Goal: Task Accomplishment & Management: Manage account settings

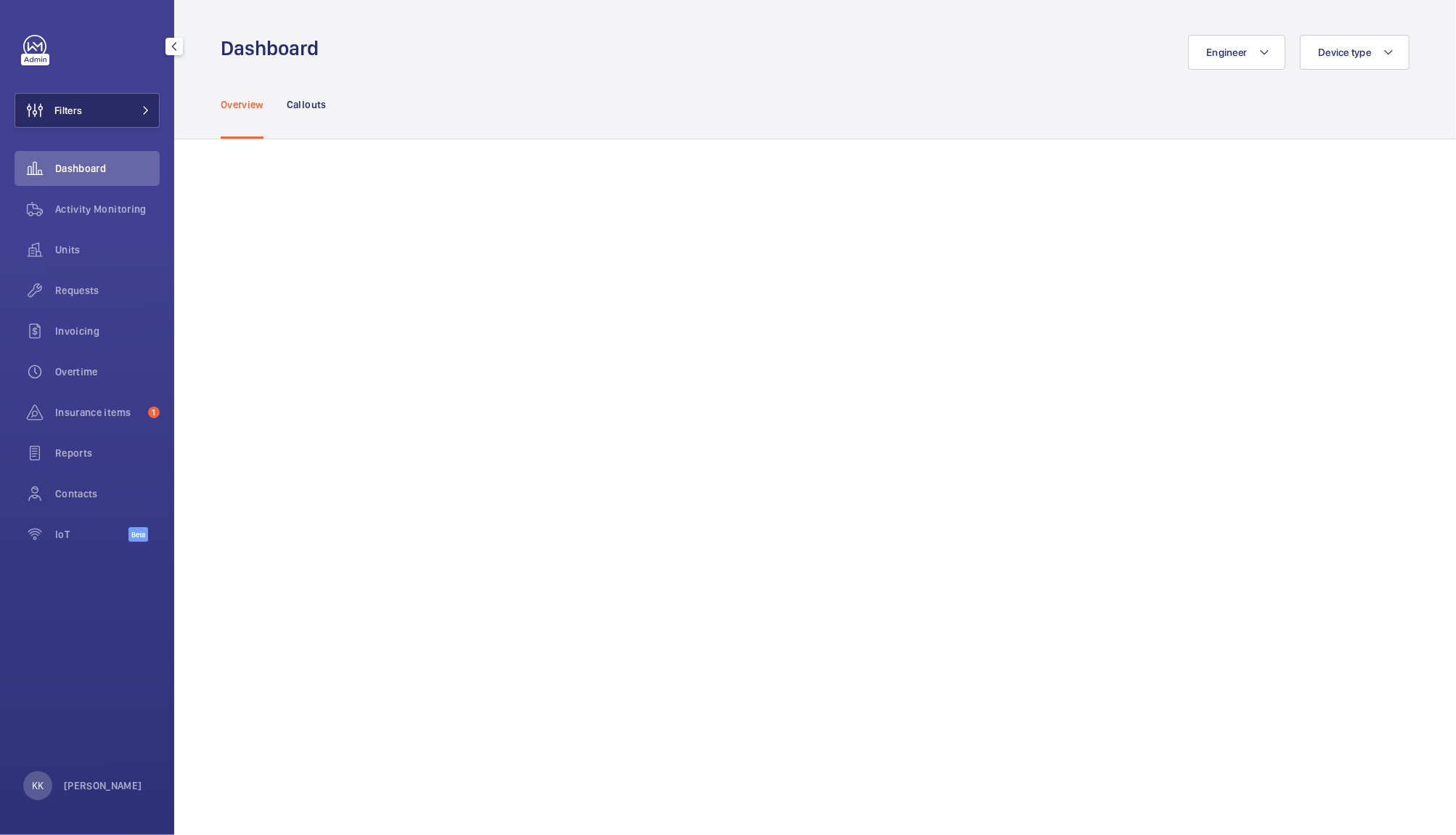
click at [61, 109] on span "Filters" at bounding box center [69, 110] width 28 height 15
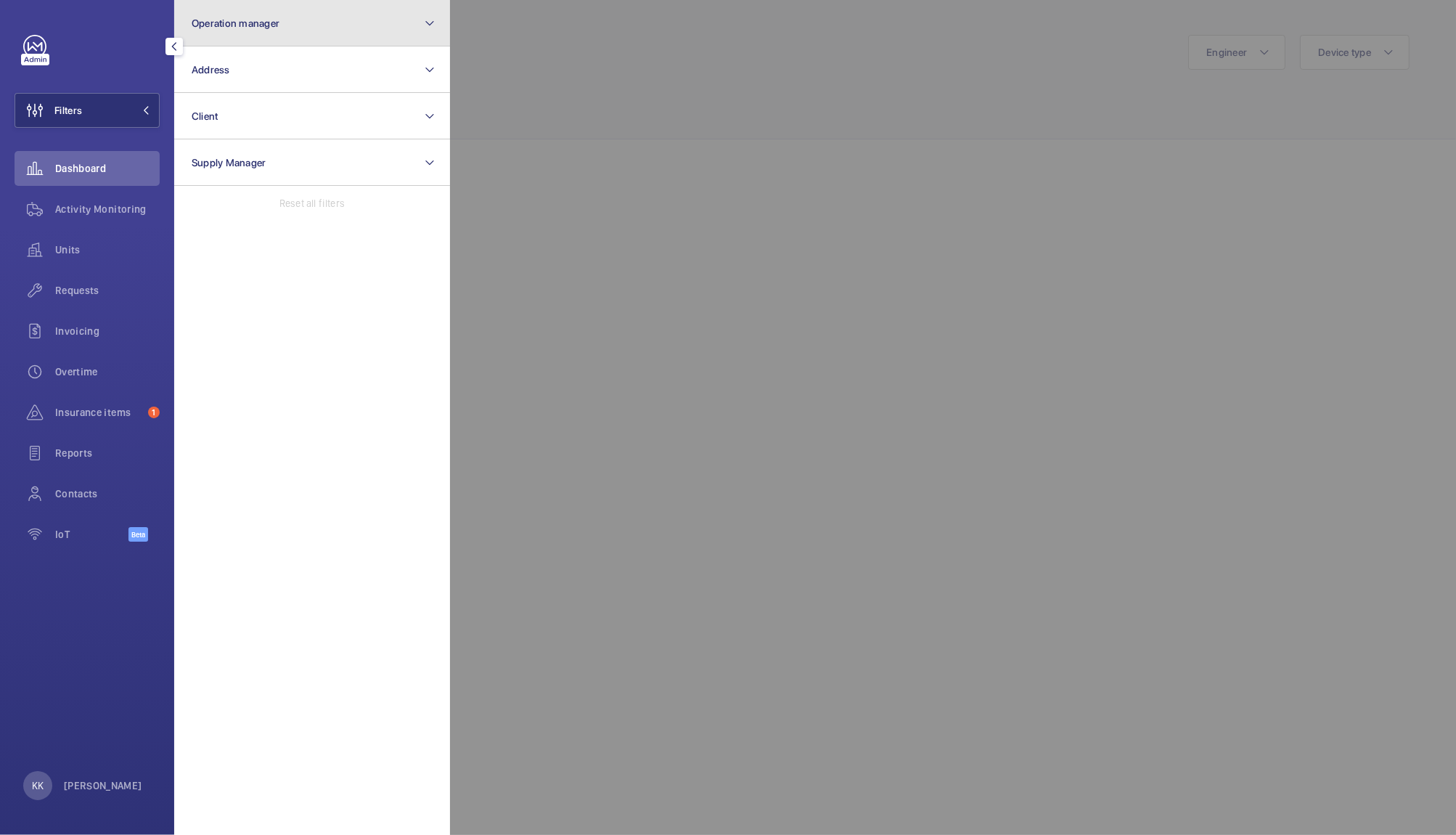
click at [355, 12] on button "Operation manager" at bounding box center [312, 23] width 276 height 46
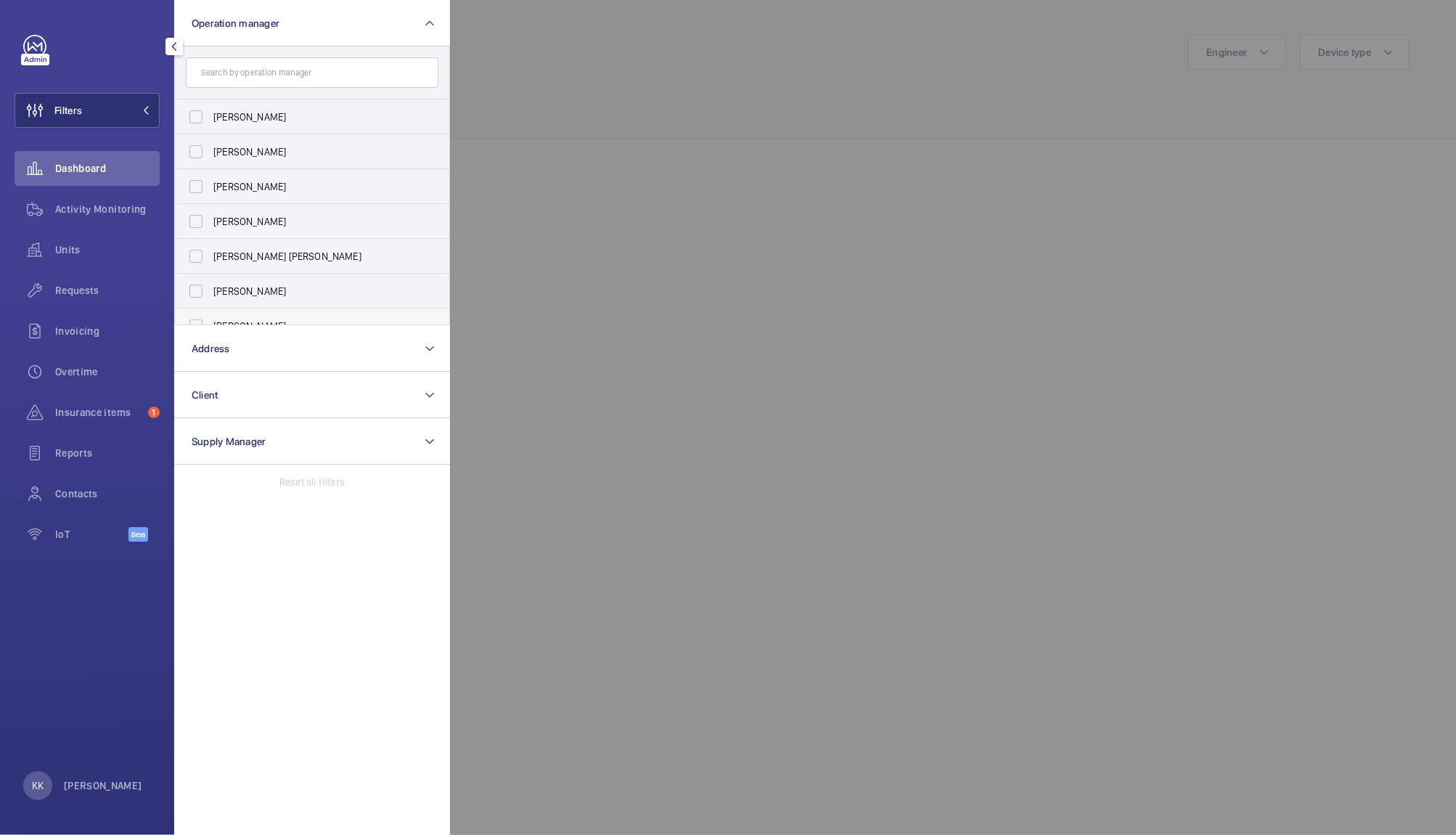
click at [254, 323] on span "[PERSON_NAME]" at bounding box center [313, 326] width 199 height 15
click at [210, 323] on input "[PERSON_NAME]" at bounding box center [196, 326] width 29 height 29
checkbox input "true"
click at [631, 198] on div at bounding box center [1177, 417] width 1456 height 835
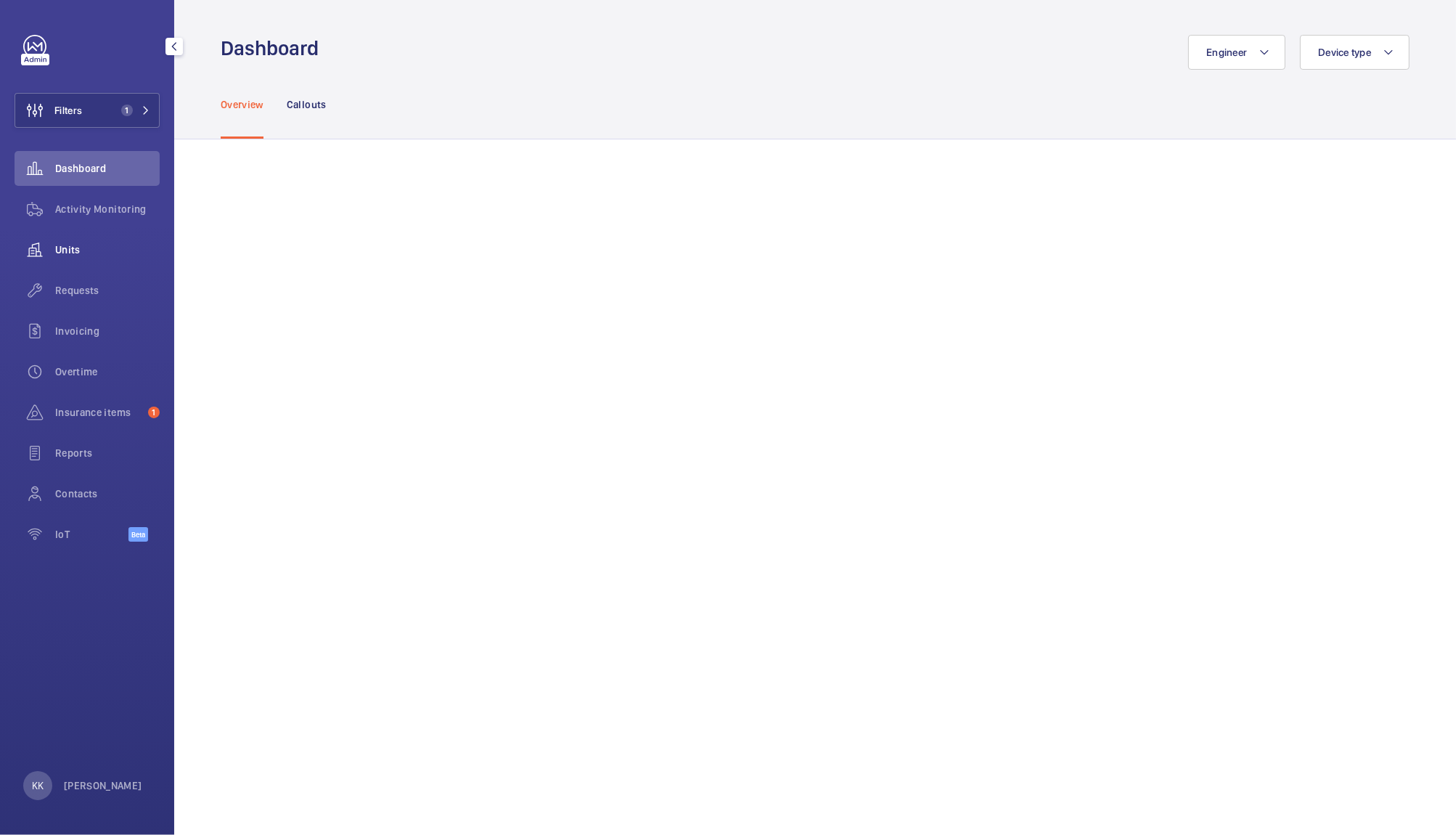
click at [87, 257] on span "Units" at bounding box center [108, 250] width 105 height 15
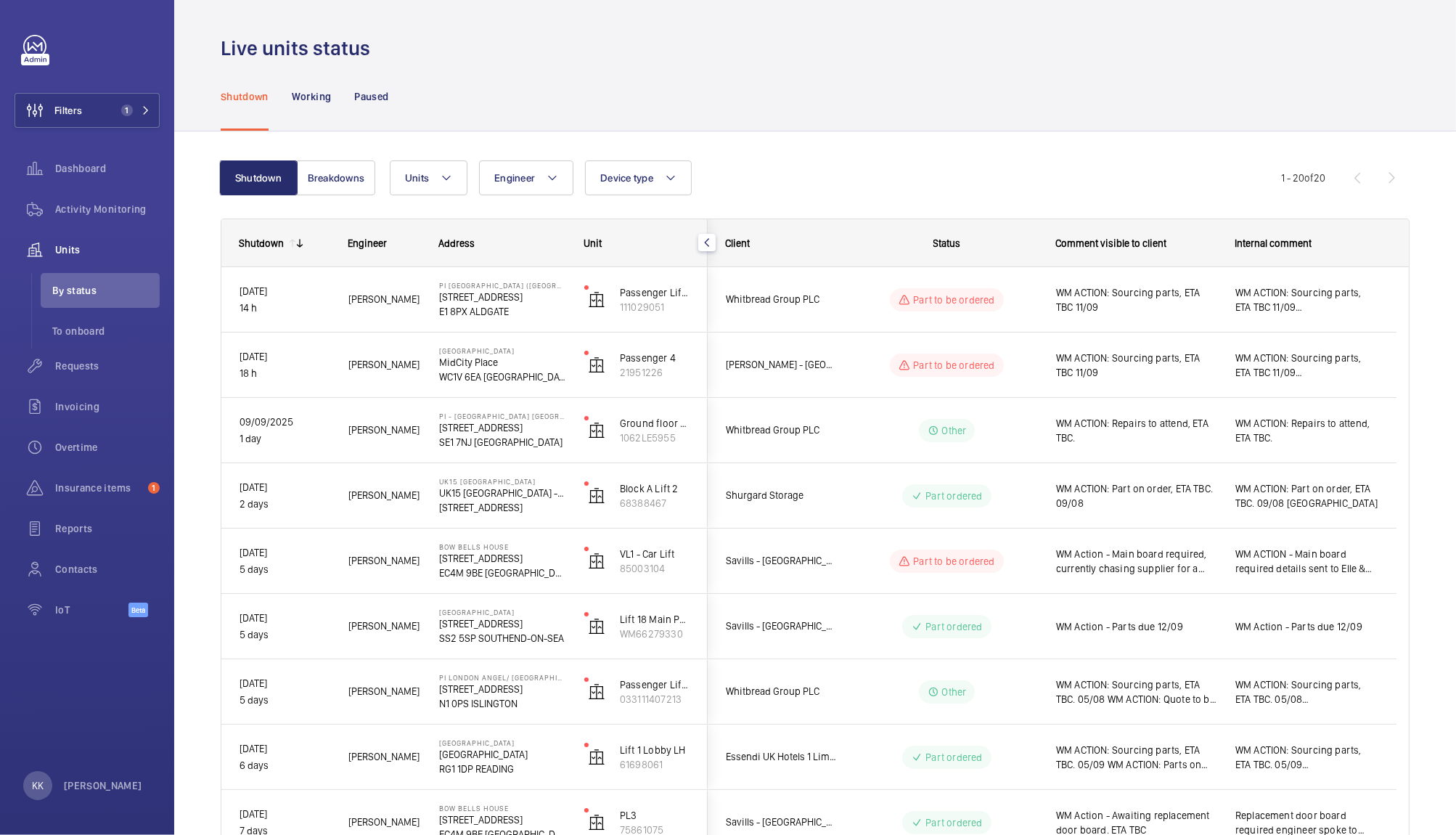
click at [892, 68] on div "Shutdown Working Paused" at bounding box center [815, 96] width 1189 height 69
click at [715, 128] on div "Shutdown Working Paused" at bounding box center [815, 96] width 1189 height 69
click at [140, 121] on button "Filters 1" at bounding box center [87, 110] width 146 height 35
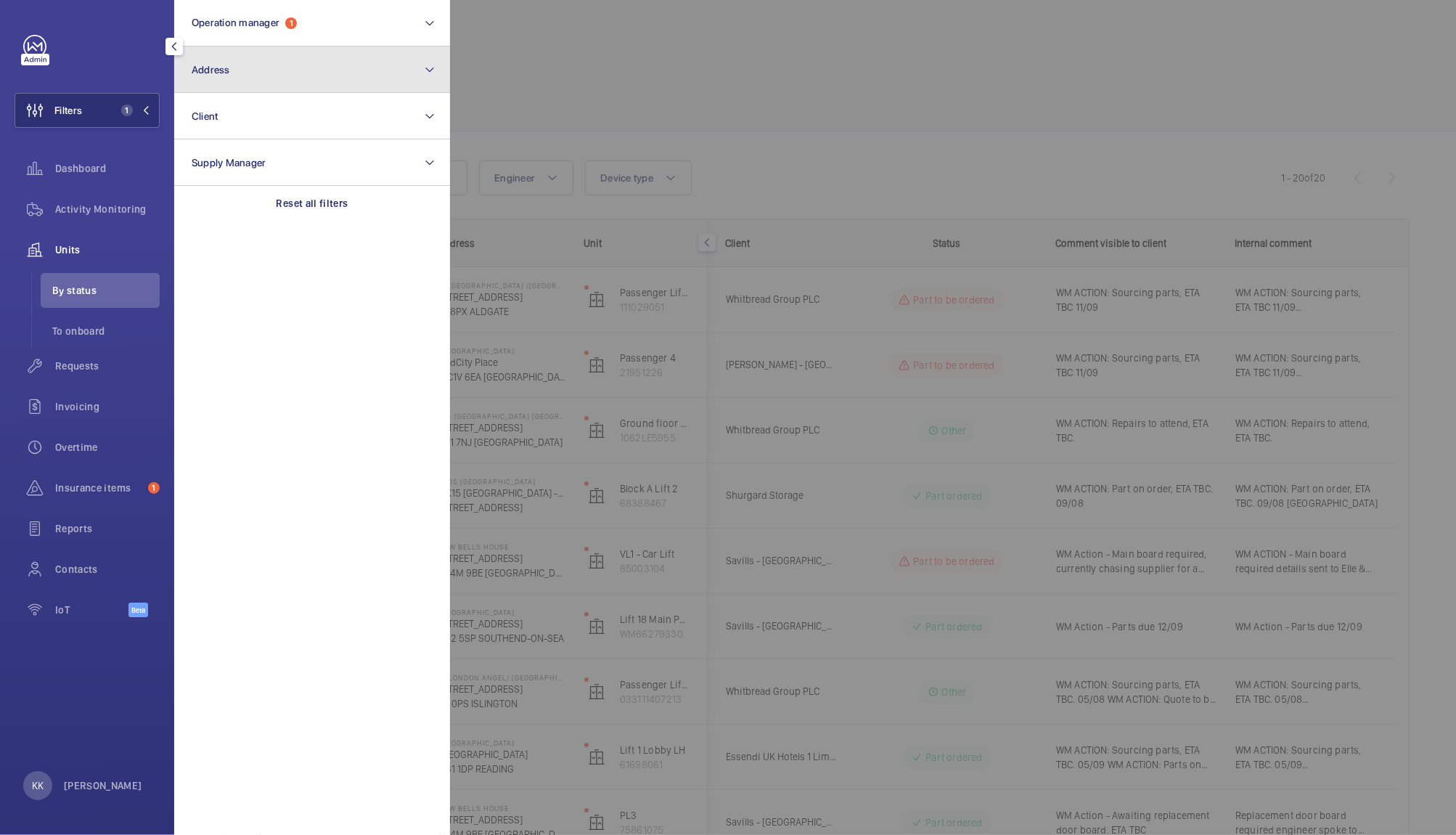
click at [281, 86] on button "Address" at bounding box center [312, 69] width 276 height 46
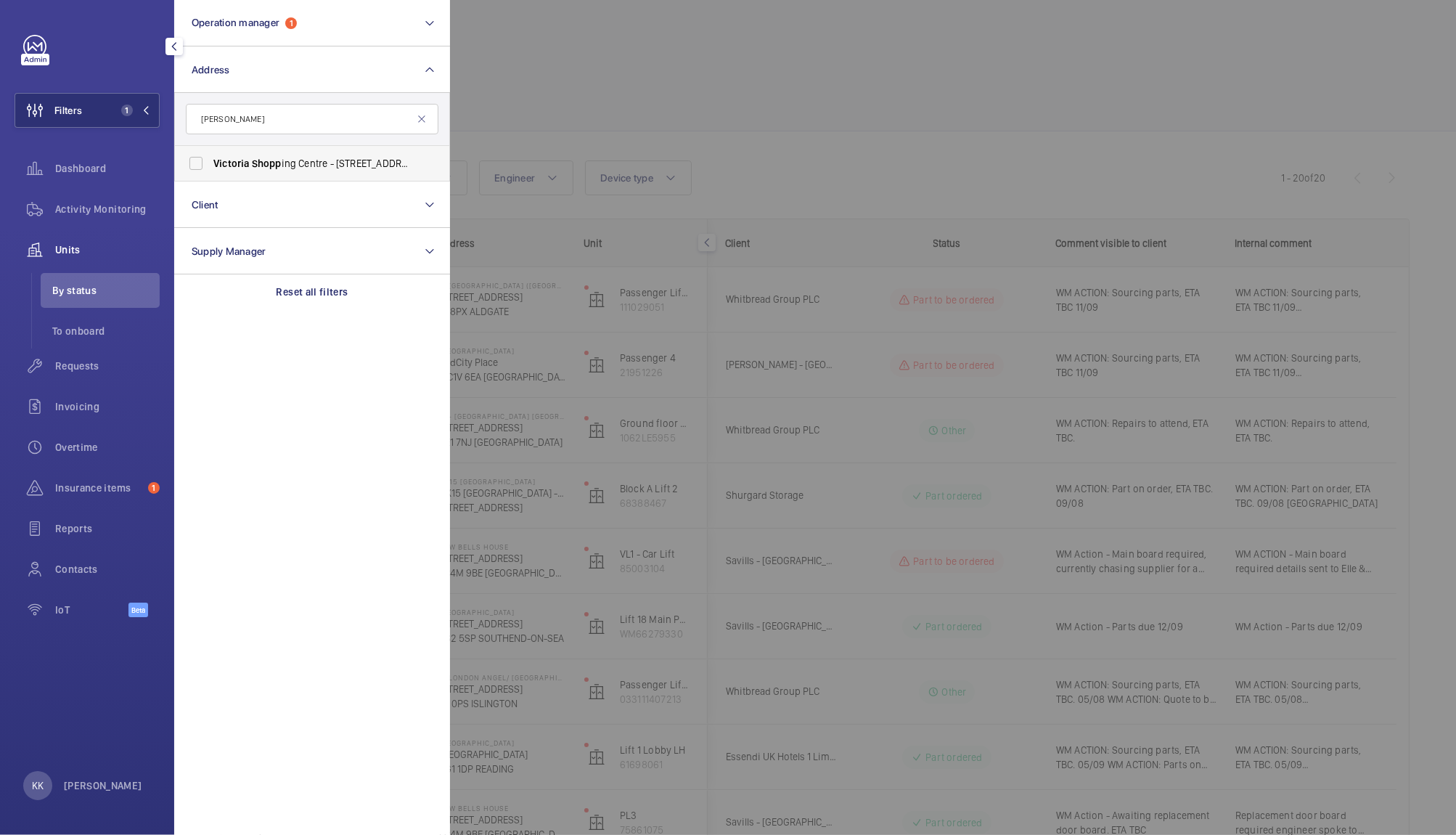
type input "[PERSON_NAME]"
click at [311, 162] on span "[PERSON_NAME] ing Centre - [STREET_ADDRESS]" at bounding box center [313, 163] width 199 height 15
click at [210, 162] on input "[PERSON_NAME] ing Centre - [STREET_ADDRESS]" at bounding box center [196, 163] width 29 height 29
checkbox input "true"
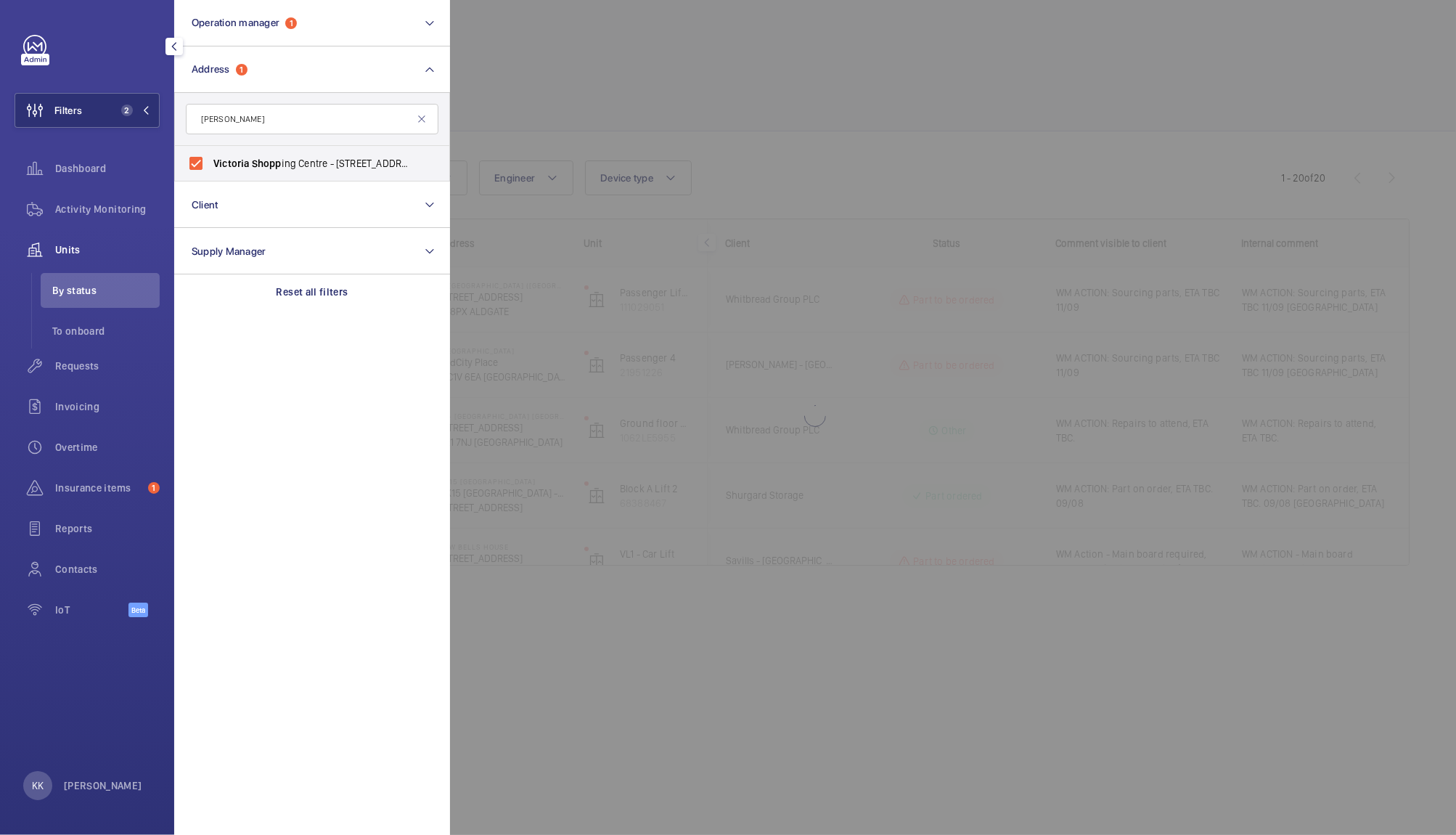
click at [641, 126] on div at bounding box center [1177, 417] width 1456 height 835
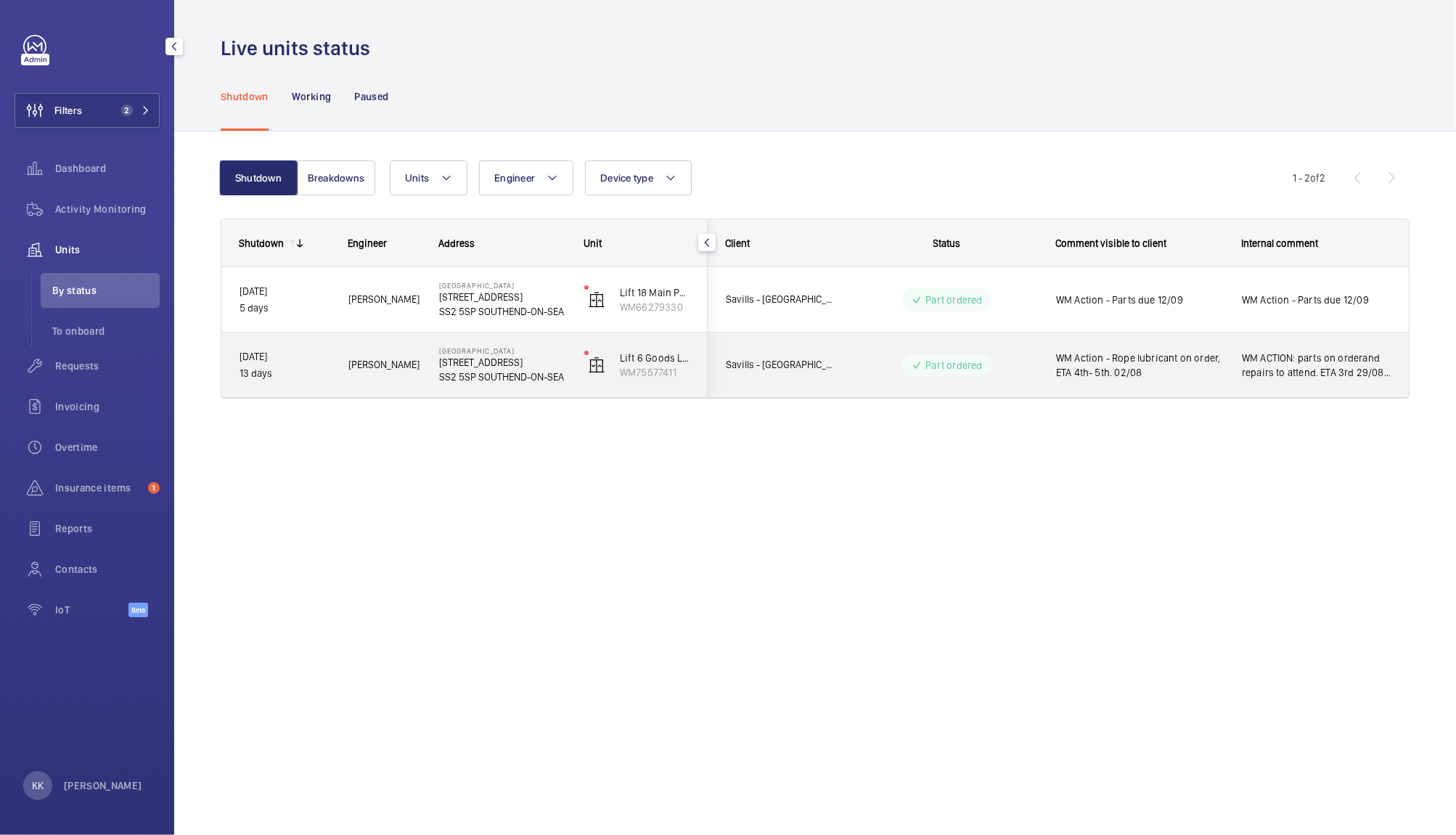
click at [1100, 382] on div "WM Action - Rope lubricant on order, ETA 4th- 5th. 02/08" at bounding box center [1130, 365] width 184 height 62
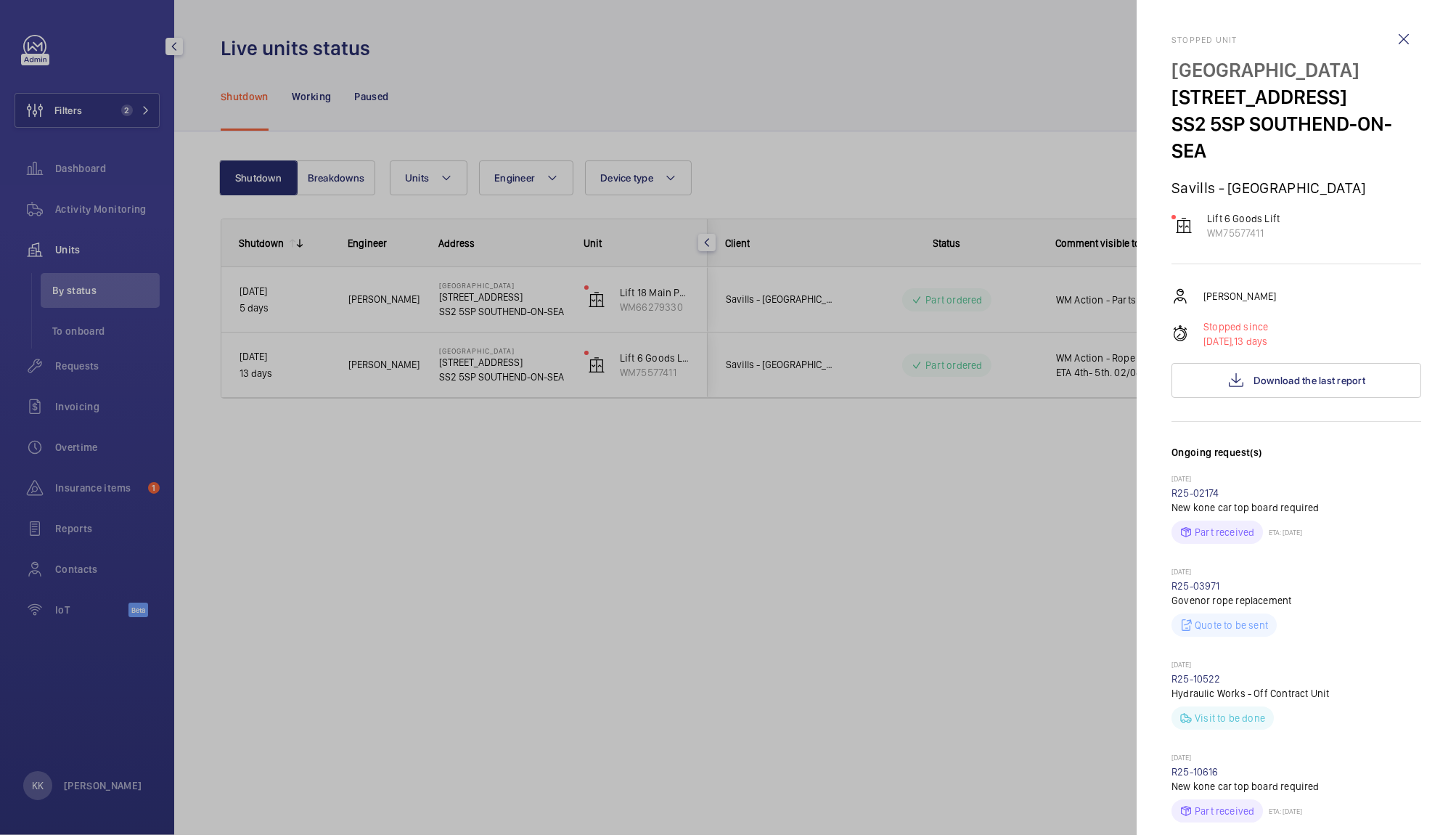
click at [929, 425] on div at bounding box center [728, 417] width 1456 height 835
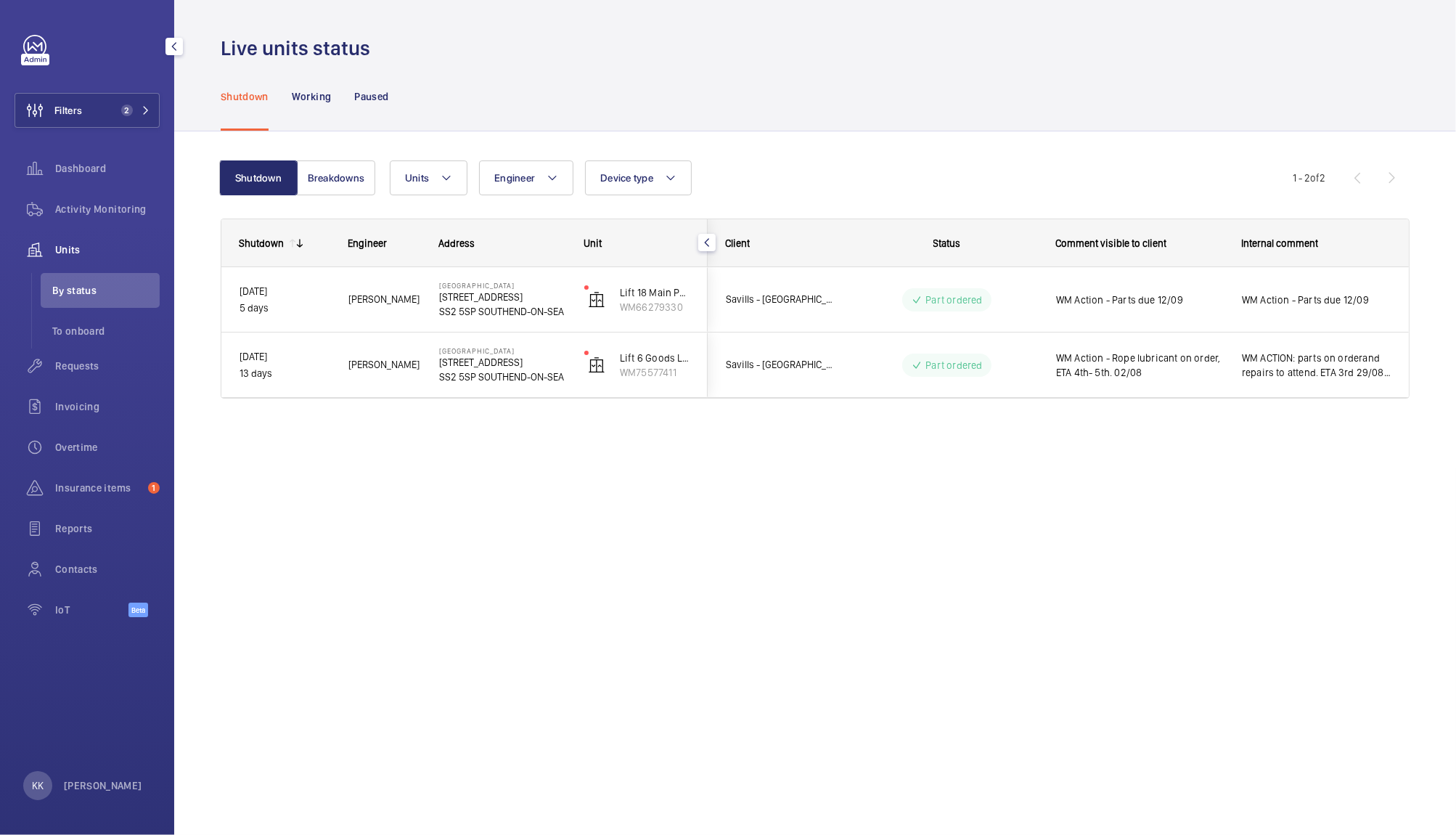
click at [1151, 307] on span "WM Action - Parts due 12/09" at bounding box center [1139, 300] width 167 height 15
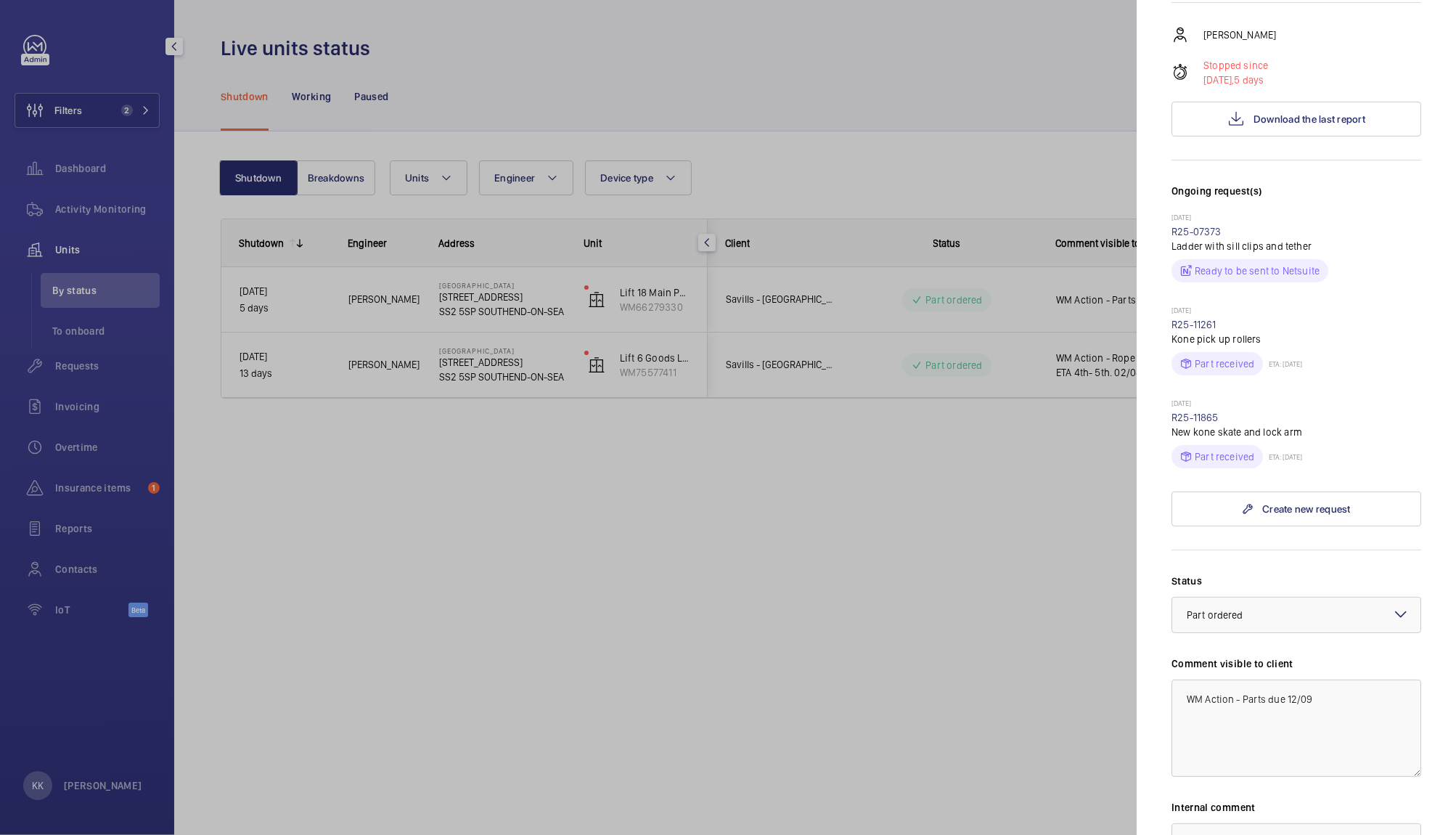
scroll to position [512, 0]
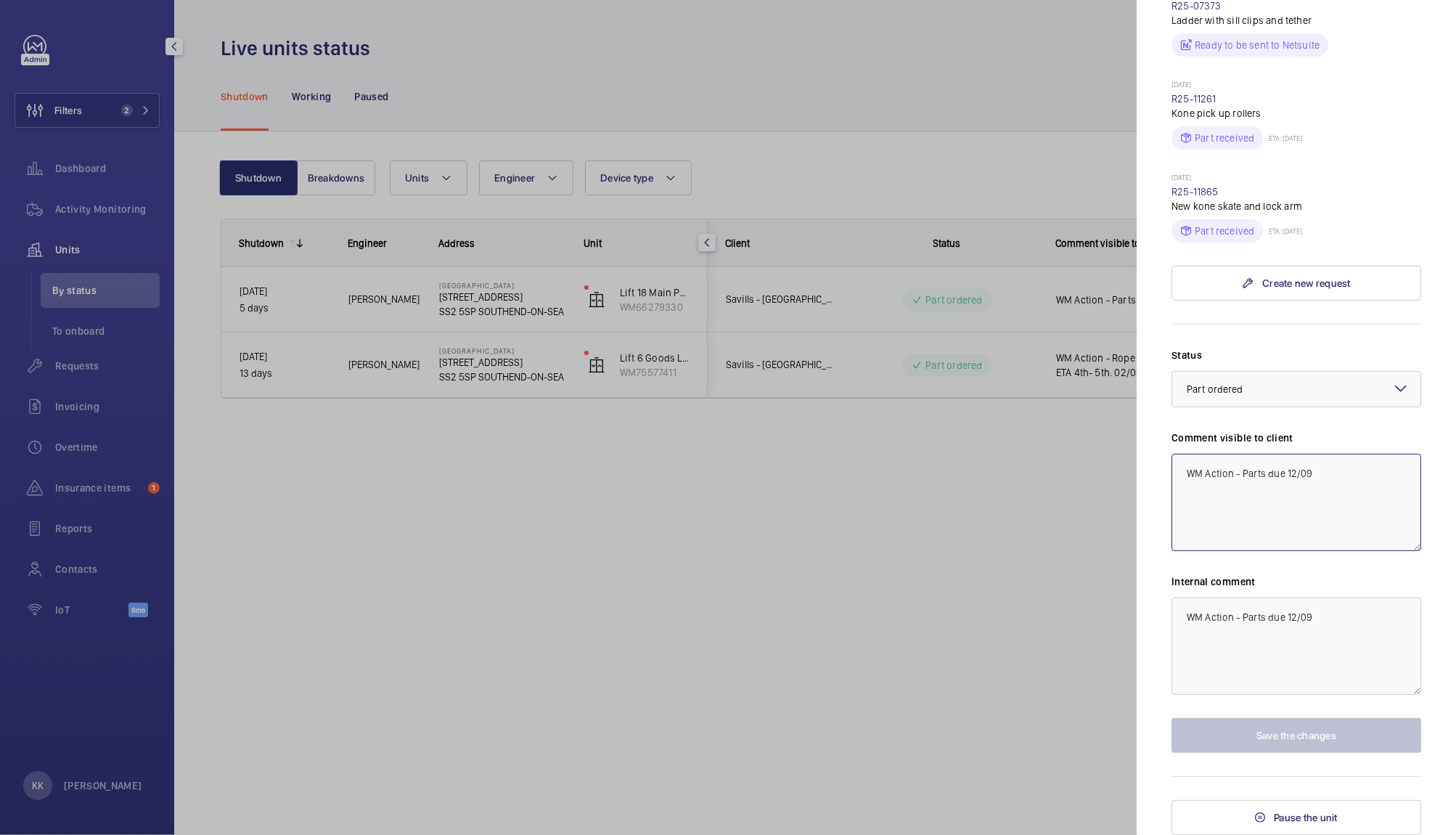
drag, startPoint x: 1322, startPoint y: 490, endPoint x: 1241, endPoint y: 478, distance: 81.9
click at [1241, 478] on textarea "WM Action - Parts due 12/09" at bounding box center [1296, 502] width 249 height 97
click at [1258, 475] on textarea "WM Action - Parts due 12/09" at bounding box center [1296, 502] width 249 height 97
drag, startPoint x: 1243, startPoint y: 470, endPoint x: 1286, endPoint y: 470, distance: 43.0
click at [1286, 470] on textarea "WM Action - Parts due 12/09" at bounding box center [1296, 502] width 249 height 97
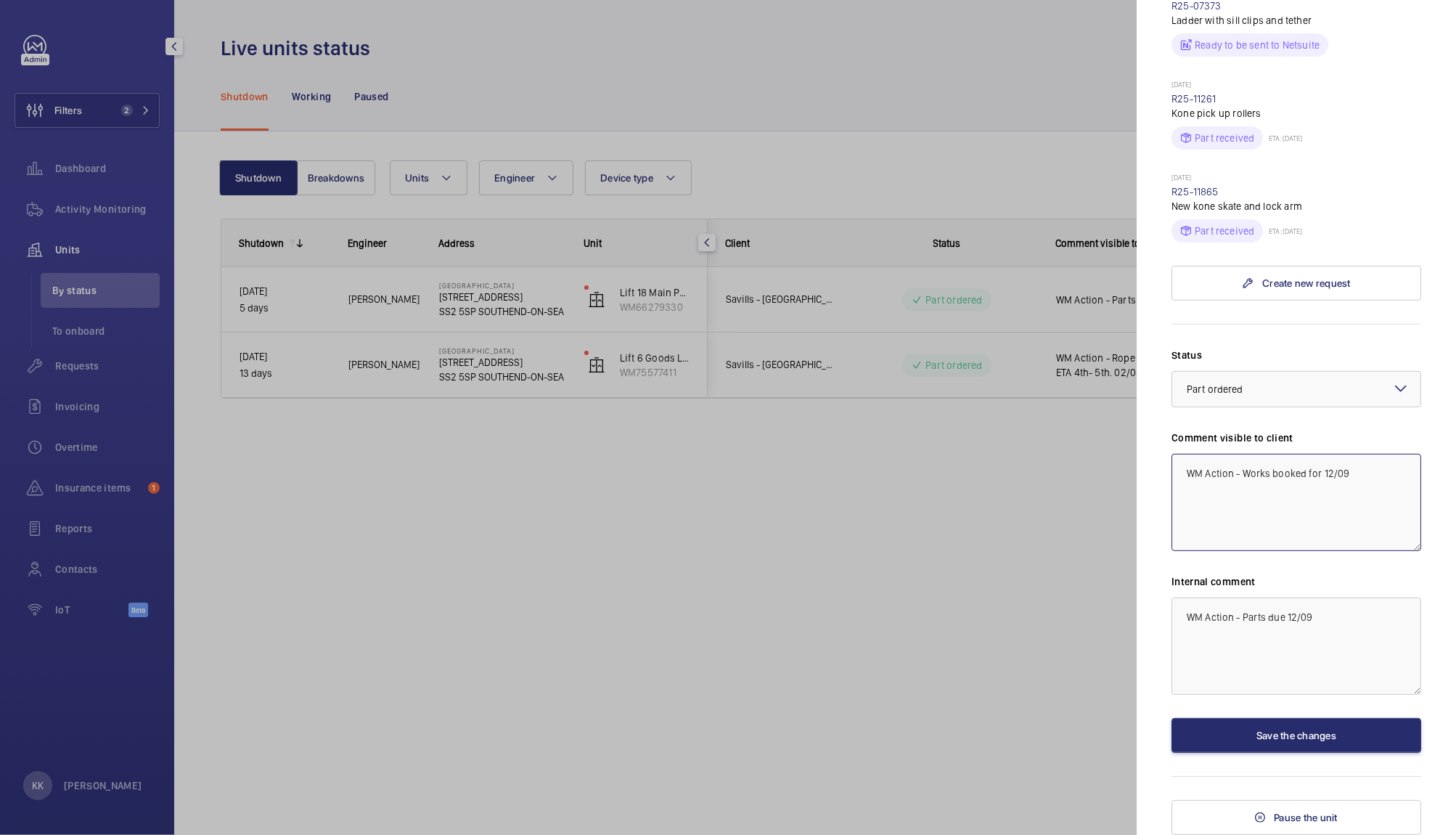
drag, startPoint x: 1264, startPoint y: 476, endPoint x: 1036, endPoint y: 451, distance: 229.4
click at [1036, 451] on mat-sidenav-container "Filters 2 Dashboard Activity Monitoring Units By status To onboard Requests Inv…" at bounding box center [728, 417] width 1456 height 835
type textarea "WM Action - Works booked for 12/09"
drag, startPoint x: 1330, startPoint y: 687, endPoint x: 1033, endPoint y: 644, distance: 300.1
click at [1033, 644] on mat-sidenav-container "Filters 2 Dashboard Activity Monitoring Units By status To onboard Requests Inv…" at bounding box center [728, 417] width 1456 height 835
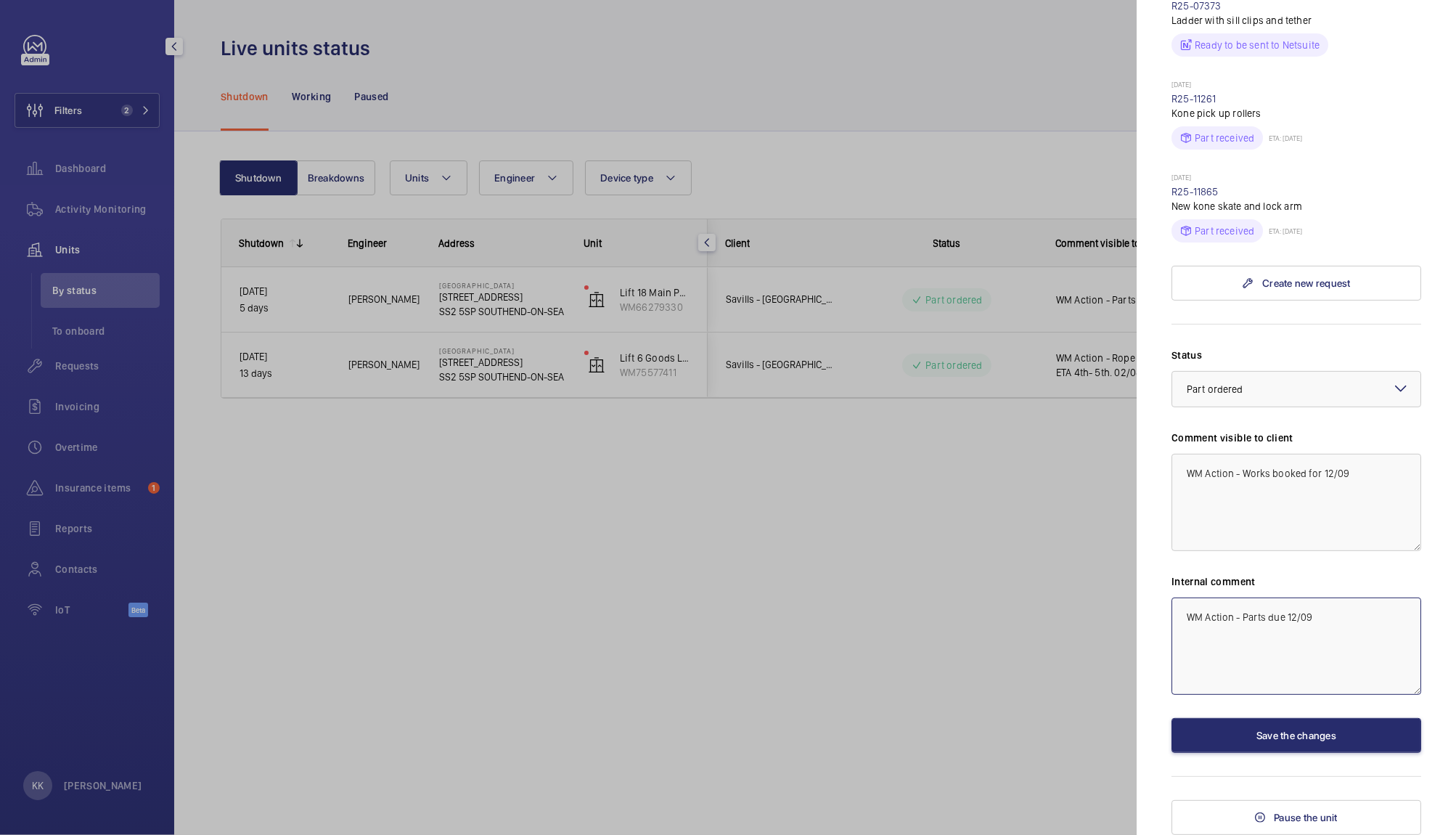
paste textarea "Works booked for"
type textarea "WM Action - Works booked for 12/09"
click at [1218, 360] on label "Status" at bounding box center [1296, 355] width 249 height 15
click at [1210, 391] on span "Part ordered" at bounding box center [1215, 389] width 57 height 12
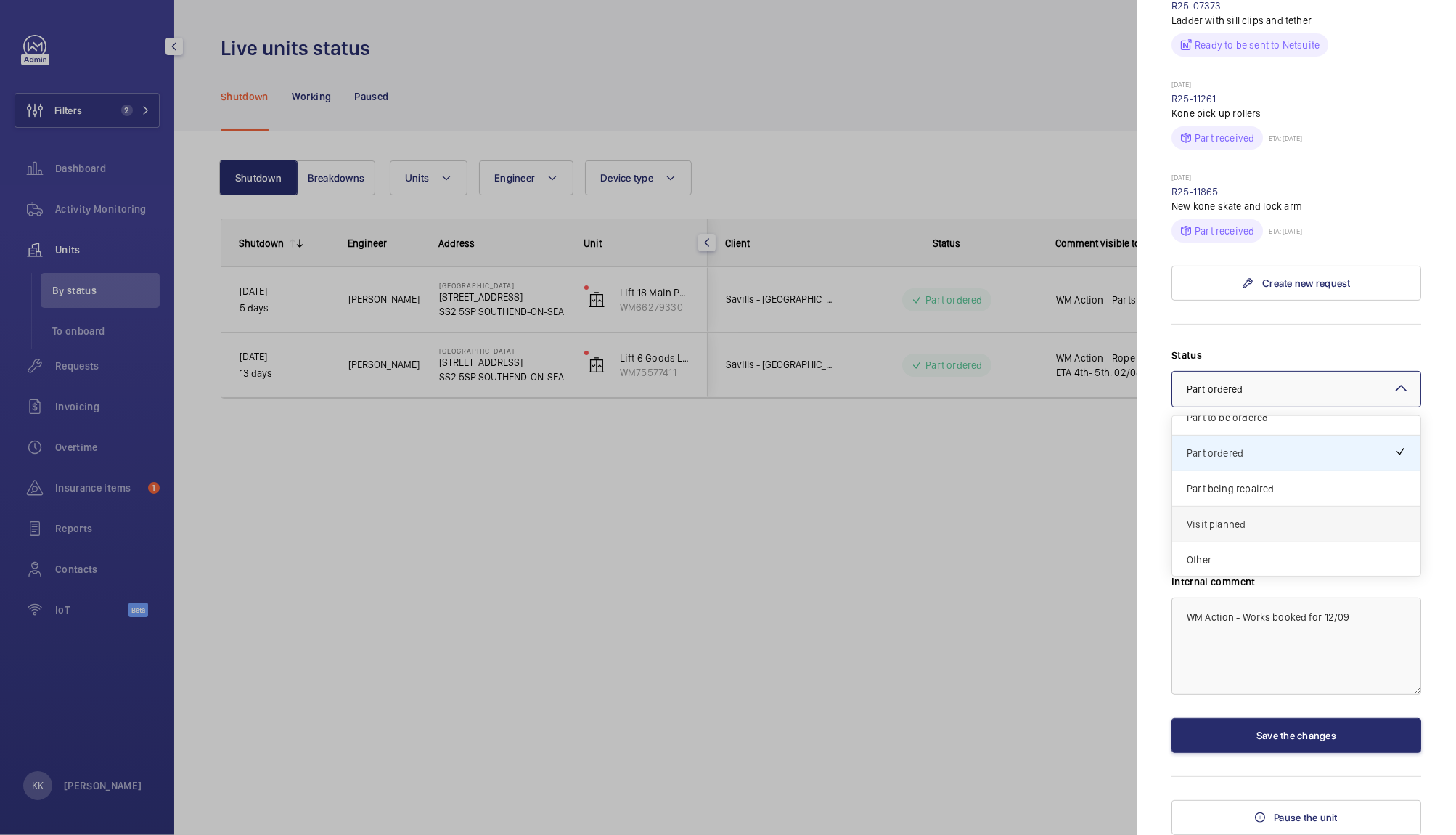
click at [1240, 515] on div "Visit planned" at bounding box center [1296, 525] width 248 height 35
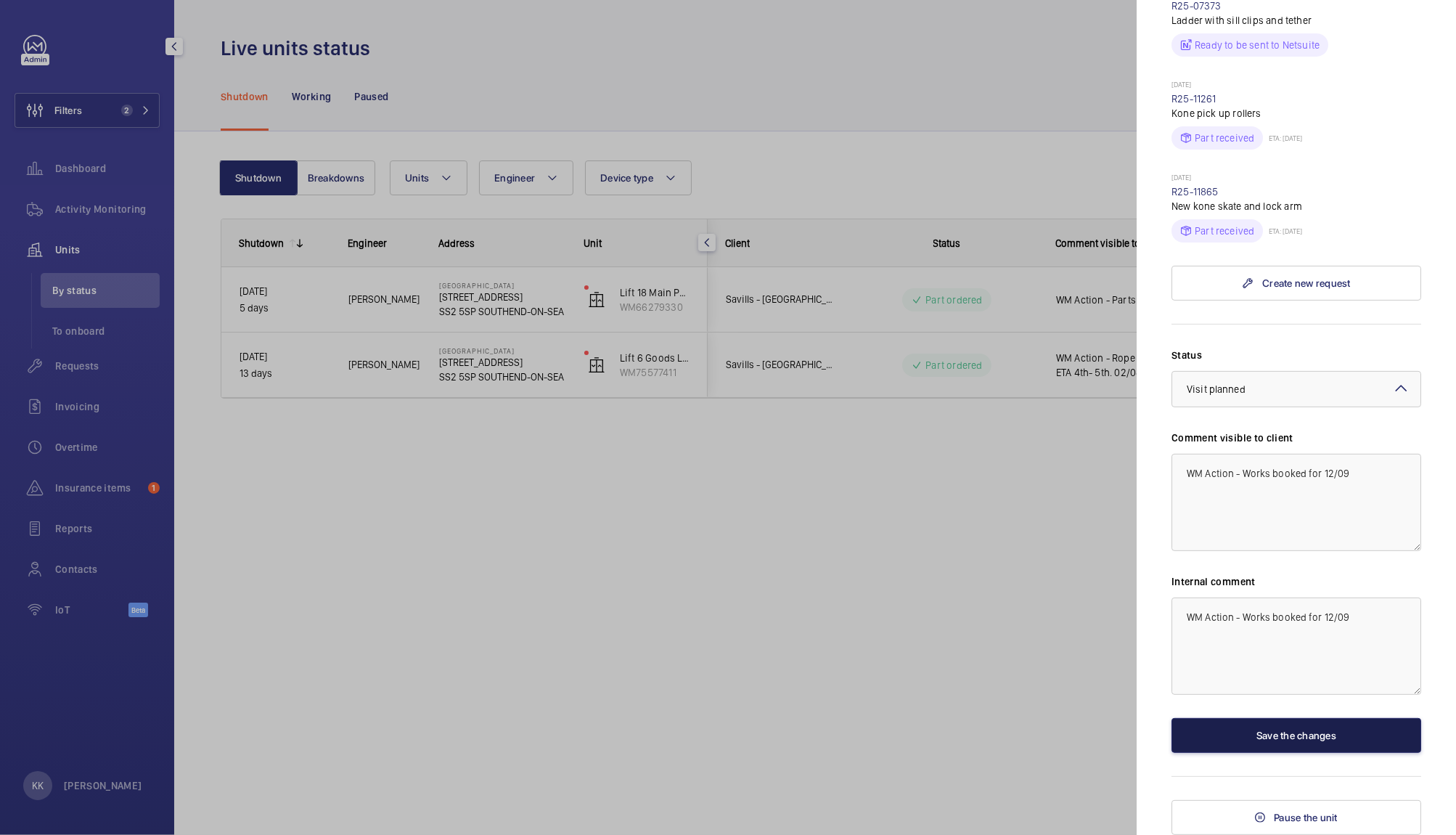
click at [1258, 736] on button "Save the changes" at bounding box center [1296, 735] width 249 height 35
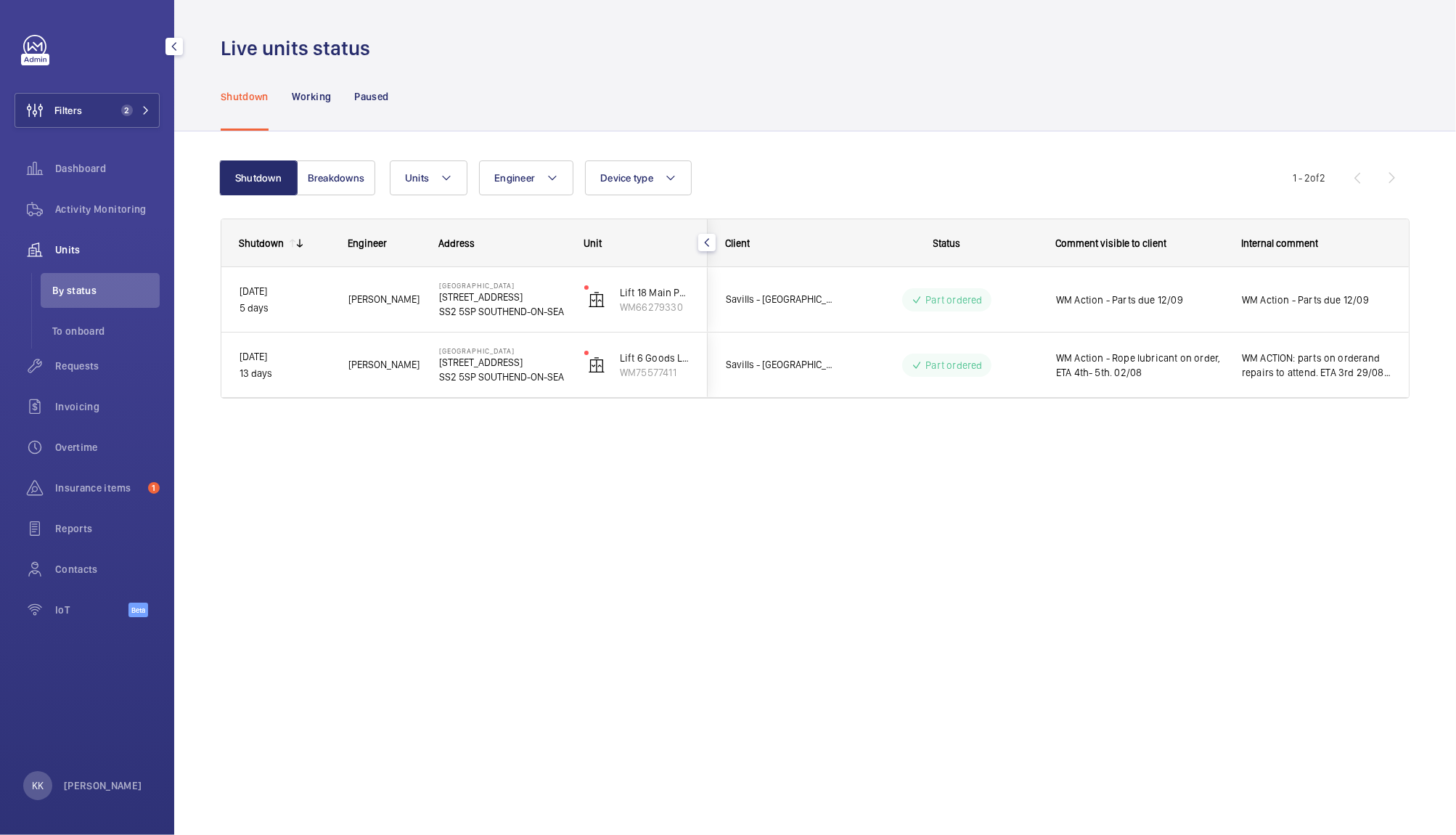
scroll to position [0, 0]
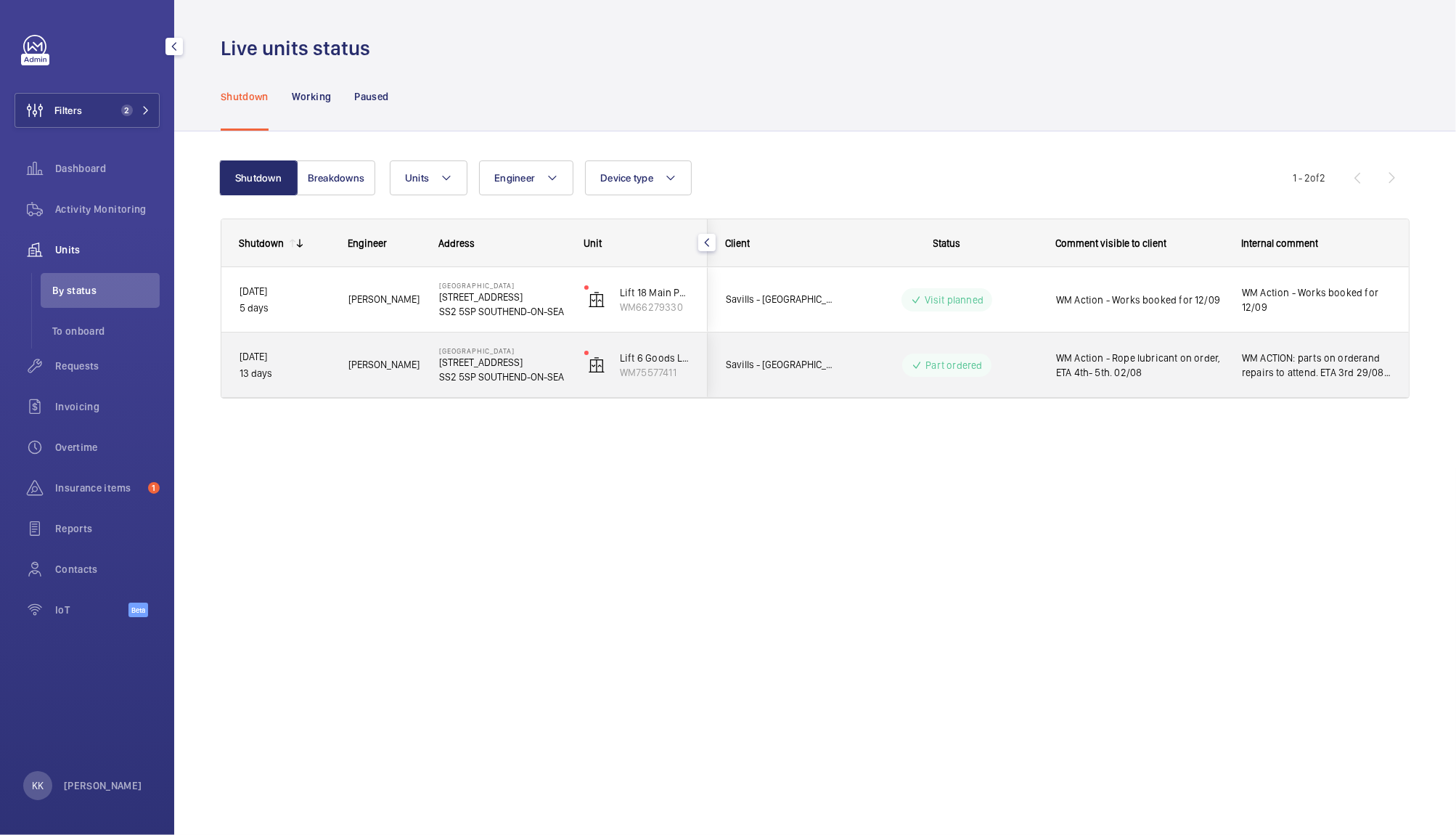
click at [1178, 380] on div "WM Action - Rope lubricant on order, ETA 4th- 5th. 02/08" at bounding box center [1139, 364] width 167 height 33
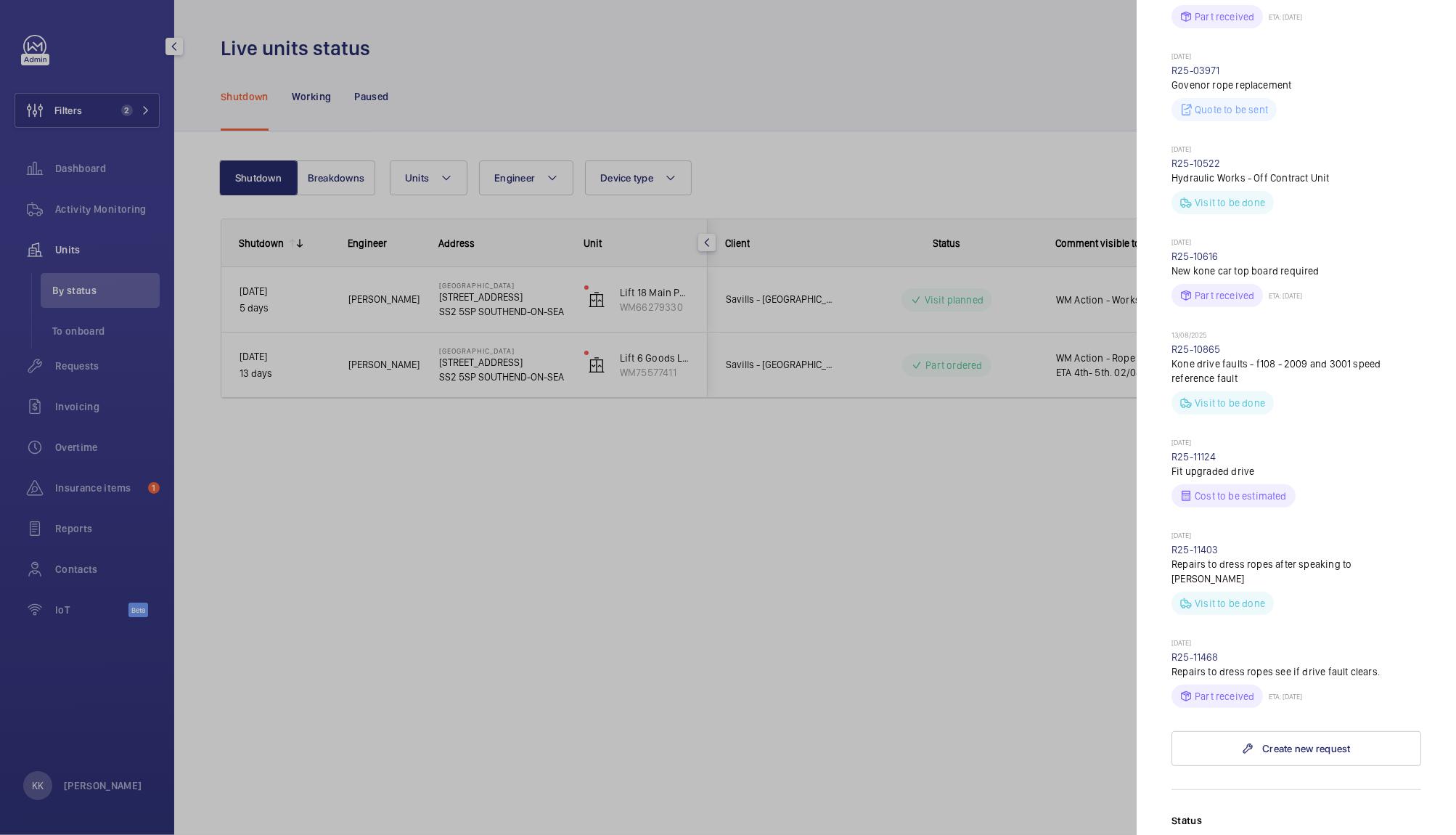
scroll to position [944, 0]
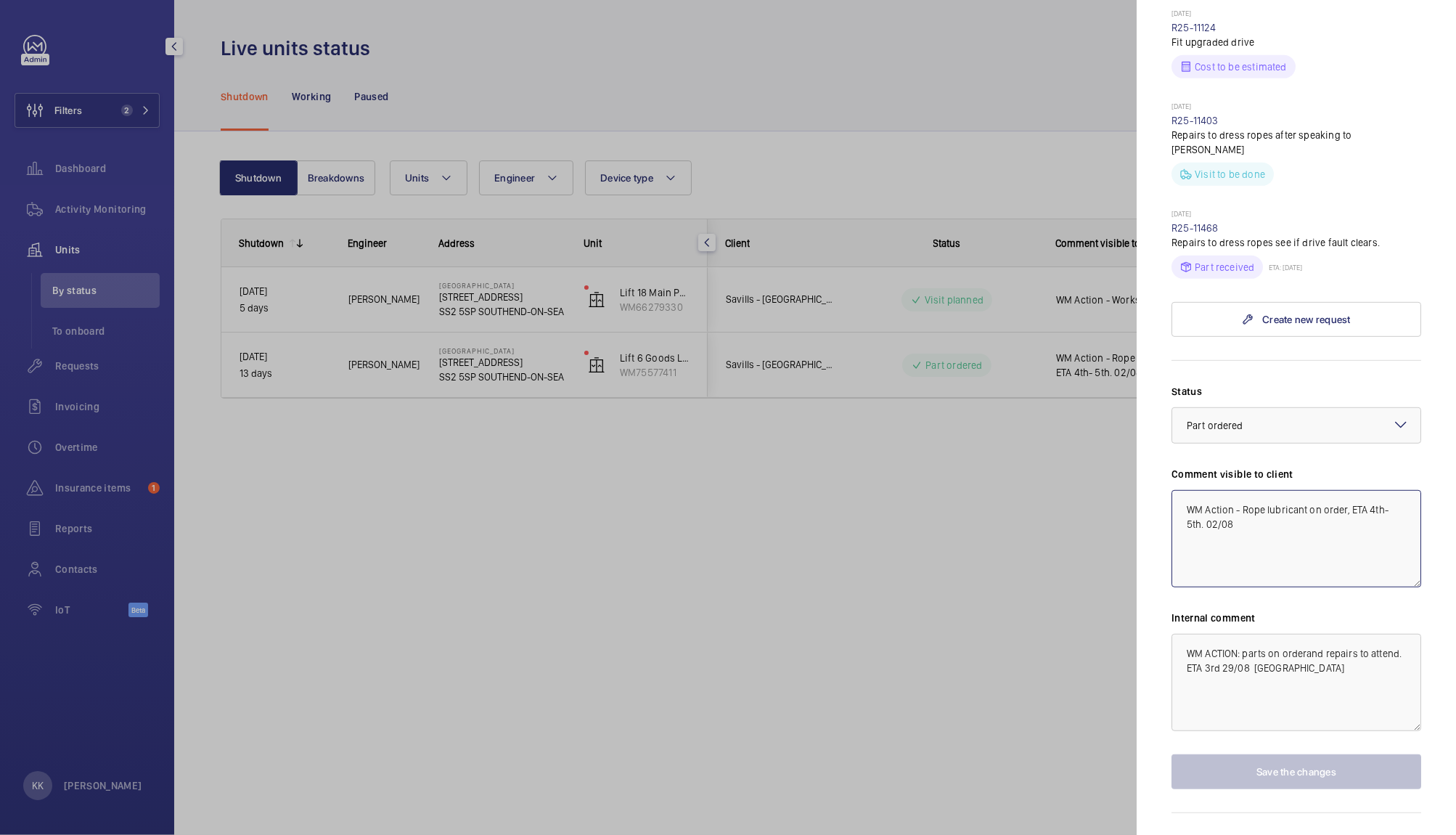
drag, startPoint x: 1033, startPoint y: 431, endPoint x: 1019, endPoint y: 417, distance: 19.8
click at [1019, 417] on mat-sidenav-container "Filters 2 Dashboard Activity Monitoring Units By status To onboard Requests Inv…" at bounding box center [728, 417] width 1456 height 835
paste textarea "Works booked for 12/09"
type textarea "WM Action - Works booked for 12/09"
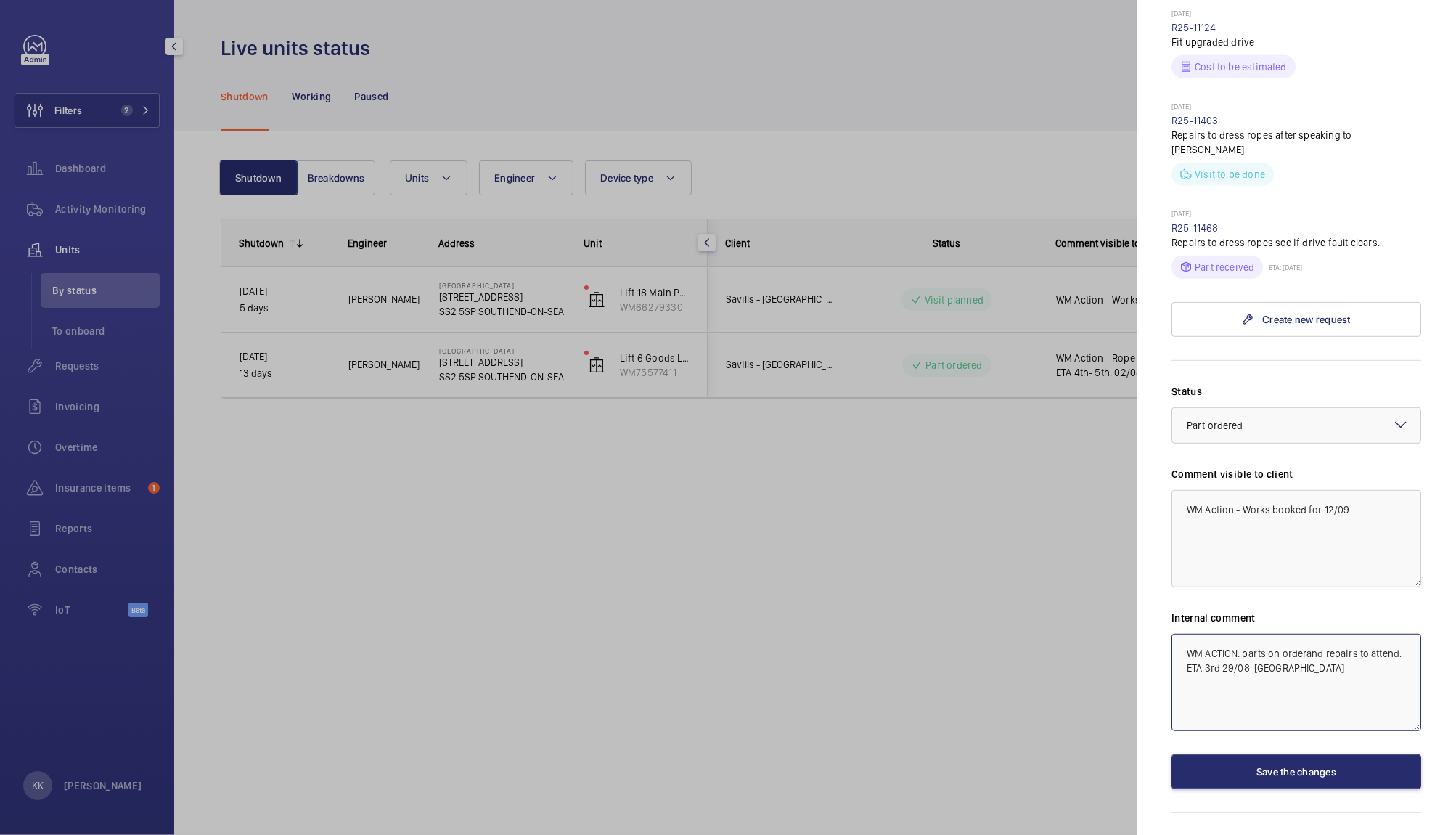
drag, startPoint x: 1334, startPoint y: 711, endPoint x: 1032, endPoint y: 535, distance: 349.5
click at [1032, 535] on mat-sidenav-container "Filters 2 Dashboard Activity Monitoring Units By status To onboard Requests Inv…" at bounding box center [728, 417] width 1456 height 835
paste textarea "ction - Works booked for 12/09"
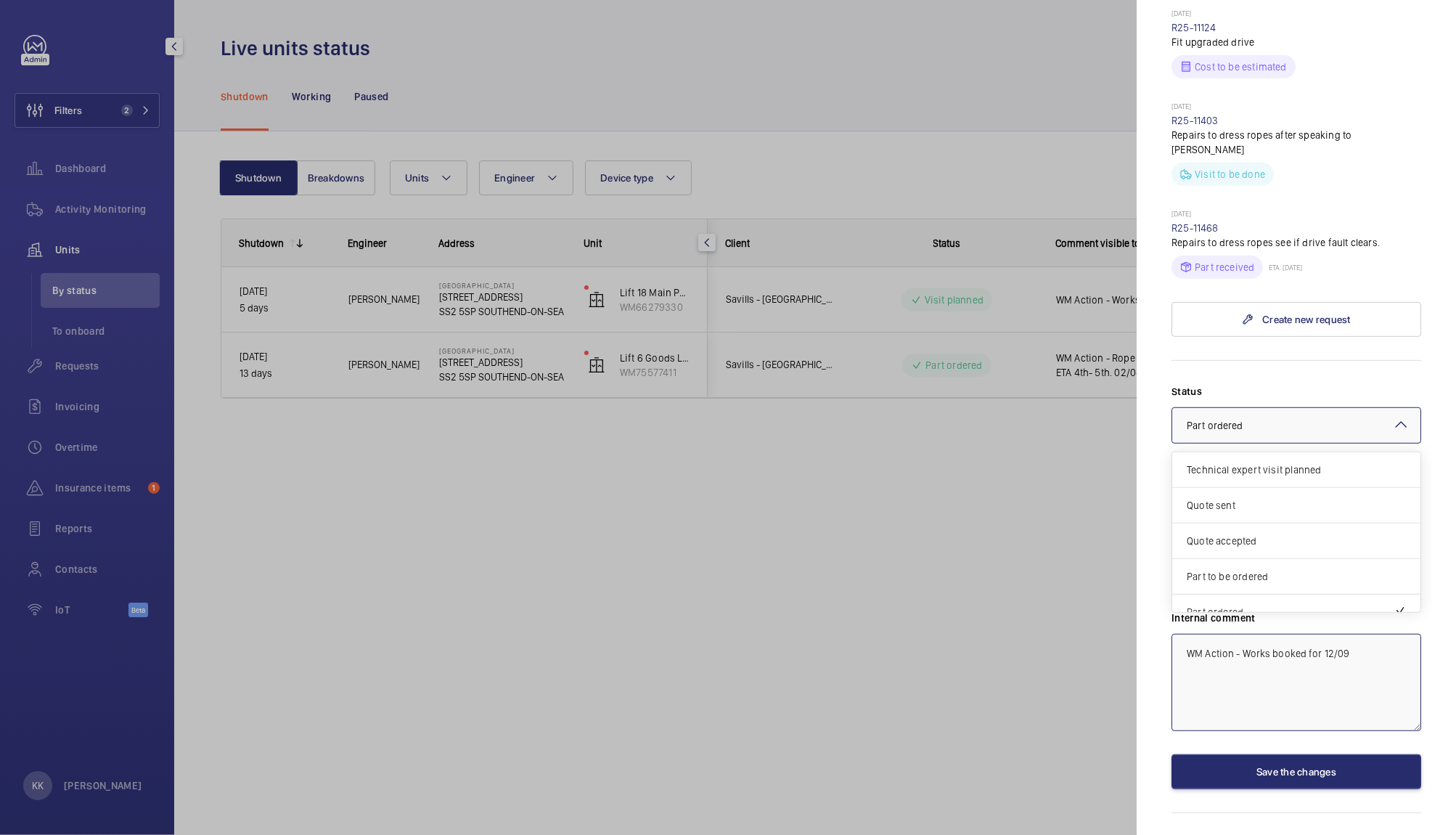
click at [1220, 423] on div at bounding box center [1296, 425] width 248 height 35
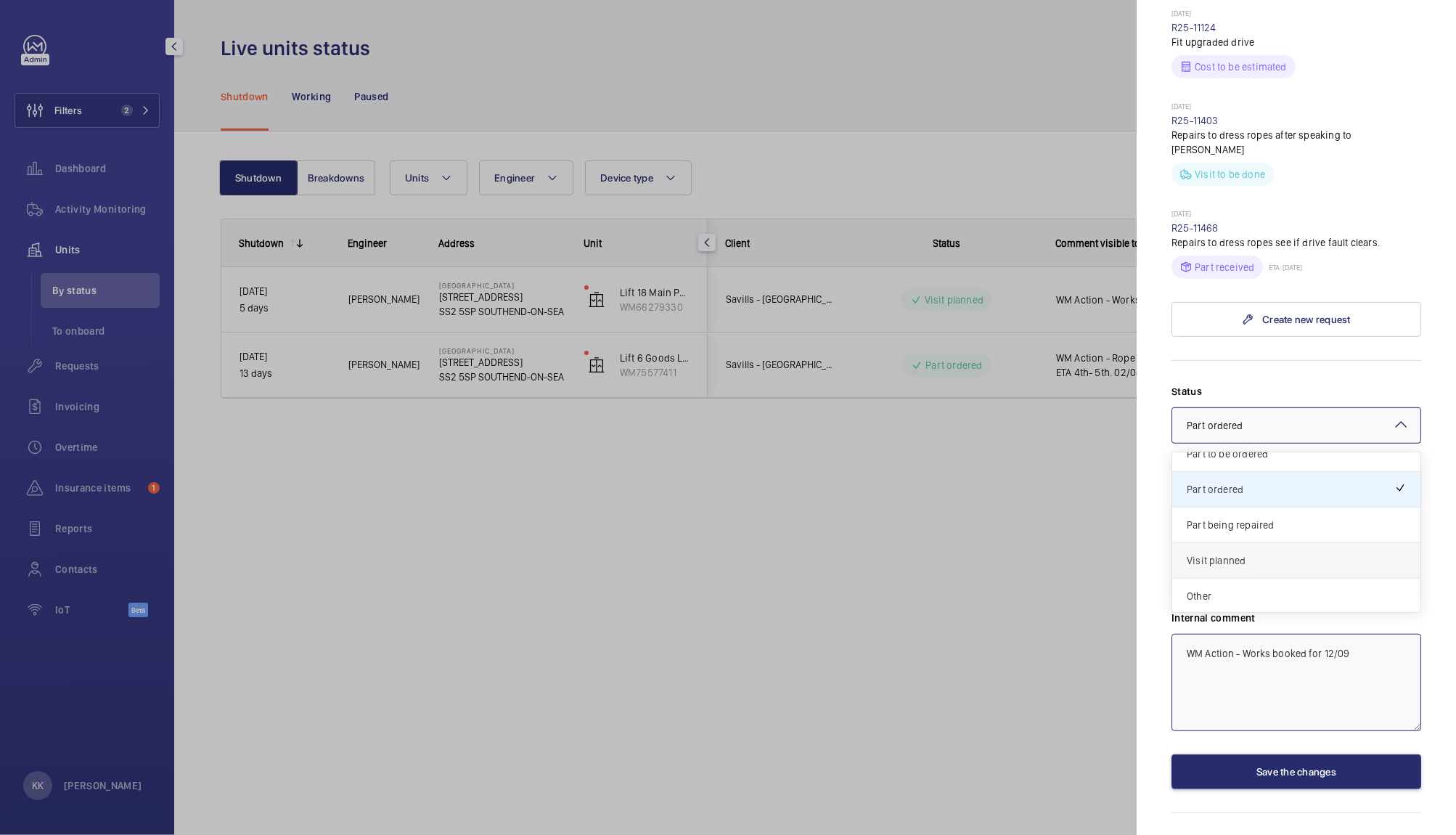
click at [1223, 565] on span "Visit planned" at bounding box center [1296, 560] width 219 height 15
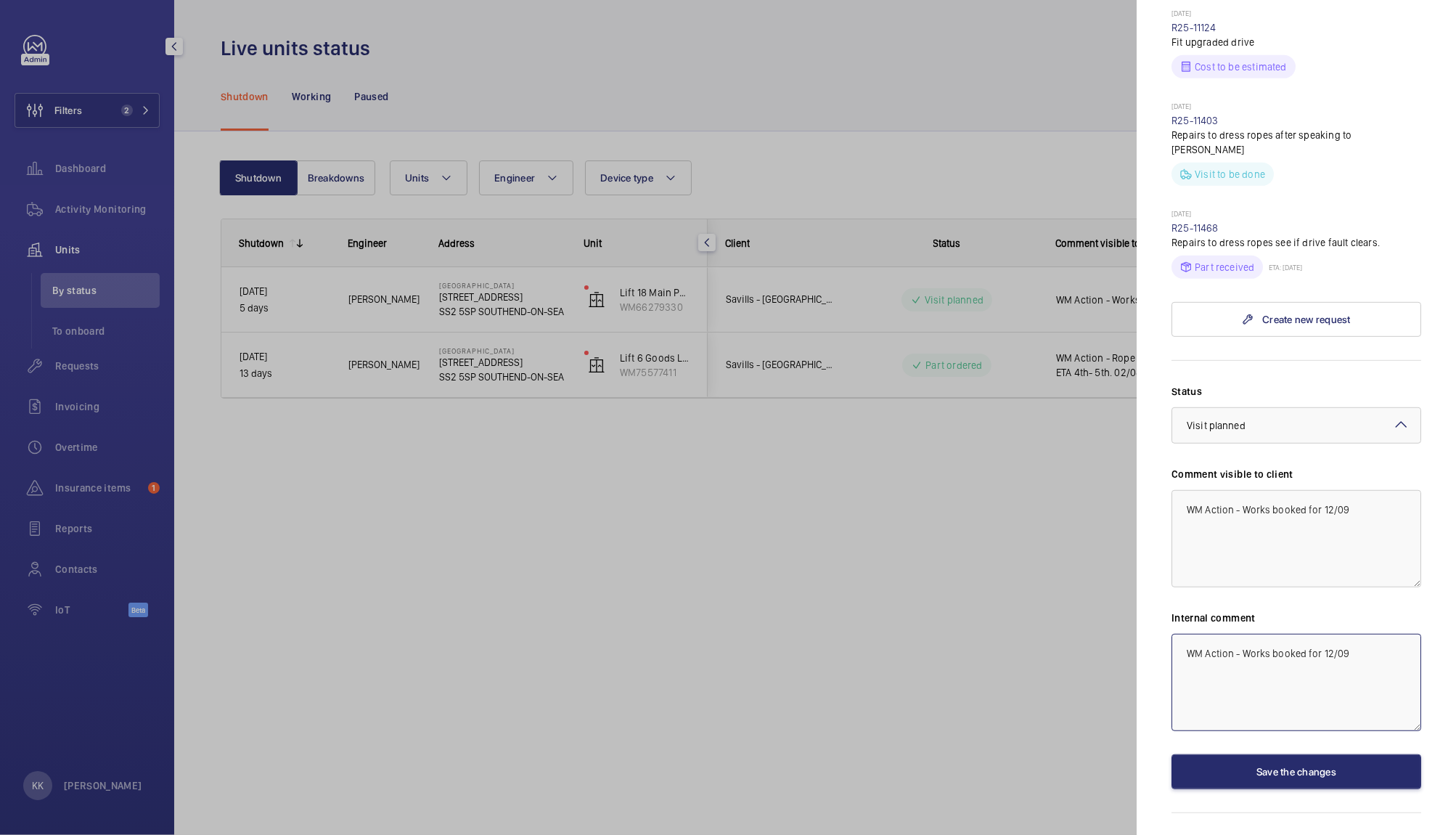
type textarea "WM Action - Works booked for 12/09"
drag, startPoint x: 1258, startPoint y: 763, endPoint x: 1270, endPoint y: 788, distance: 27.7
click at [1270, 788] on div "Status Select a status × Visit planned × Comment visible to client WM Action - …" at bounding box center [1296, 587] width 249 height 405
click at [1270, 788] on button "Save the changes" at bounding box center [1296, 771] width 249 height 35
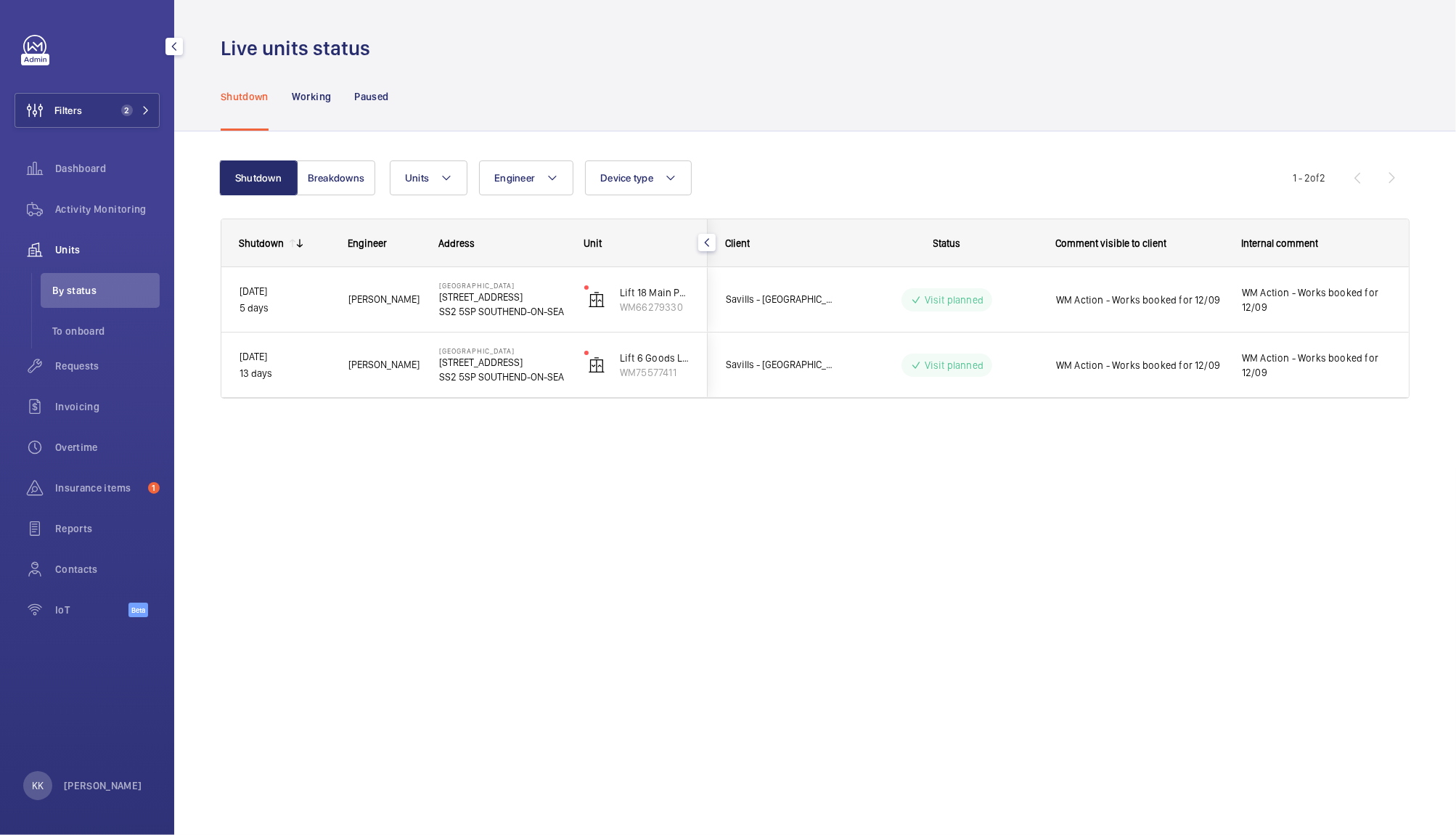
click at [949, 699] on div "Live units status Shutdown Working Paused Shutdown Breakdowns Units Engineer De…" at bounding box center [815, 417] width 1282 height 835
click at [100, 103] on button "Filters 2" at bounding box center [87, 110] width 146 height 35
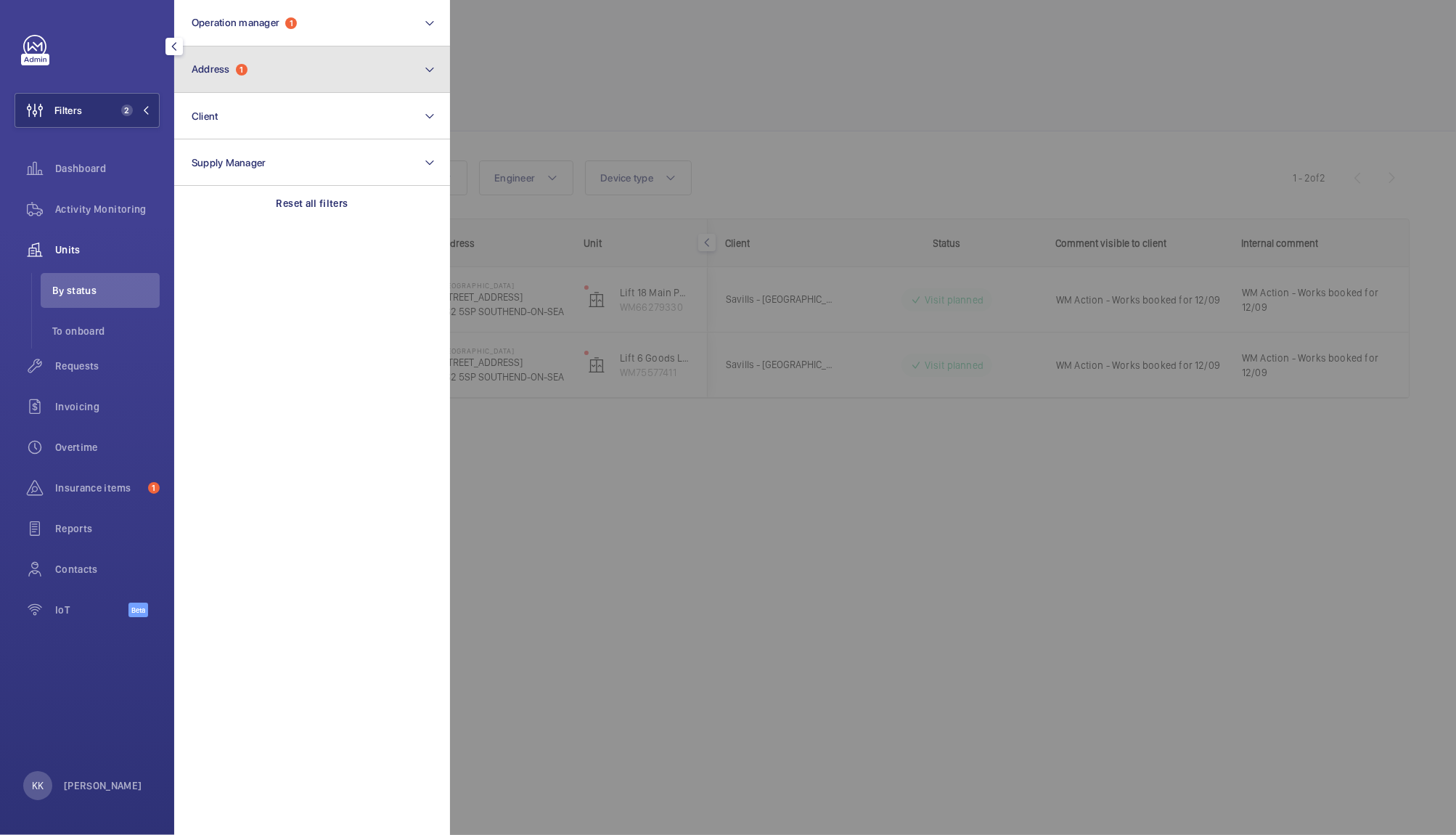
click at [238, 91] on button "Address 1" at bounding box center [312, 69] width 276 height 46
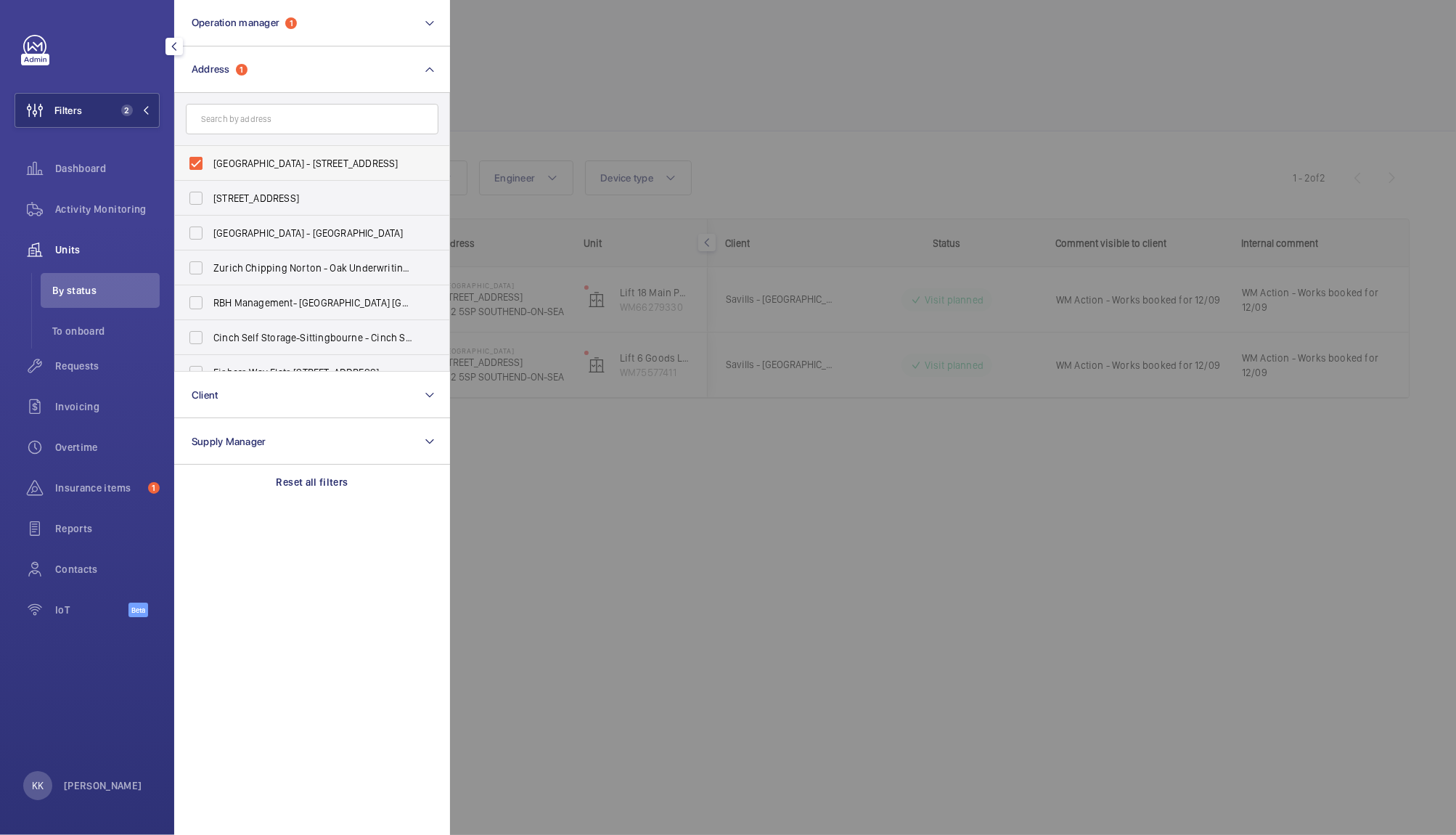
click at [238, 161] on span "Victoria Shopping Centre - 362 Chartwell Square, Southend on Sea, SOUTHEND-ON-S…" at bounding box center [313, 163] width 199 height 15
click at [210, 161] on input "Victoria Shopping Centre - 362 Chartwell Square, Southend on Sea, SOUTHEND-ON-S…" at bounding box center [196, 163] width 29 height 29
checkbox input "false"
click at [546, 120] on div at bounding box center [1177, 417] width 1456 height 835
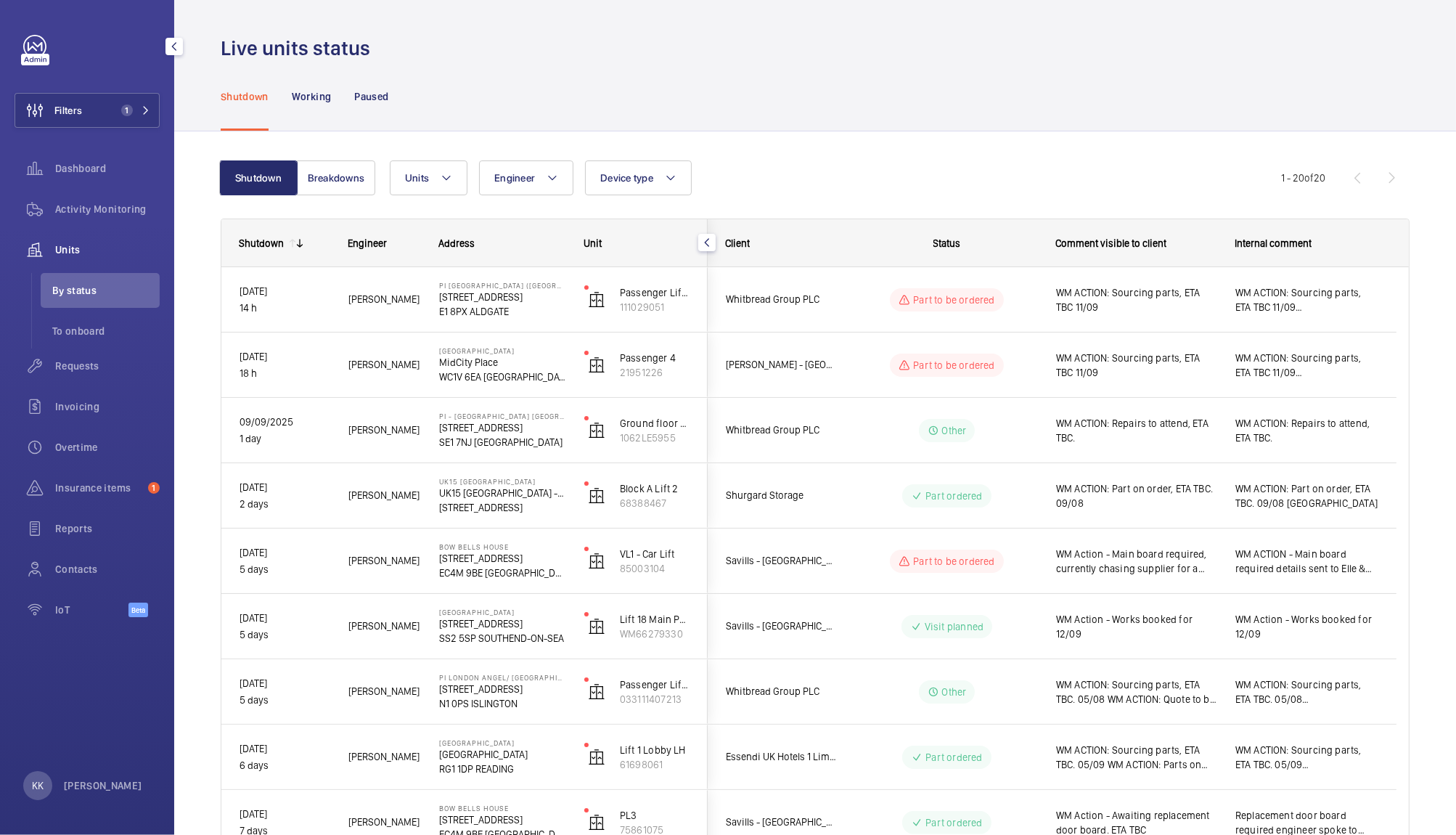
click at [115, 129] on div "Filters 1 Dashboard Activity Monitoring Units By status To onboard Requests Inv…" at bounding box center [87, 334] width 146 height 599
click at [115, 115] on button "Filters 1" at bounding box center [87, 110] width 146 height 35
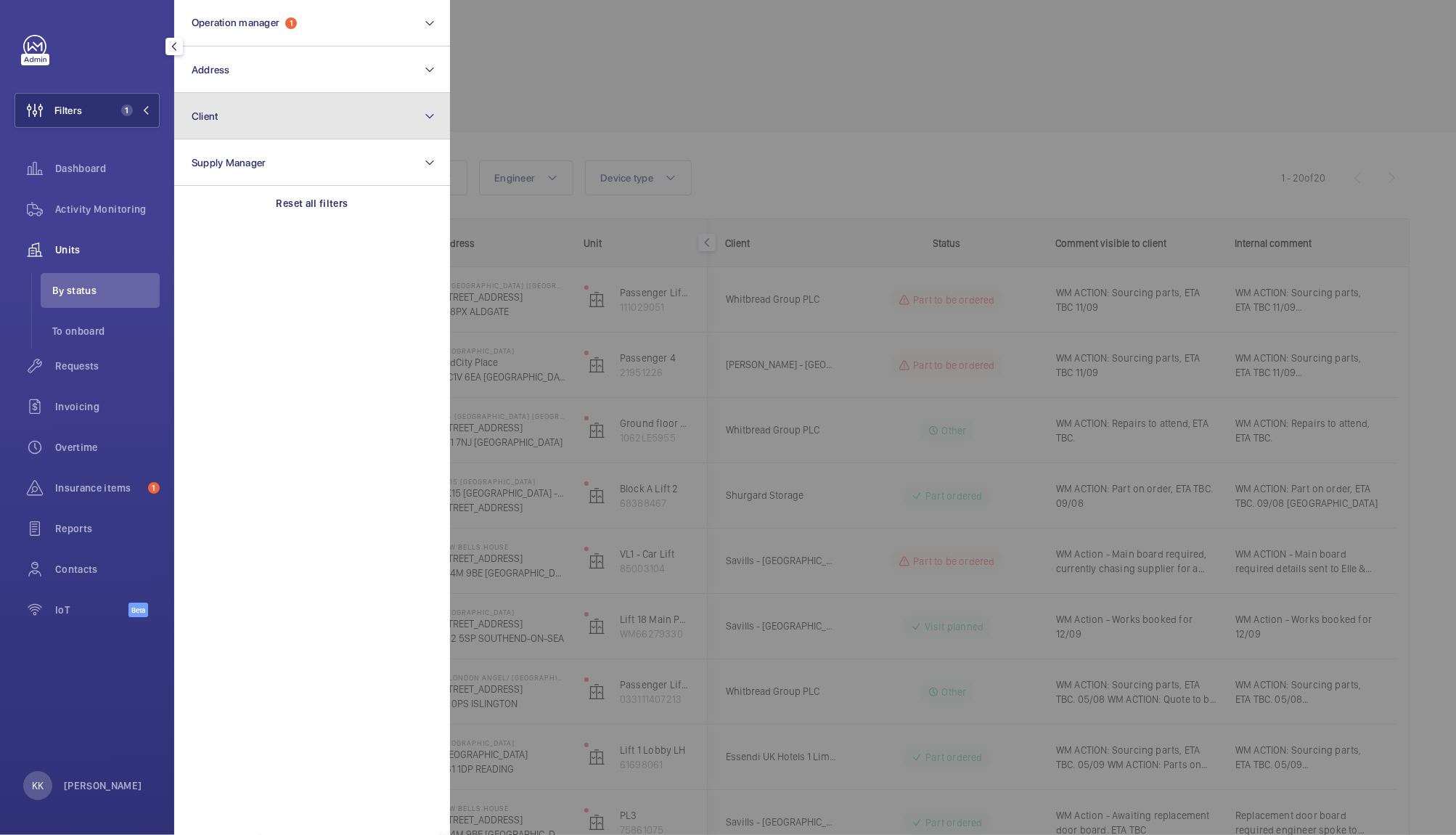
click at [224, 93] on button "Client" at bounding box center [312, 116] width 276 height 46
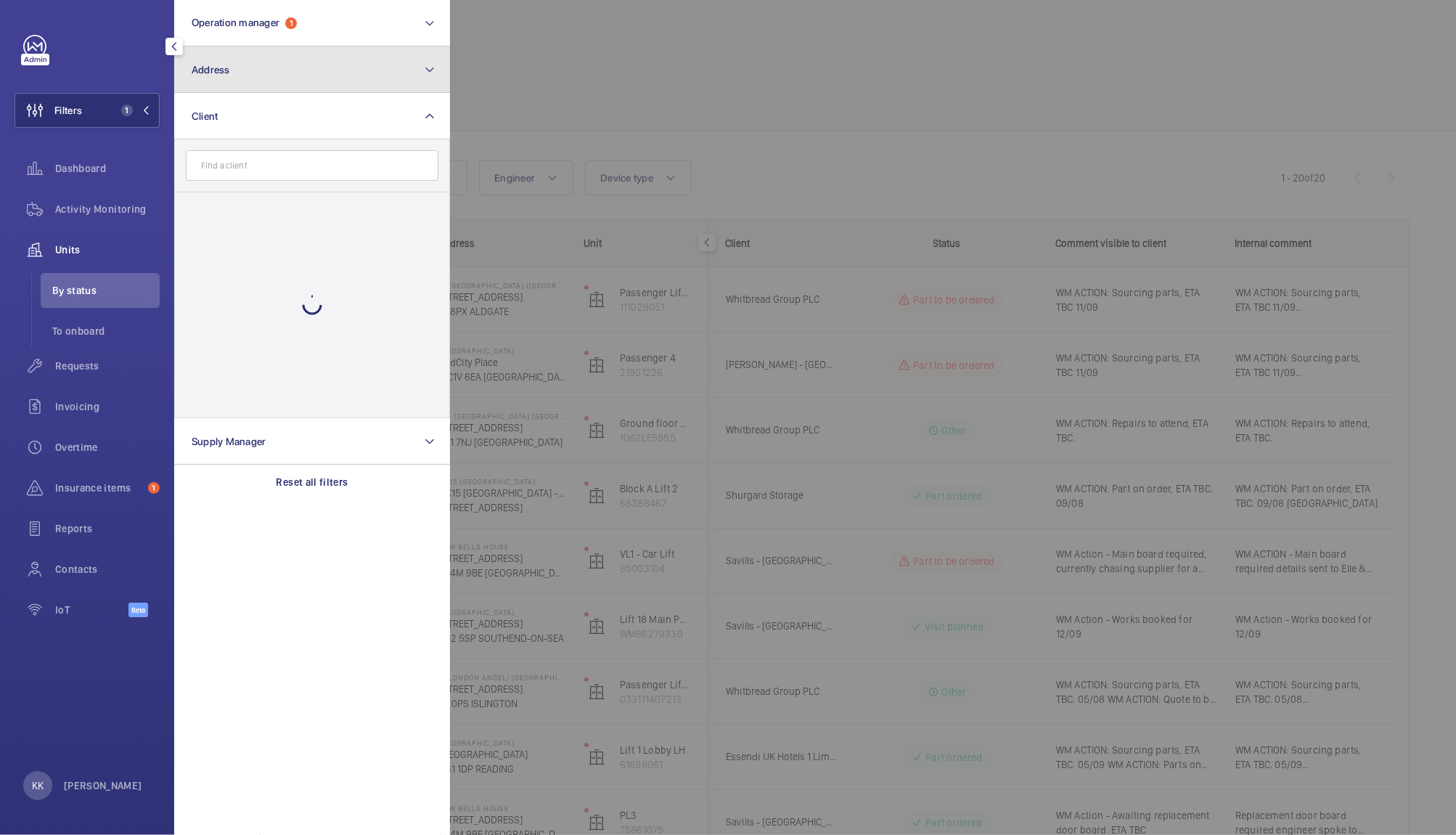
click at [226, 66] on span "Address" at bounding box center [211, 69] width 38 height 12
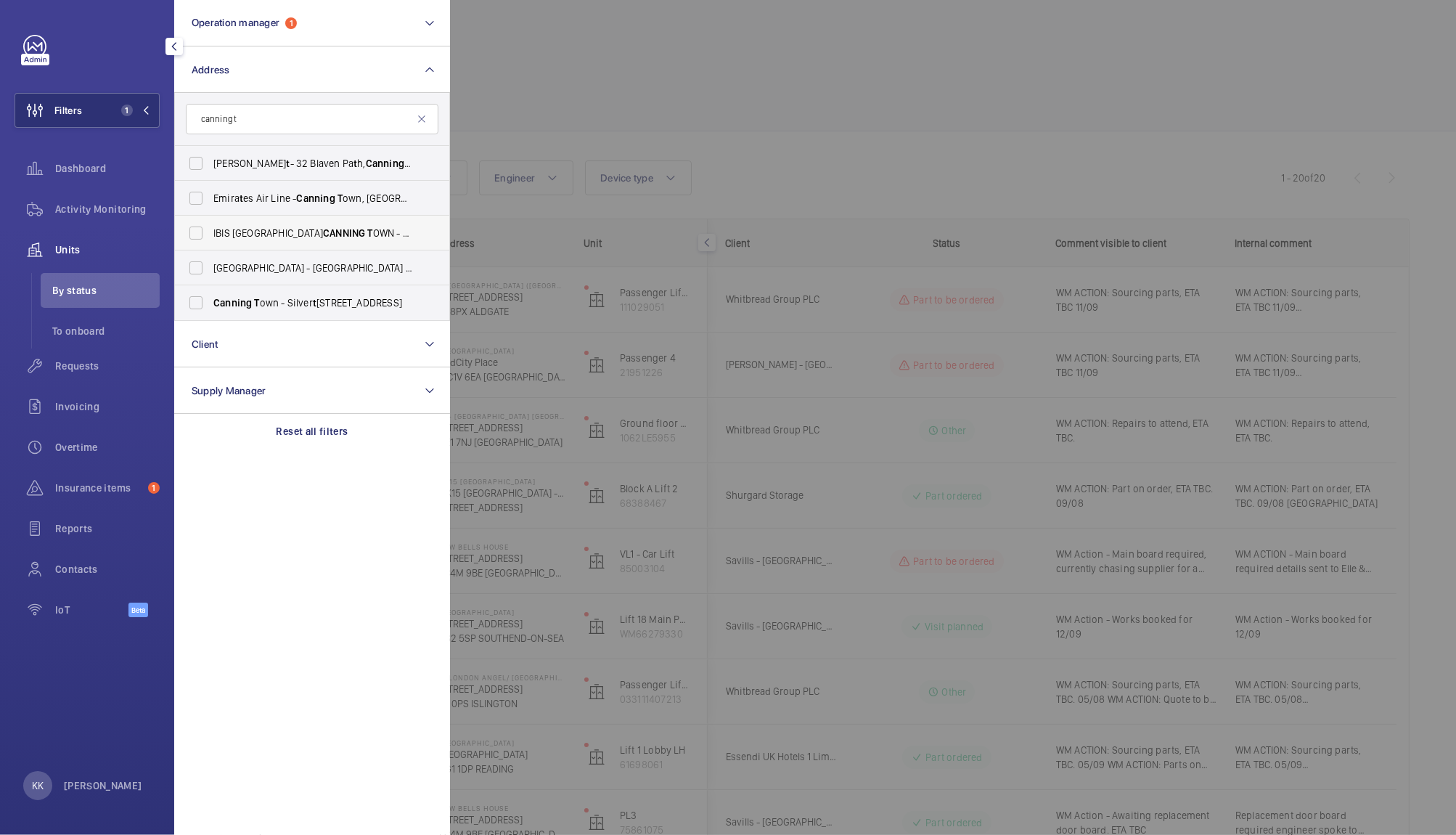
type input "canning t"
click at [323, 230] on span "CANNING" at bounding box center [343, 233] width 42 height 12
click at [210, 230] on input "IBIS LONDON CANNING T OWN - HA070, IBIS LONDON CANNING T OWN, 8 Silver t own Wa…" at bounding box center [196, 233] width 29 height 29
checkbox input "true"
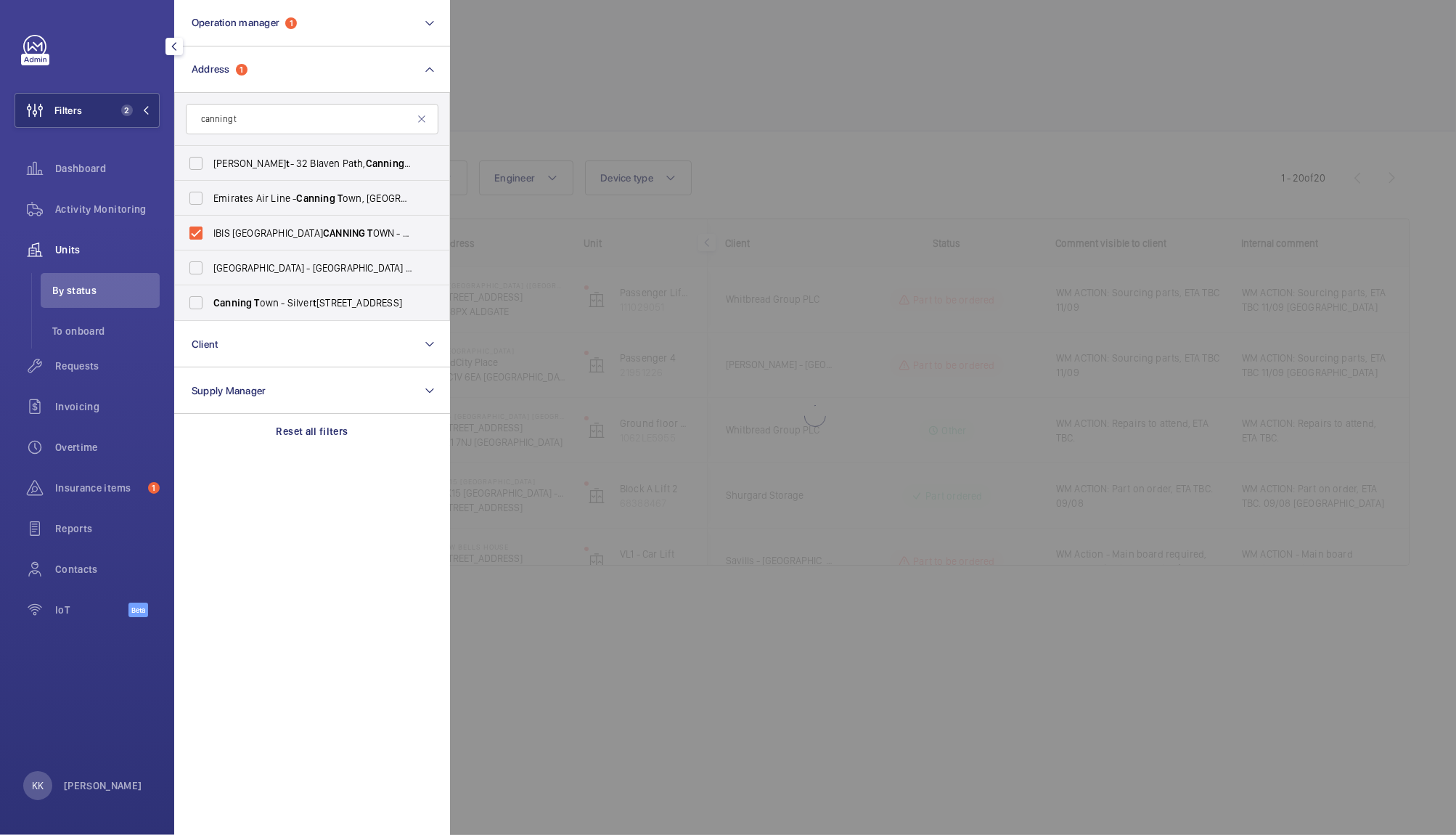
click at [677, 150] on div at bounding box center [1177, 417] width 1456 height 835
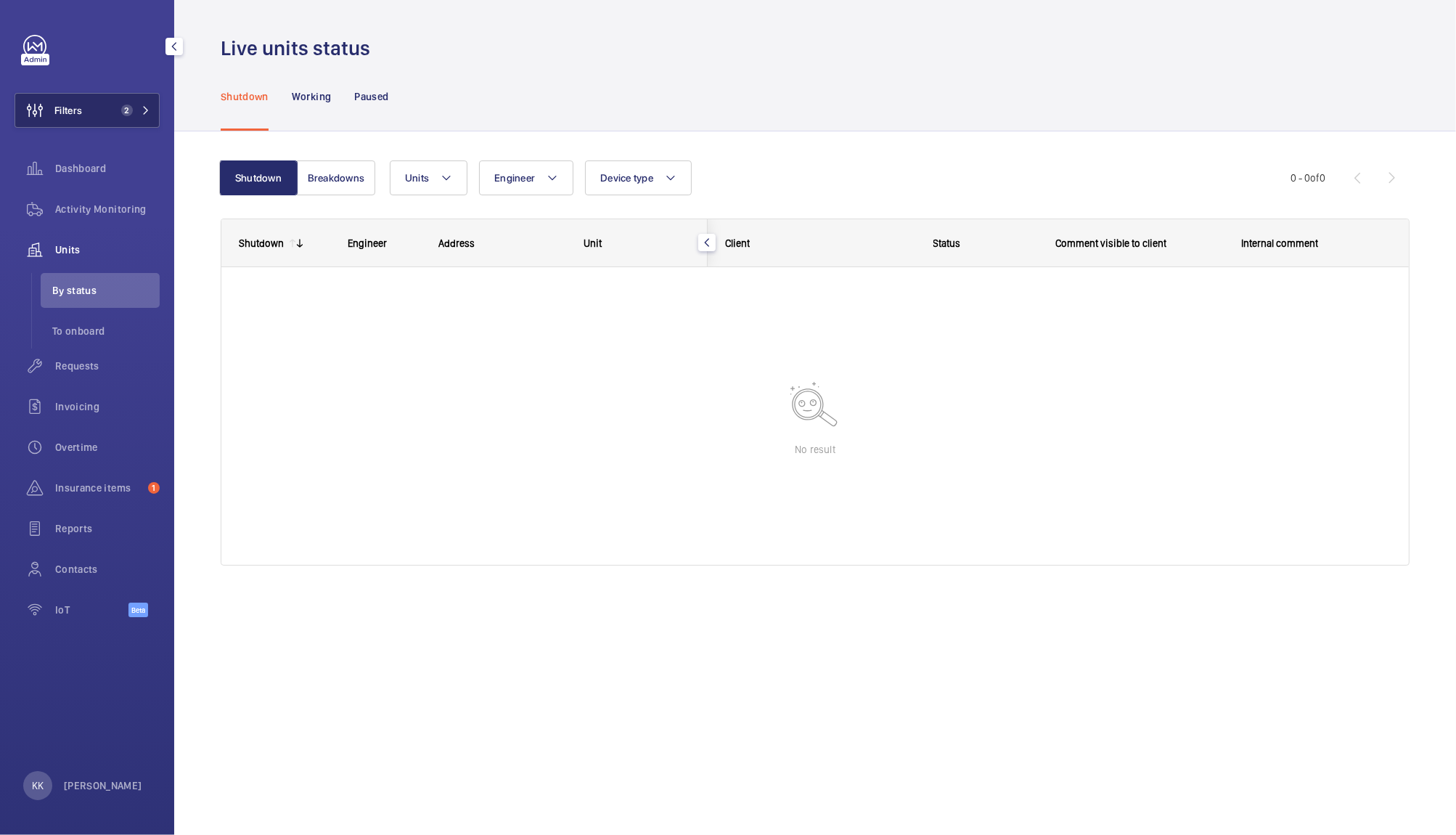
click at [131, 99] on button "Filters 2" at bounding box center [87, 110] width 146 height 35
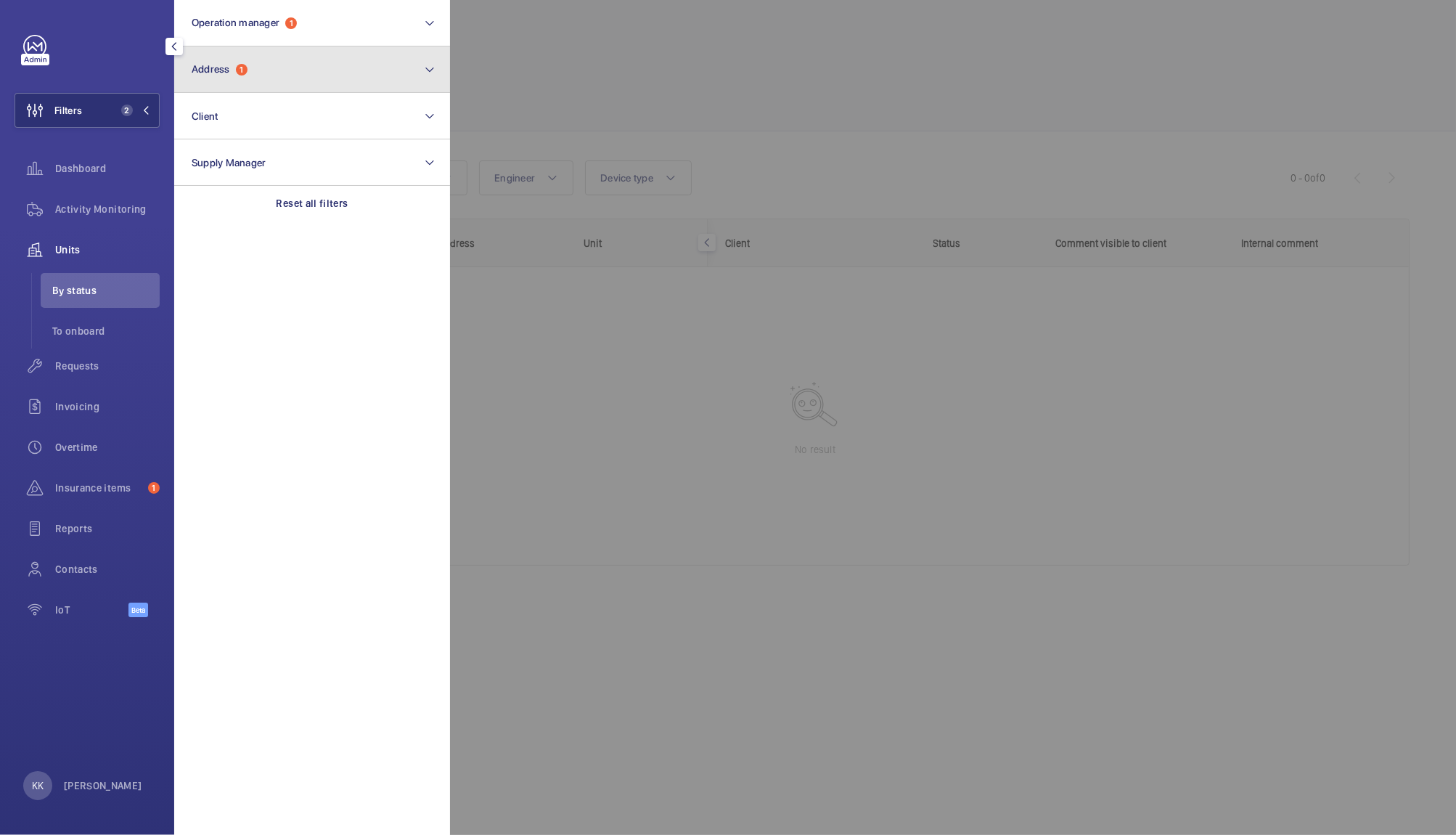
click at [299, 72] on button "Address 1" at bounding box center [312, 69] width 276 height 46
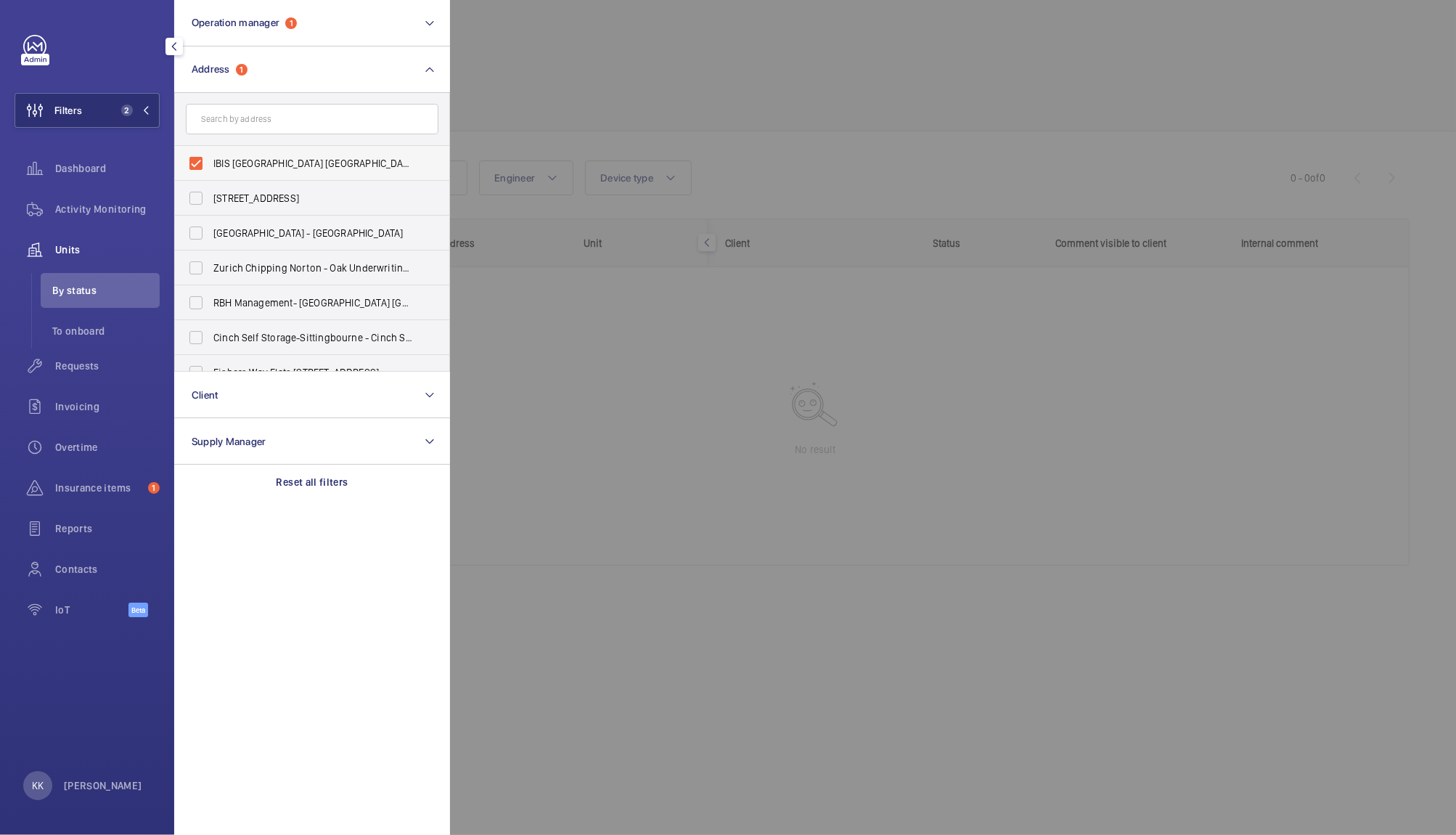
click at [246, 163] on span "IBIS LONDON CANNING TOWN - HA070, IBIS LONDON CANNING TOWN, 8 Silvertown Way, L…" at bounding box center [313, 163] width 199 height 15
click at [210, 163] on input "IBIS LONDON CANNING TOWN - HA070, IBIS LONDON CANNING TOWN, 8 Silvertown Way, L…" at bounding box center [196, 163] width 29 height 29
click at [323, 158] on span "IBIS LONDON CANNING TOWN - HA070, IBIS LONDON CANNING TOWN, 8 Silvertown Way, L…" at bounding box center [313, 163] width 199 height 15
click at [210, 158] on input "IBIS LONDON CANNING TOWN - HA070, IBIS LONDON CANNING TOWN, 8 Silvertown Way, L…" at bounding box center [196, 163] width 29 height 29
checkbox input "true"
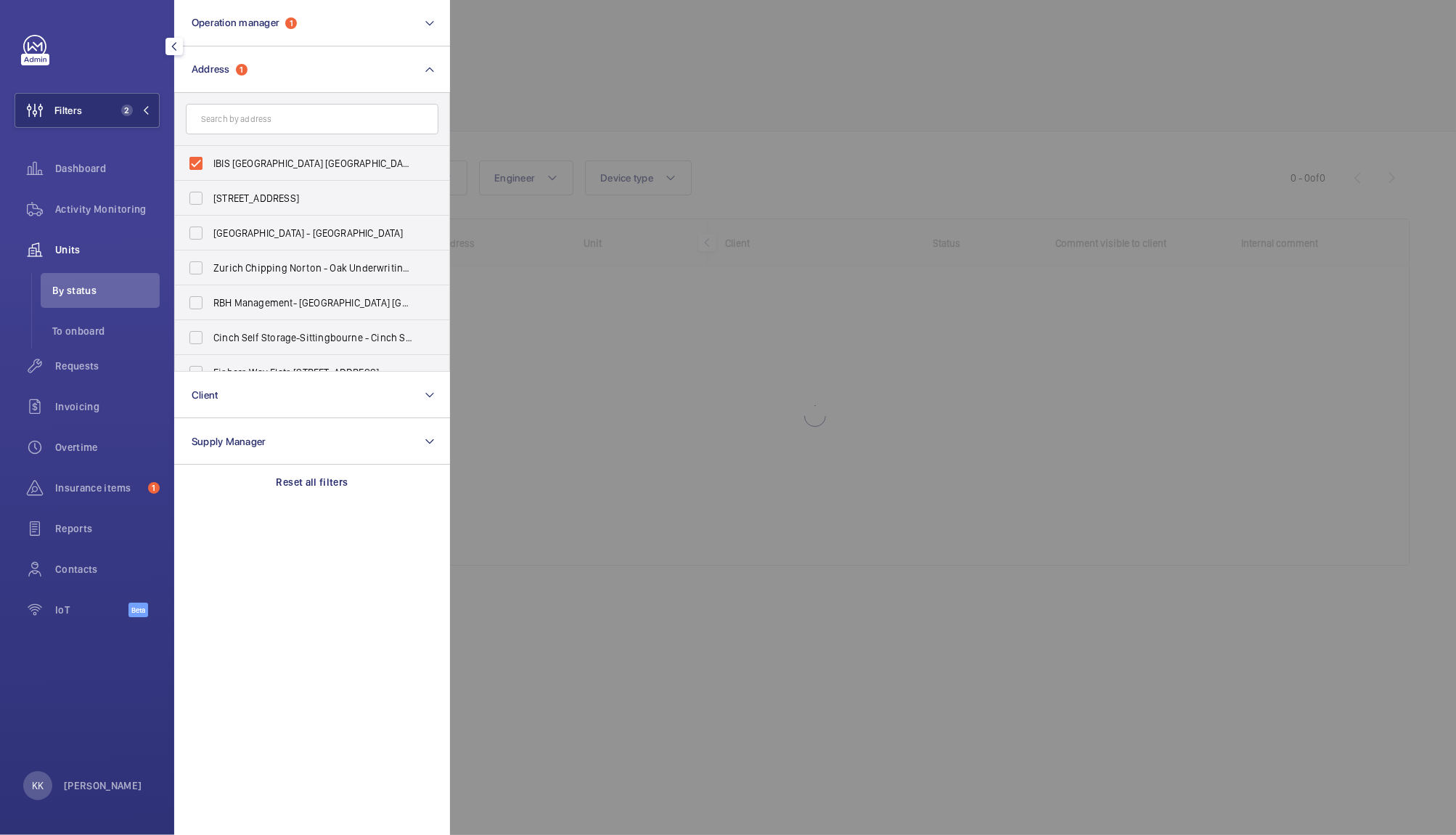
click at [567, 93] on div at bounding box center [1177, 417] width 1456 height 835
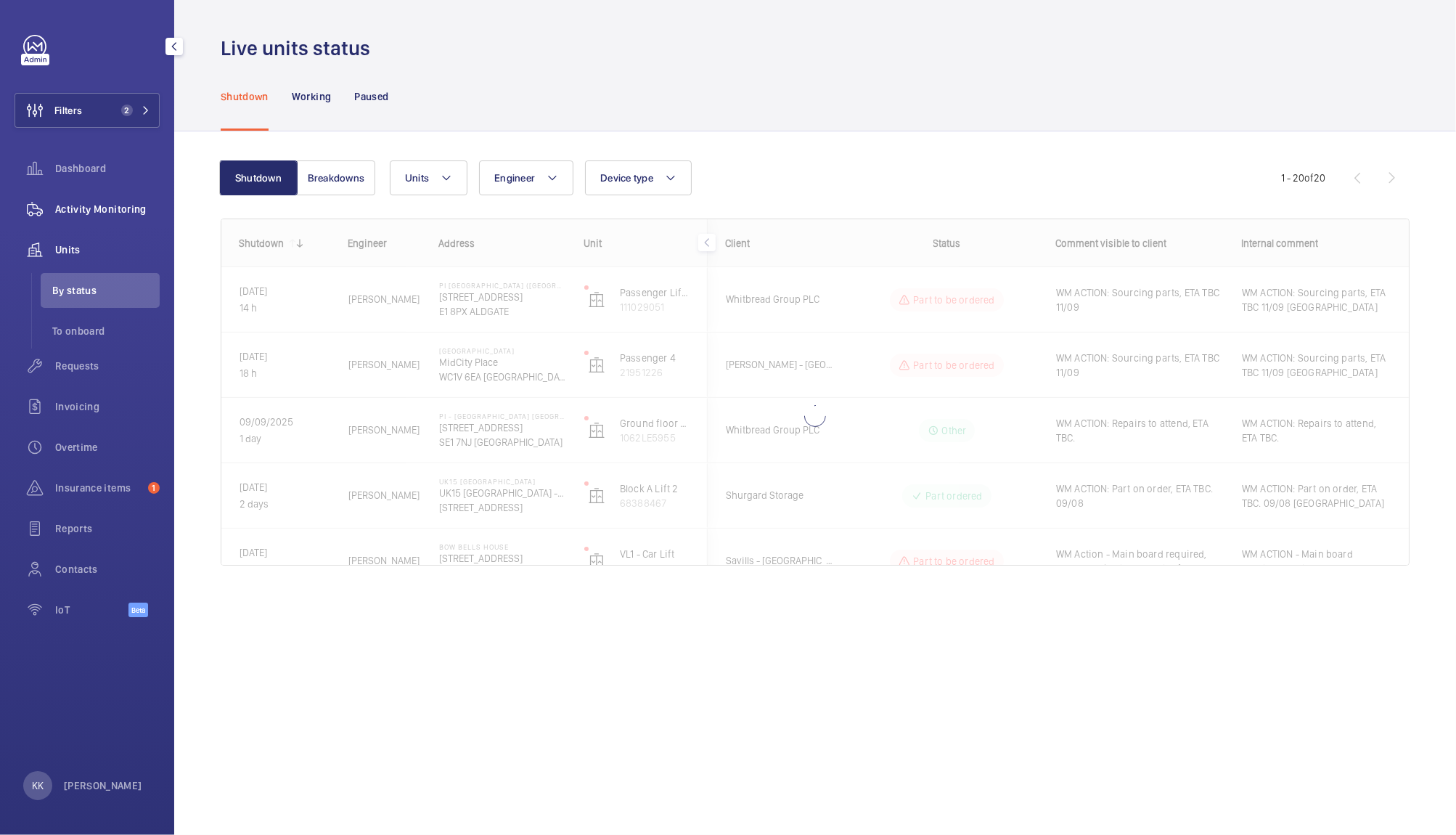
click at [110, 215] on span "Activity Monitoring" at bounding box center [108, 209] width 105 height 15
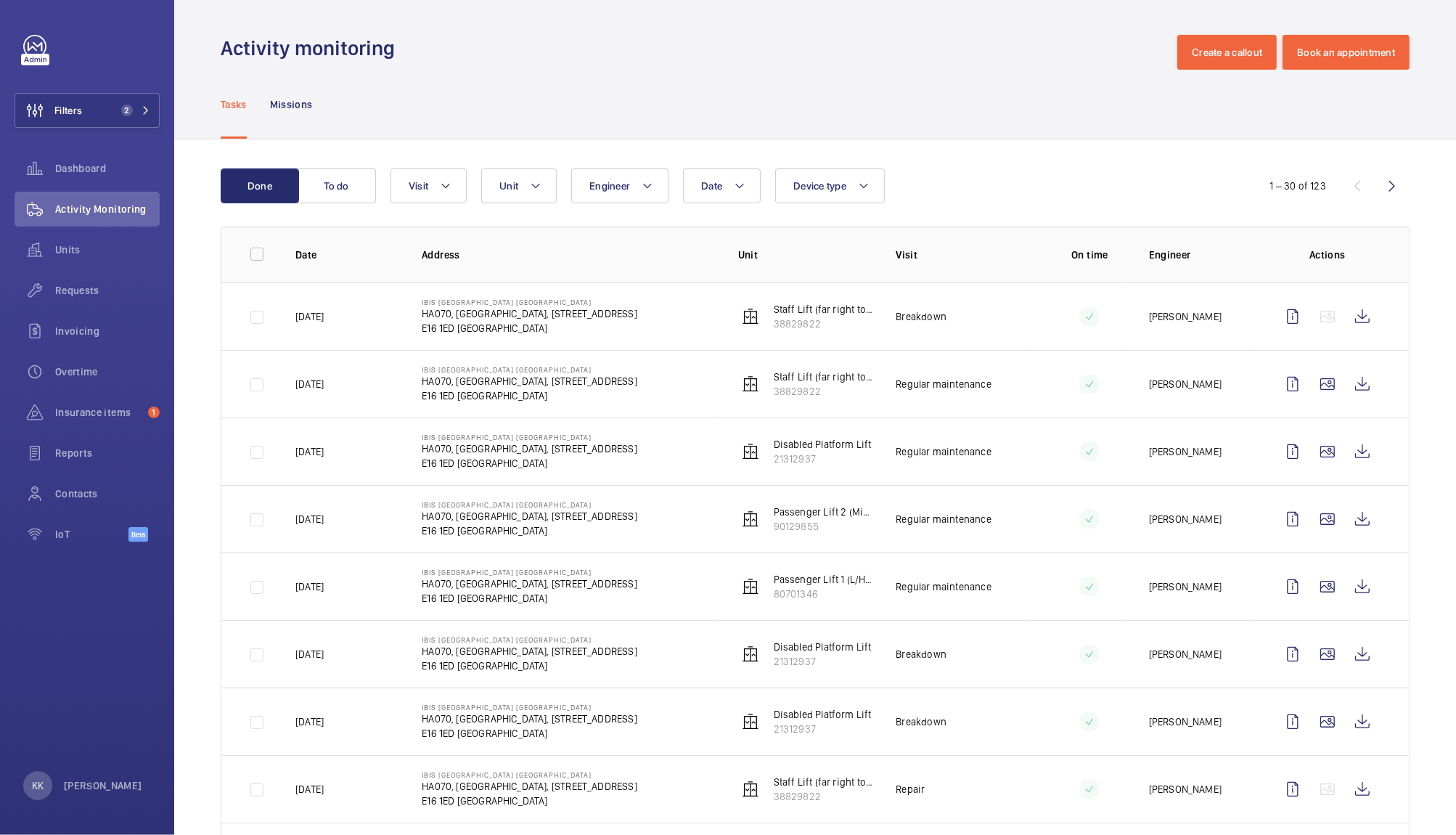
click at [581, 98] on div "Tasks Missions" at bounding box center [815, 104] width 1189 height 69
click at [875, 111] on div "Tasks Missions" at bounding box center [815, 104] width 1189 height 69
click at [1345, 320] on wm-front-icon-button at bounding box center [1362, 316] width 35 height 35
click at [1351, 650] on wm-front-icon-button at bounding box center [1362, 654] width 35 height 35
click at [1345, 729] on wm-front-icon-button at bounding box center [1362, 721] width 35 height 35
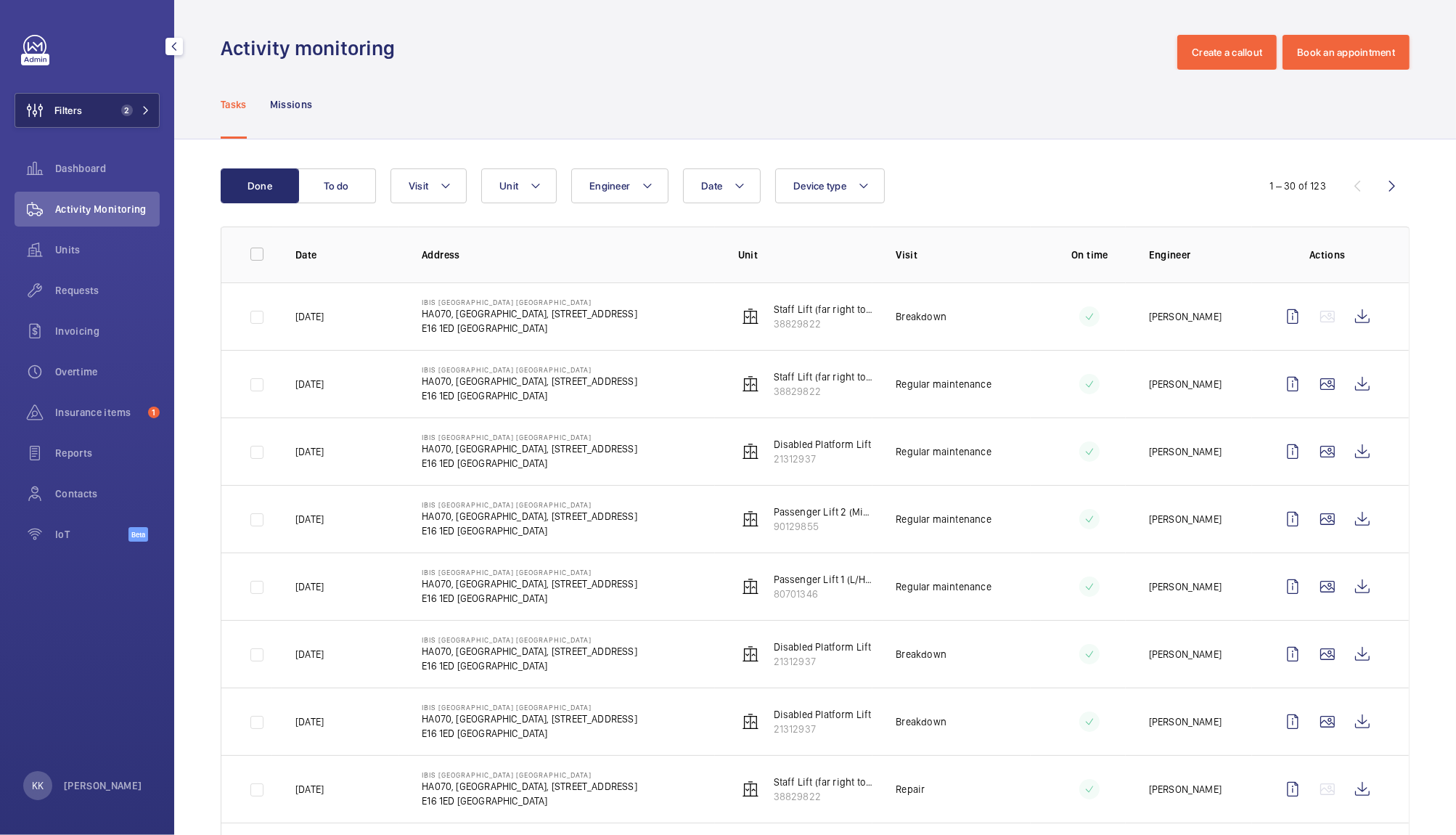
click at [136, 111] on span "2" at bounding box center [132, 110] width 35 height 12
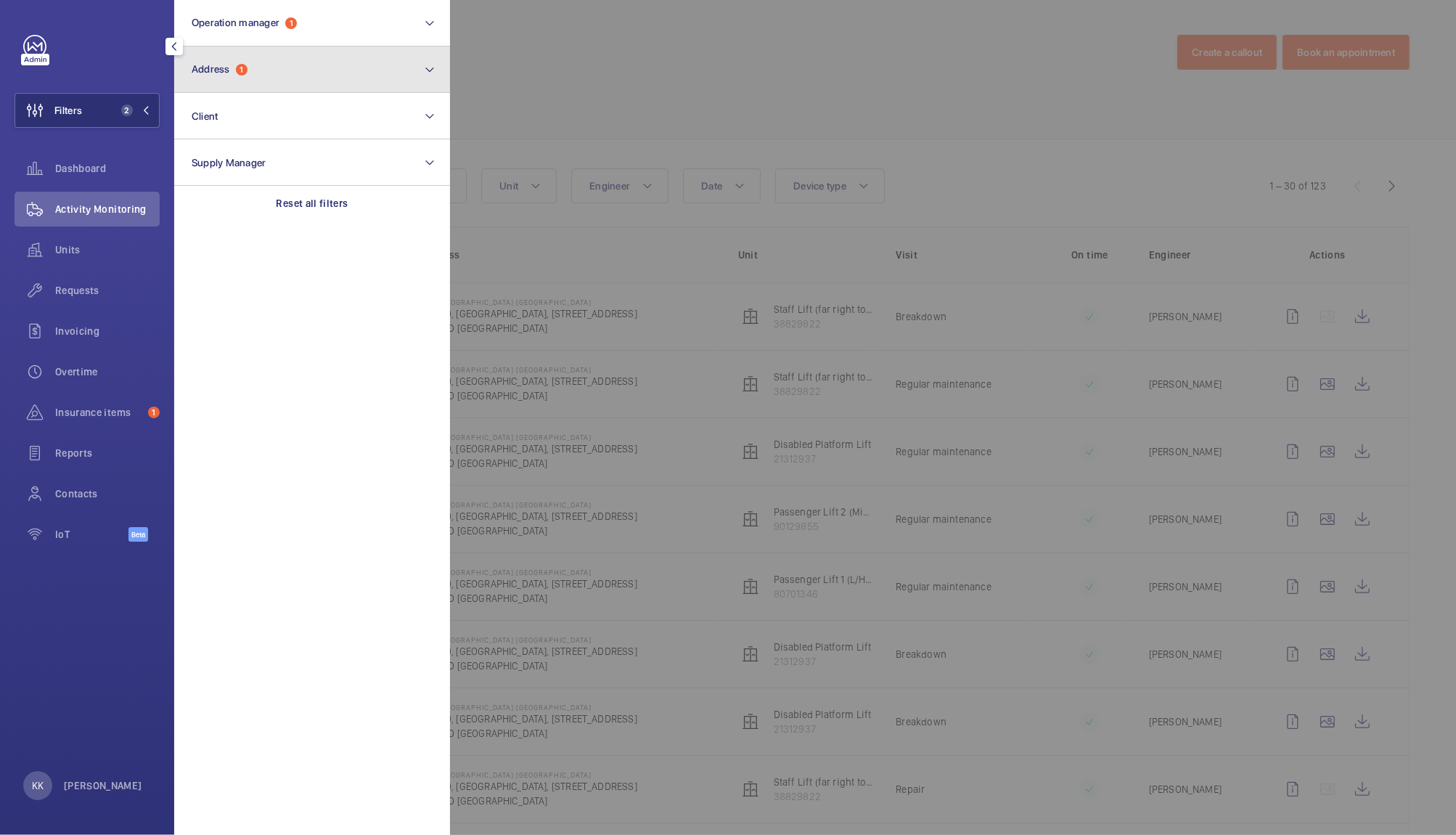
click at [207, 71] on span "Address" at bounding box center [211, 69] width 38 height 12
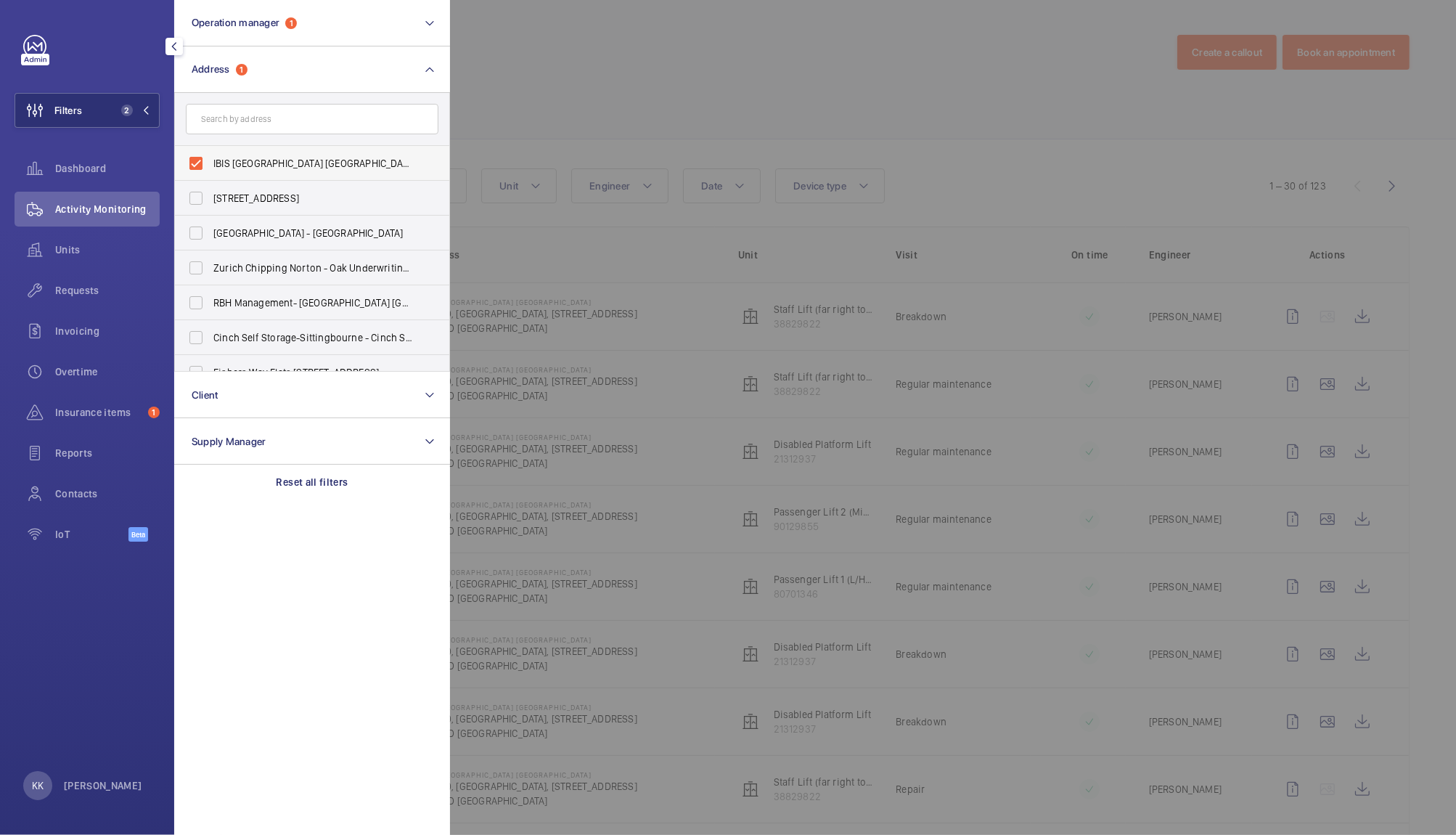
click at [270, 163] on span "IBIS LONDON CANNING TOWN - HA070, IBIS LONDON CANNING TOWN, 8 Silvertown Way, L…" at bounding box center [313, 163] width 199 height 15
click at [210, 163] on input "IBIS LONDON CANNING TOWN - HA070, IBIS LONDON CANNING TOWN, 8 Silvertown Way, L…" at bounding box center [196, 163] width 29 height 29
checkbox input "false"
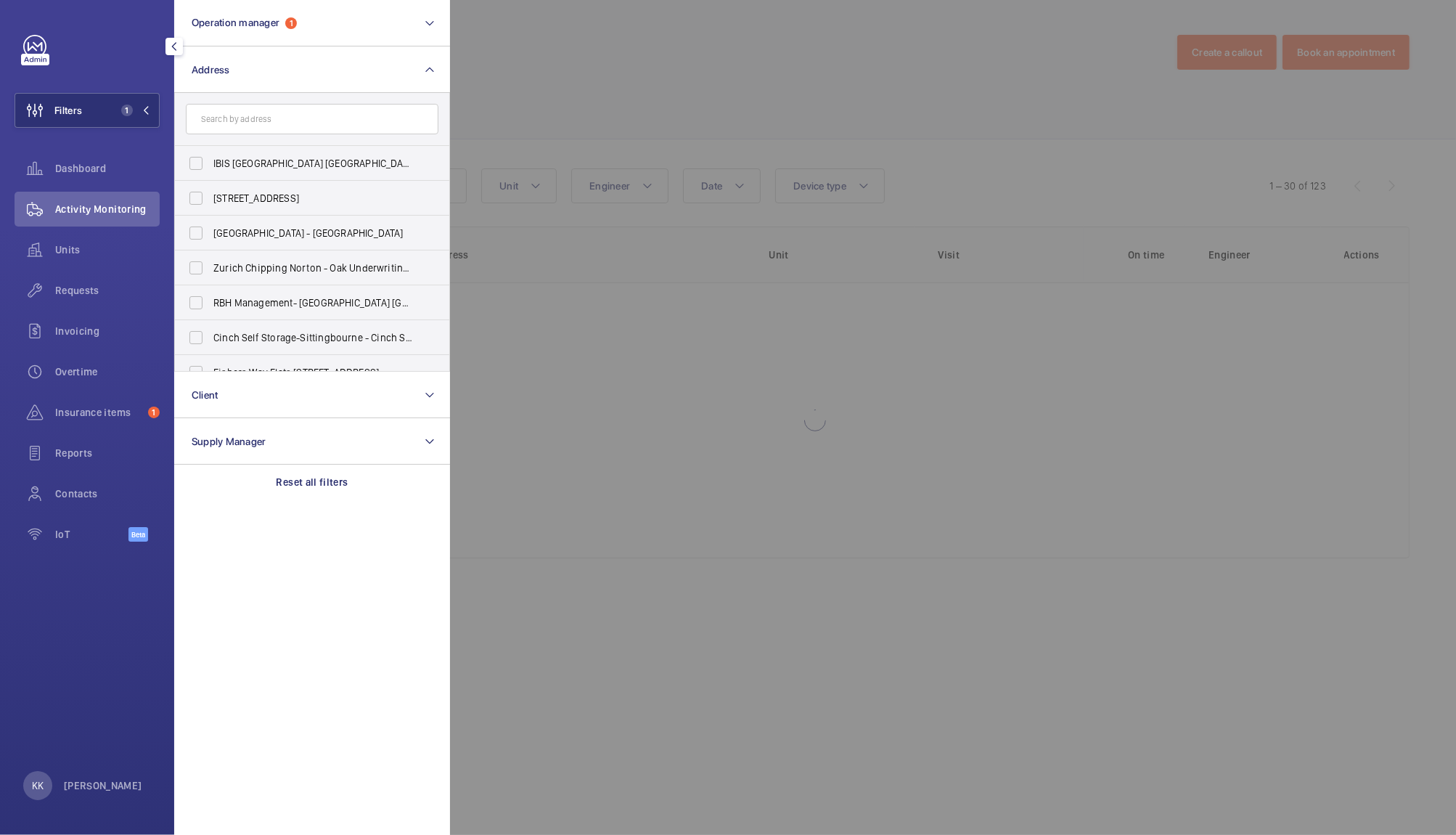
click at [457, 120] on div at bounding box center [1177, 417] width 1456 height 835
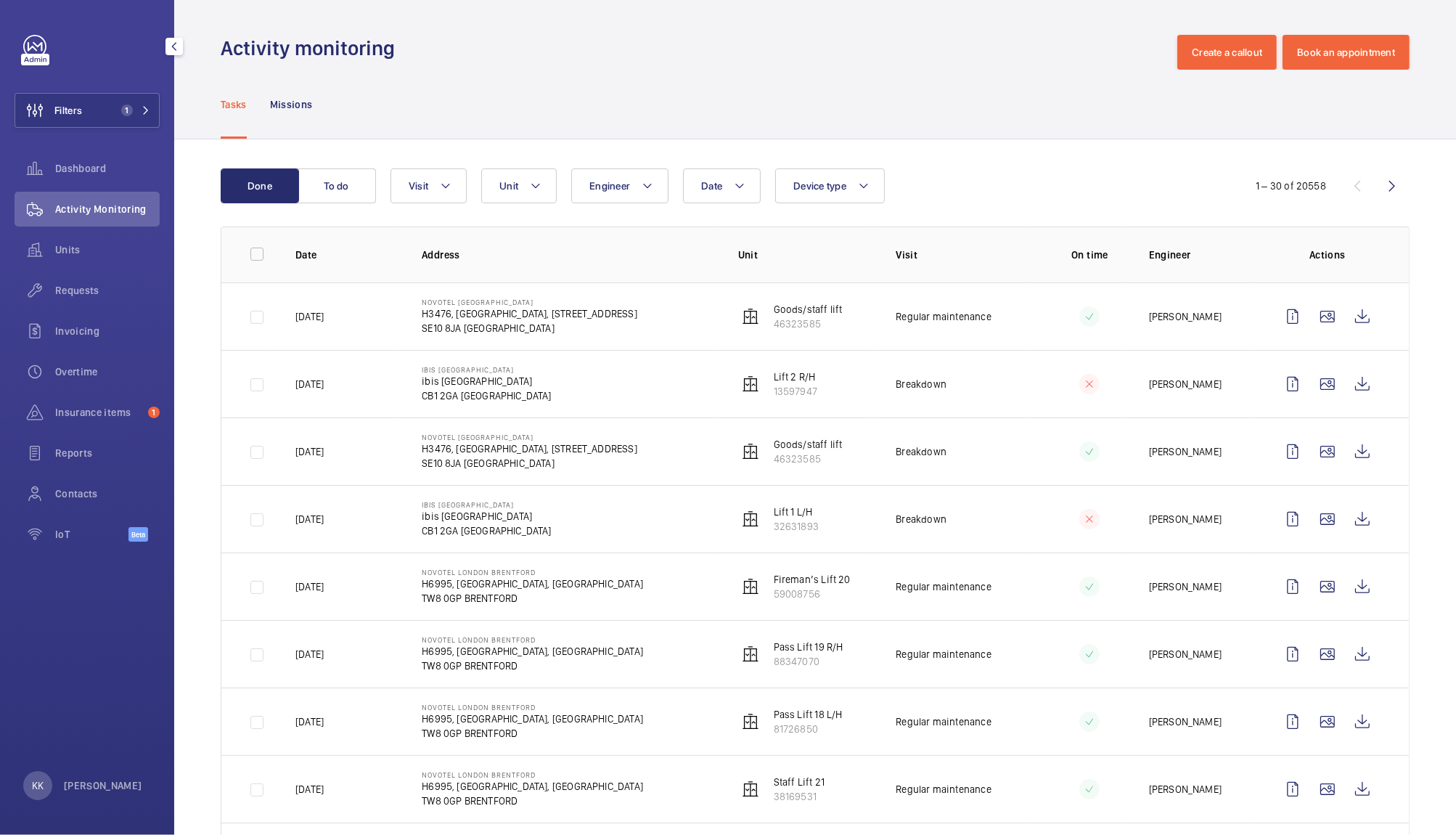
click at [110, 193] on div "Activity Monitoring" at bounding box center [87, 209] width 146 height 35
click at [52, 278] on wm-front-icon-button at bounding box center [35, 290] width 41 height 35
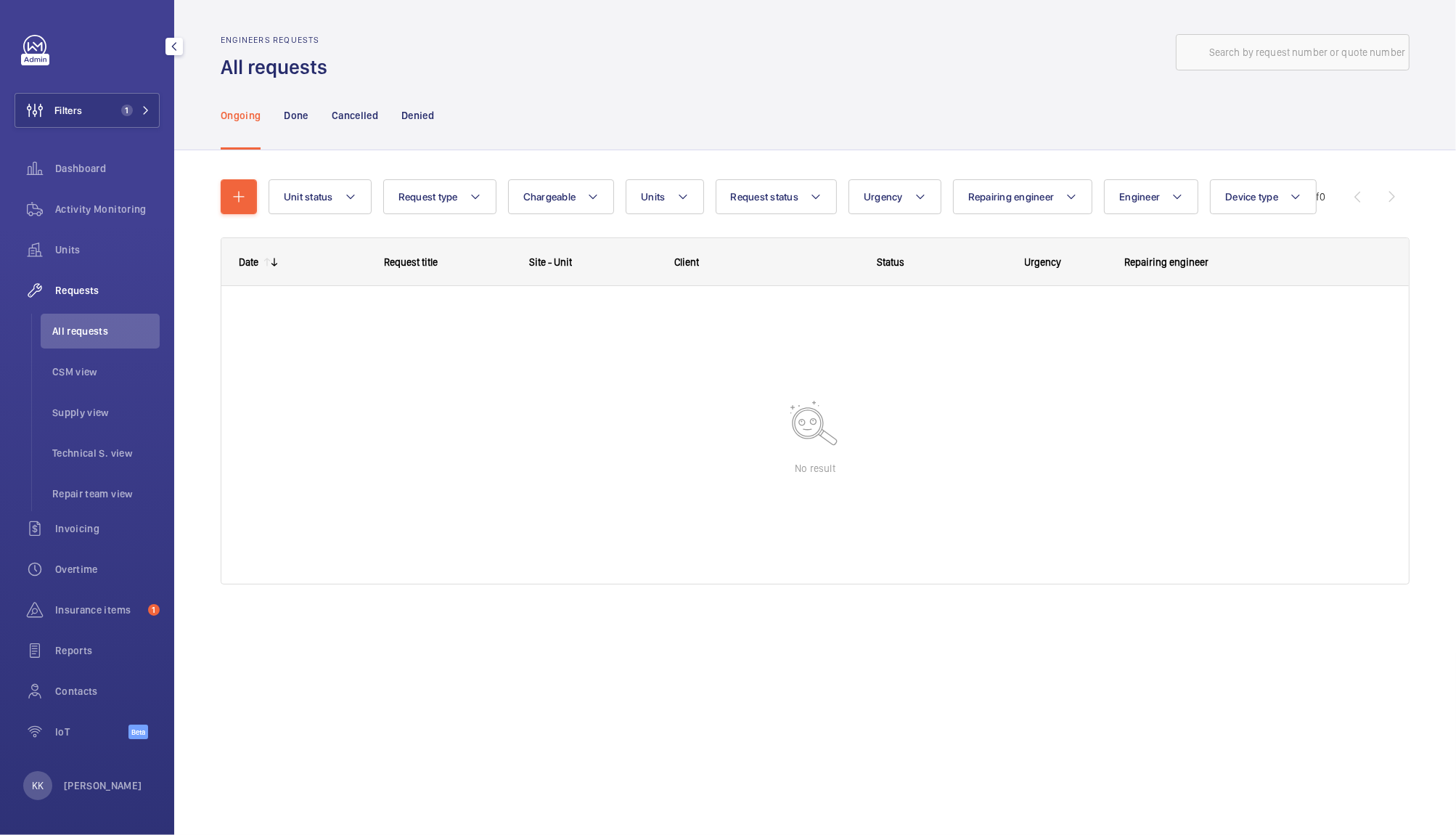
click at [52, 278] on wm-front-icon-button at bounding box center [35, 290] width 41 height 35
click at [75, 250] on span "Units" at bounding box center [108, 250] width 105 height 15
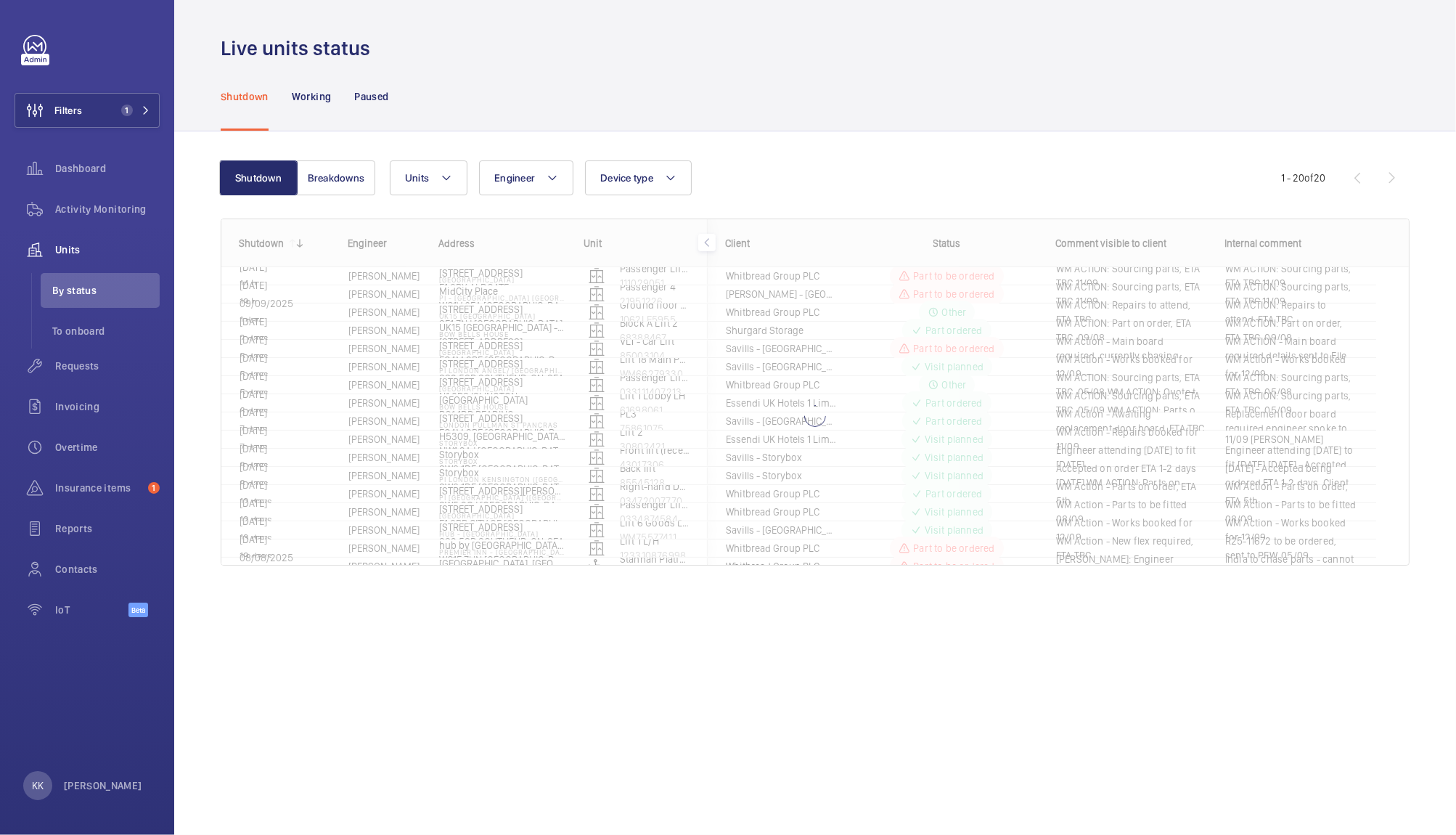
click at [419, 39] on div "Live units status" at bounding box center [815, 48] width 1189 height 27
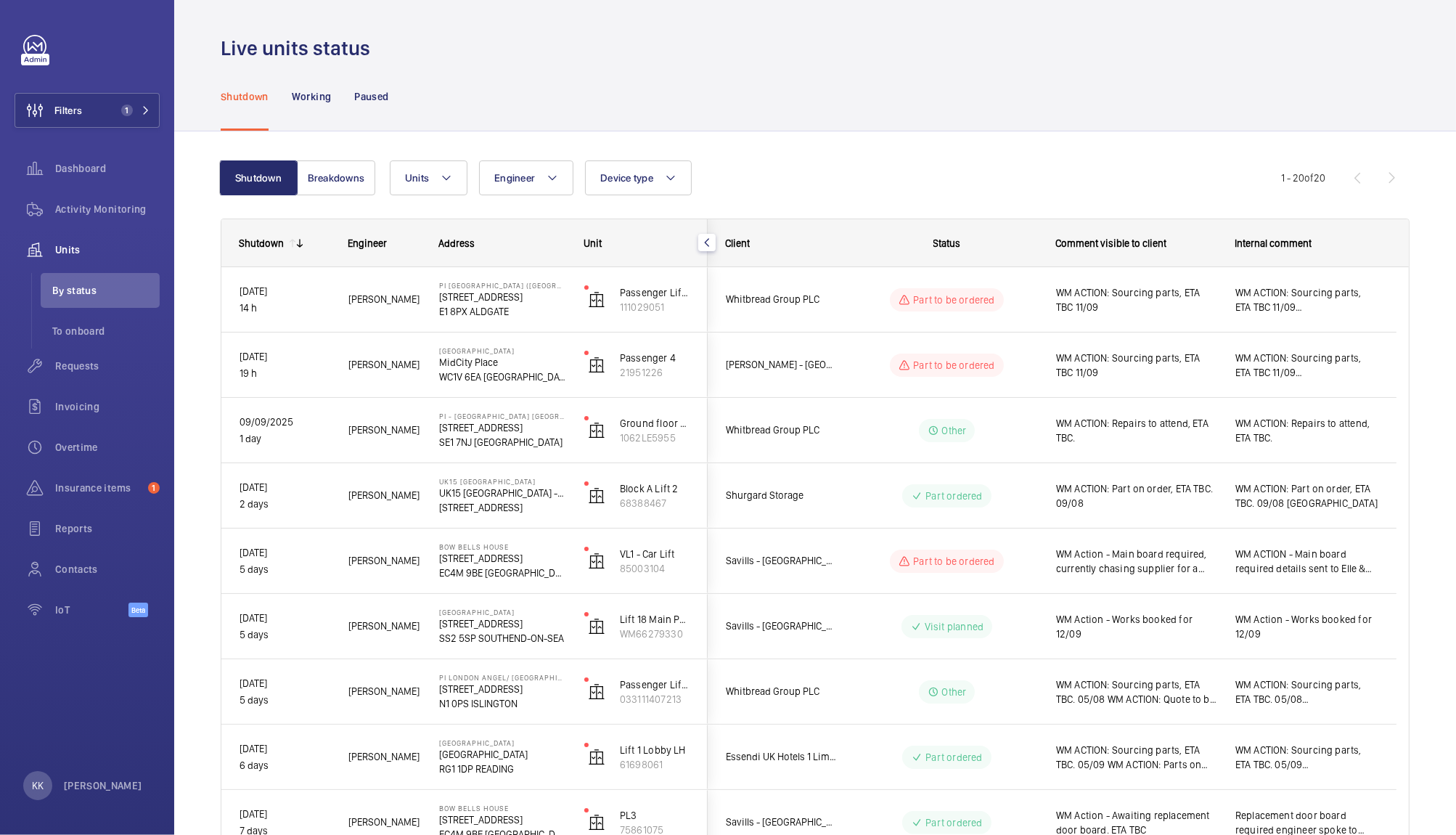
click at [484, 59] on div "Live units status" at bounding box center [815, 48] width 1189 height 27
click at [576, 103] on div "Shutdown Working Paused" at bounding box center [815, 96] width 1189 height 69
click at [122, 109] on span "1" at bounding box center [126, 110] width 12 height 12
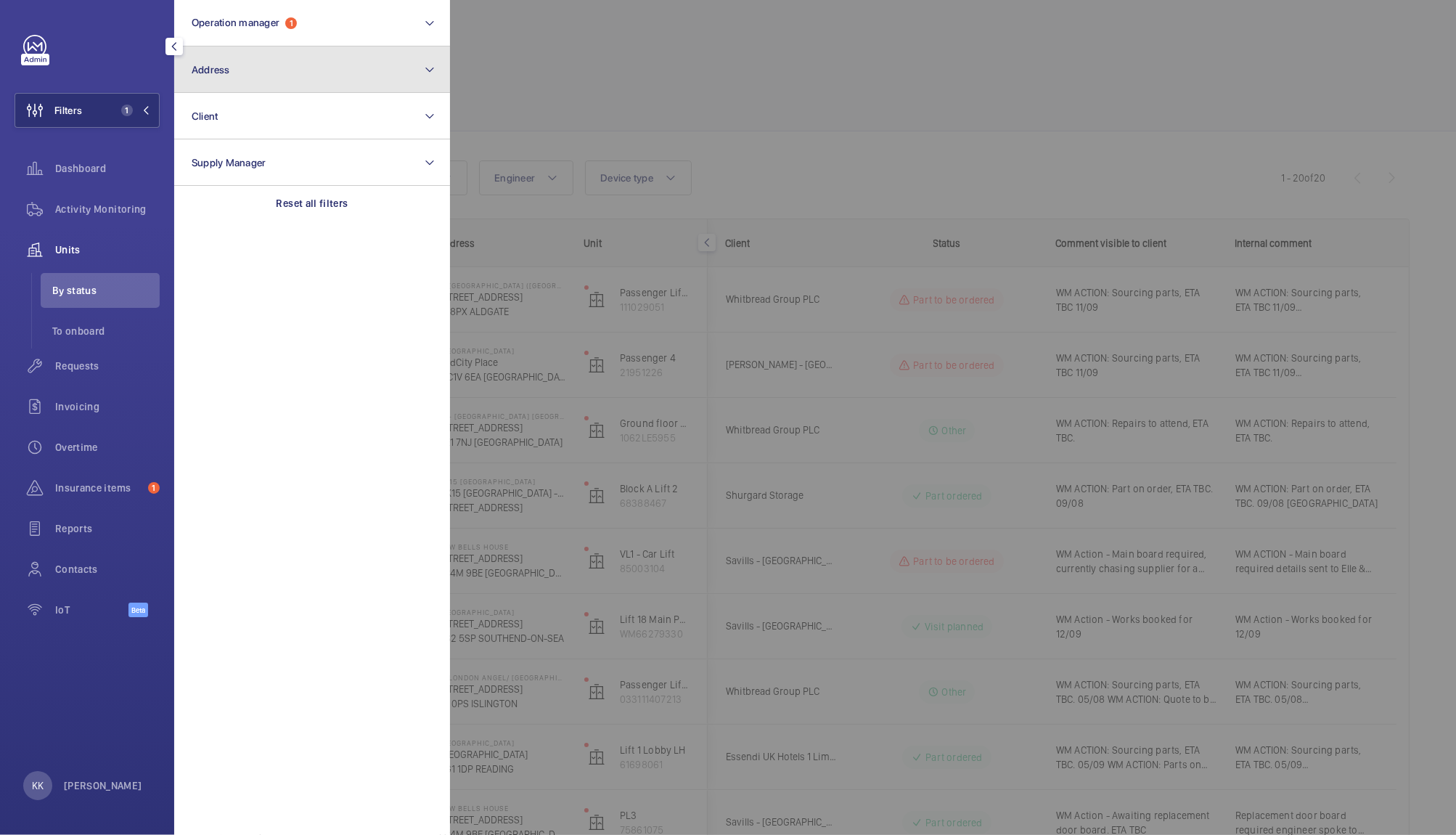
click at [246, 65] on button "Address" at bounding box center [312, 69] width 276 height 46
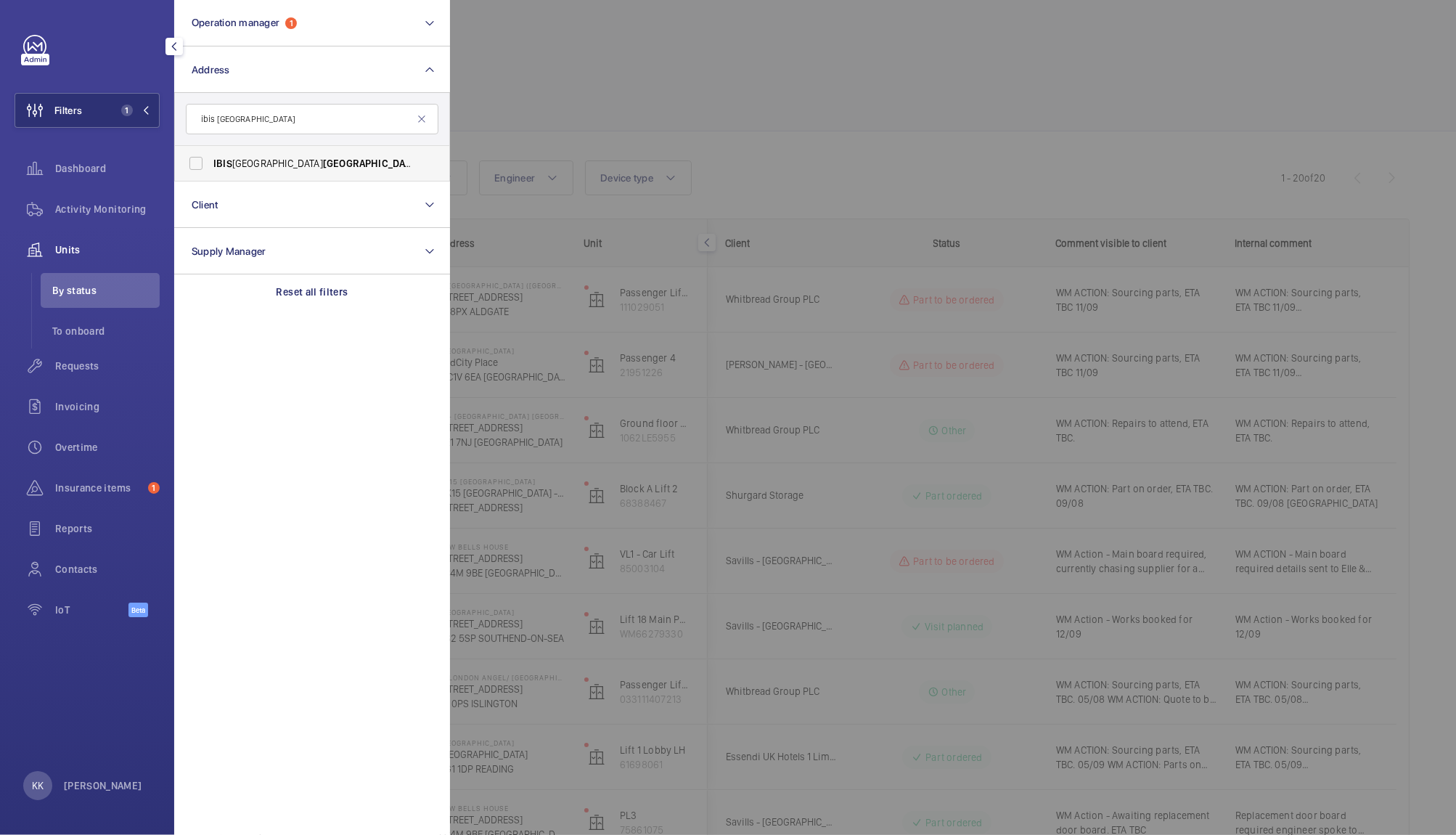
type input "ibis wembley"
click at [297, 173] on label "IBIS LONDON WEMBLEY - H3141, IBIS LONDON WEMBLEY , South Way Wembley , WEMBLEY …" at bounding box center [301, 163] width 253 height 35
click at [210, 173] on input "IBIS LONDON WEMBLEY - H3141, IBIS LONDON WEMBLEY , South Way Wembley , WEMBLEY …" at bounding box center [196, 163] width 29 height 29
checkbox input "true"
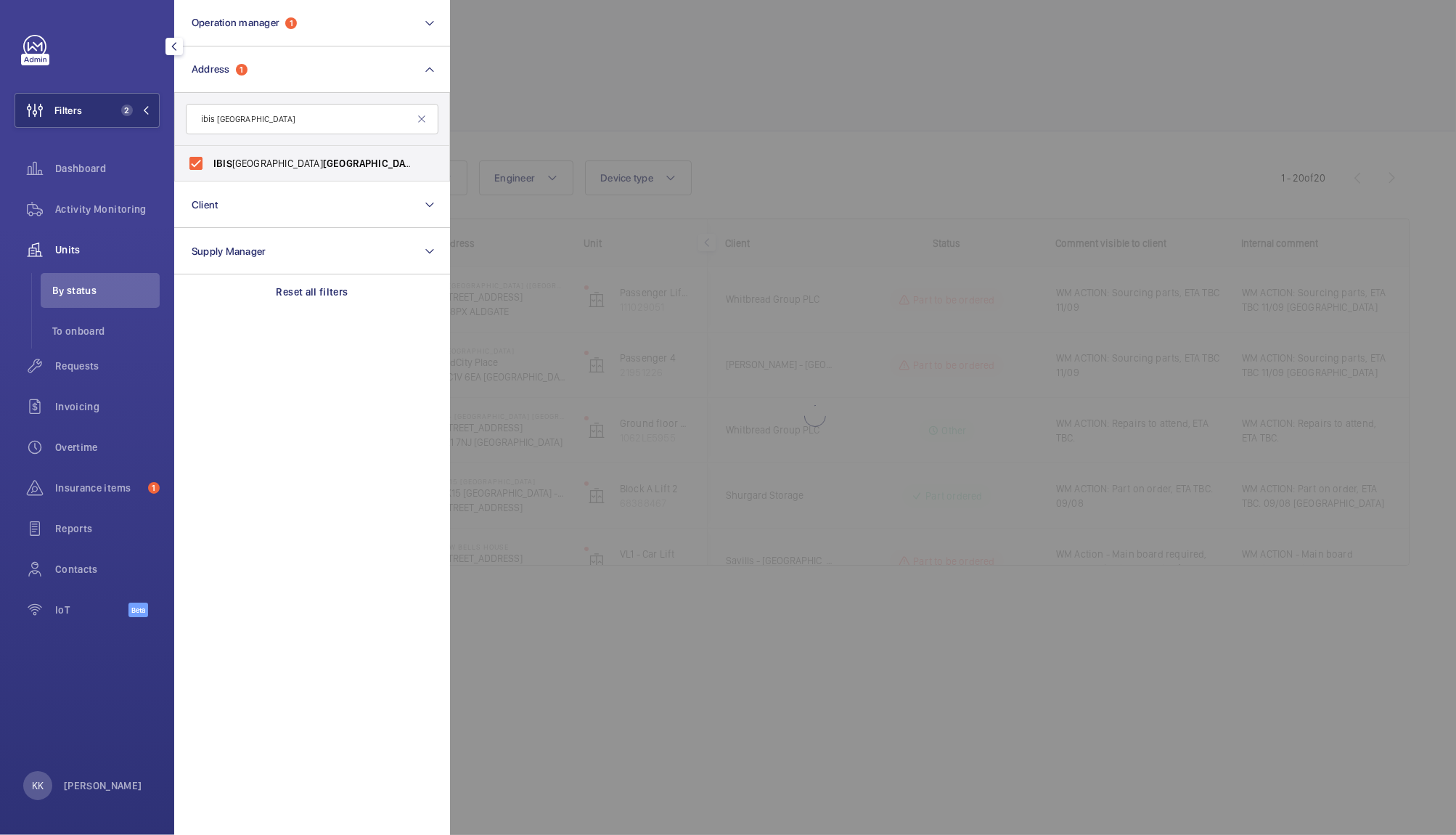
click at [618, 85] on div at bounding box center [1177, 417] width 1456 height 835
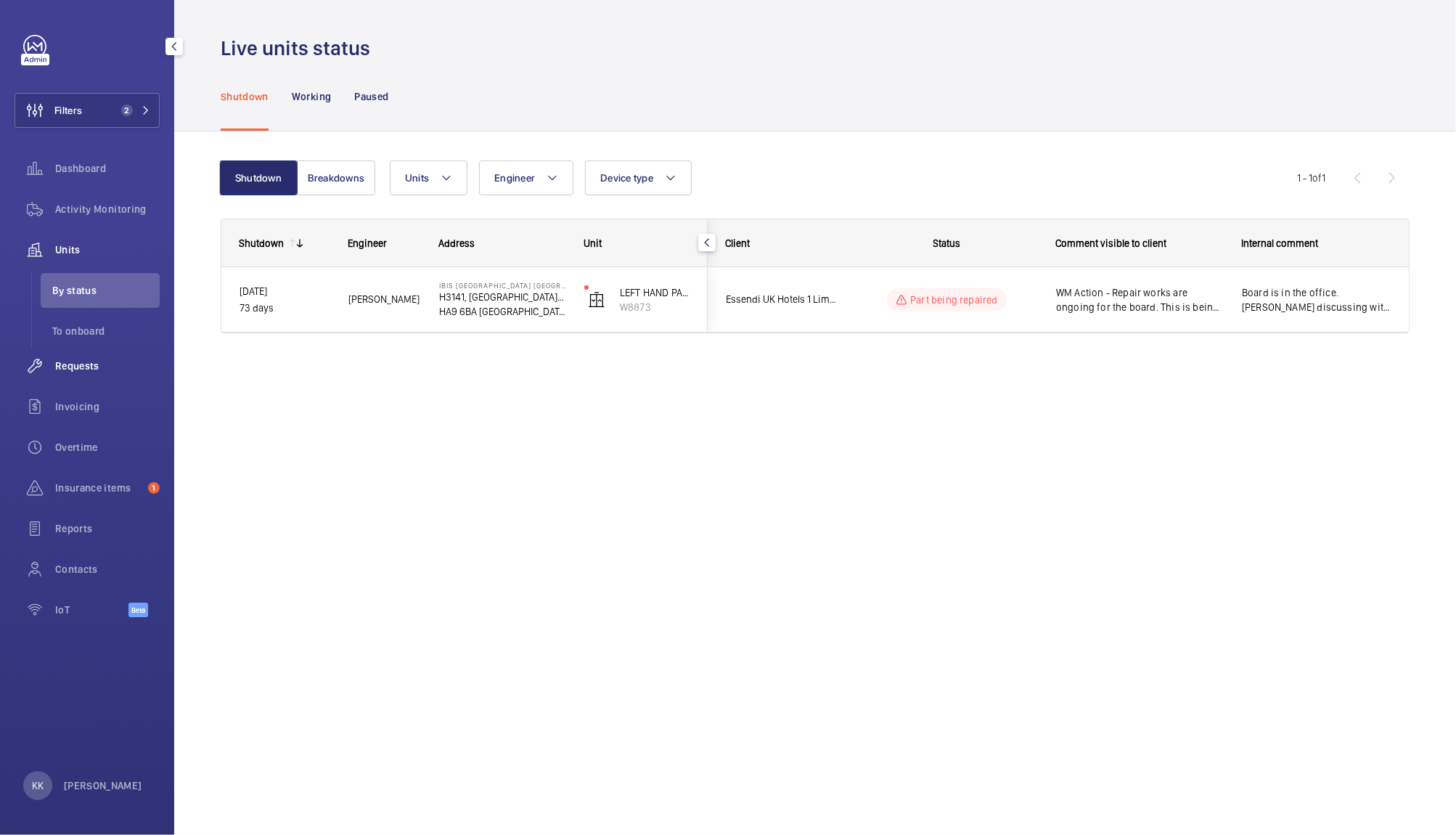
click at [82, 354] on div "Requests" at bounding box center [87, 365] width 146 height 35
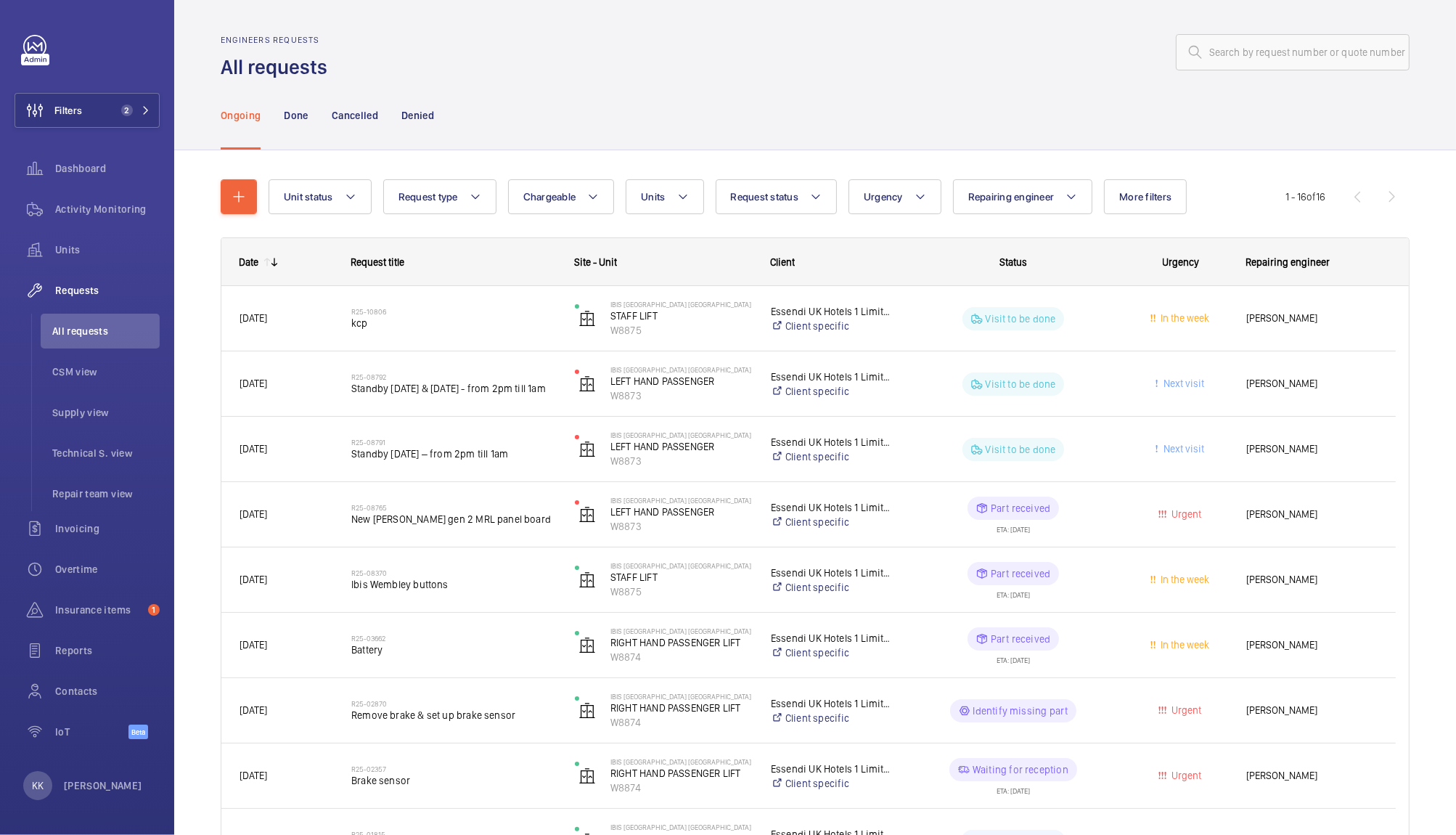
click at [549, 106] on div "Ongoing Done Cancelled Denied" at bounding box center [815, 116] width 1189 height 69
click at [640, 82] on div "Ongoing Done Cancelled Denied" at bounding box center [815, 116] width 1189 height 69
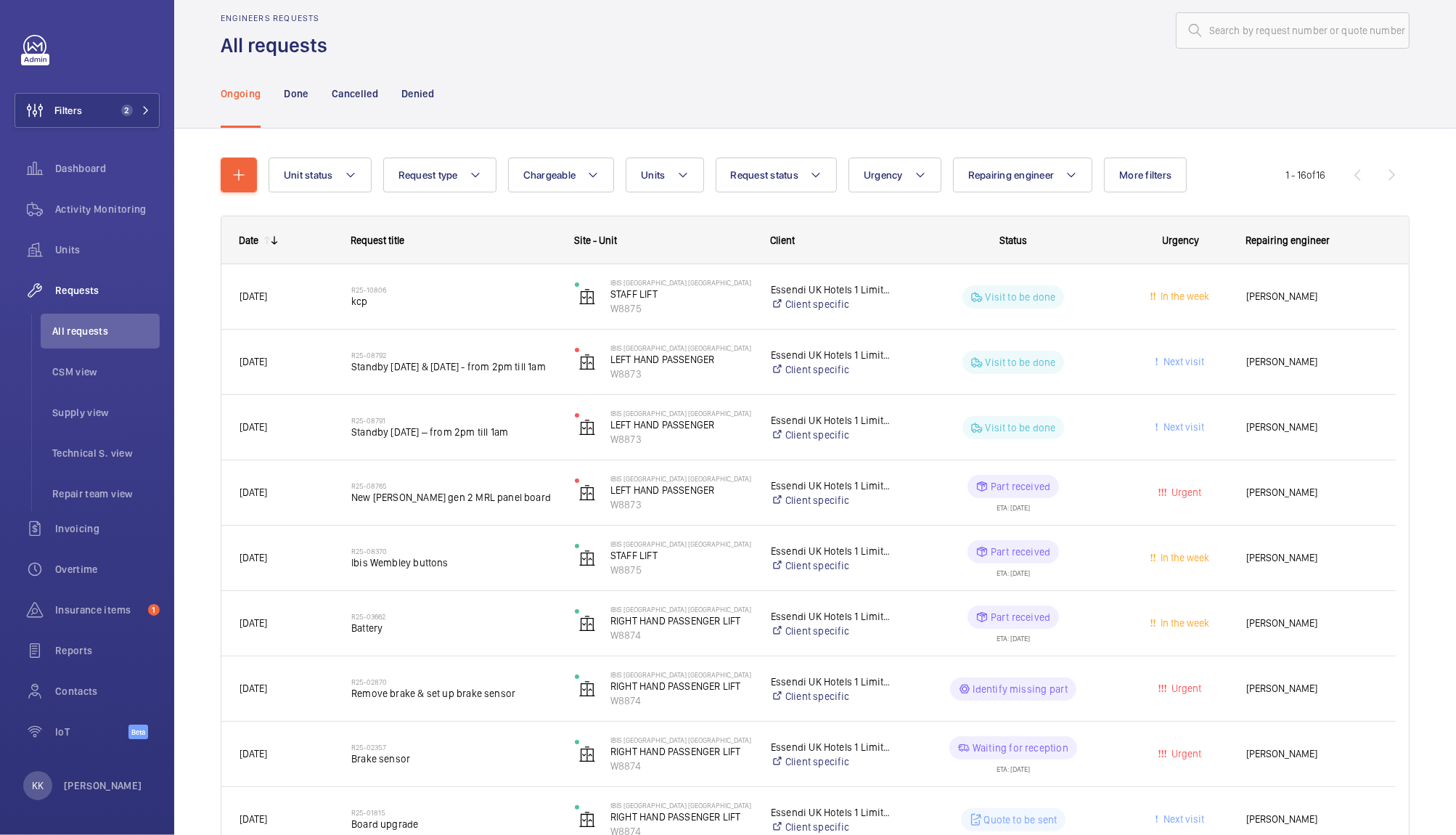
scroll to position [19, 0]
click at [1048, 92] on div "Ongoing Done Cancelled Denied" at bounding box center [815, 96] width 1189 height 69
click at [947, 104] on div "Ongoing Done Cancelled Denied" at bounding box center [815, 96] width 1189 height 69
click at [765, 71] on div "Ongoing Done Cancelled Denied" at bounding box center [815, 96] width 1189 height 69
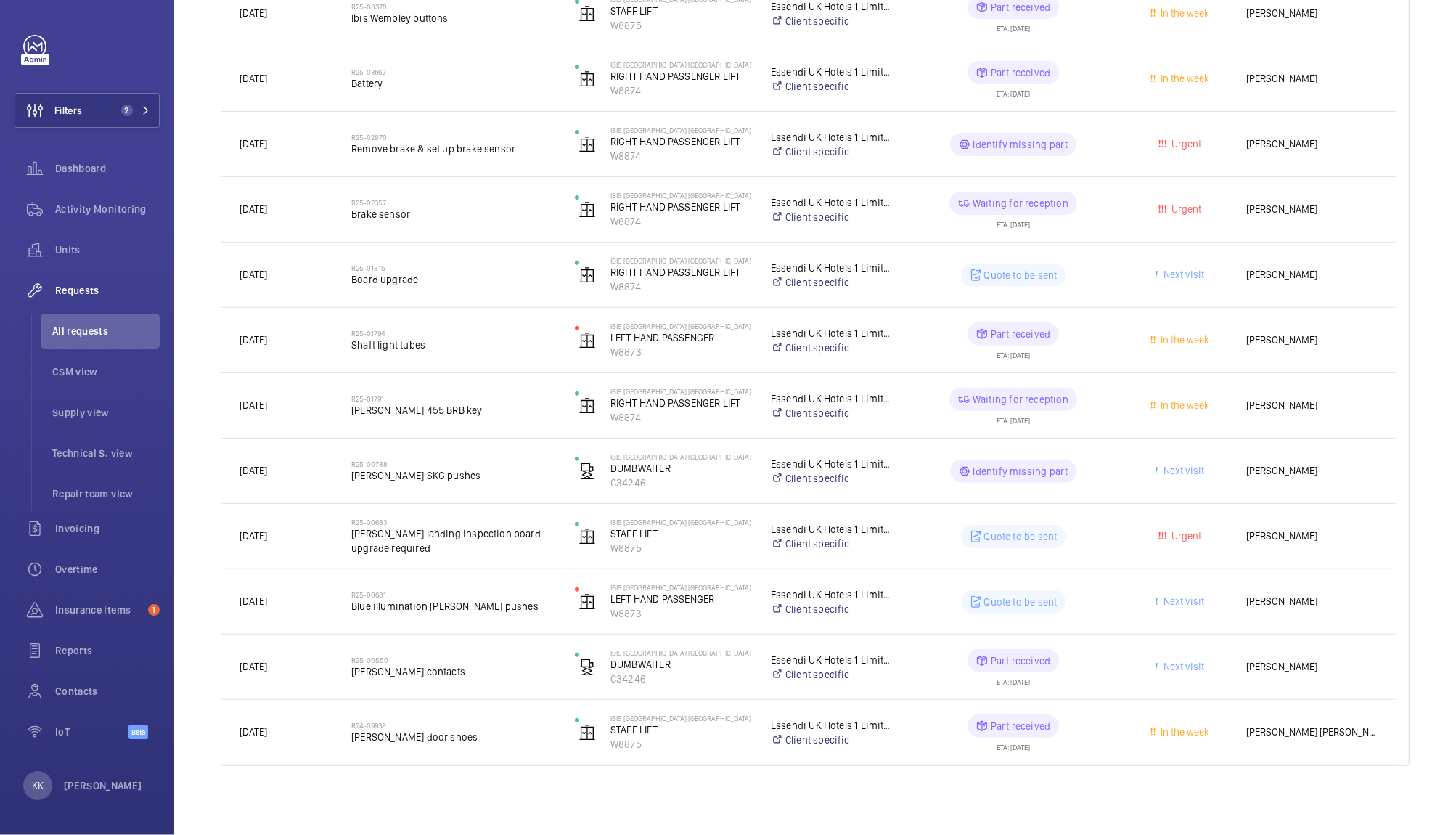
scroll to position [0, 0]
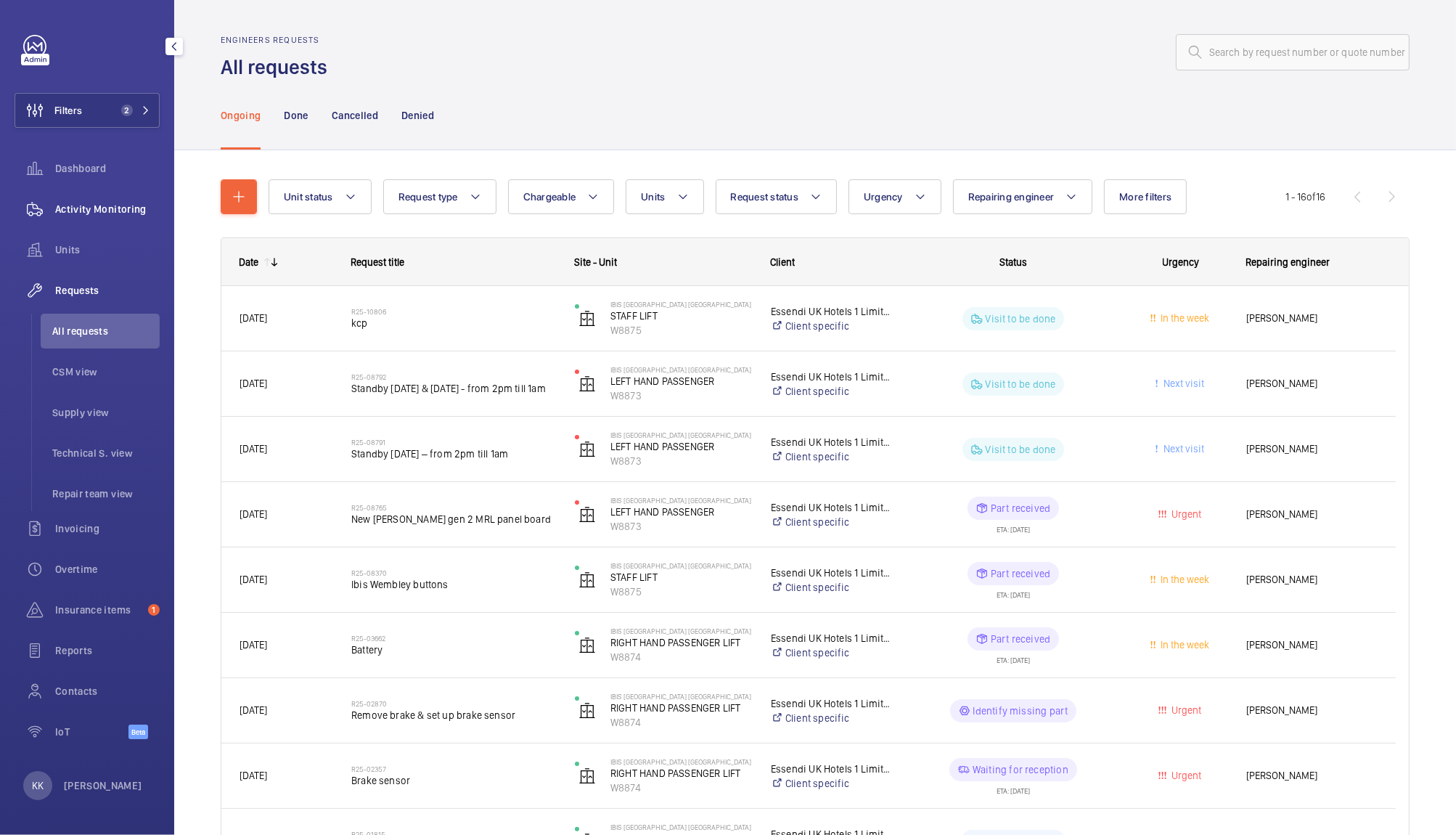
click at [89, 212] on span "Activity Monitoring" at bounding box center [108, 209] width 105 height 15
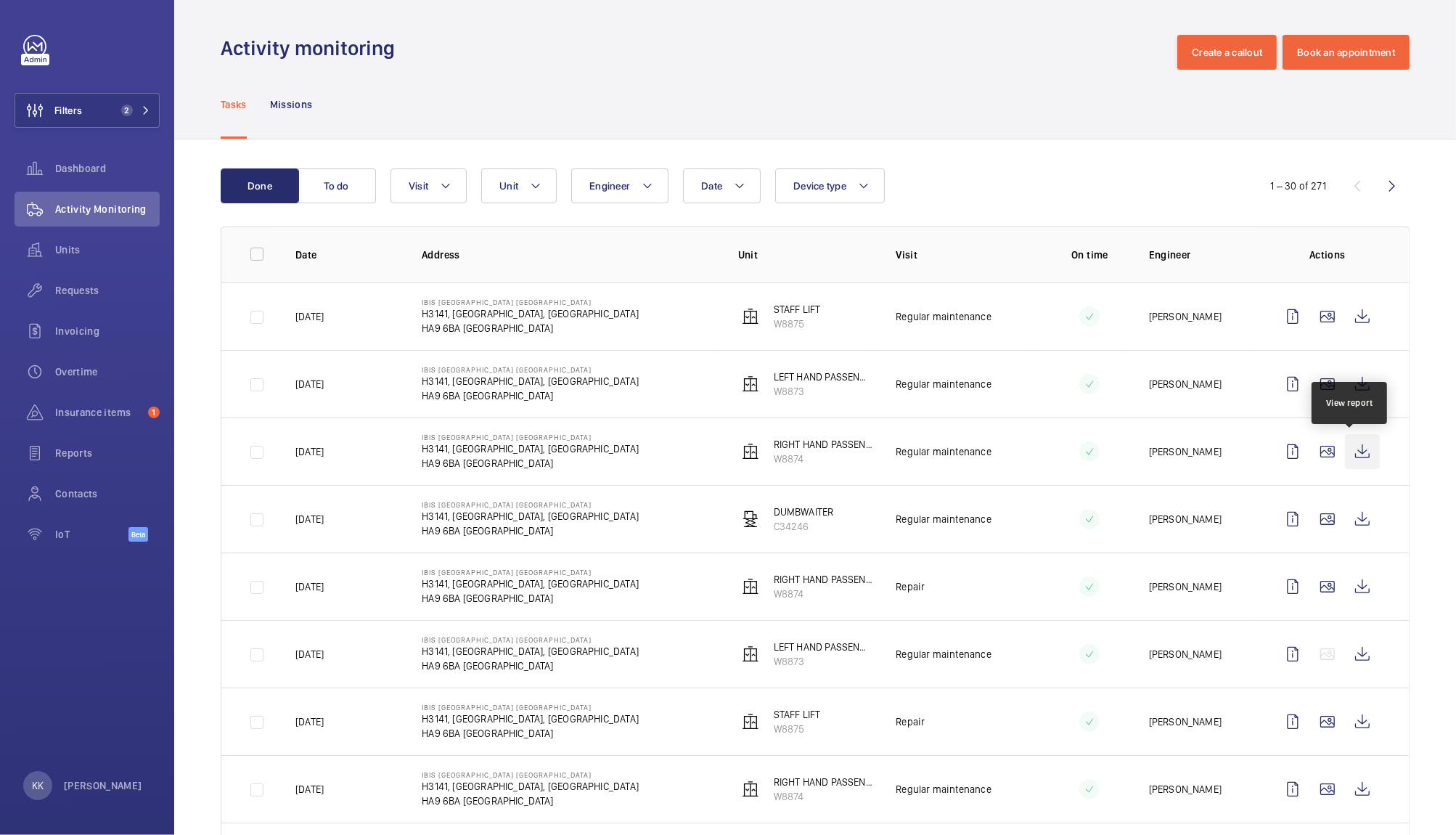
click at [1349, 451] on wm-front-icon-button at bounding box center [1362, 451] width 35 height 35
click at [1353, 783] on wm-front-icon-button at bounding box center [1362, 789] width 35 height 35
click at [92, 121] on button "Filters 2" at bounding box center [87, 110] width 146 height 35
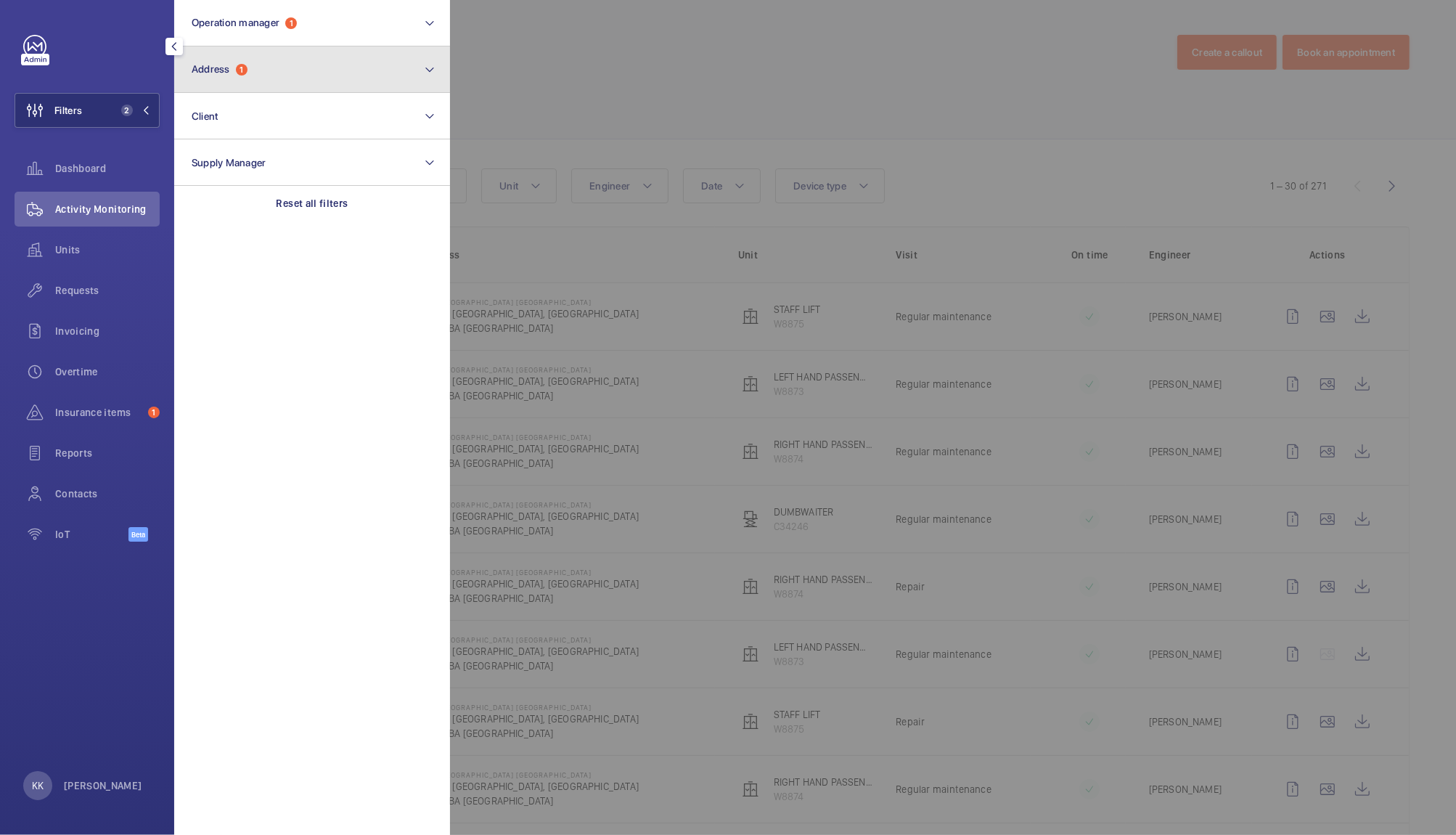
click at [253, 62] on button "Address 1" at bounding box center [312, 69] width 276 height 46
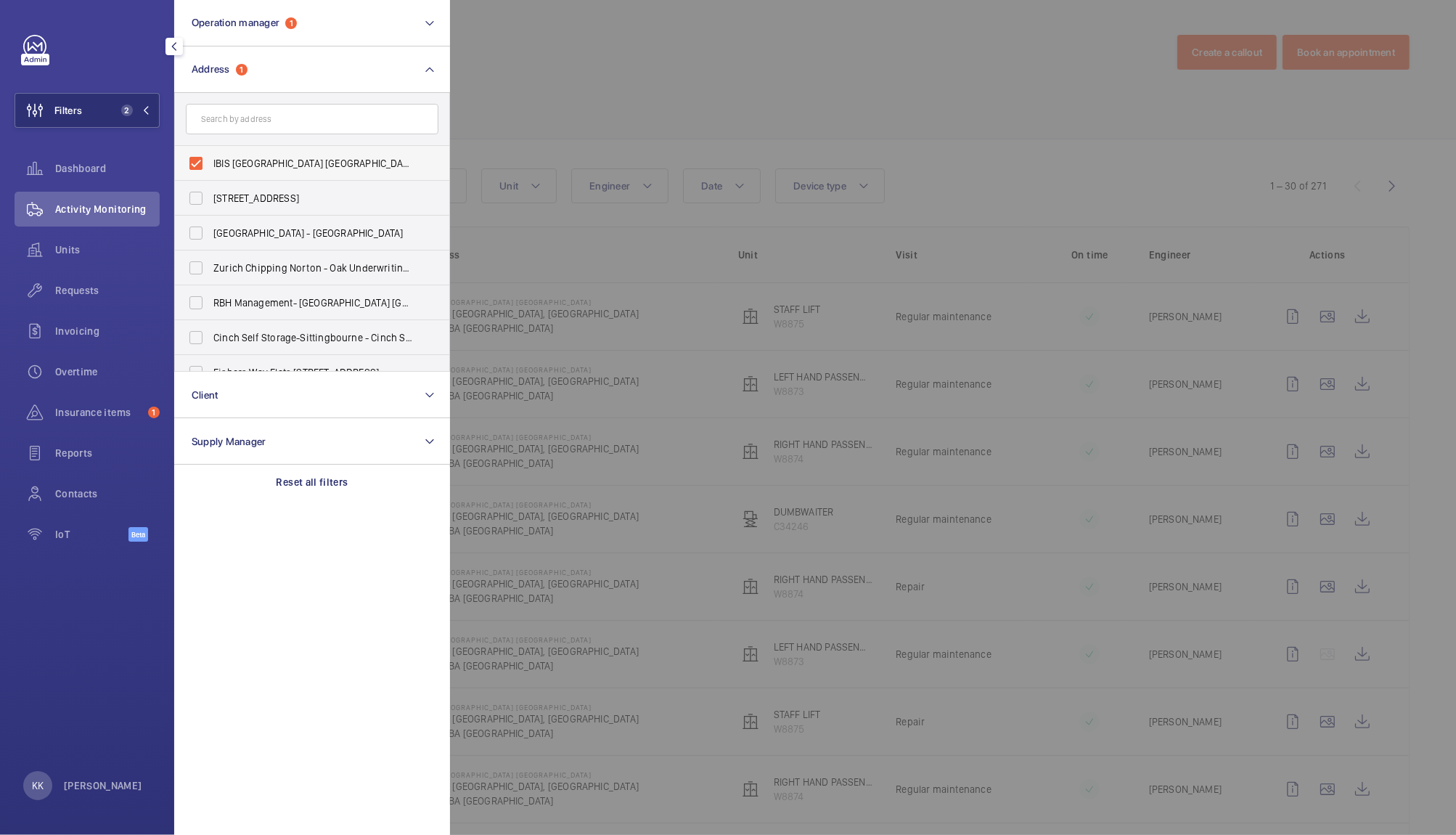
click at [254, 160] on span "IBIS LONDON WEMBLEY - H3141, IBIS LONDON WEMBLEY, South Way Wembley, WEMBLEY HA…" at bounding box center [313, 163] width 199 height 15
click at [210, 160] on input "IBIS LONDON WEMBLEY - H3141, IBIS LONDON WEMBLEY, South Way Wembley, WEMBLEY HA…" at bounding box center [196, 163] width 29 height 29
checkbox input "false"
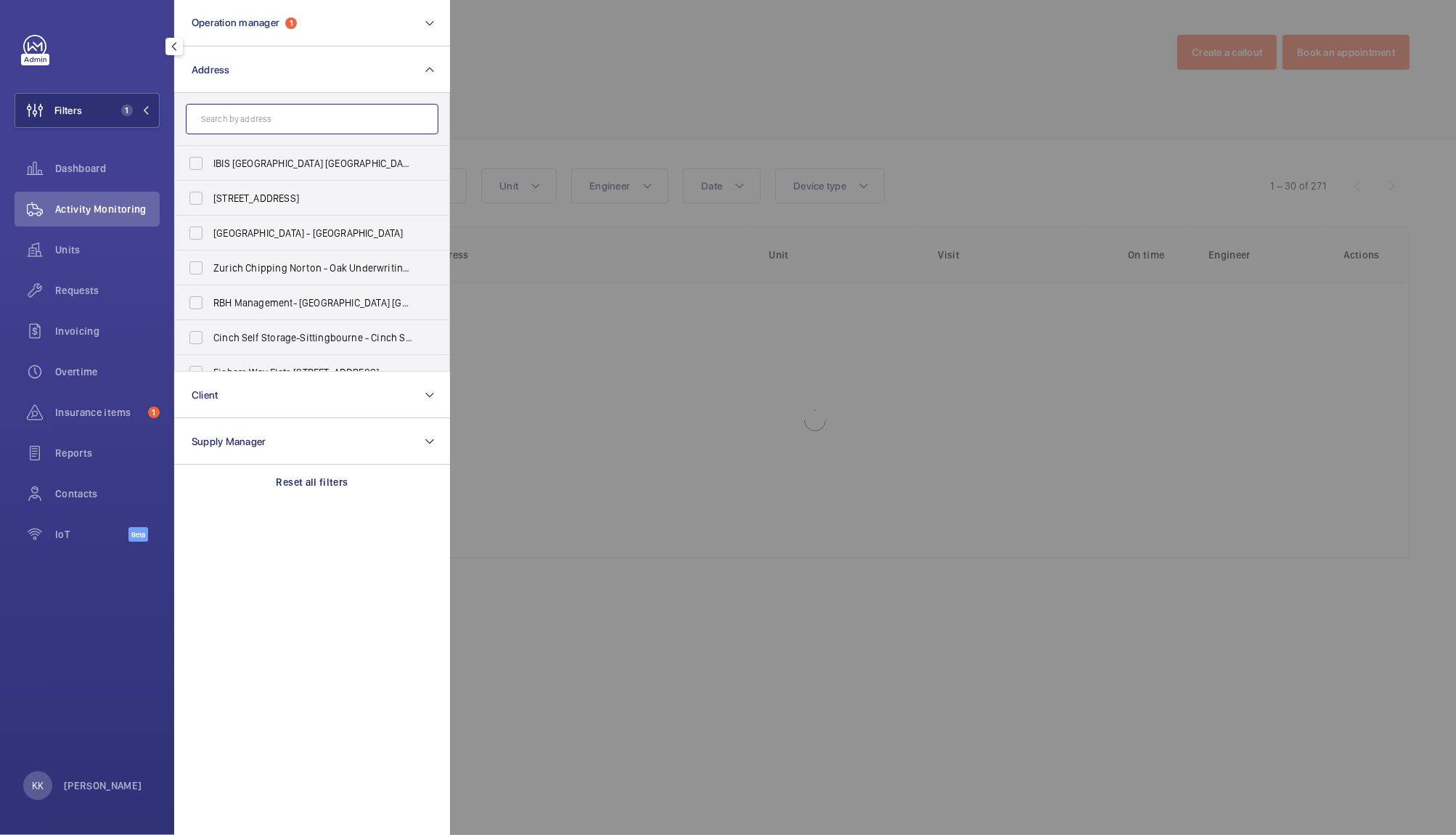
click at [266, 105] on input "text" at bounding box center [312, 119] width 253 height 31
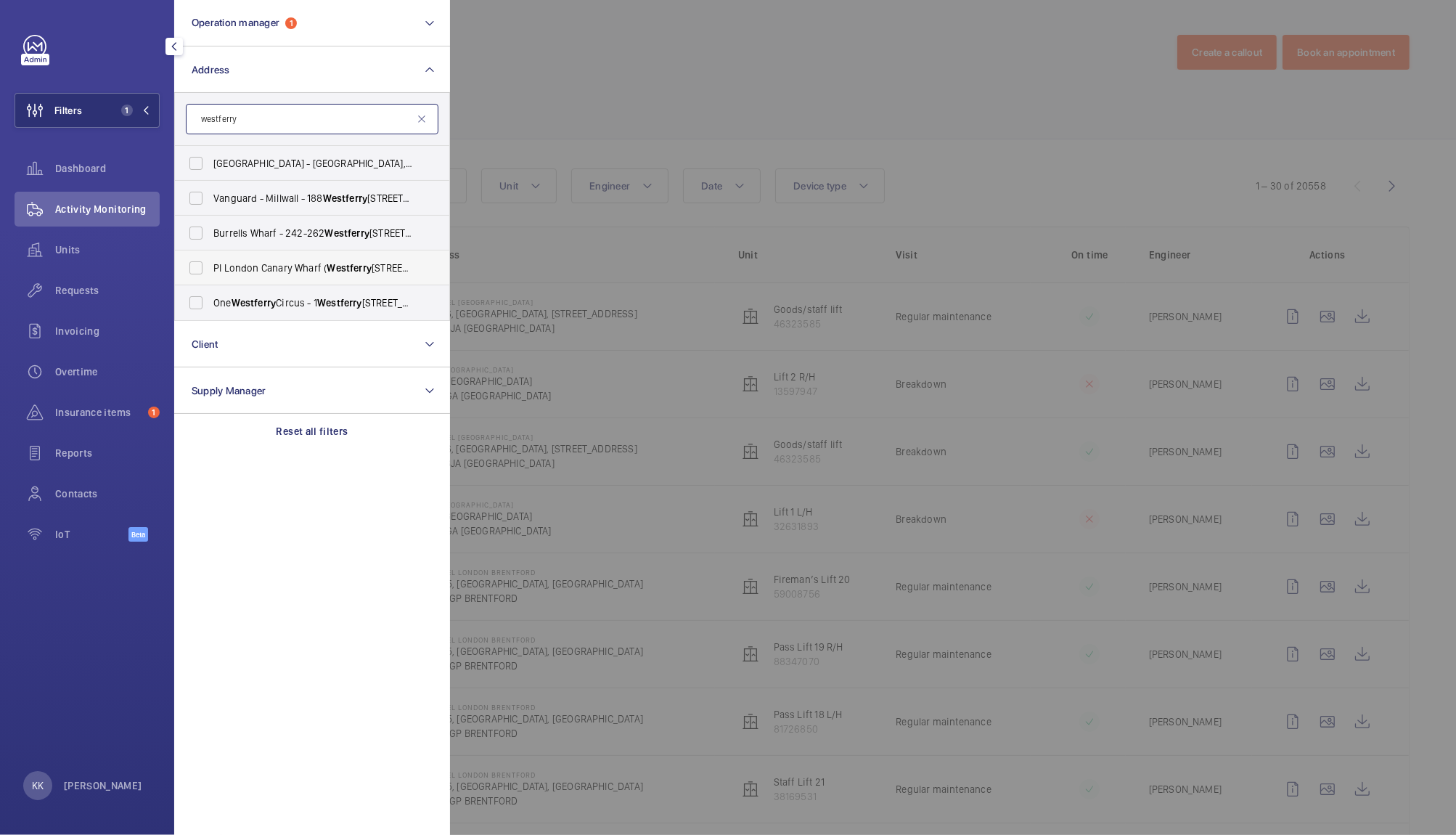
type input "westferry"
click at [259, 277] on label "PI London Canary Wharf ( Westferry ) - West India Dock Road, CANARY WHARF E14 8…" at bounding box center [301, 267] width 253 height 35
click at [210, 277] on input "PI London Canary Wharf ( Westferry ) - West India Dock Road, CANARY WHARF E14 8…" at bounding box center [196, 268] width 29 height 29
checkbox input "true"
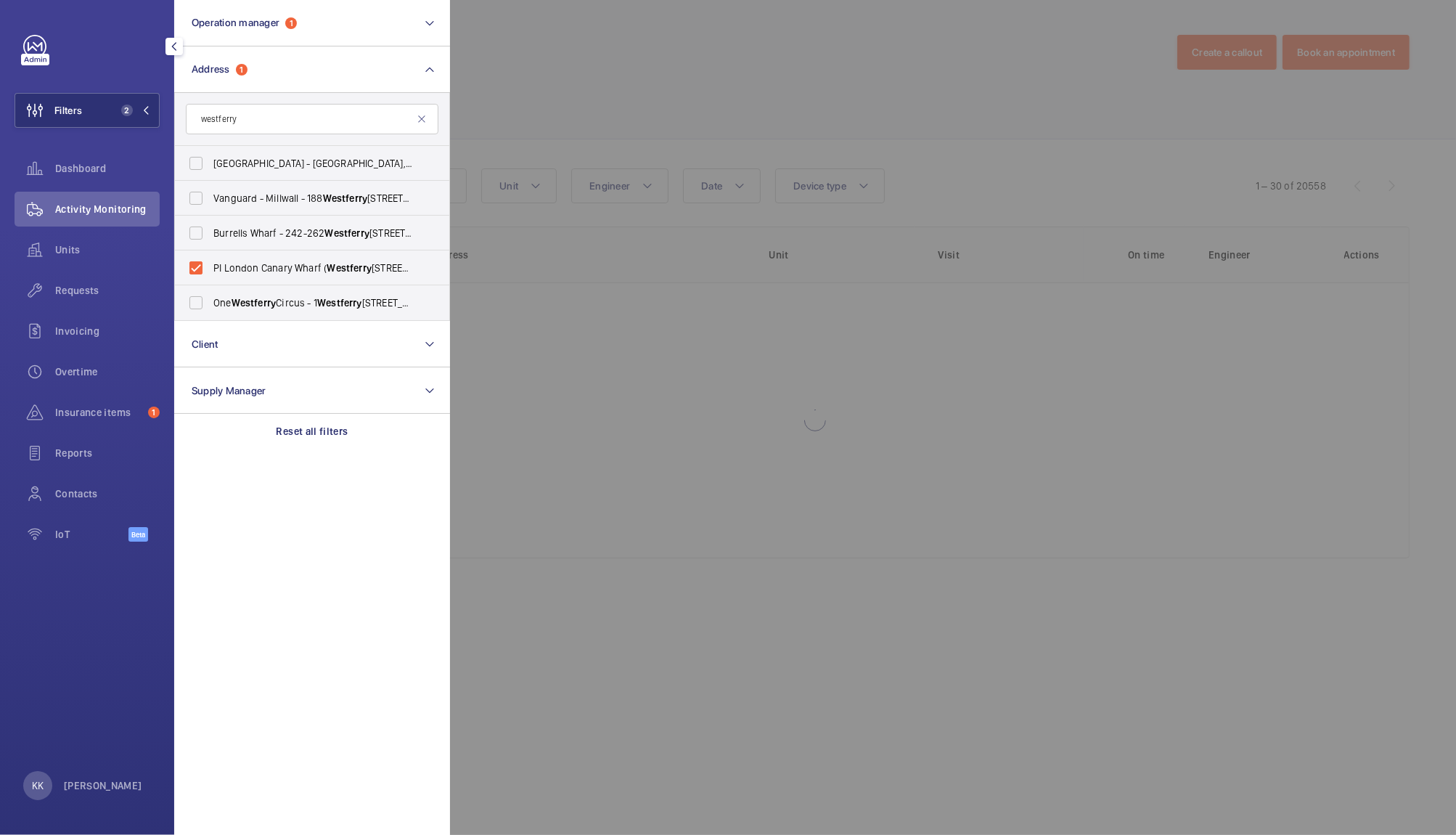
click at [648, 143] on div at bounding box center [1177, 417] width 1456 height 835
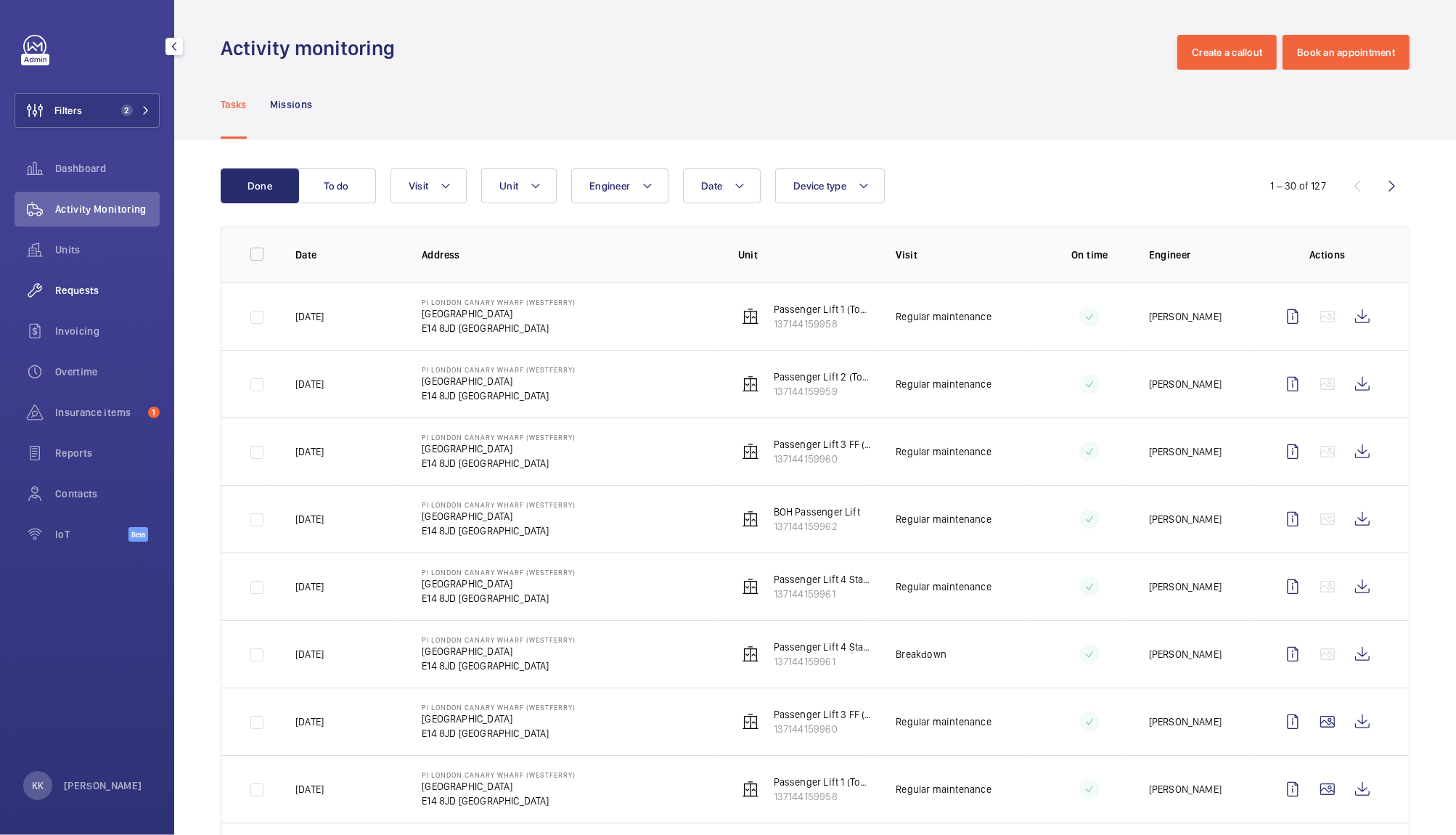
click at [139, 297] on div "Requests" at bounding box center [87, 290] width 146 height 35
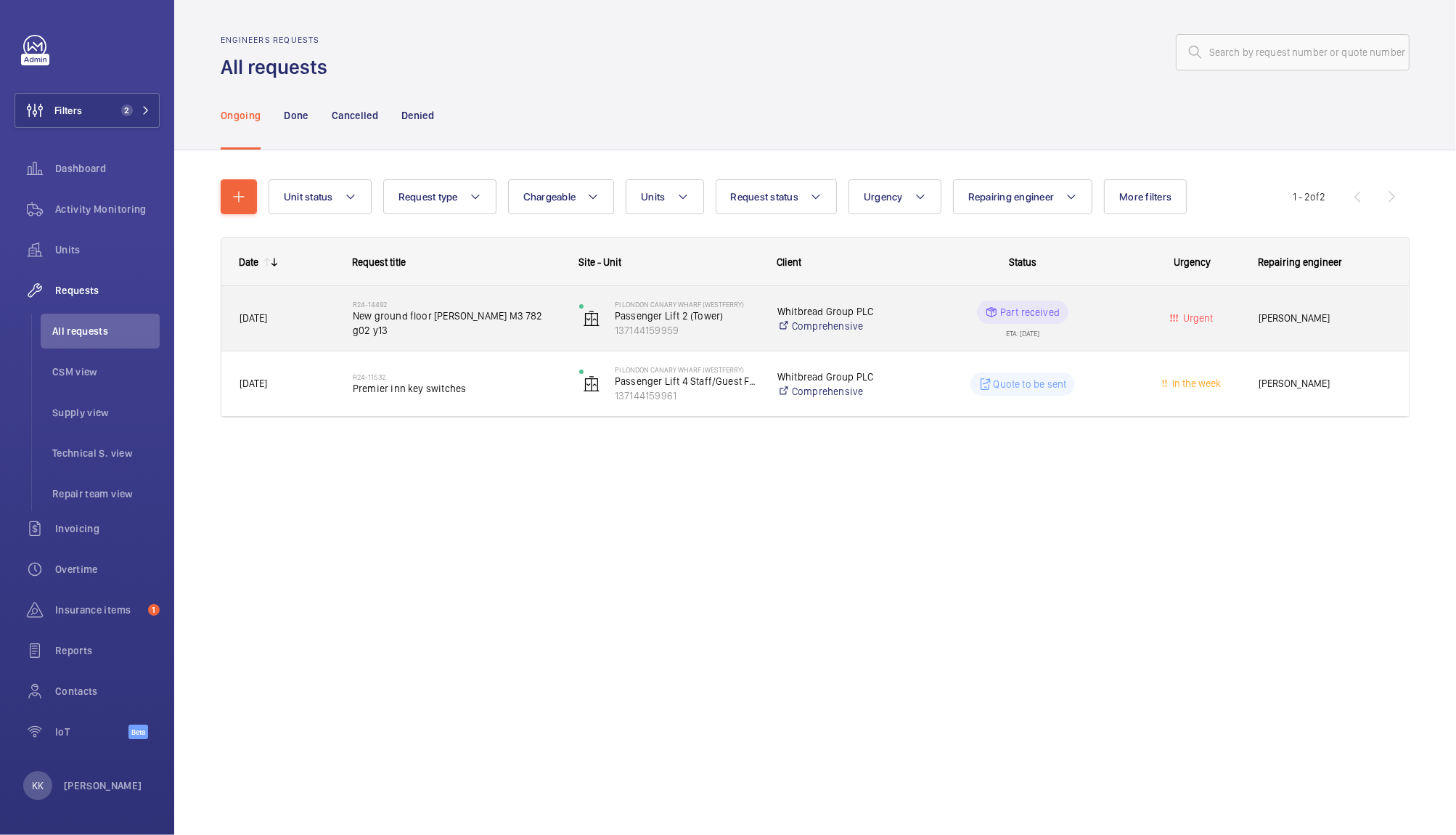
click at [418, 309] on h2 "R24-14492" at bounding box center [457, 303] width 208 height 8
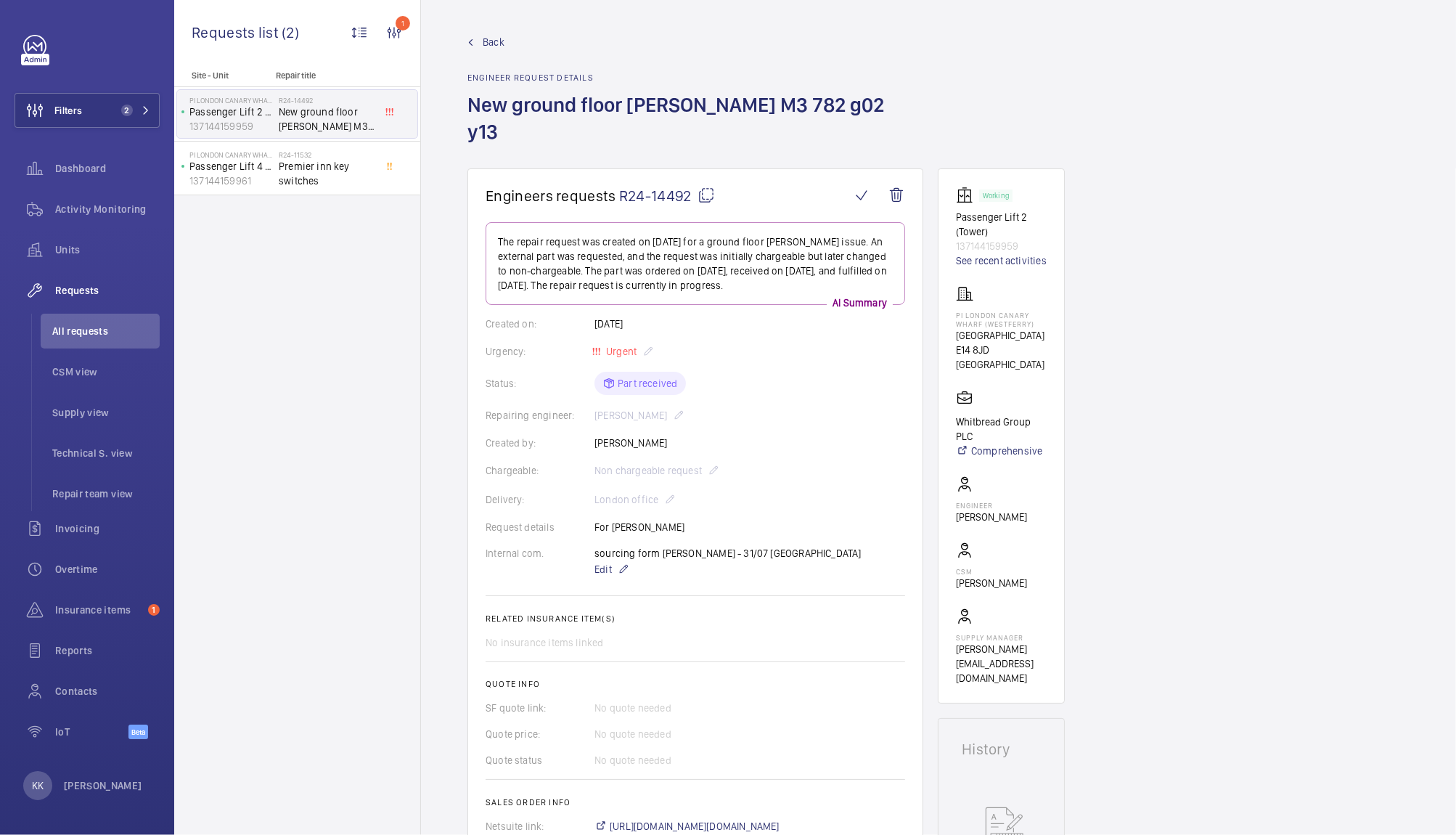
click at [107, 88] on div "Filters 2 Dashboard Activity Monitoring Units Requests All requests CSM view Su…" at bounding box center [87, 394] width 146 height 720
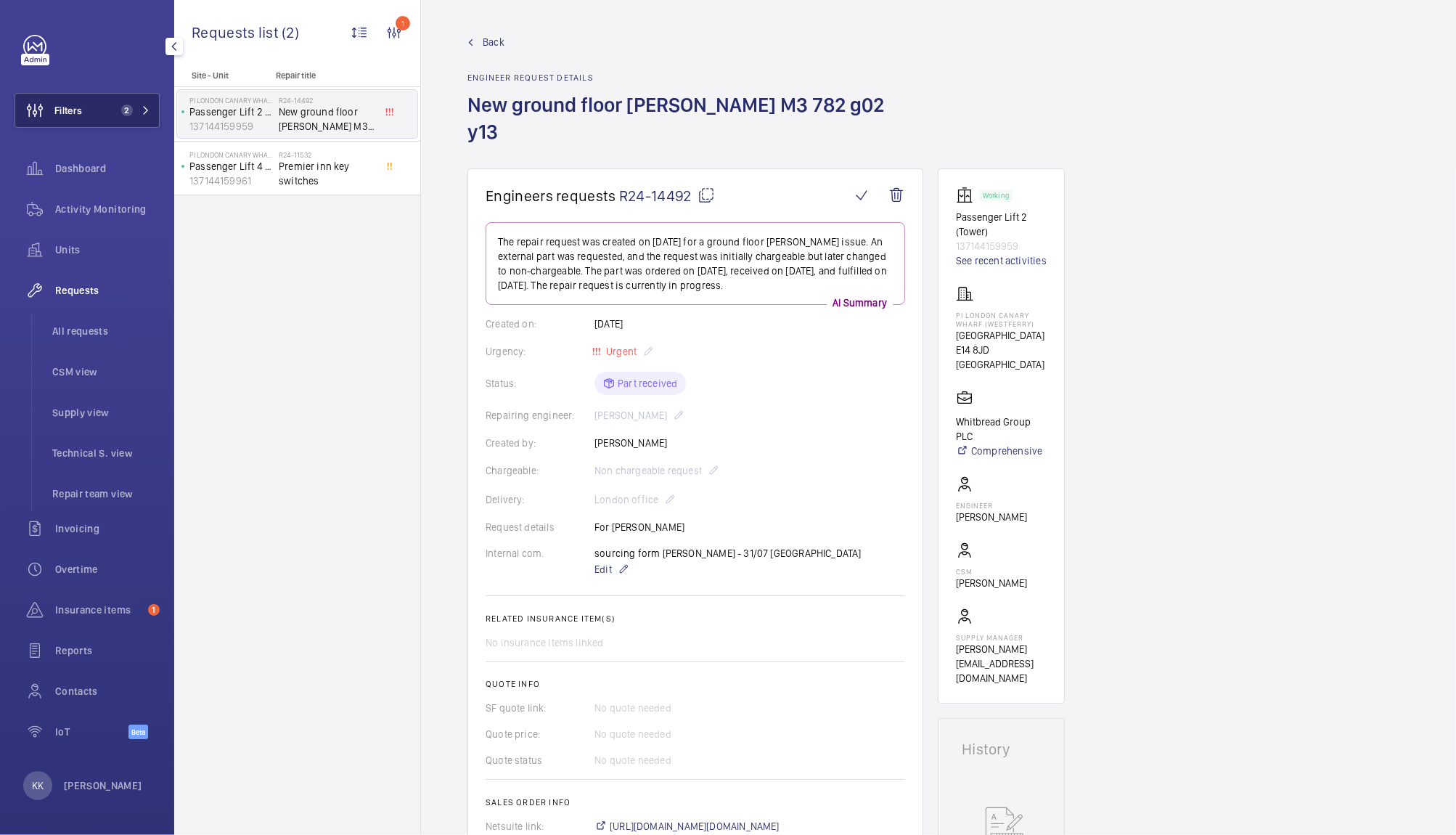
click at [112, 113] on button "Filters 2" at bounding box center [87, 110] width 146 height 35
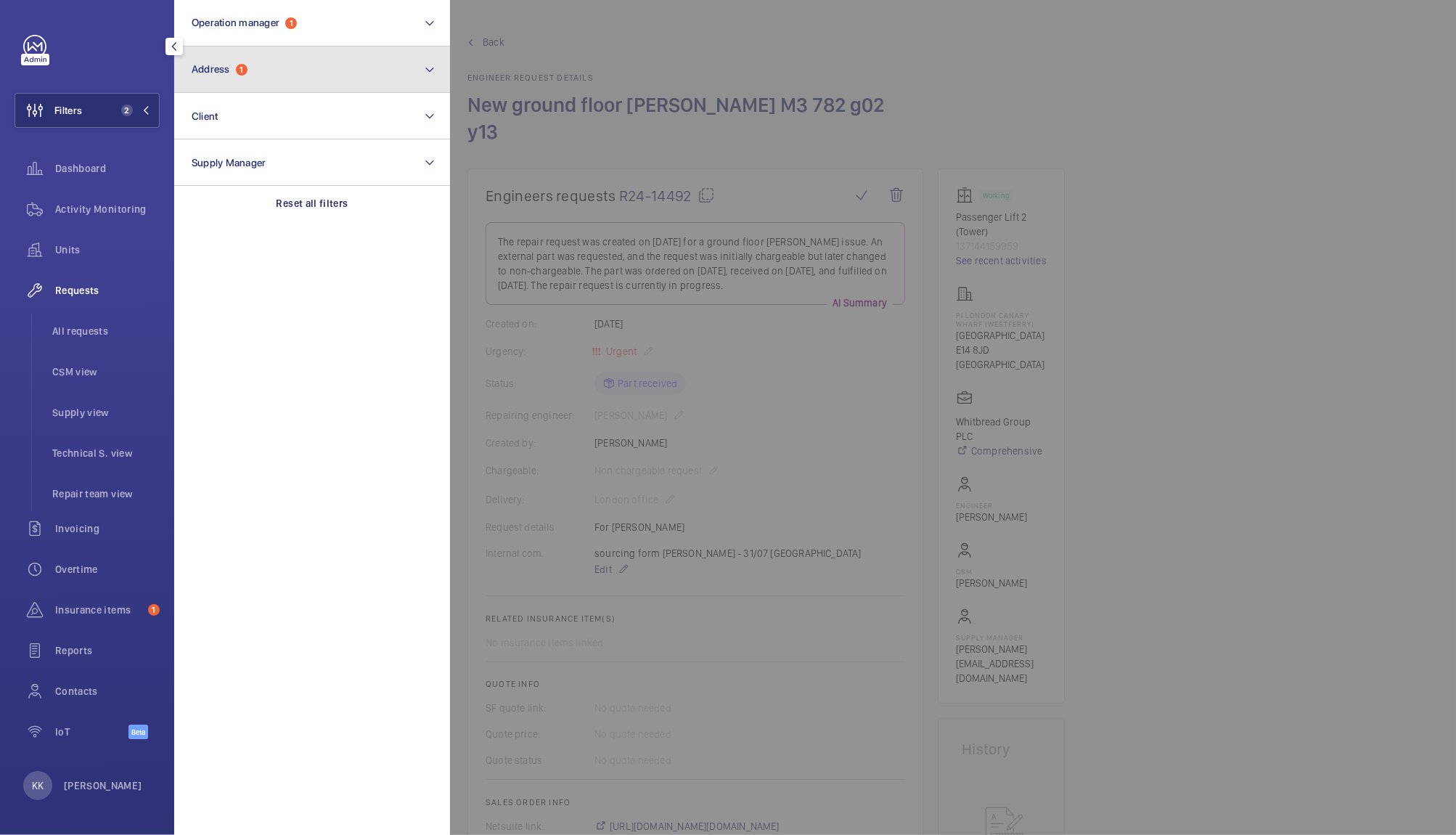
click at [252, 65] on button "Address 1" at bounding box center [312, 69] width 276 height 46
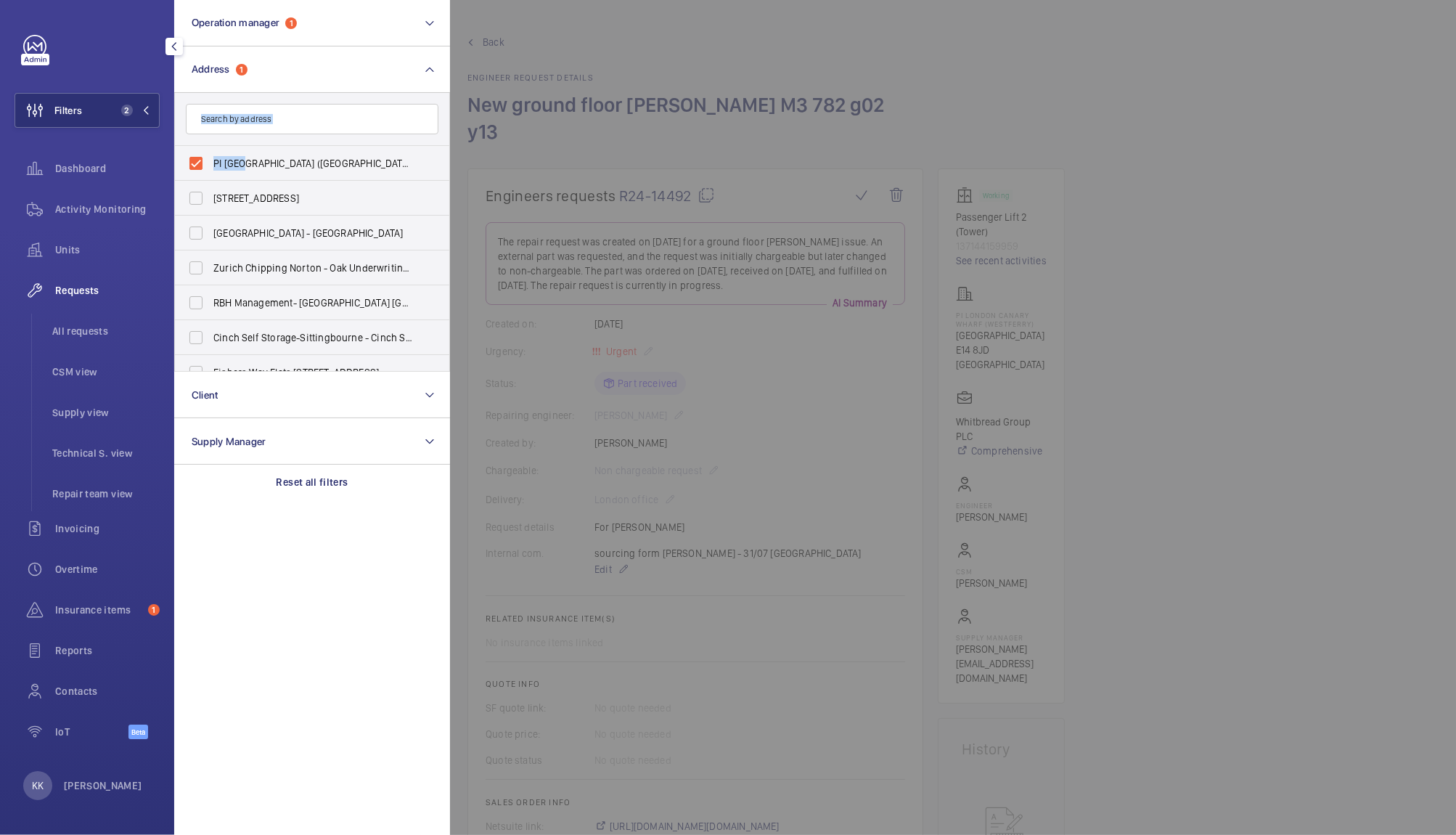
drag, startPoint x: 244, startPoint y: 159, endPoint x: 253, endPoint y: 125, distance: 35.2
click at [253, 125] on div "PI London Canary Wharf (Westferry) - West India Dock Road, CANARY WHARF E14 8JD…" at bounding box center [312, 233] width 276 height 279
click at [253, 125] on input "text" at bounding box center [312, 119] width 253 height 31
click at [197, 163] on label "PI London Canary Wharf (Westferry) - West India Dock Road, CANARY WHARF E14 8JD" at bounding box center [301, 163] width 253 height 35
click at [197, 163] on input "PI London Canary Wharf (Westferry) - West India Dock Road, CANARY WHARF E14 8JD" at bounding box center [196, 163] width 29 height 29
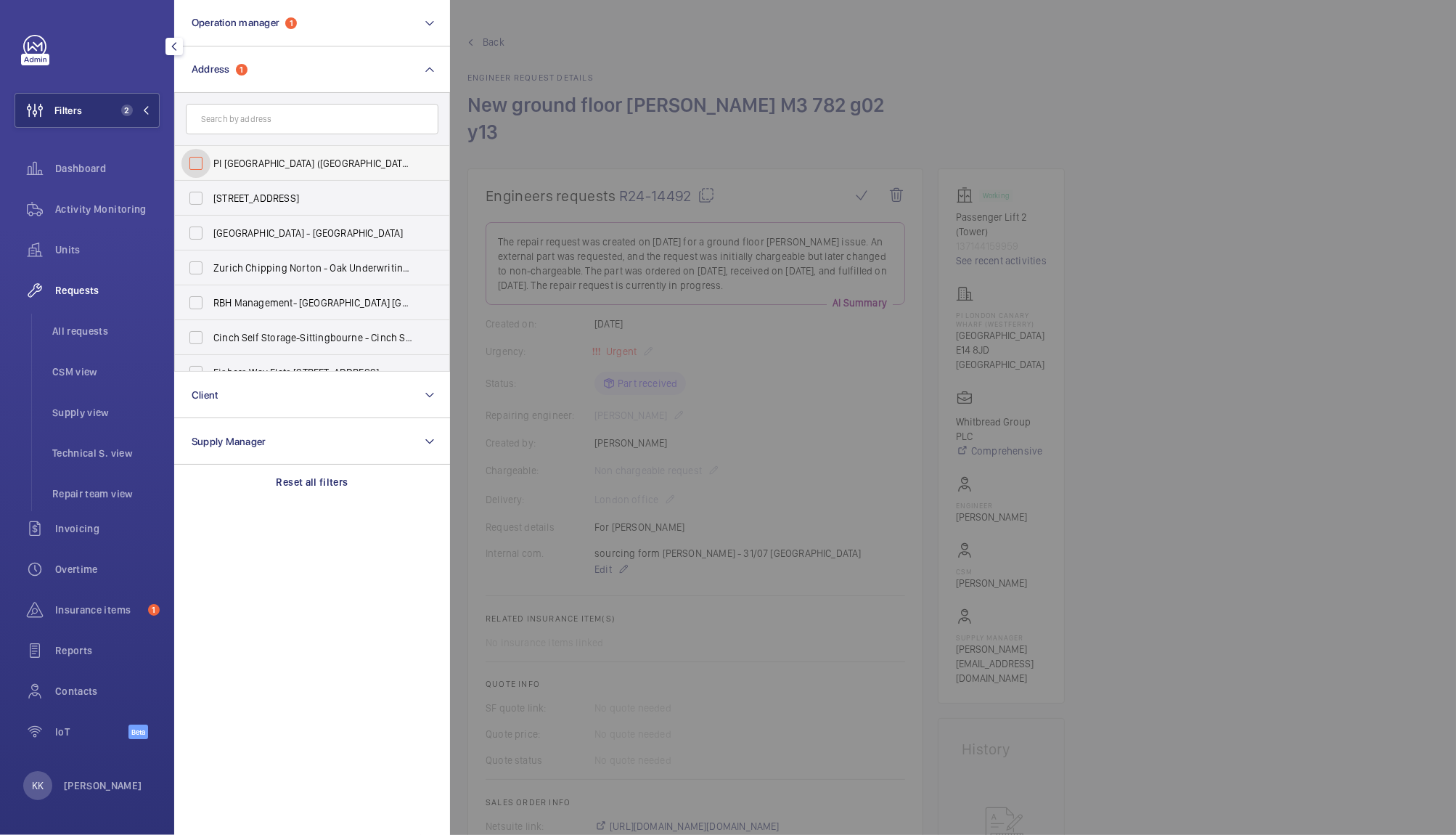
checkbox input "false"
click at [221, 122] on input "text" at bounding box center [312, 119] width 253 height 31
paste input "Farringdon"
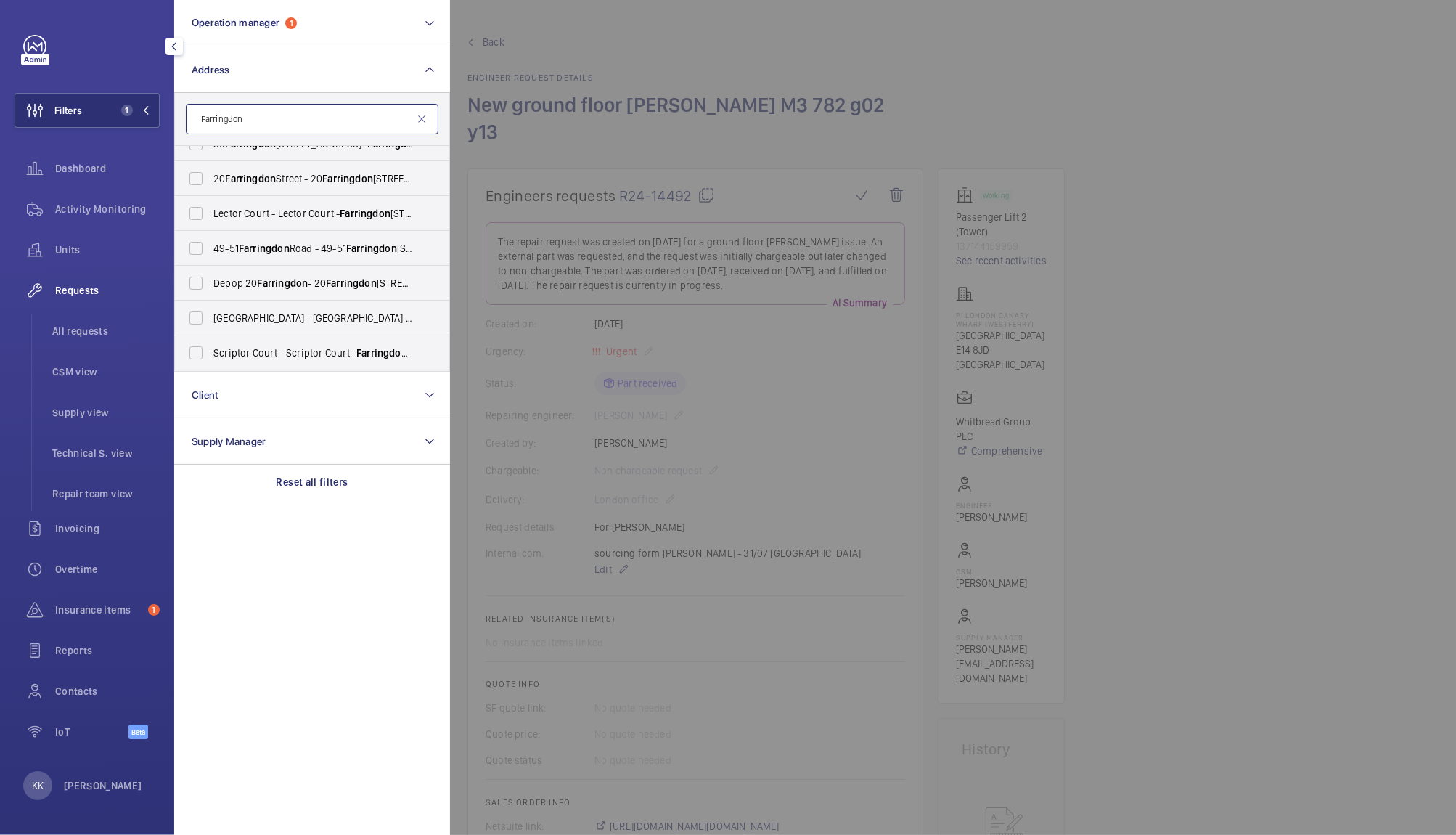
scroll to position [118, 0]
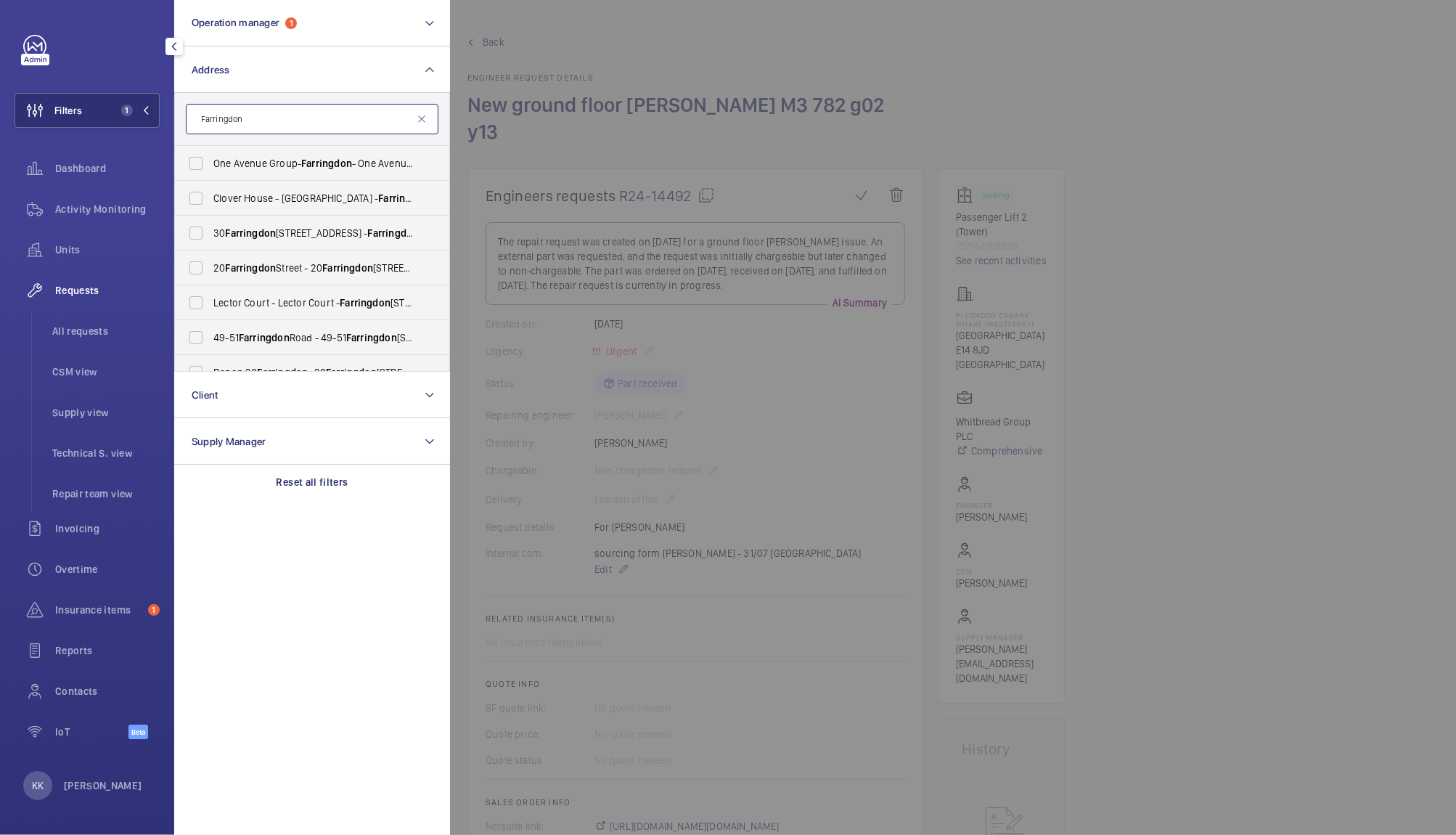
drag, startPoint x: 447, startPoint y: 169, endPoint x: 453, endPoint y: 359, distance: 190.1
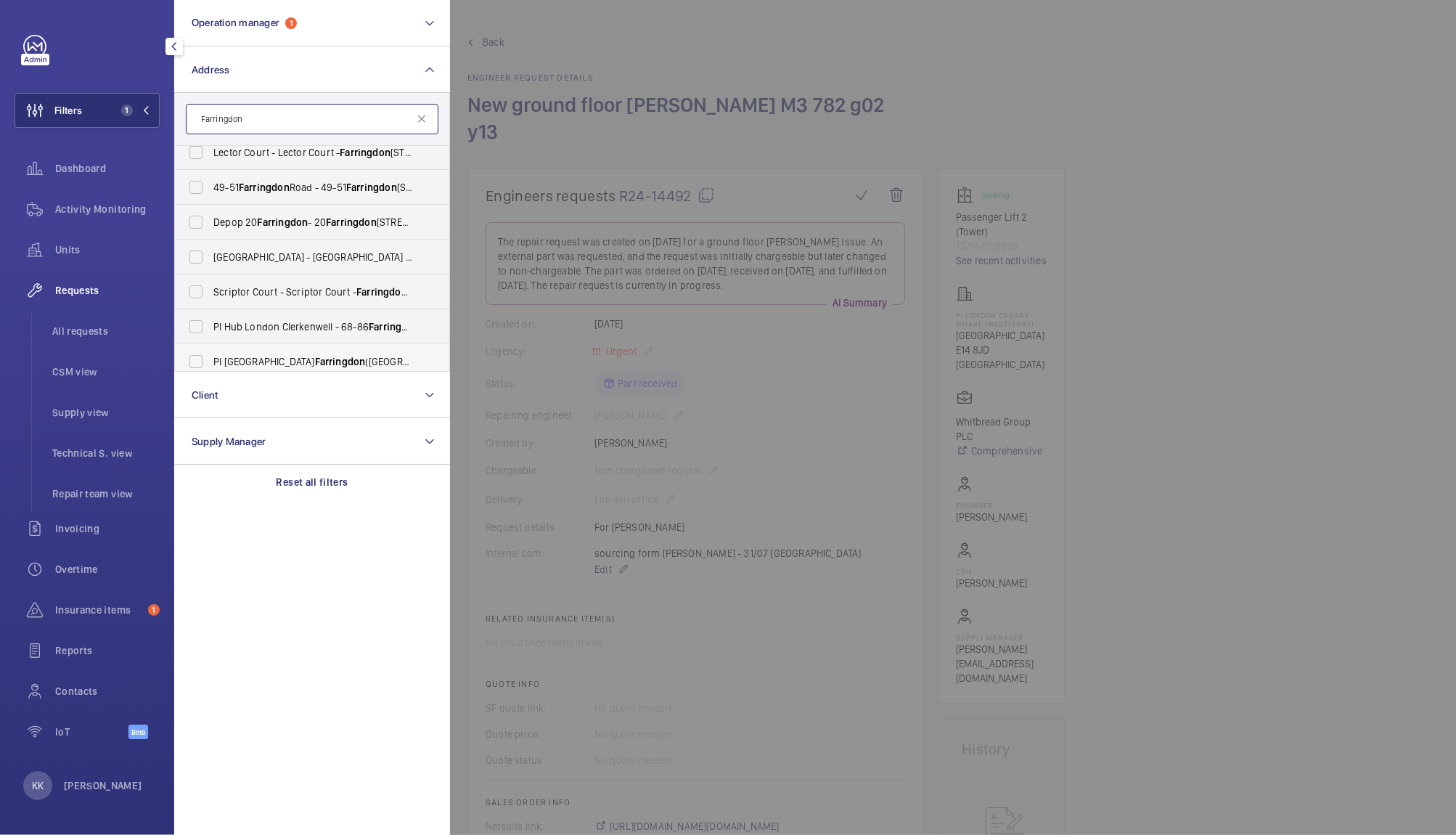
type input "Farringdon"
click at [342, 347] on label "PI London Farringdon (Smithfield) - 24-30 West Smithfield, WEST SMITHFIELD EC1A…" at bounding box center [301, 361] width 253 height 35
click at [210, 347] on input "PI London Farringdon (Smithfield) - 24-30 West Smithfield, WEST SMITHFIELD EC1A…" at bounding box center [196, 362] width 29 height 29
checkbox input "true"
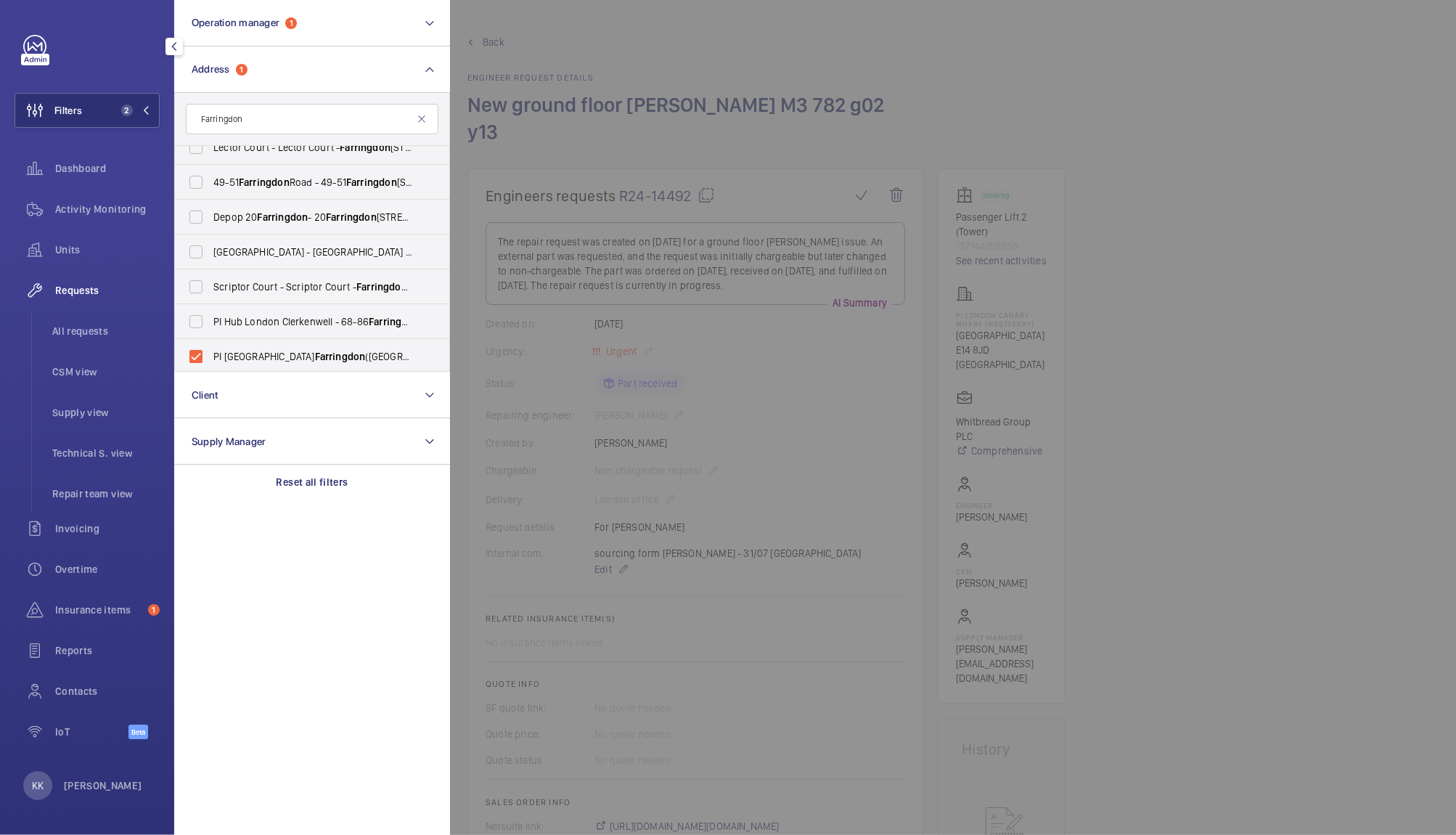
click at [534, 162] on div at bounding box center [1177, 417] width 1456 height 835
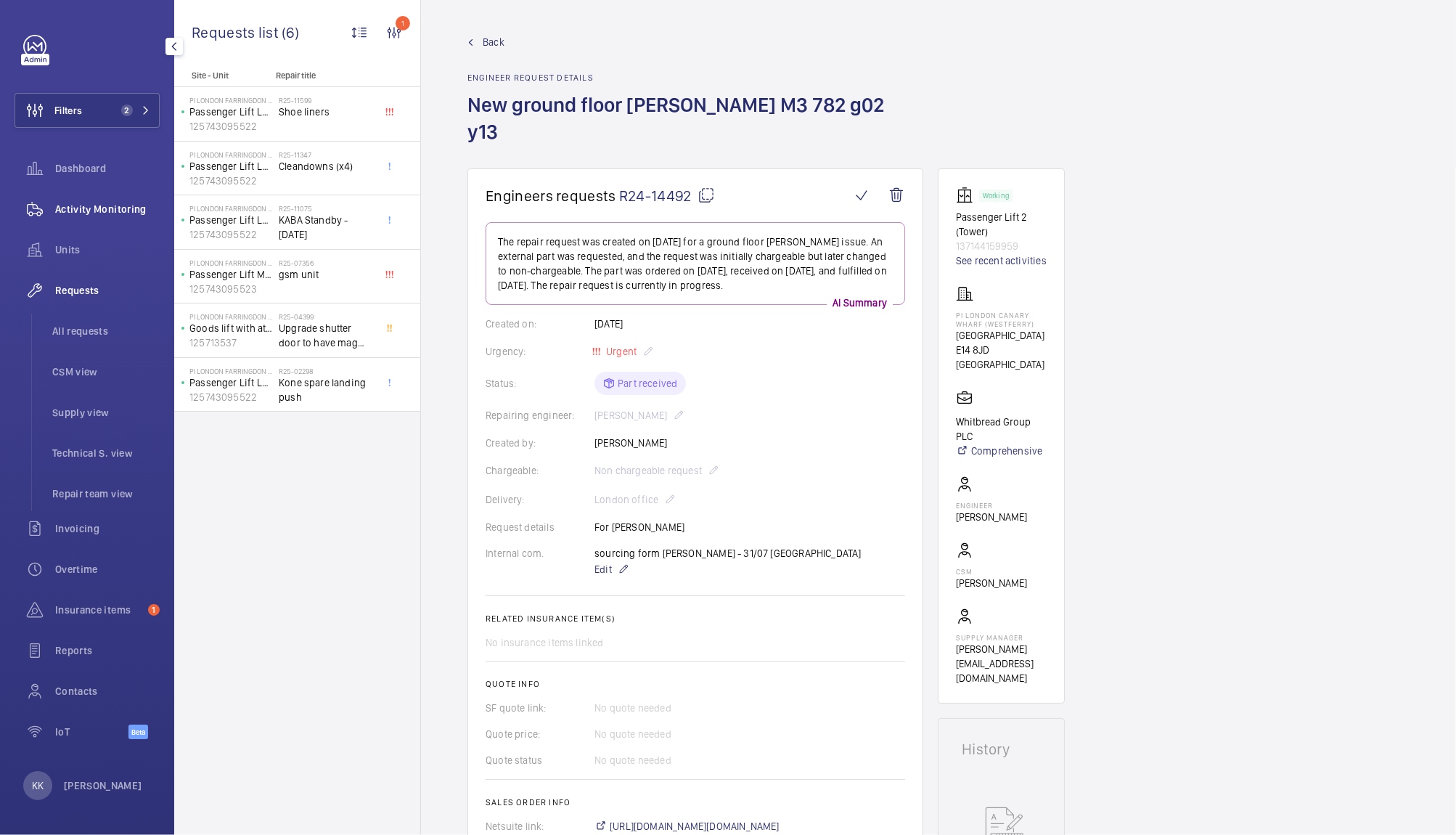
click at [78, 213] on span "Activity Monitoring" at bounding box center [108, 209] width 105 height 15
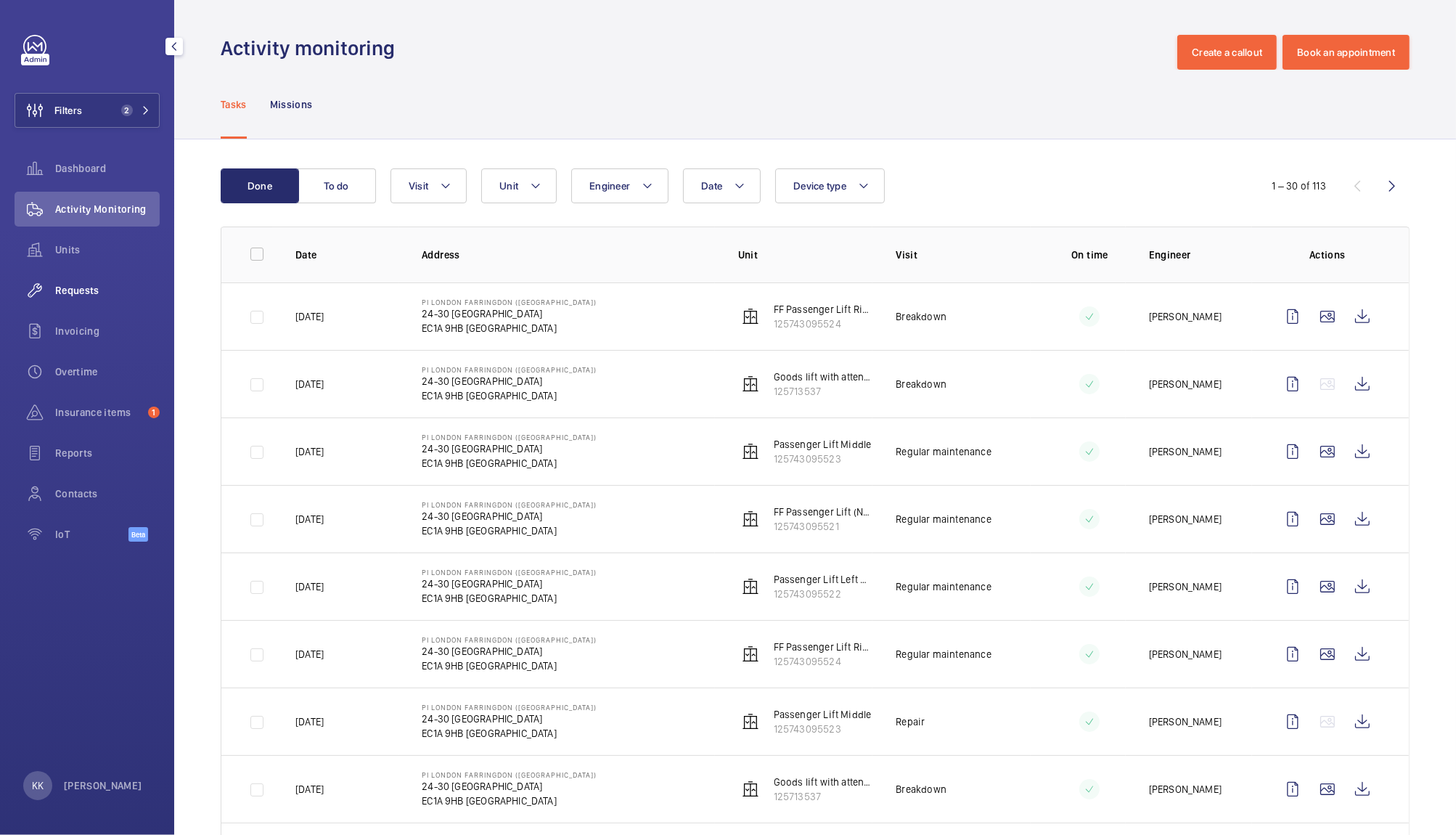
click at [82, 283] on span "Requests" at bounding box center [108, 290] width 105 height 15
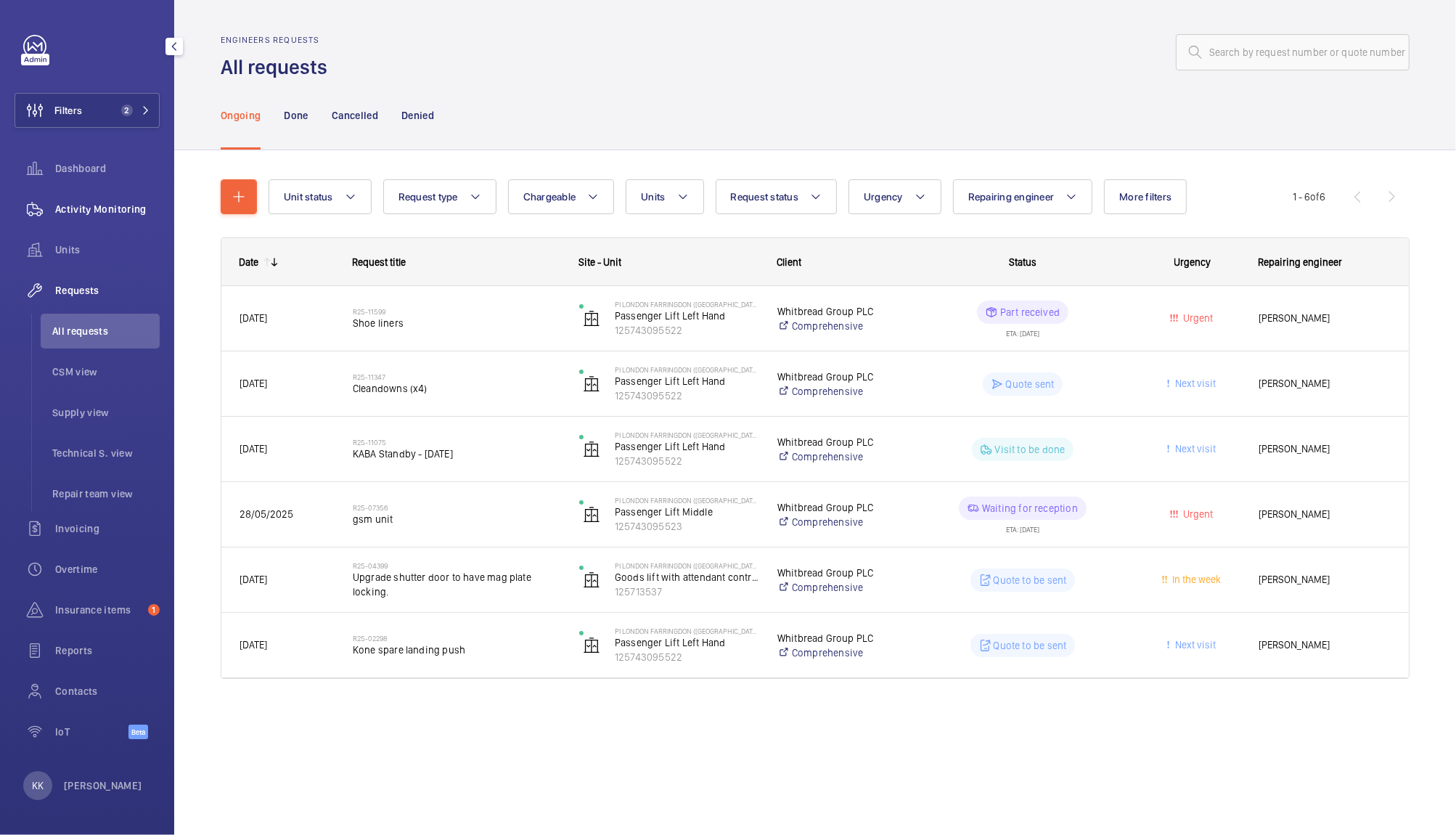
click at [79, 210] on span "Activity Monitoring" at bounding box center [108, 209] width 105 height 15
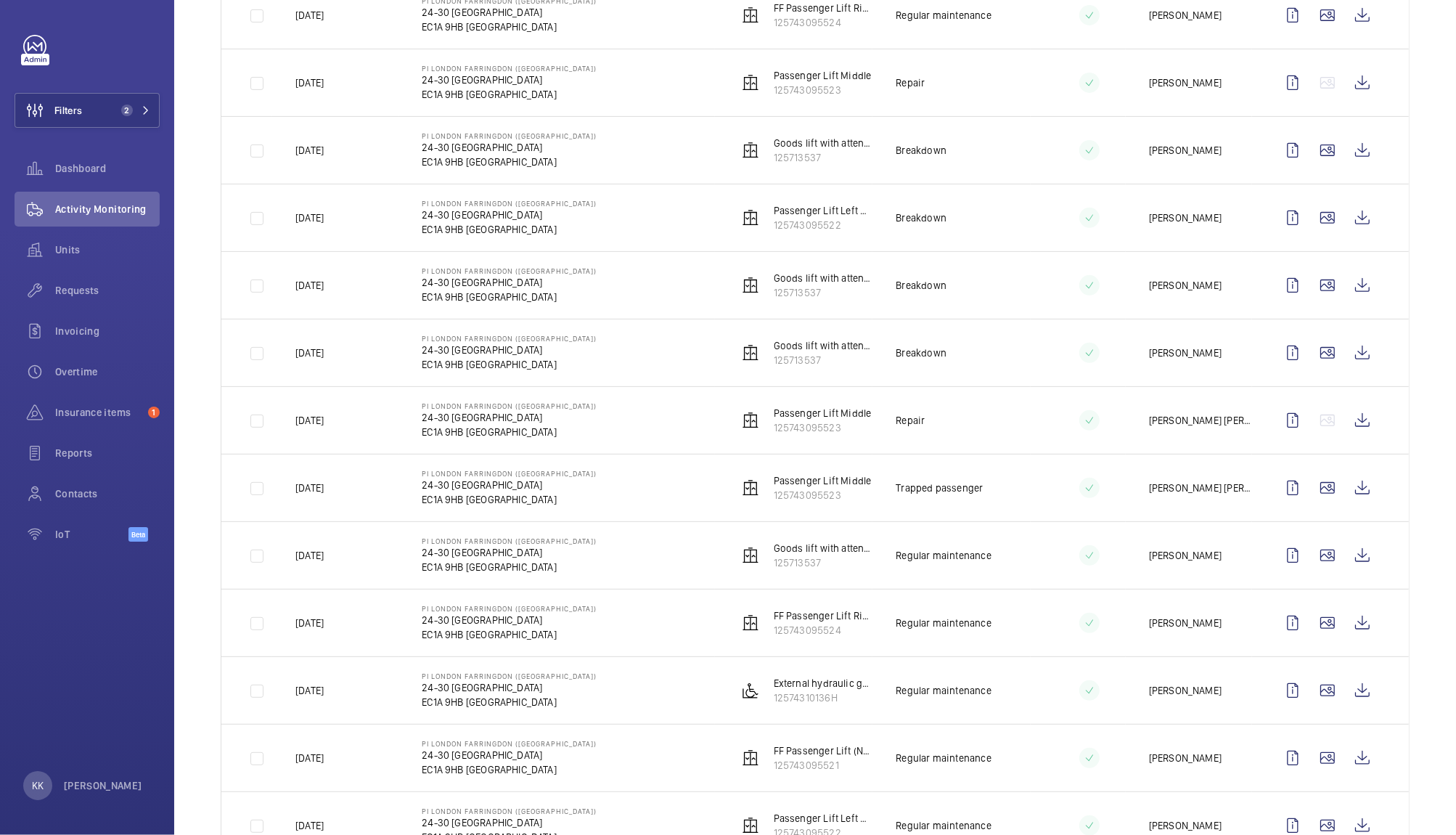
scroll to position [666, 0]
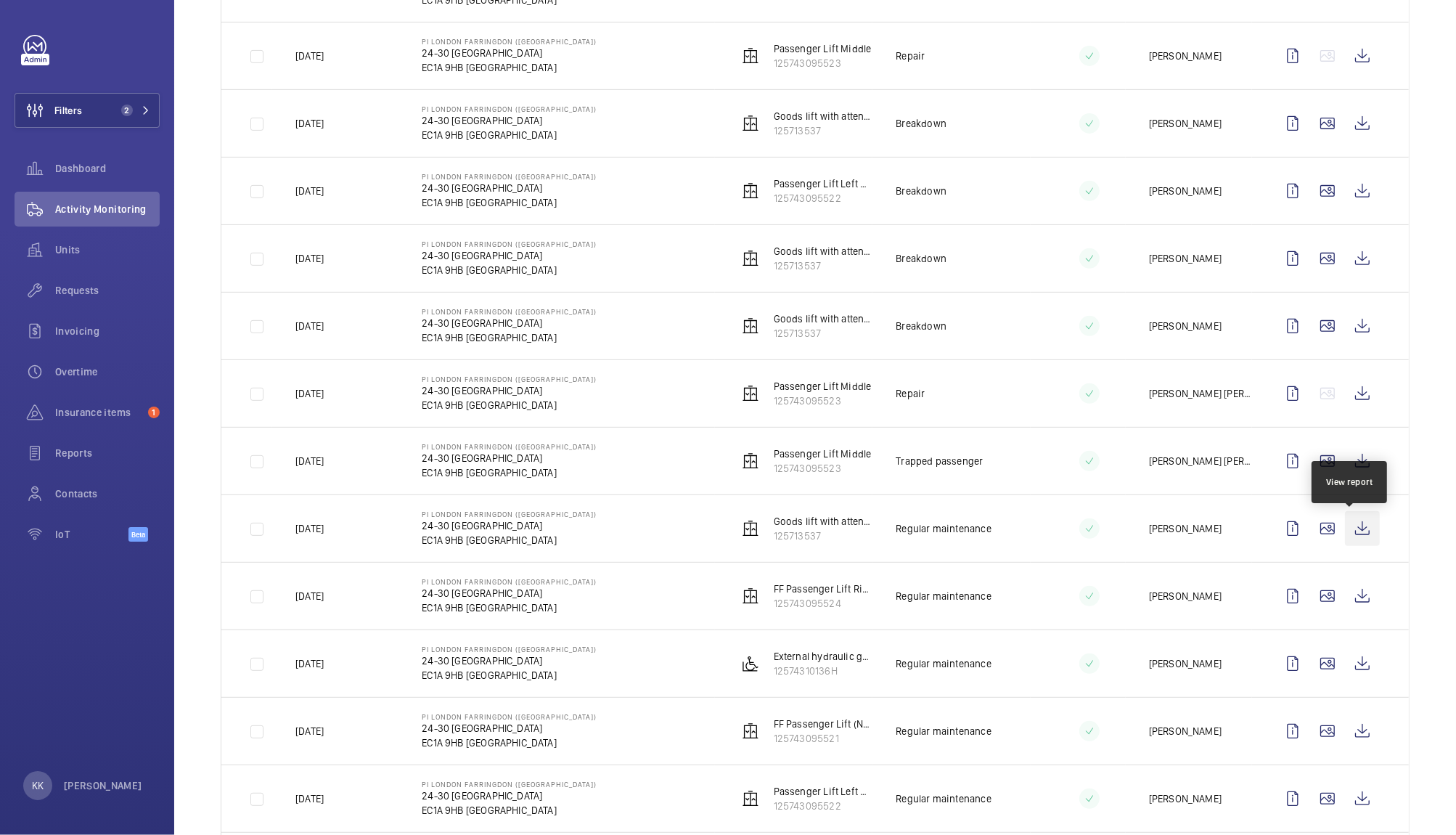
click at [1346, 524] on wm-front-icon-button at bounding box center [1362, 528] width 35 height 35
click at [109, 113] on button "Filters 2" at bounding box center [87, 110] width 146 height 35
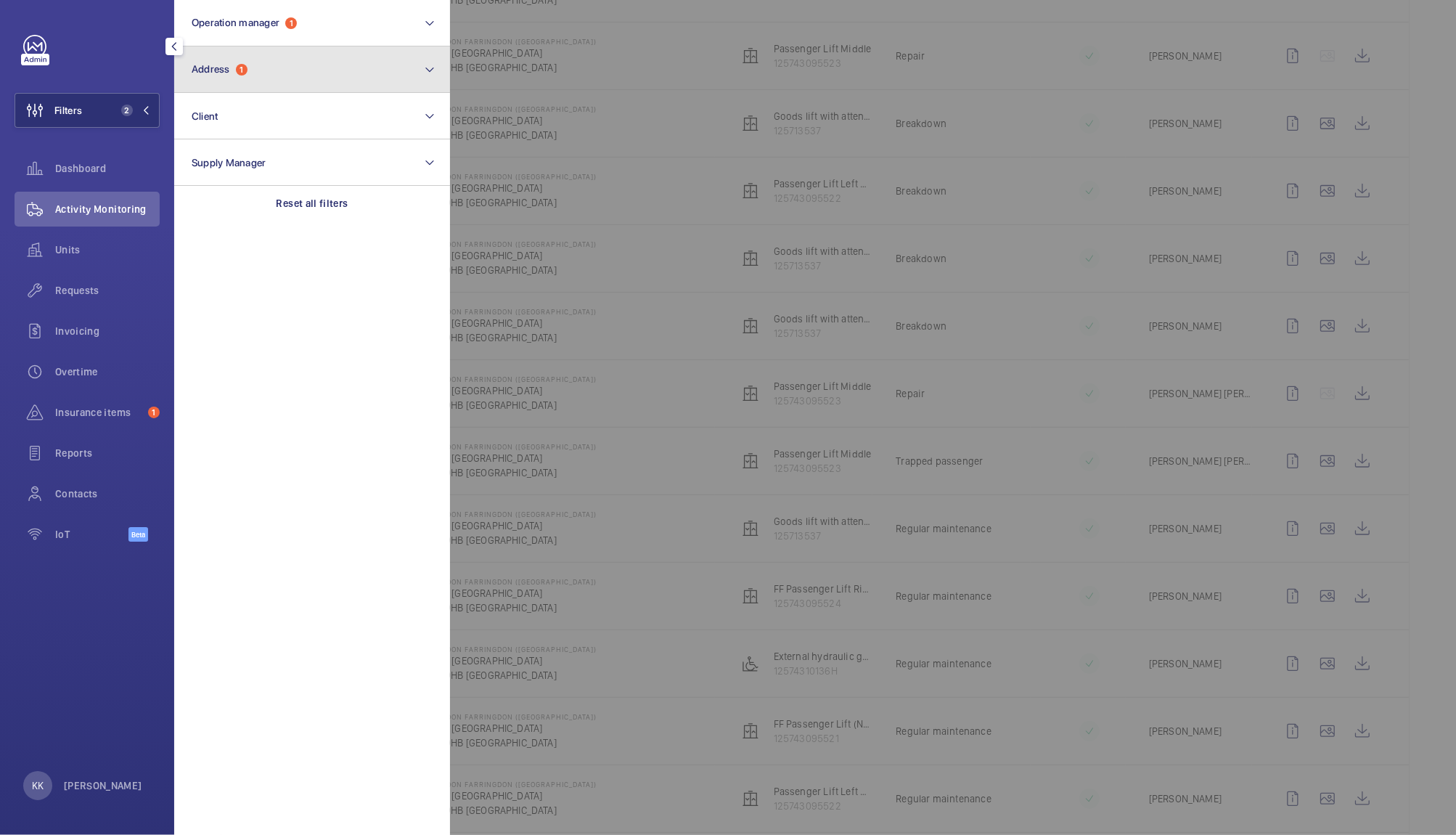
click at [212, 86] on button "Address 1" at bounding box center [312, 69] width 276 height 46
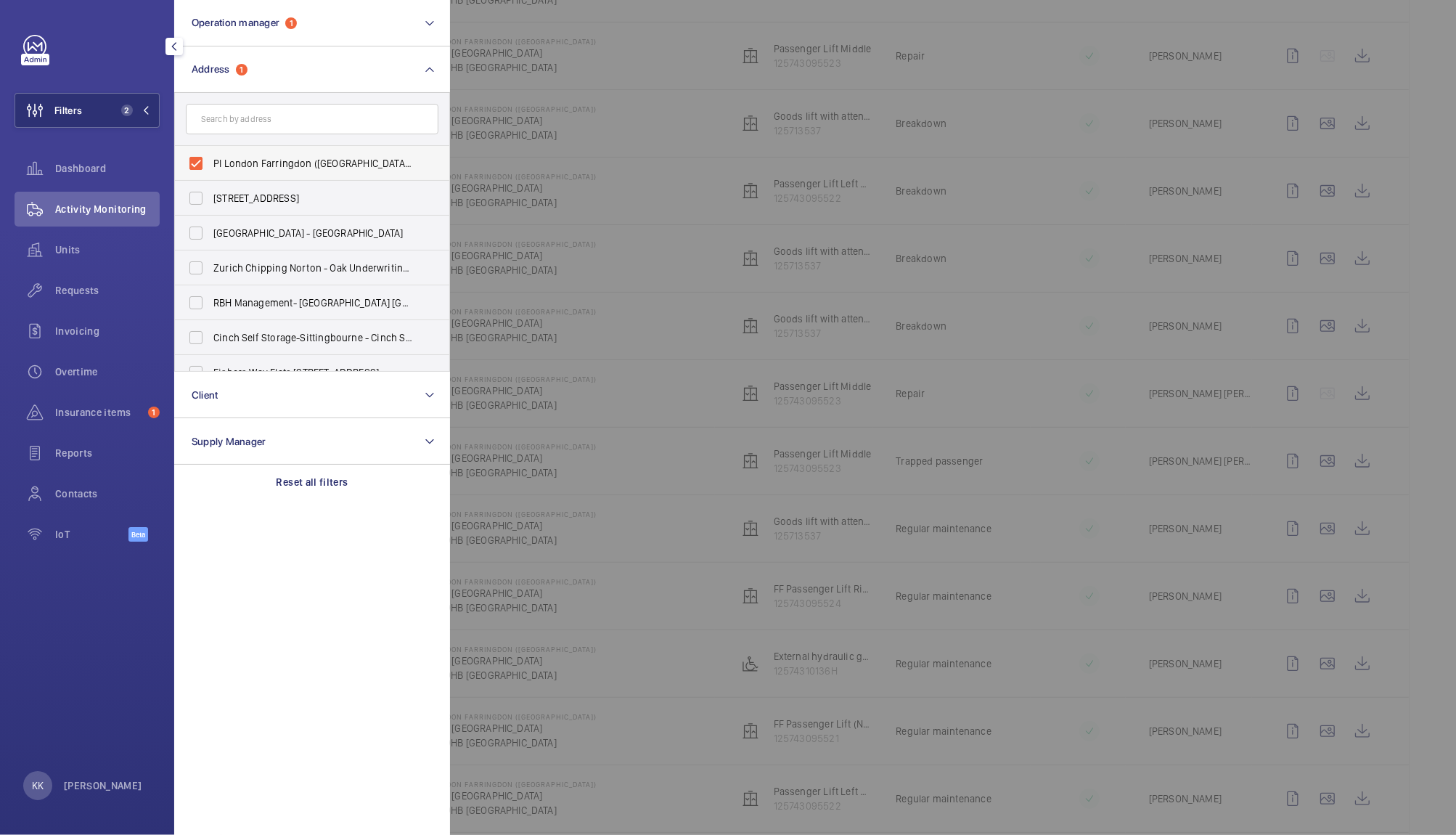
click at [223, 156] on span "PI London Farringdon (Smithfield) - 24-30 West Smithfield, WEST SMITHFIELD EC1A…" at bounding box center [313, 163] width 199 height 15
click at [210, 156] on input "PI London Farringdon (Smithfield) - 24-30 West Smithfield, WEST SMITHFIELD EC1A…" at bounding box center [196, 163] width 29 height 29
checkbox input "false"
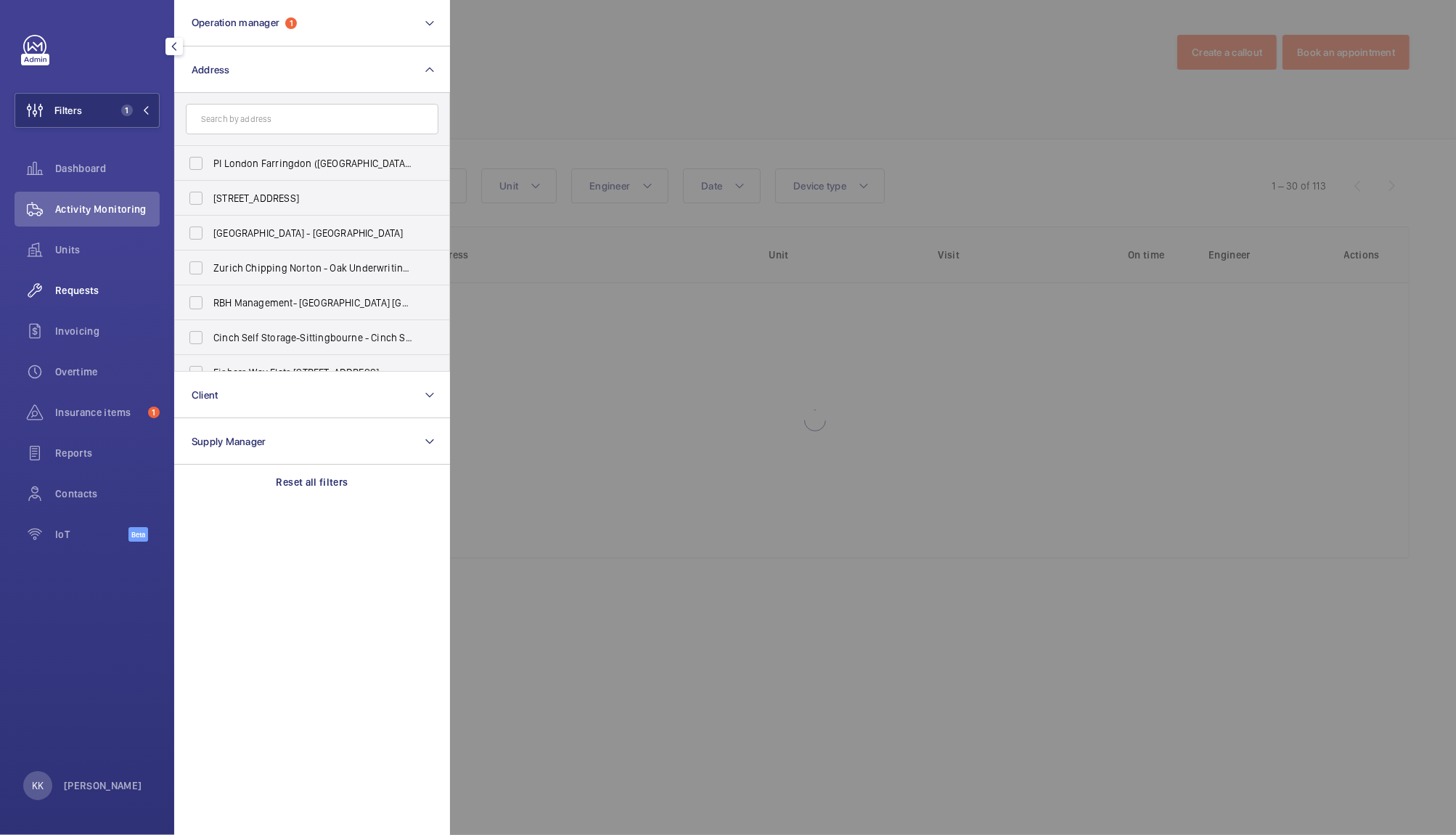
click at [105, 293] on span "Requests" at bounding box center [108, 290] width 105 height 15
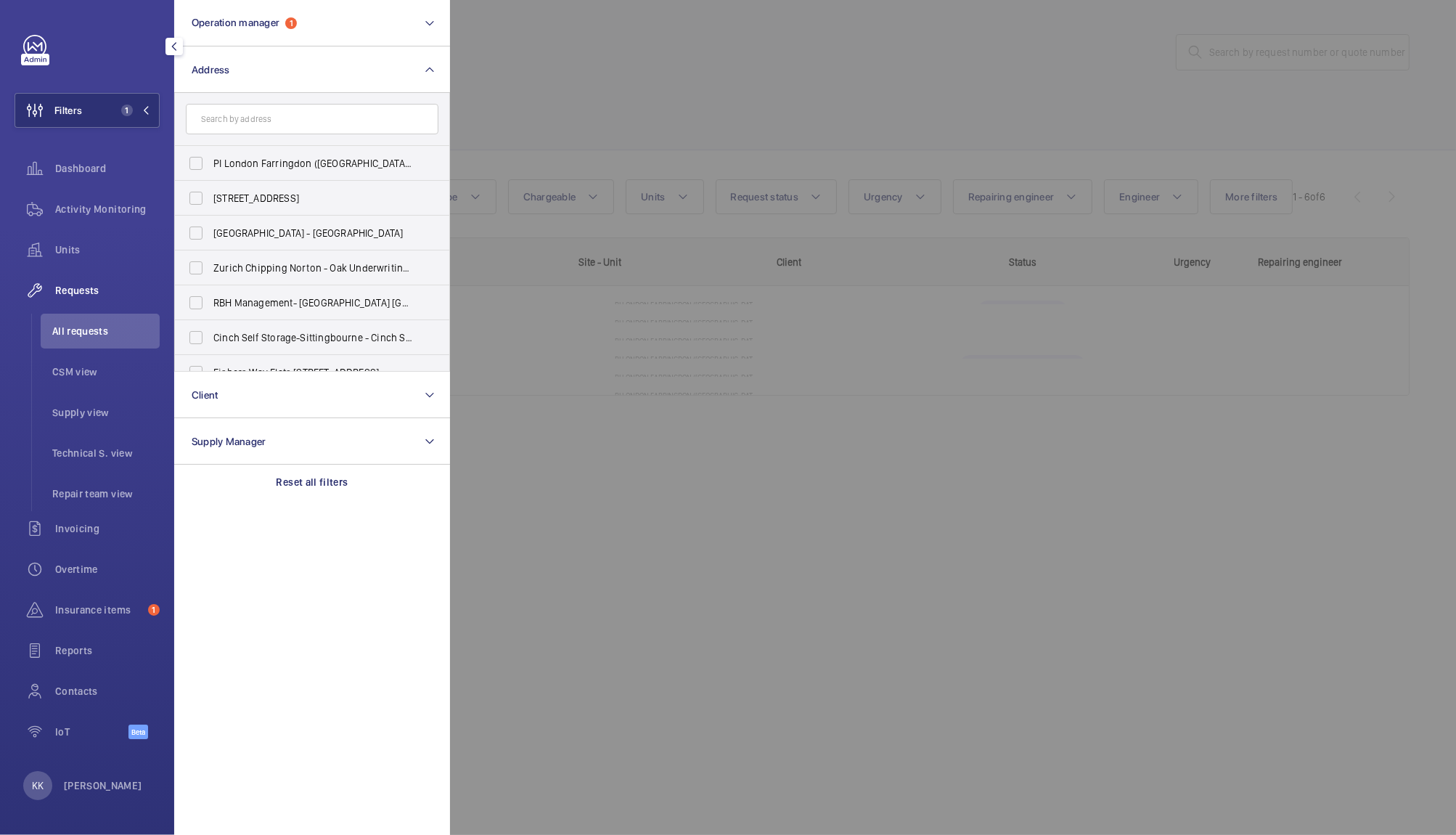
click at [598, 138] on div at bounding box center [1177, 417] width 1456 height 835
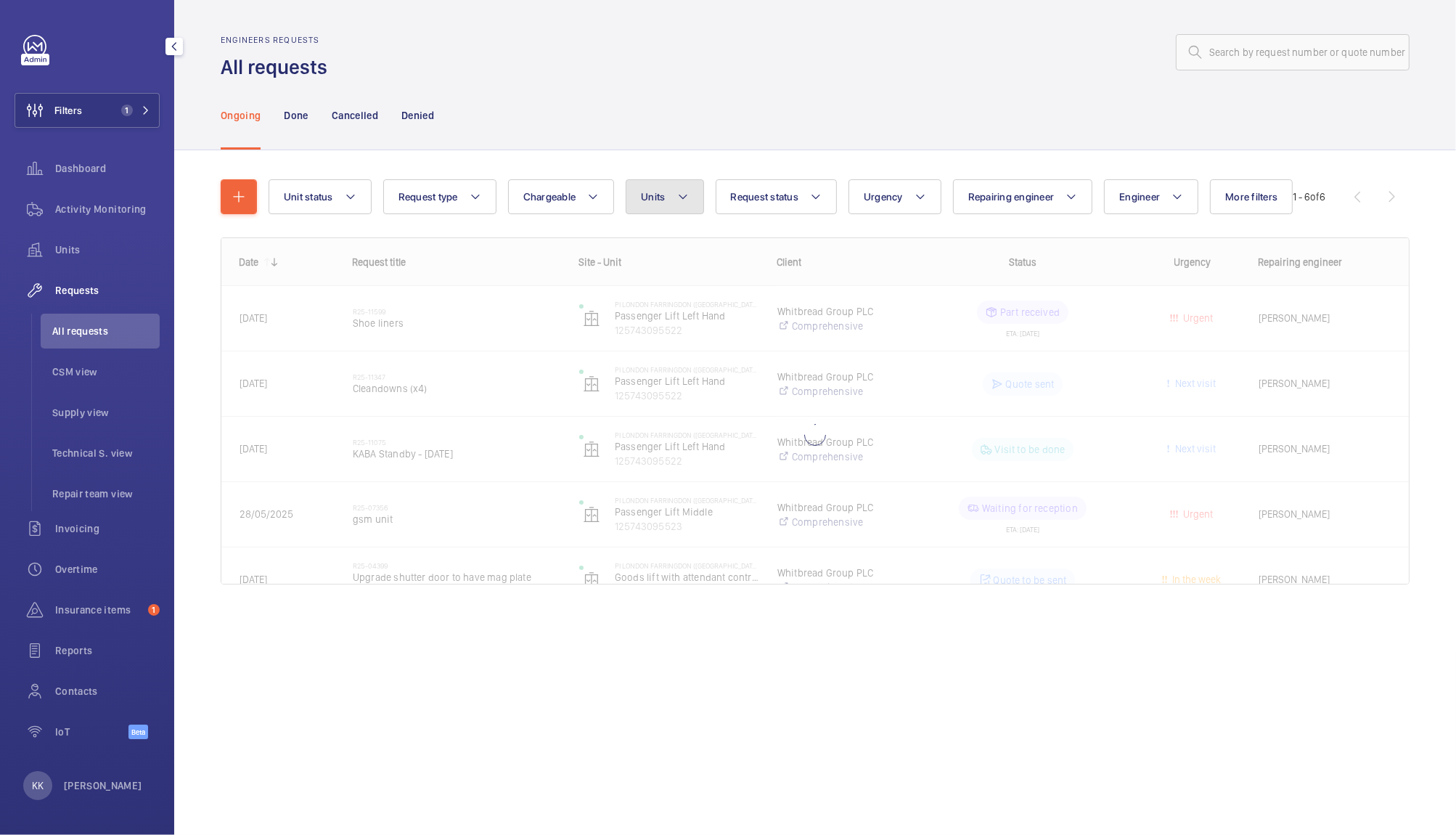
click at [668, 190] on button "Units" at bounding box center [664, 196] width 78 height 35
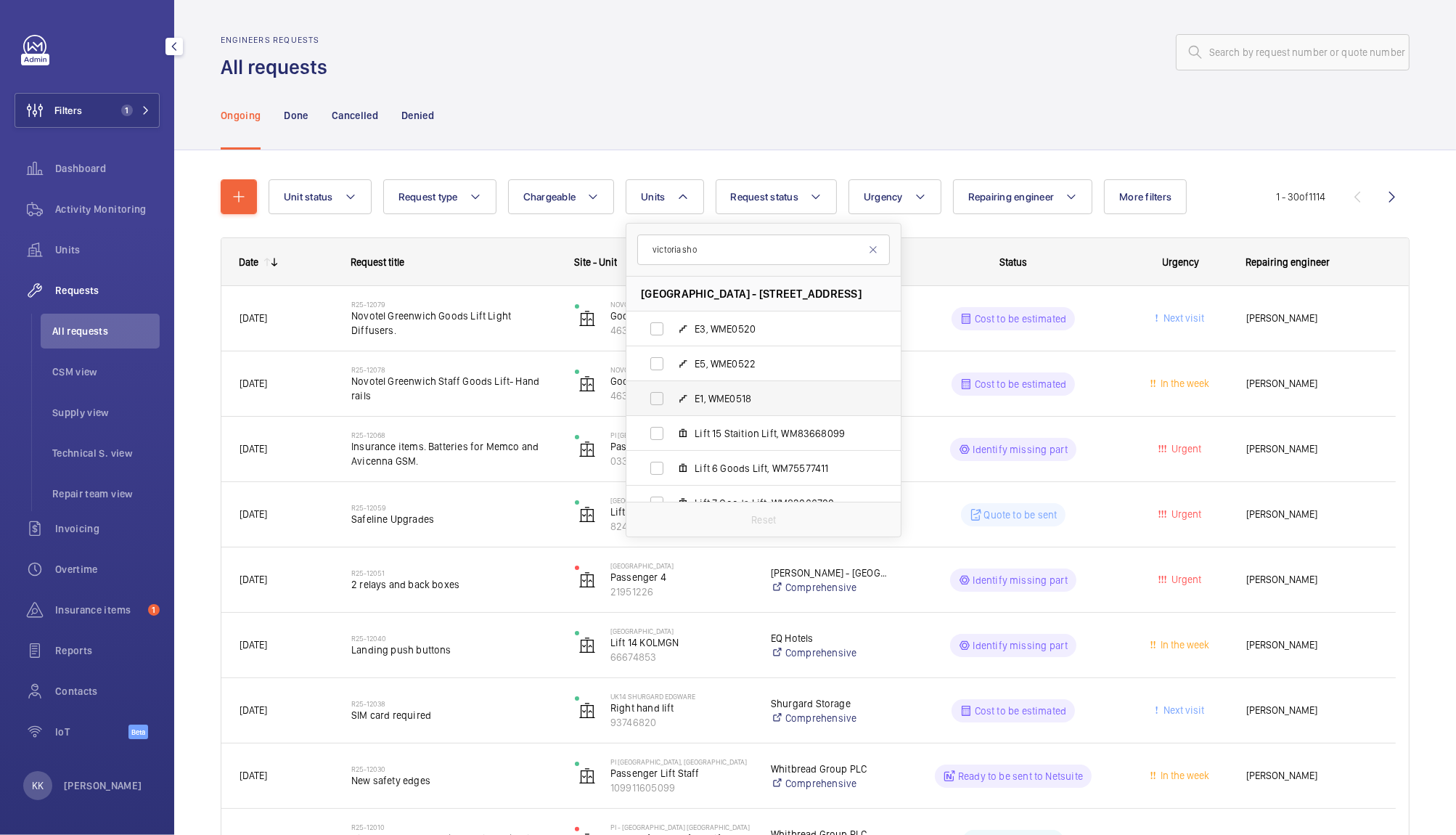
type input "victoria sho"
click at [796, 402] on span "E1, WME0518" at bounding box center [778, 398] width 169 height 15
click at [671, 402] on input "E1, WME0518" at bounding box center [657, 399] width 29 height 29
checkbox input "true"
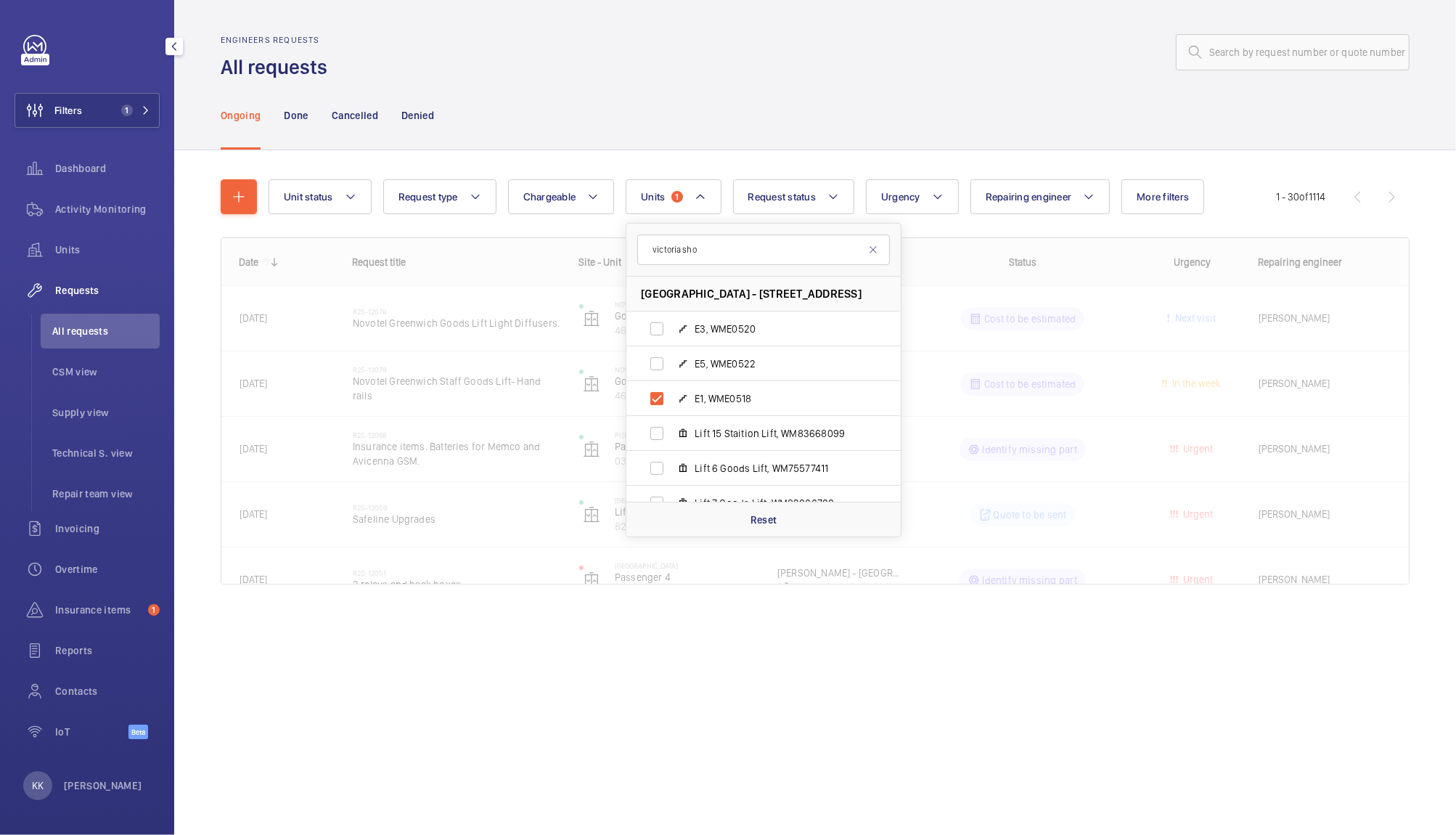
click at [969, 148] on div "Ongoing Done Cancelled Denied" at bounding box center [815, 116] width 1189 height 69
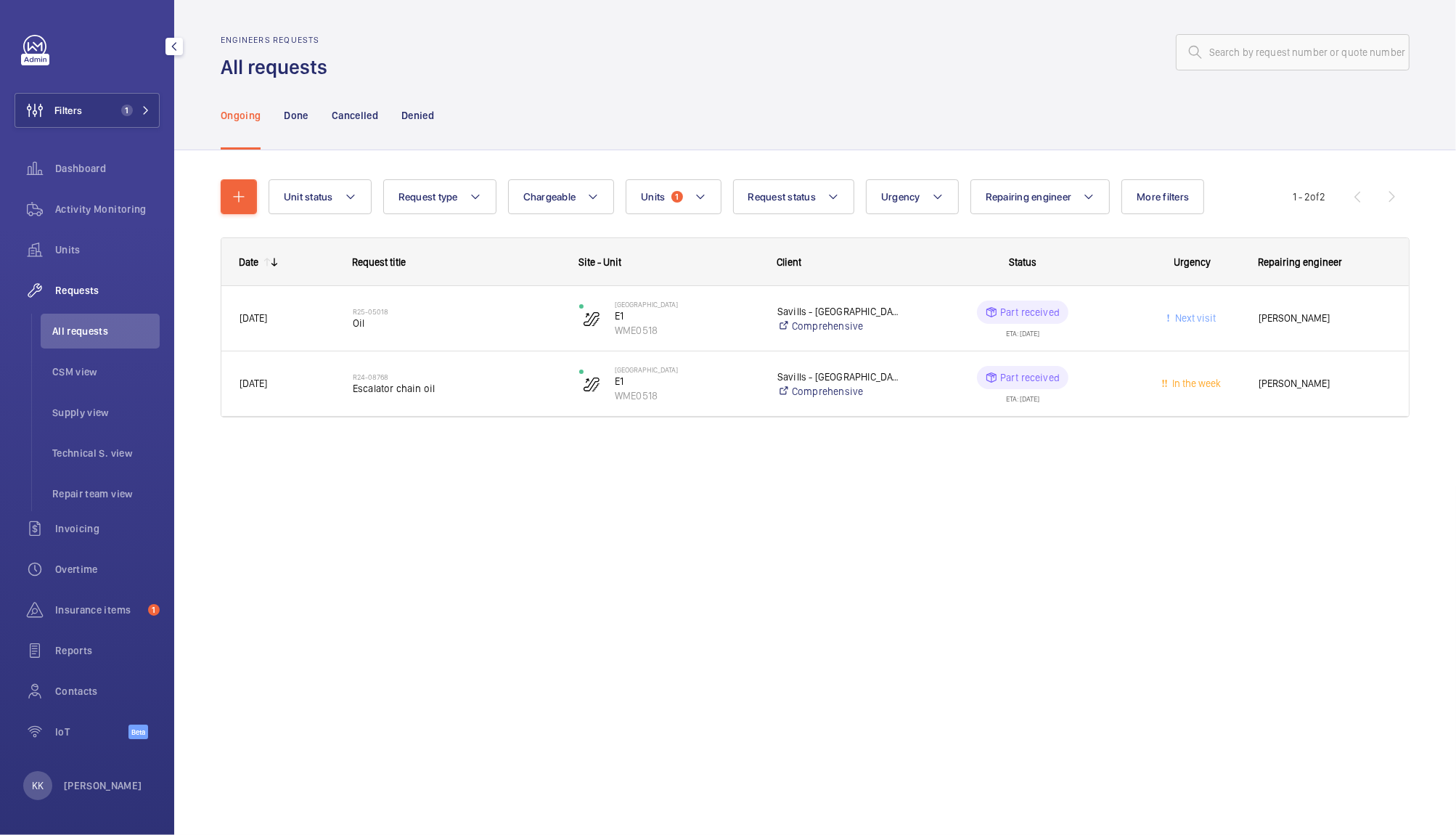
click at [412, 568] on div "Engineers requests All requests Ongoing Done Cancelled Denied Unit status Reque…" at bounding box center [815, 417] width 1282 height 835
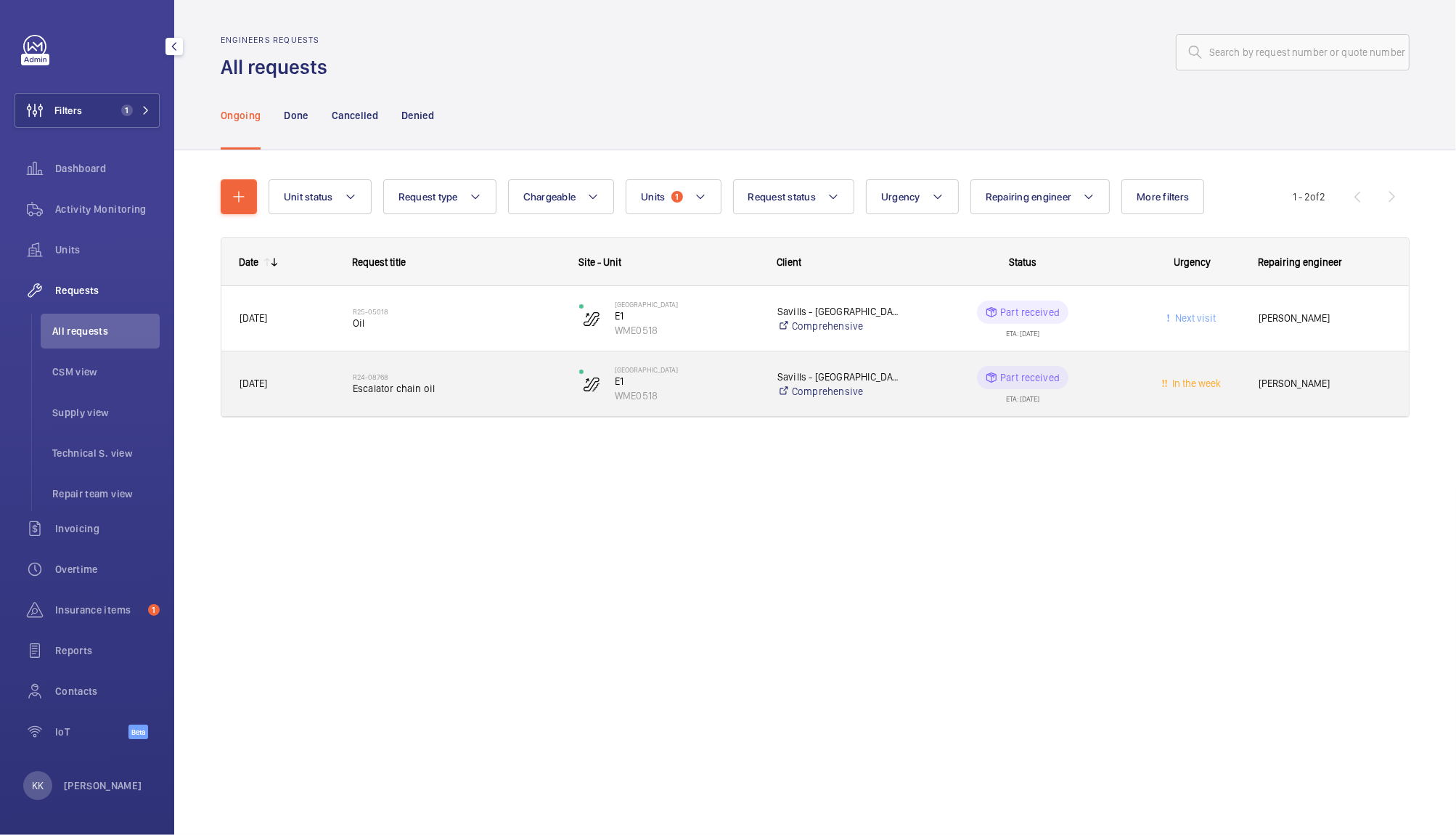
click at [496, 374] on h2 "R24-08768" at bounding box center [457, 377] width 208 height 8
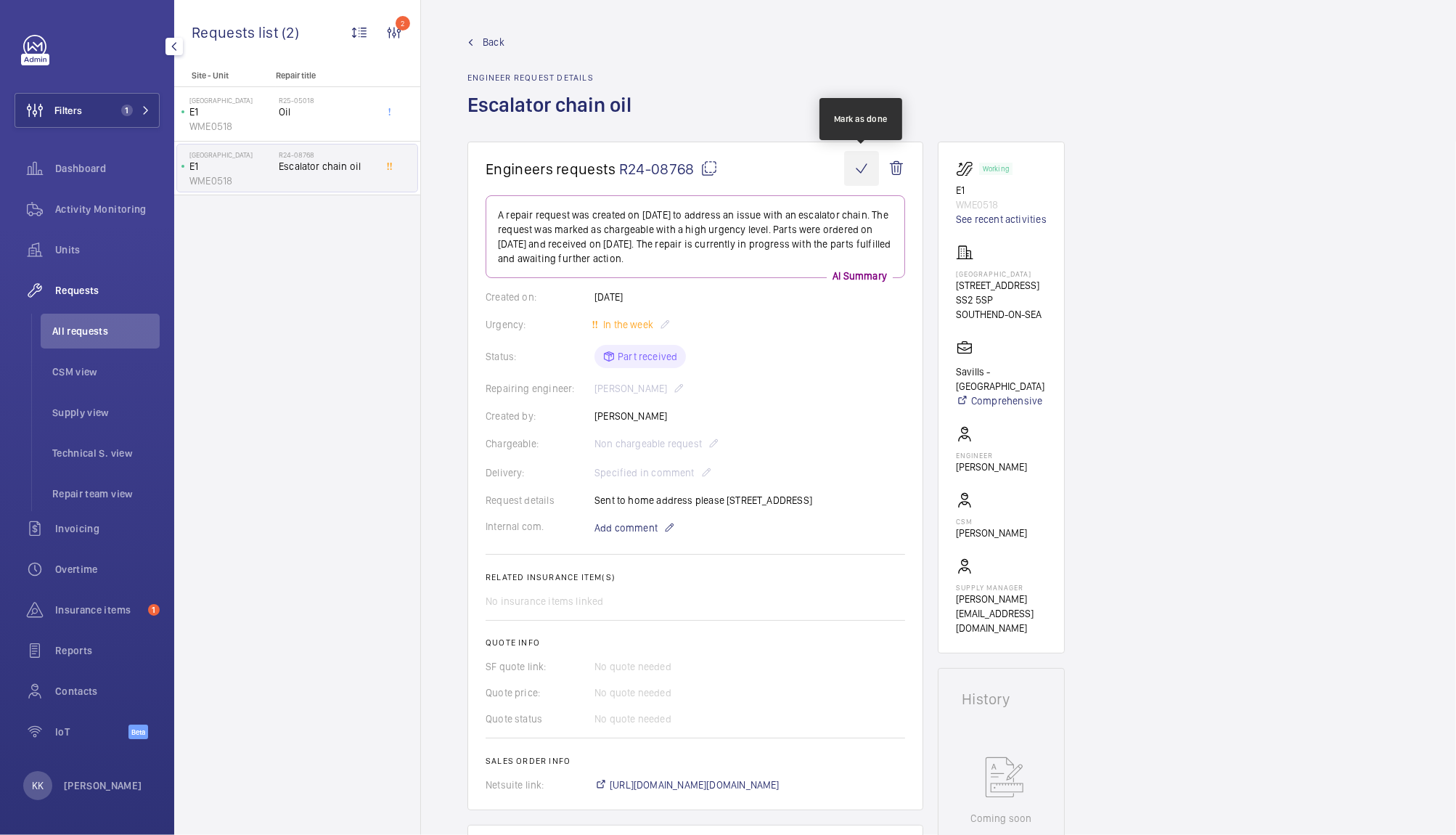
click at [865, 172] on wm-front-icon-button at bounding box center [861, 168] width 35 height 35
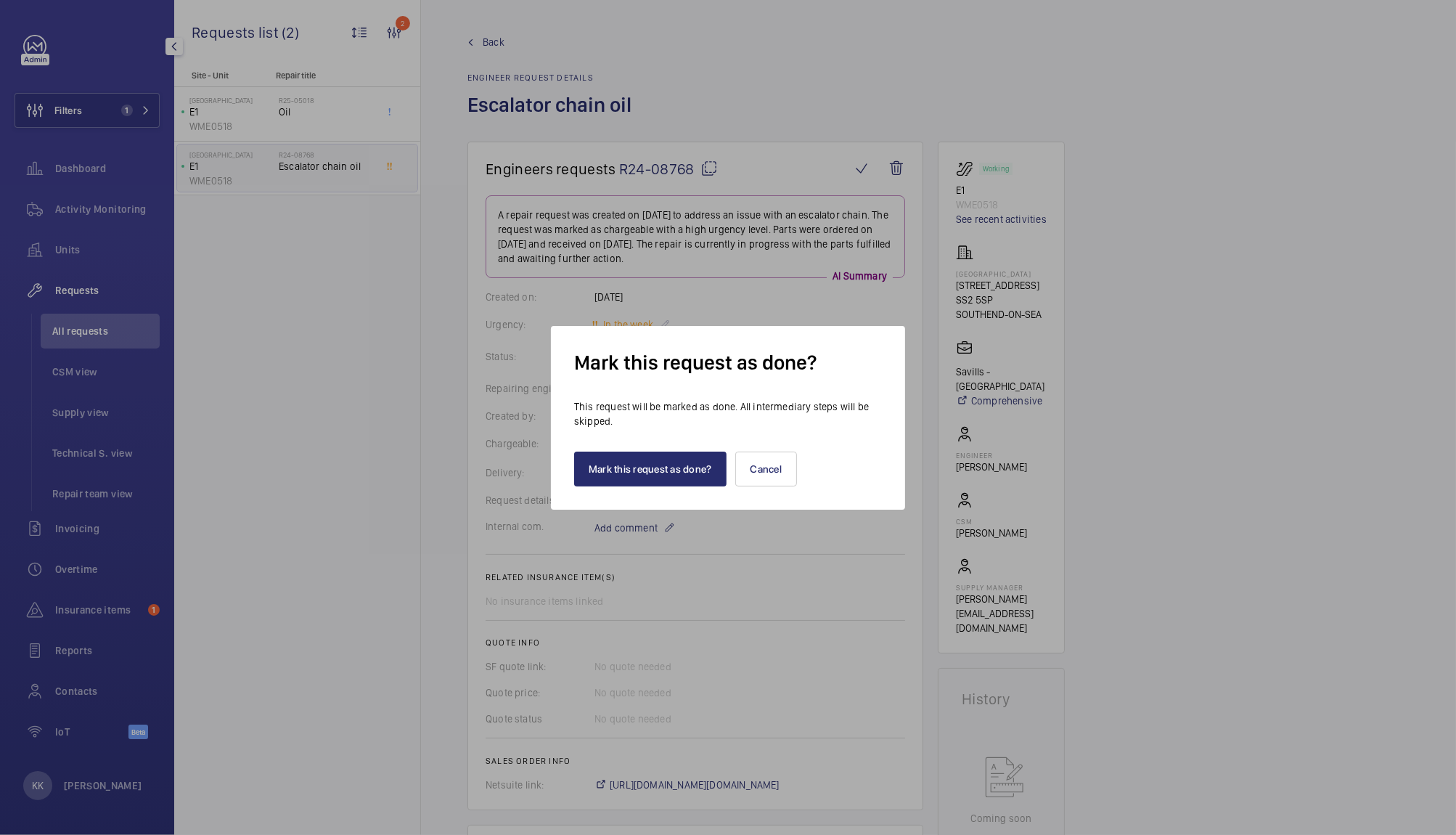
click at [610, 449] on div "Mark this request as done? Cancel" at bounding box center [728, 457] width 308 height 58
click at [617, 460] on button "Mark this request as done?" at bounding box center [651, 468] width 152 height 35
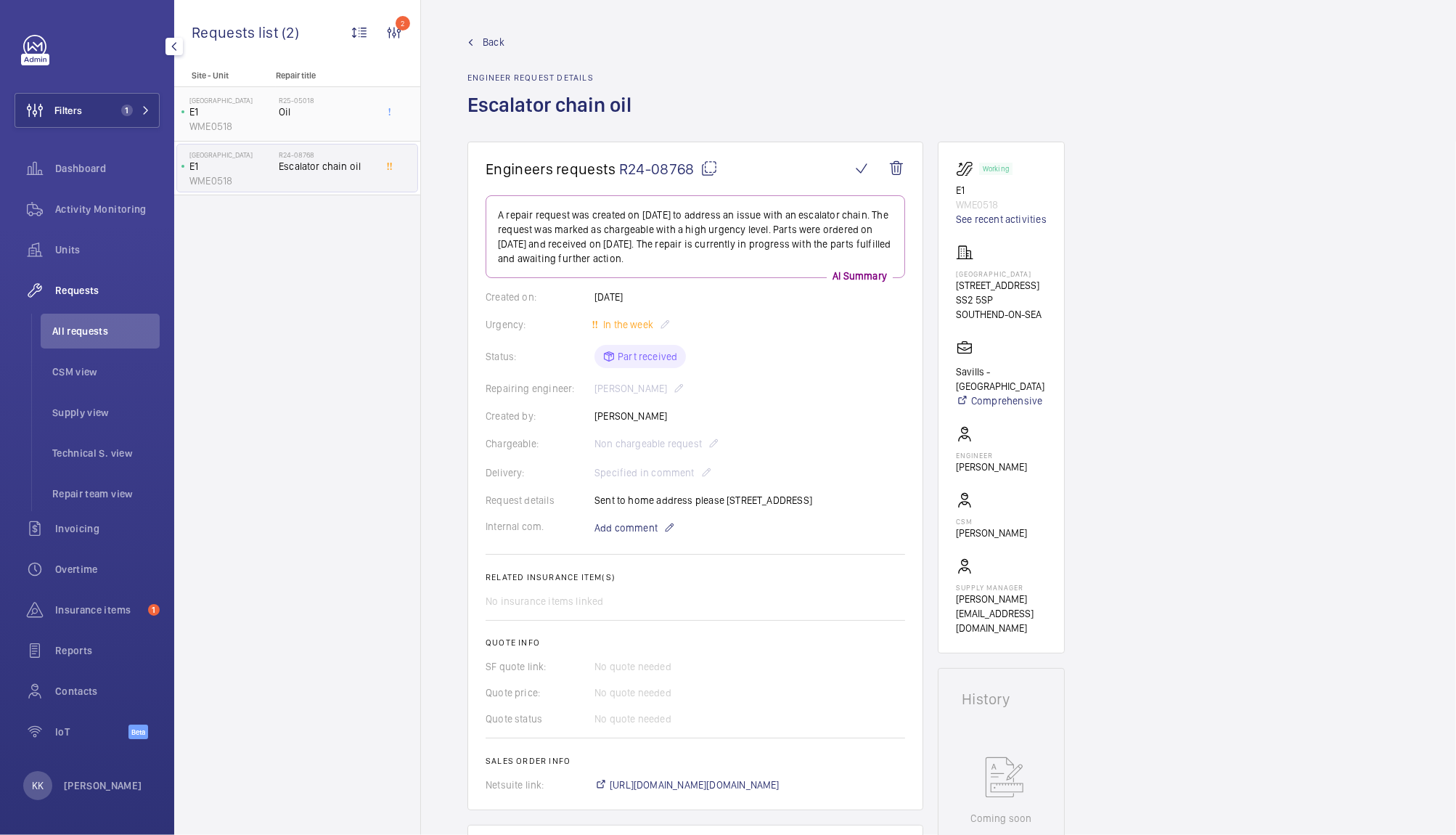
click at [346, 116] on span "Oil" at bounding box center [326, 112] width 95 height 15
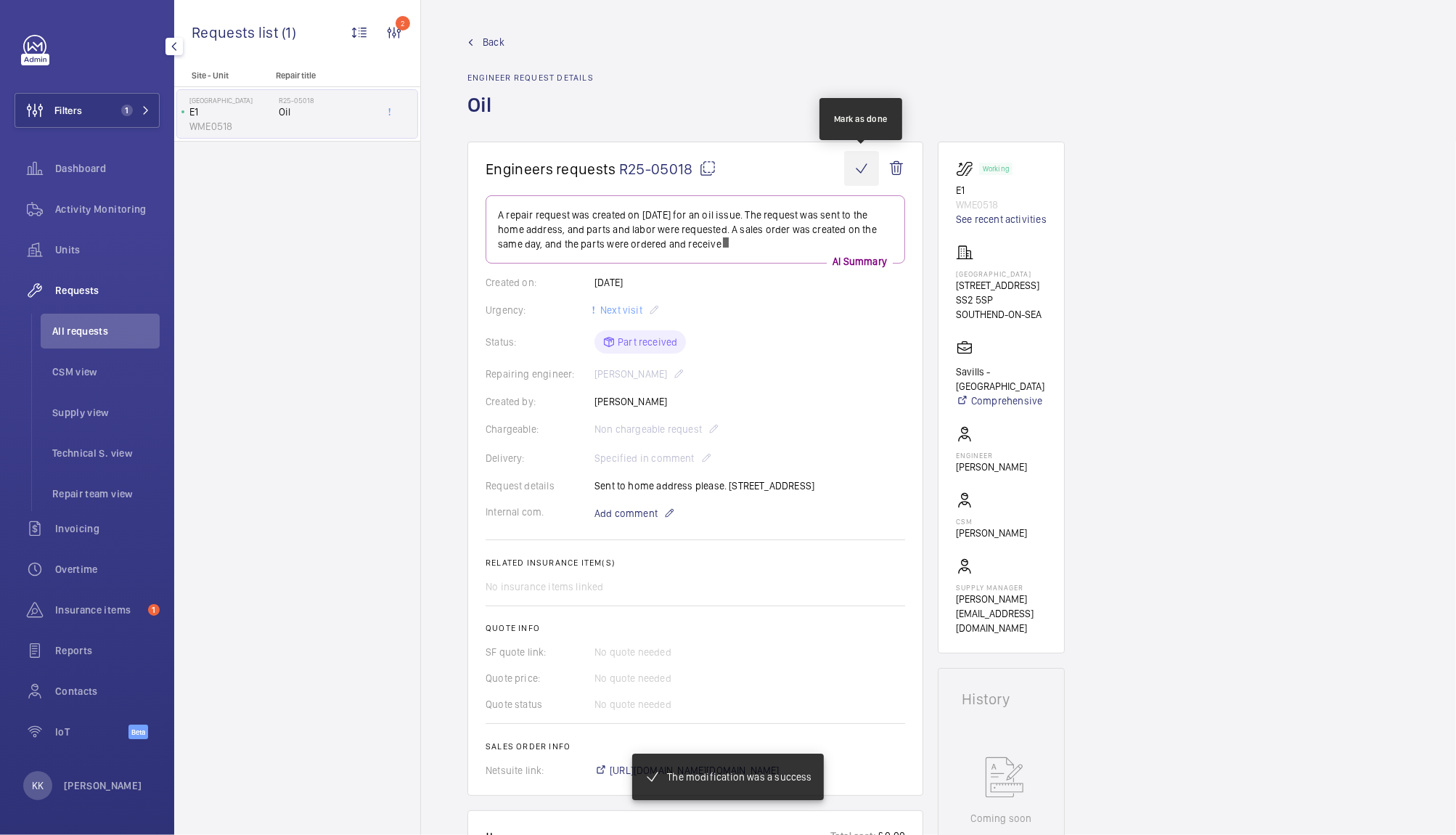
click at [869, 170] on wm-front-icon-button at bounding box center [861, 168] width 35 height 35
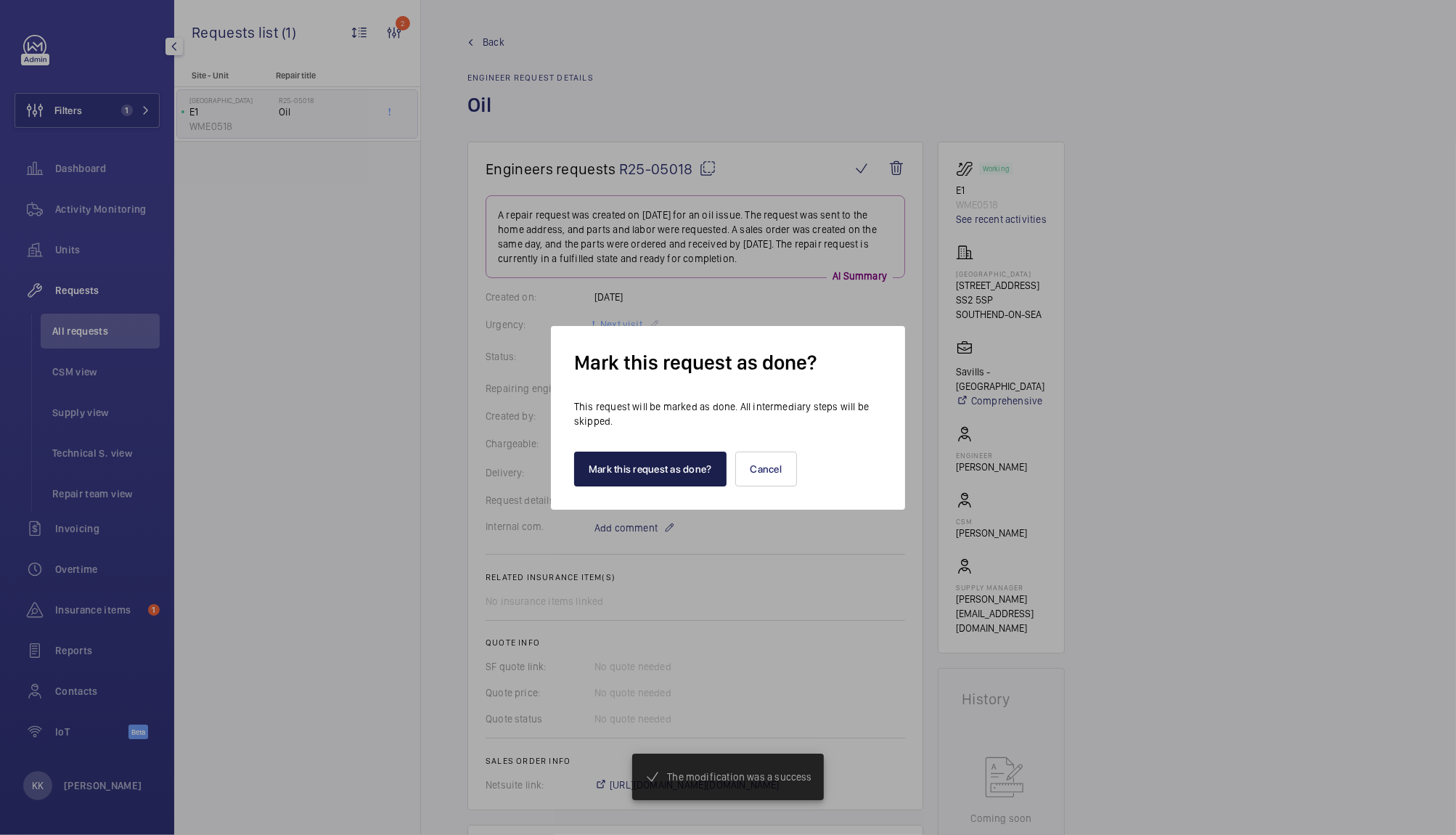
click at [622, 466] on button "Mark this request as done?" at bounding box center [651, 468] width 152 height 35
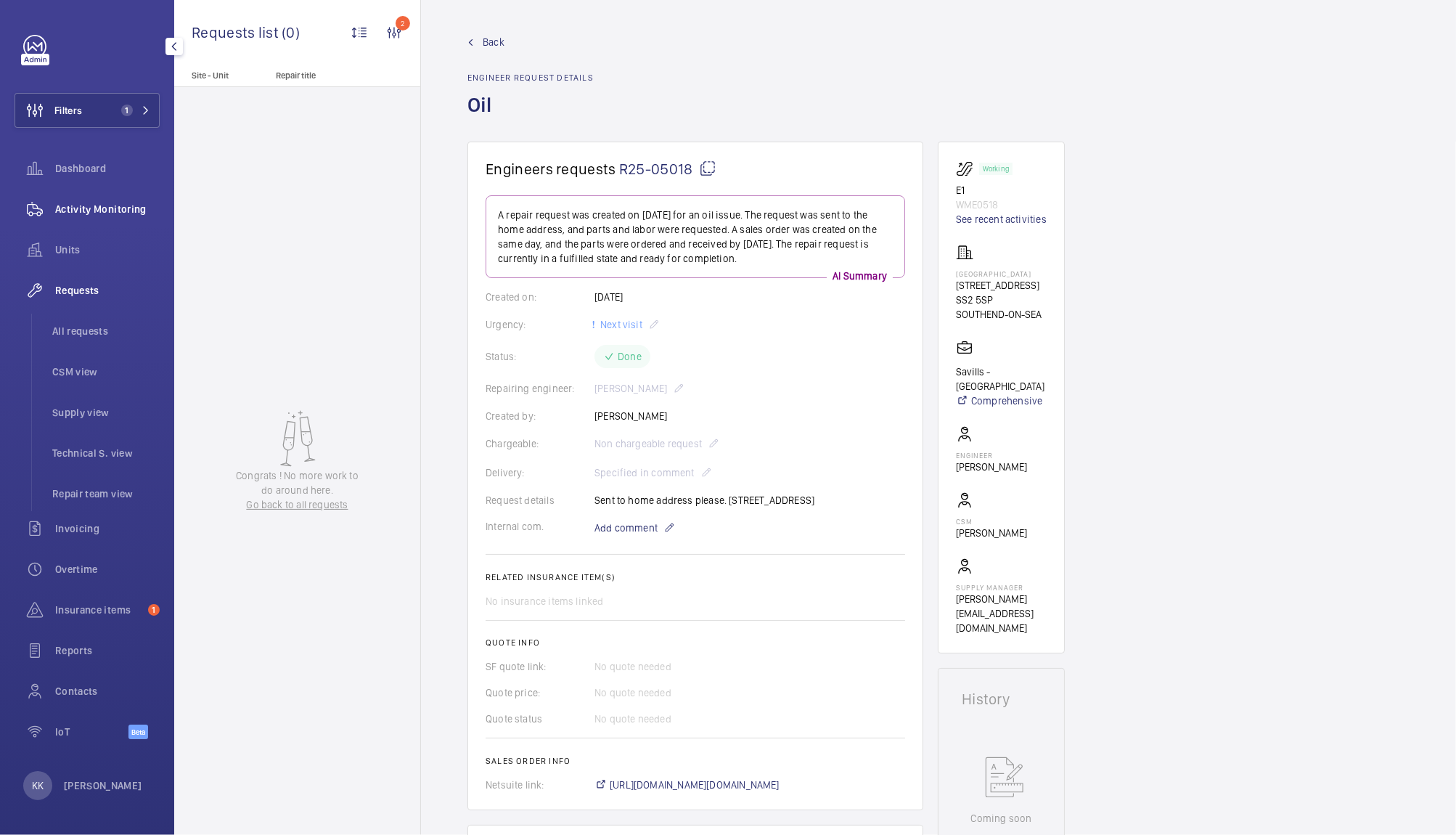
click at [132, 213] on span "Activity Monitoring" at bounding box center [108, 209] width 105 height 15
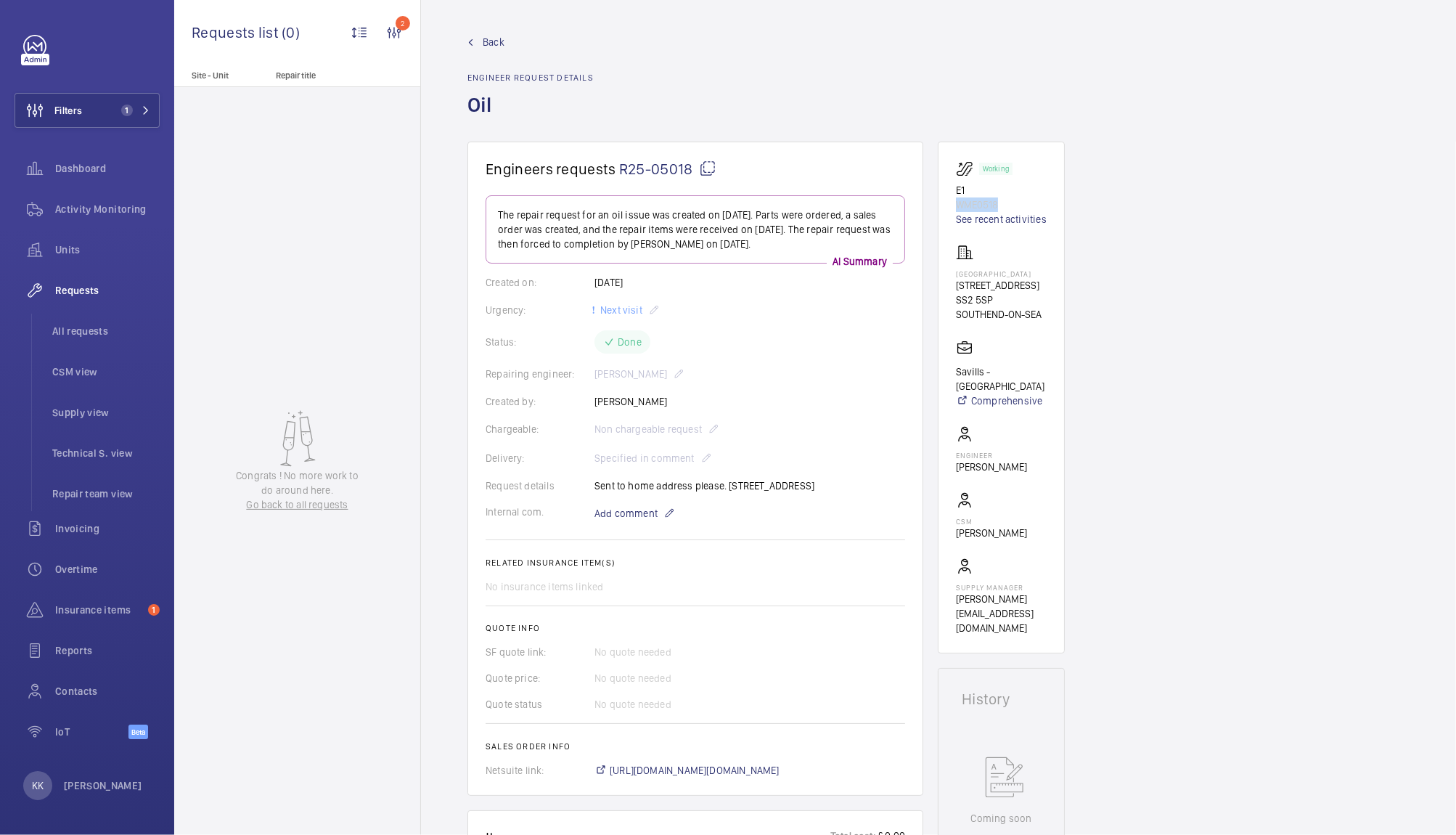
drag, startPoint x: 1009, startPoint y: 203, endPoint x: 959, endPoint y: 209, distance: 50.4
click at [959, 209] on p "WME0518" at bounding box center [1001, 204] width 91 height 15
copy p "WME0518"
click at [128, 213] on span "Activity Monitoring" at bounding box center [108, 209] width 105 height 15
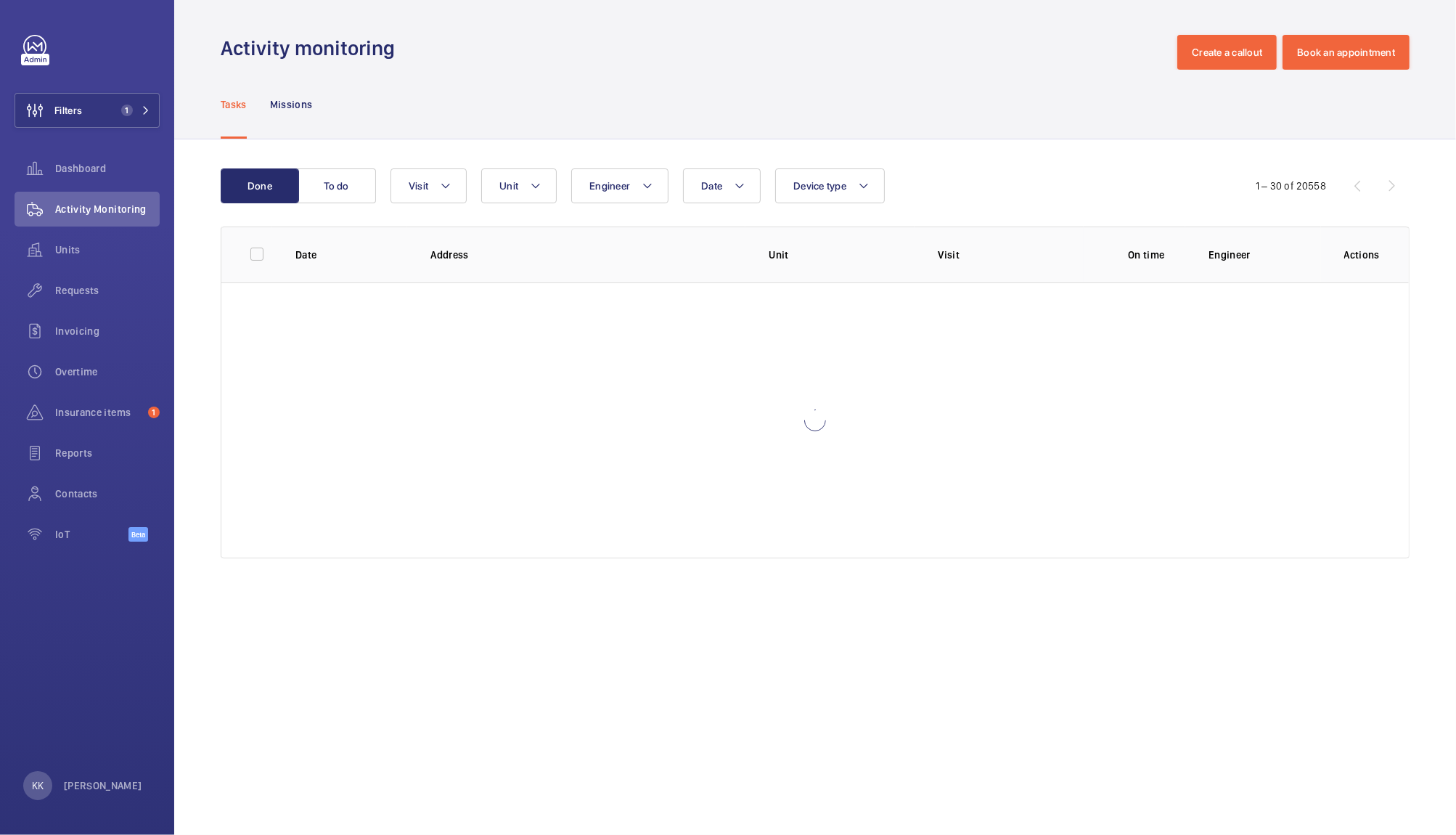
click at [513, 166] on div "Done To do Date Engineer Unit Device type Visit 1 – 30 of 20558 Date Address Un…" at bounding box center [815, 366] width 1282 height 454
click at [517, 180] on span "Unit" at bounding box center [509, 186] width 19 height 12
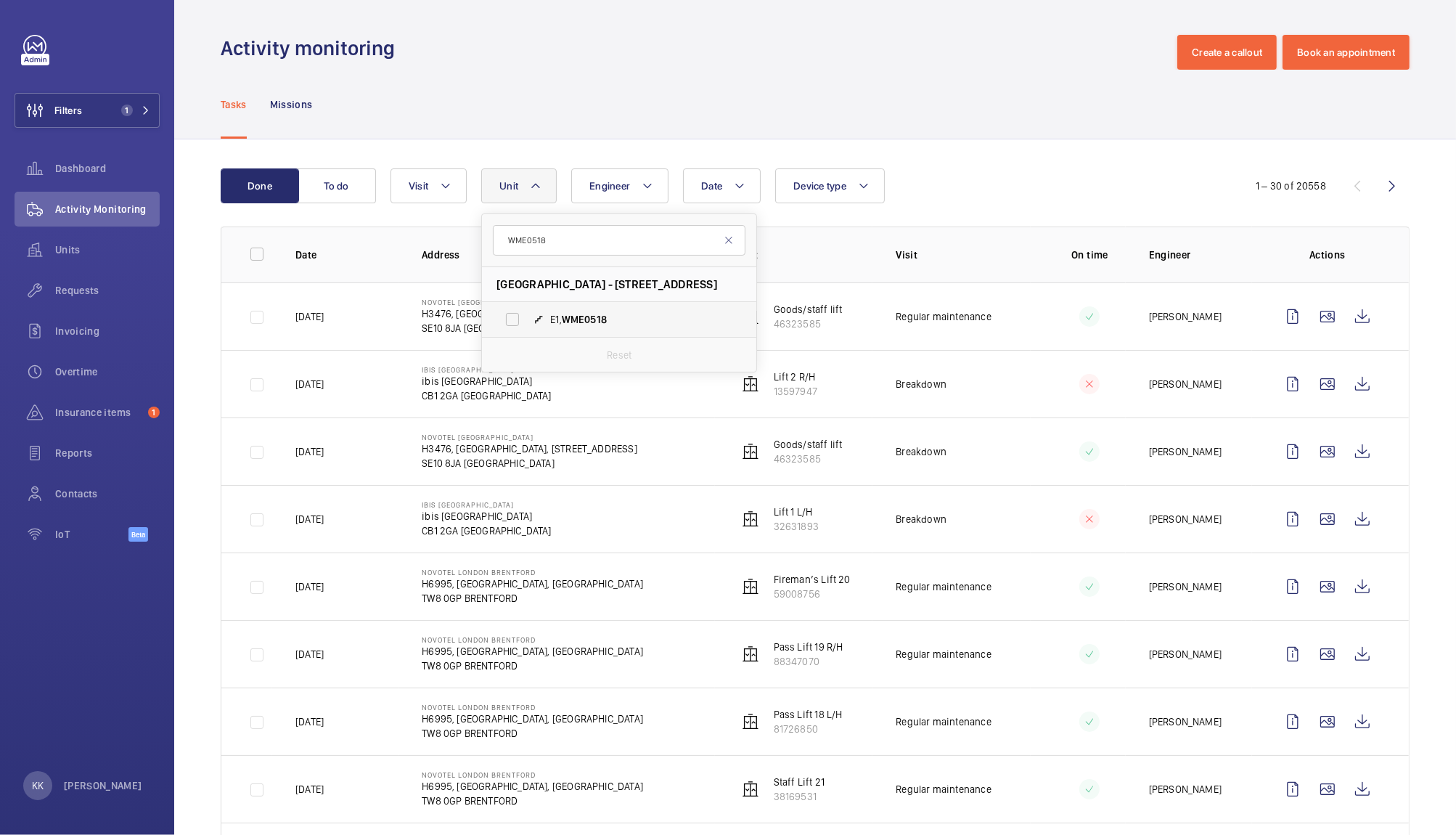
type input "WME0518"
click at [571, 302] on label "E1, WME0518" at bounding box center [608, 319] width 251 height 35
click at [527, 305] on input "E1, WME0518" at bounding box center [513, 320] width 29 height 29
checkbox input "true"
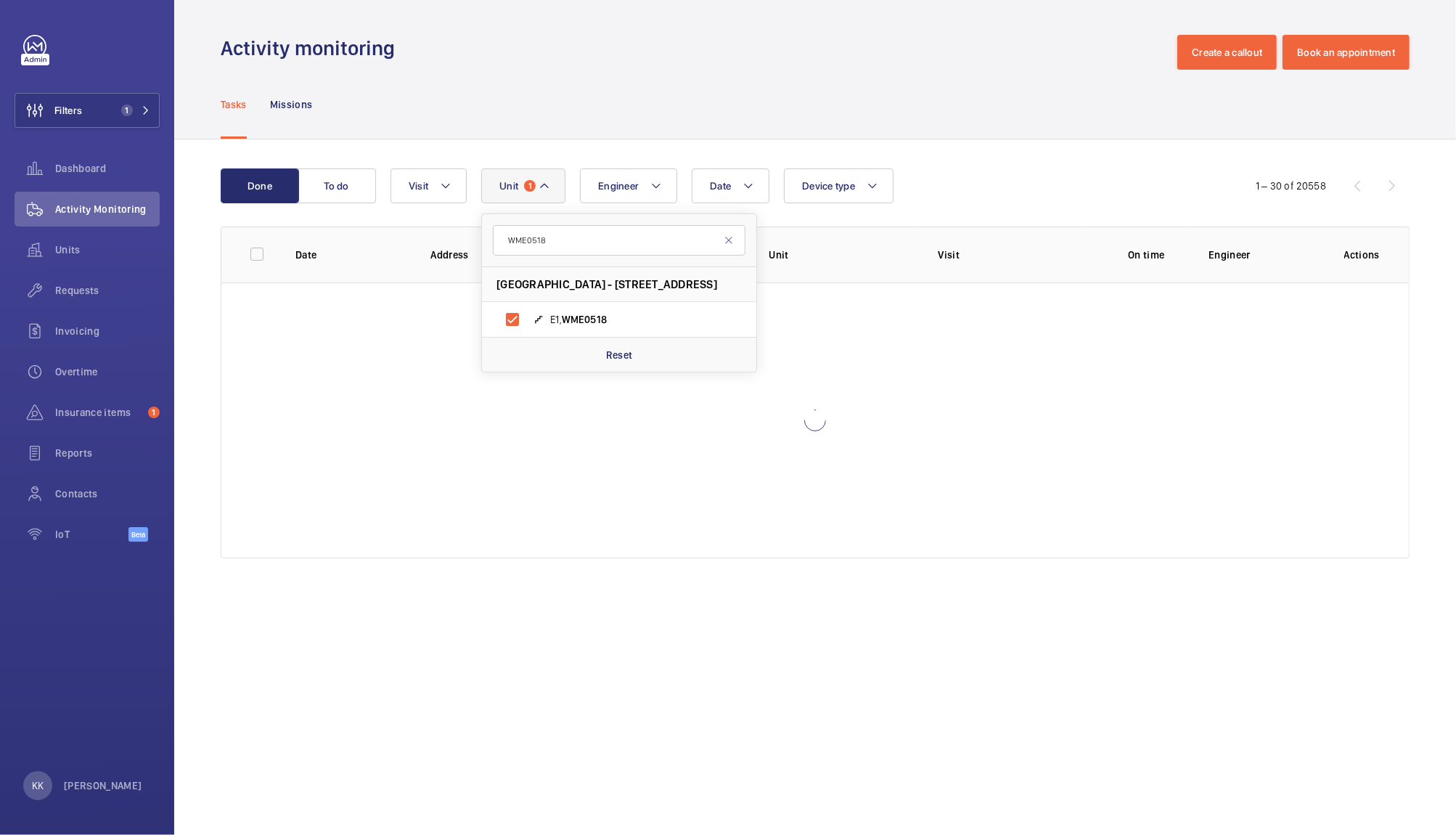
click at [954, 187] on div "Date Engineer Unit 1 WME0518 Victoria Shopping Centre - 362 Chartwell Square, S…" at bounding box center [811, 186] width 842 height 35
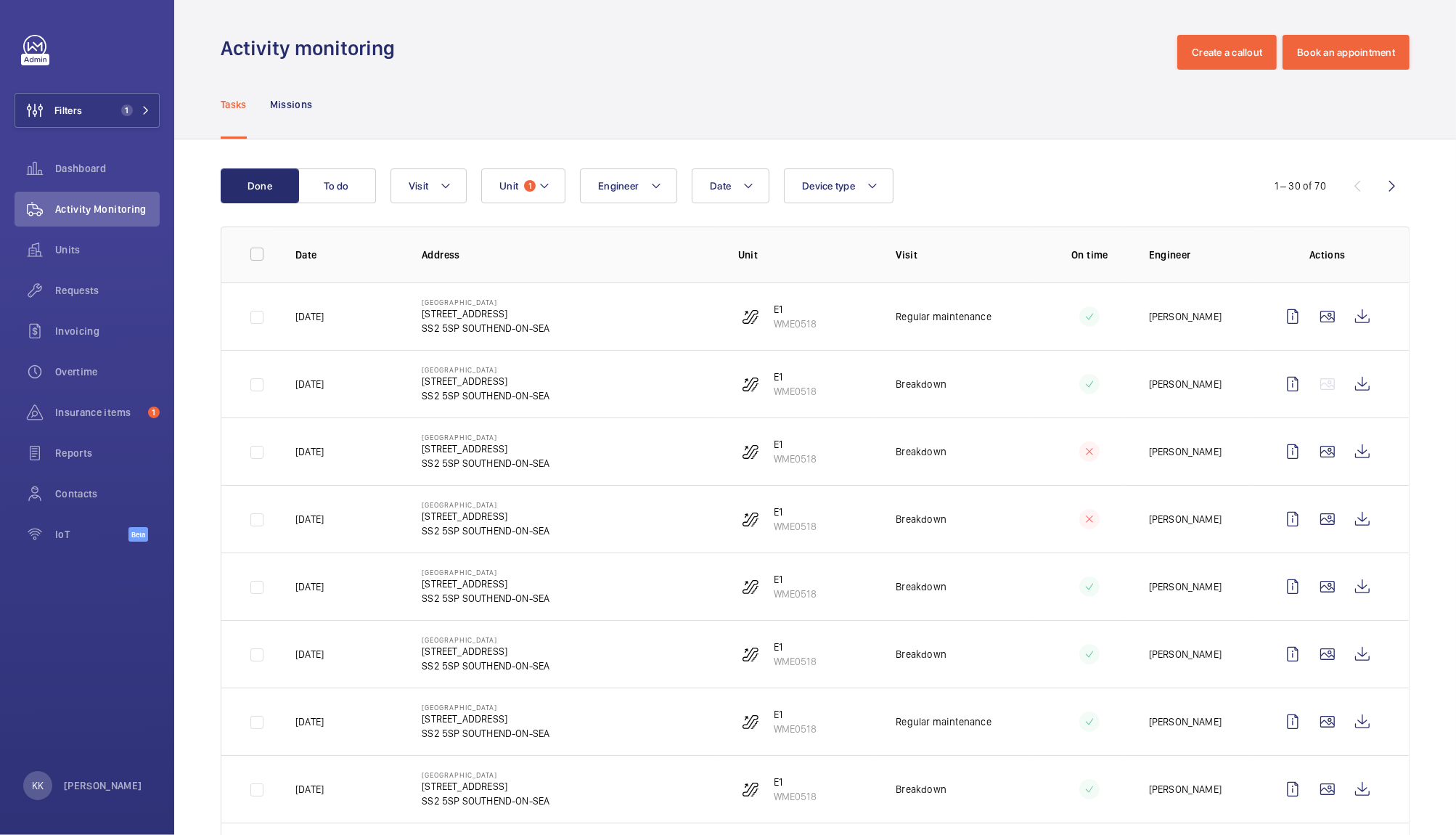
click at [1136, 189] on div "Date Engineer Unit 1 Device type Visit" at bounding box center [812, 186] width 845 height 35
click at [1354, 324] on wm-front-icon-button at bounding box center [1362, 316] width 35 height 35
click at [1347, 324] on wm-front-icon-button at bounding box center [1362, 316] width 35 height 35
click at [88, 297] on div "Requests" at bounding box center [87, 290] width 146 height 35
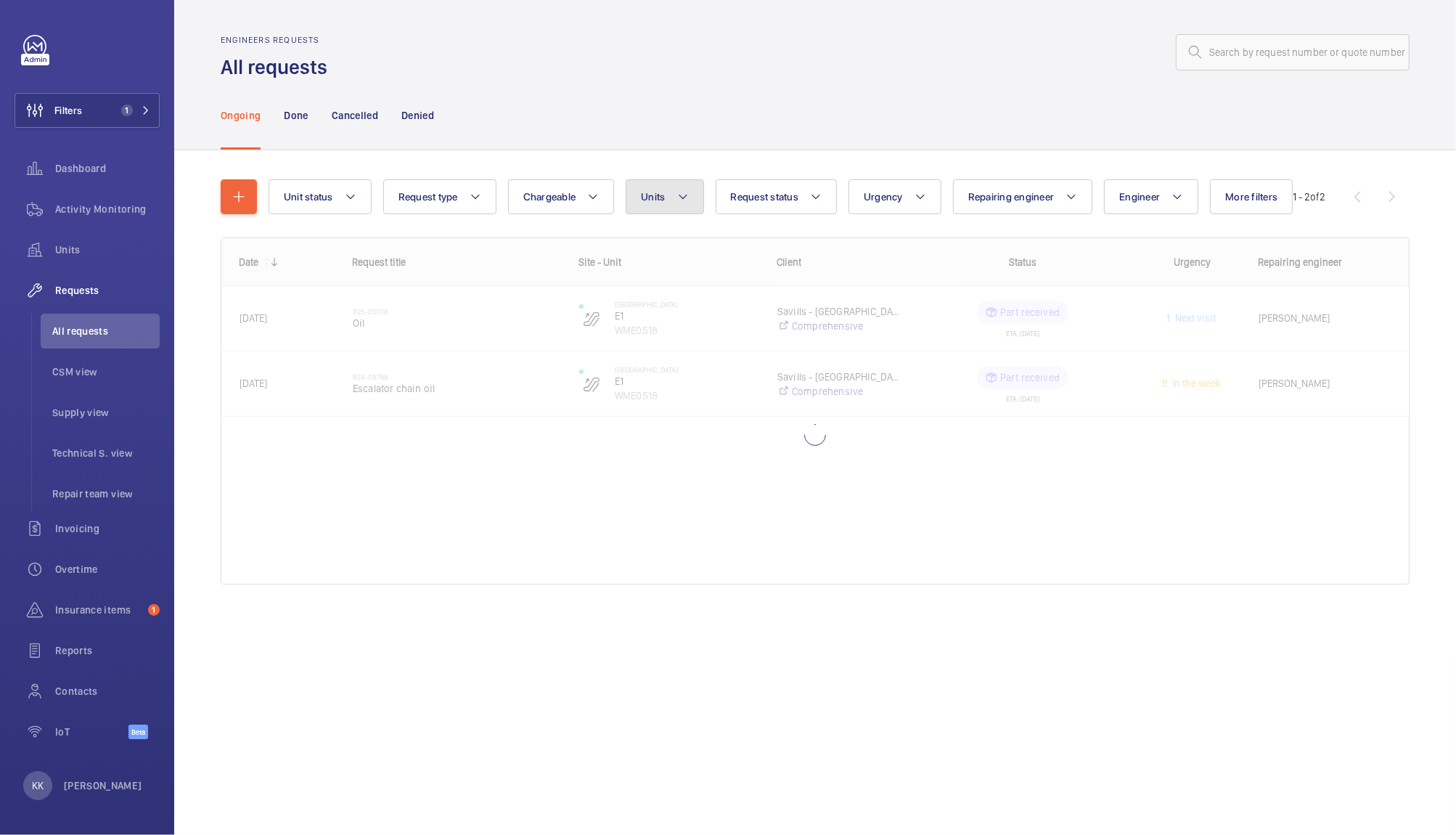
click at [653, 210] on button "Units" at bounding box center [664, 196] width 78 height 35
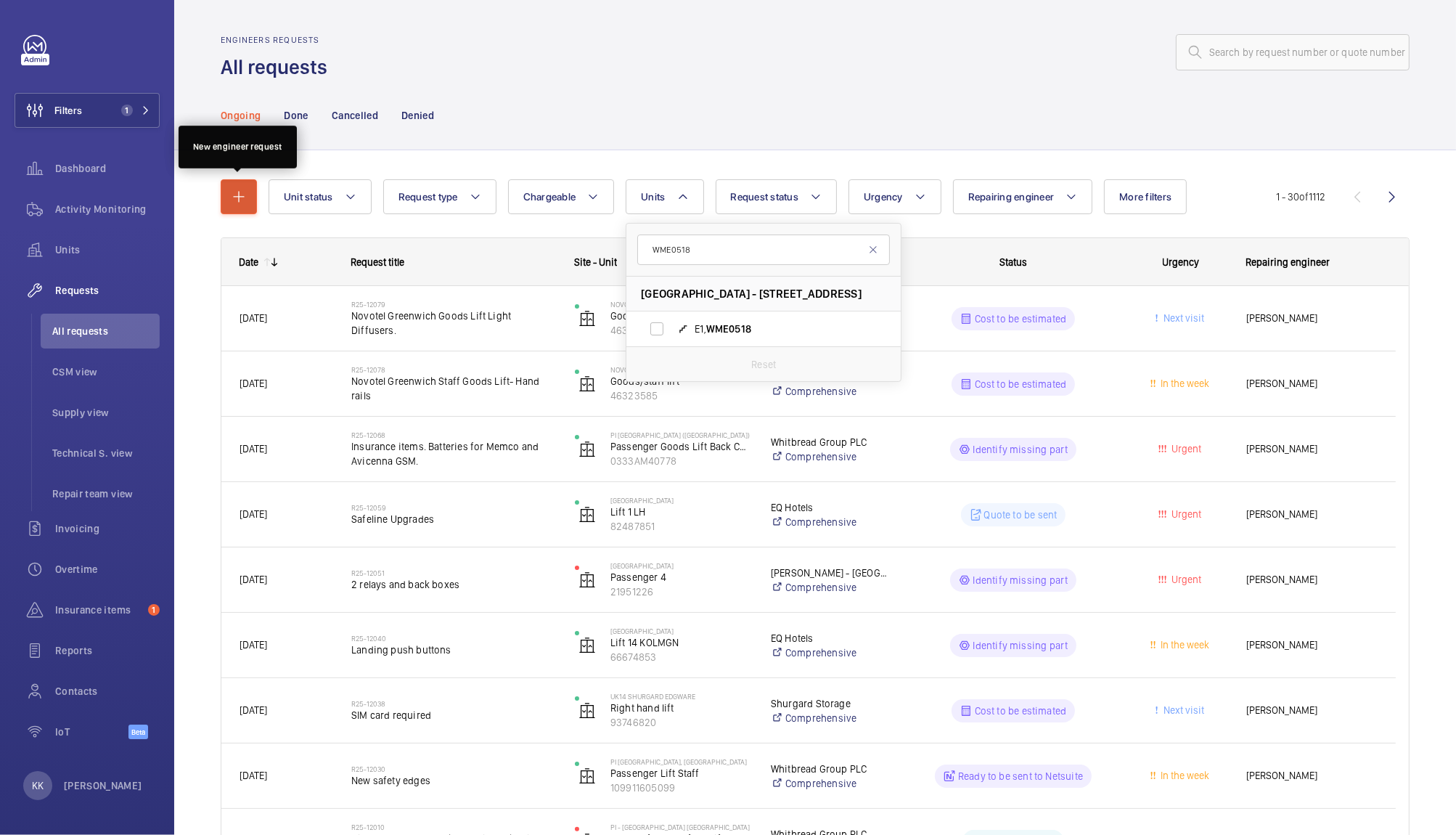
type input "WME0518"
click at [238, 197] on mat-icon "button" at bounding box center [239, 196] width 18 height 18
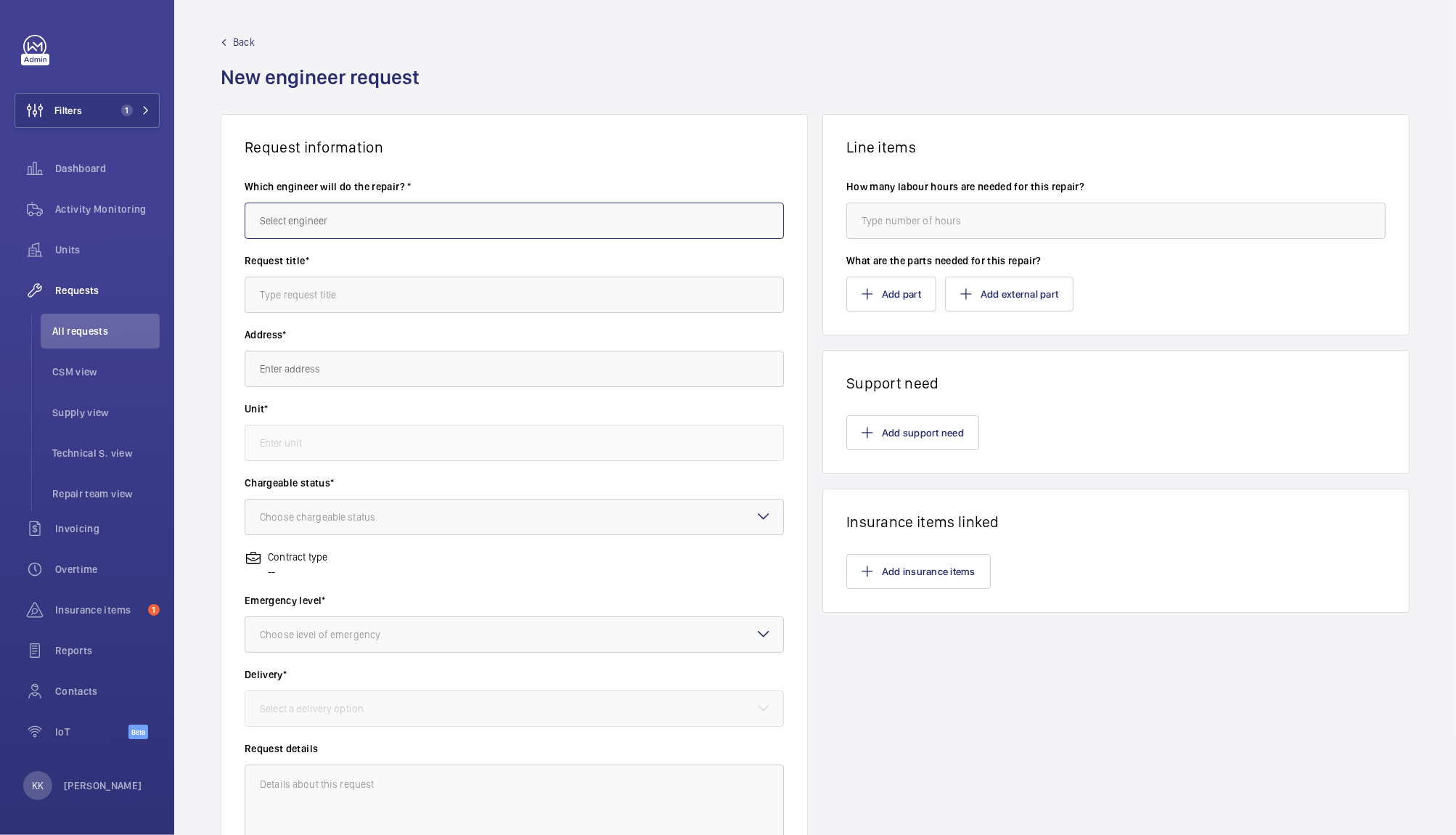
click at [343, 213] on input "text" at bounding box center [514, 220] width 539 height 36
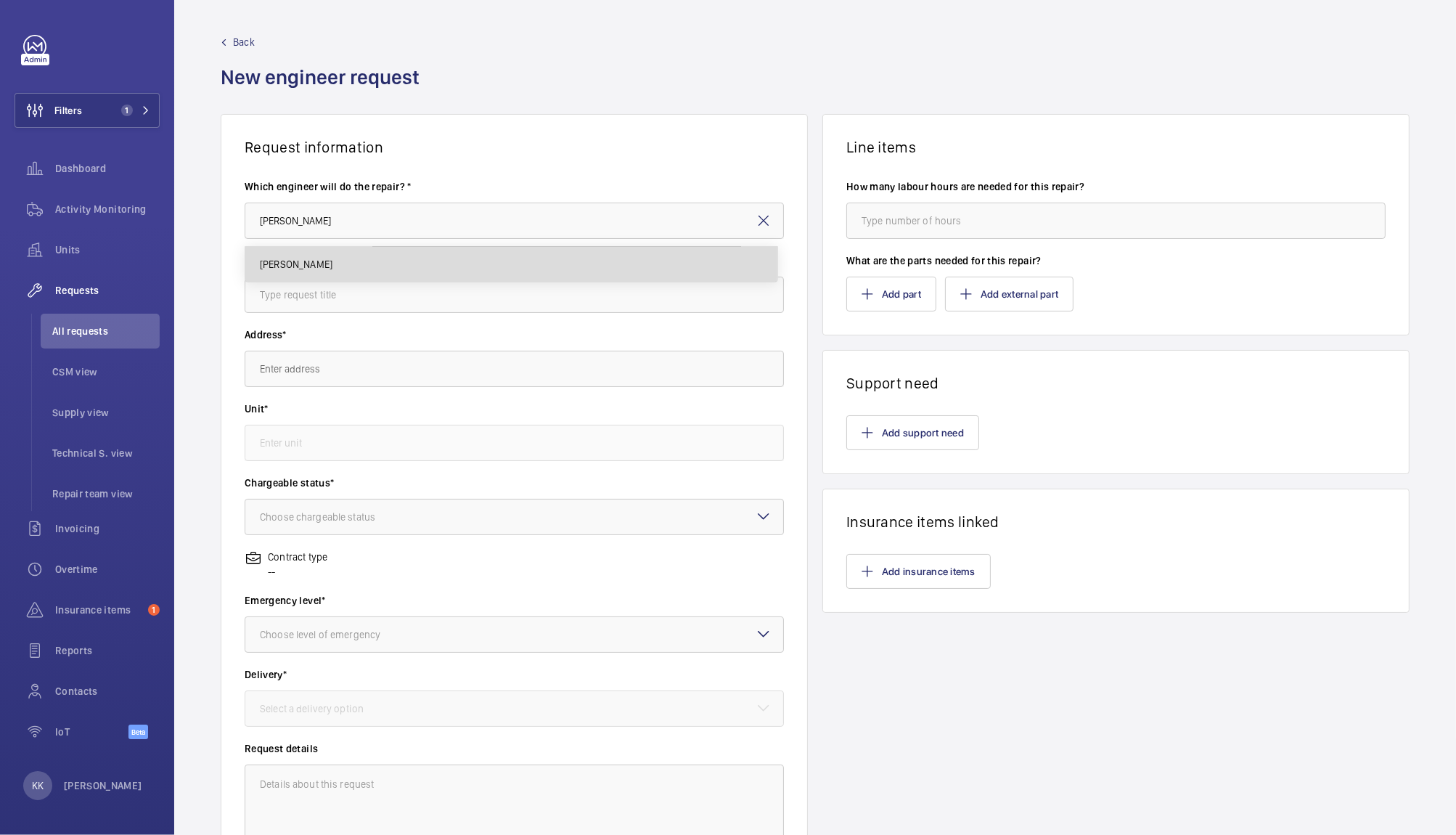
click at [298, 253] on mat-option "[PERSON_NAME]" at bounding box center [511, 263] width 532 height 35
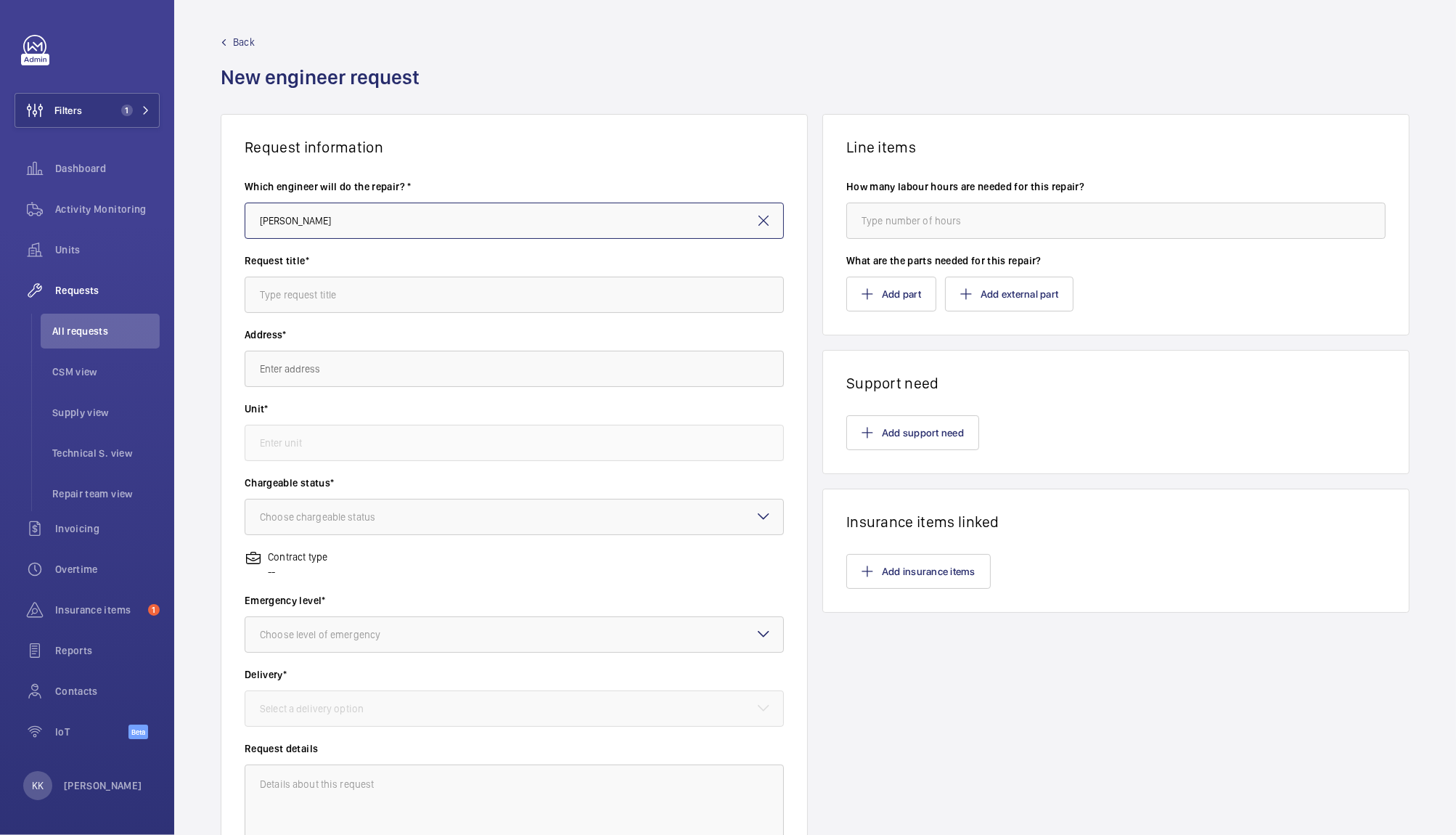
type input "[PERSON_NAME]"
click at [291, 385] on input "text" at bounding box center [514, 368] width 539 height 36
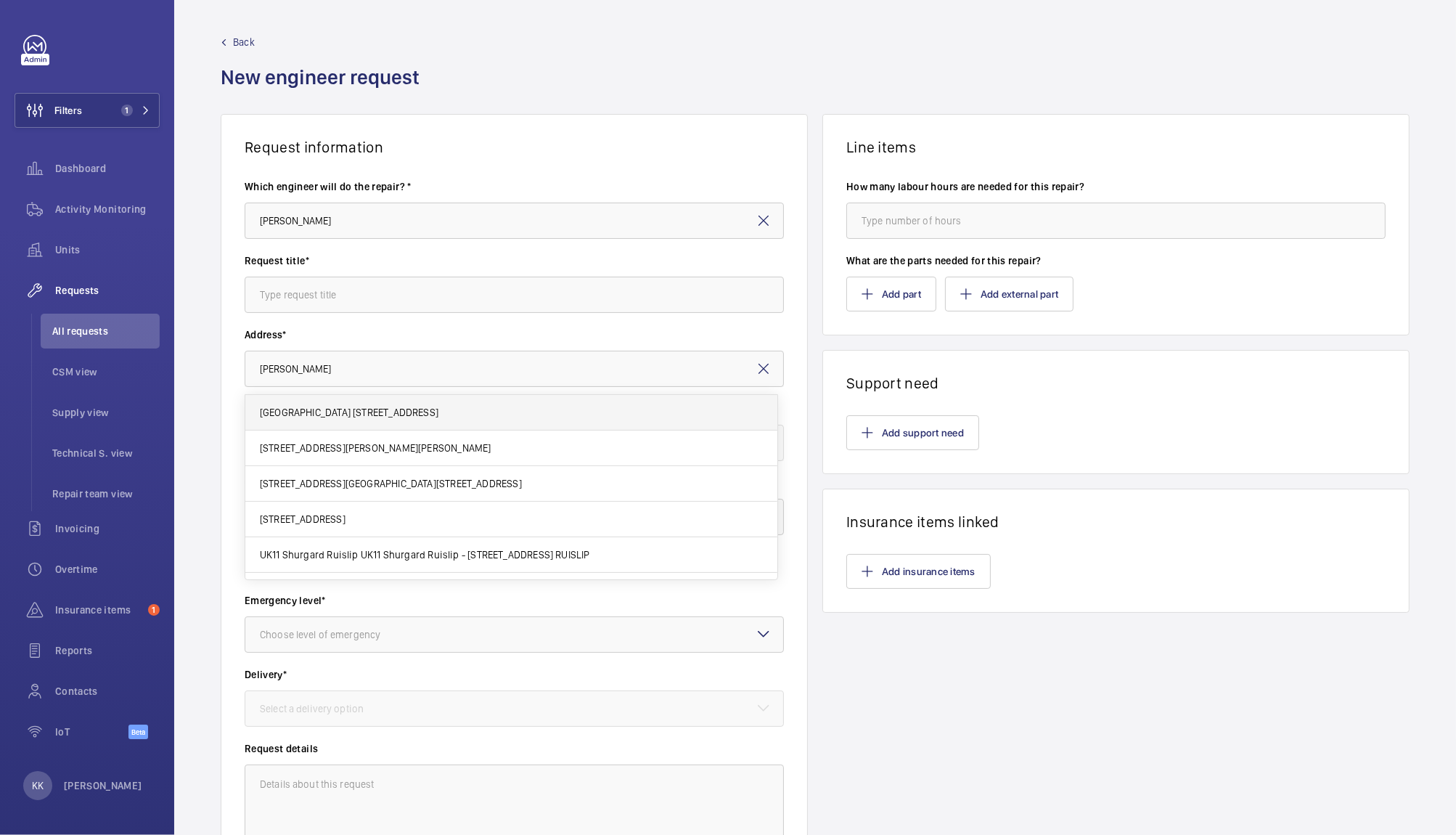
click at [355, 411] on span "Victoria Shopping Centre 362 Chartwell Square, Southend on Sea, SS2 5SP SOUTHEN…" at bounding box center [349, 412] width 179 height 15
type input "Victoria Shopping Centre 362 Chartwell Square, Southend on Sea, SS2 5SP SOUTHEN…"
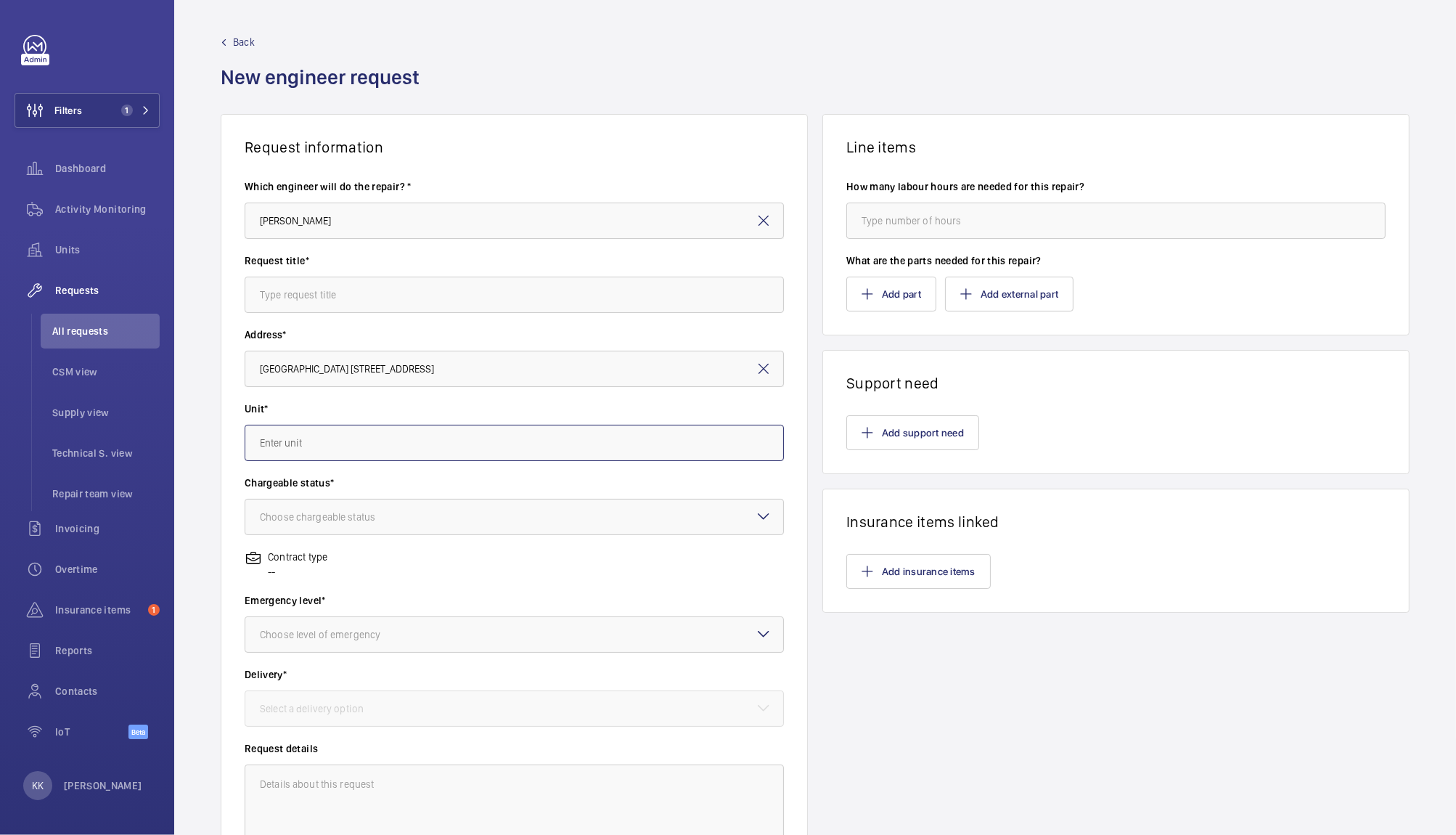
click at [296, 424] on input "text" at bounding box center [514, 442] width 539 height 36
paste input "WME0518"
click at [289, 493] on mat-option "WME0518 - E1" at bounding box center [511, 486] width 532 height 35
type input "WME0518 - E1"
click at [326, 301] on input "text" at bounding box center [514, 294] width 539 height 36
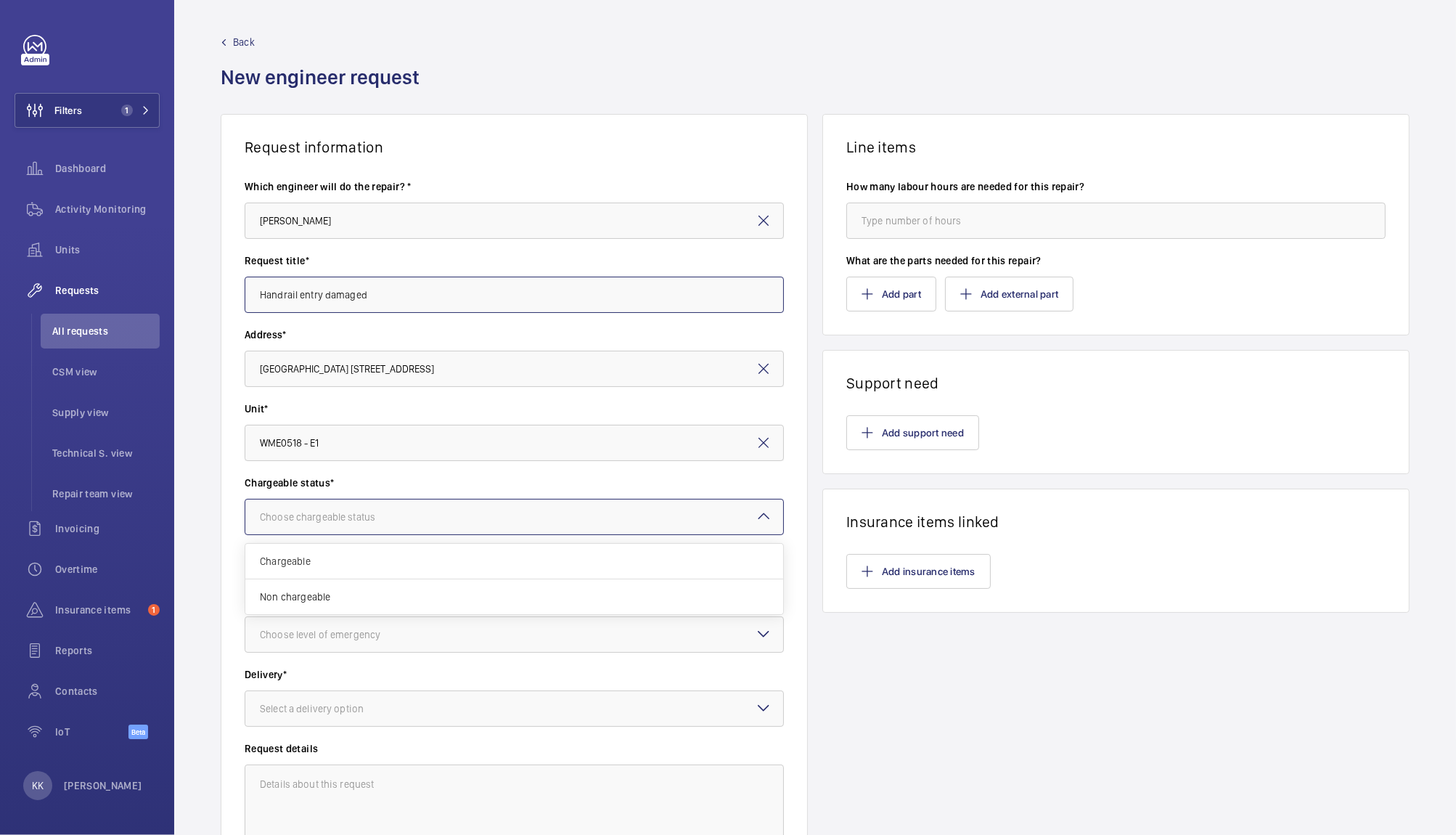
click at [310, 525] on div at bounding box center [514, 517] width 537 height 35
click at [303, 566] on span "Chargeable" at bounding box center [514, 561] width 509 height 15
click at [338, 641] on div "Choose level of emergency" at bounding box center [338, 634] width 157 height 15
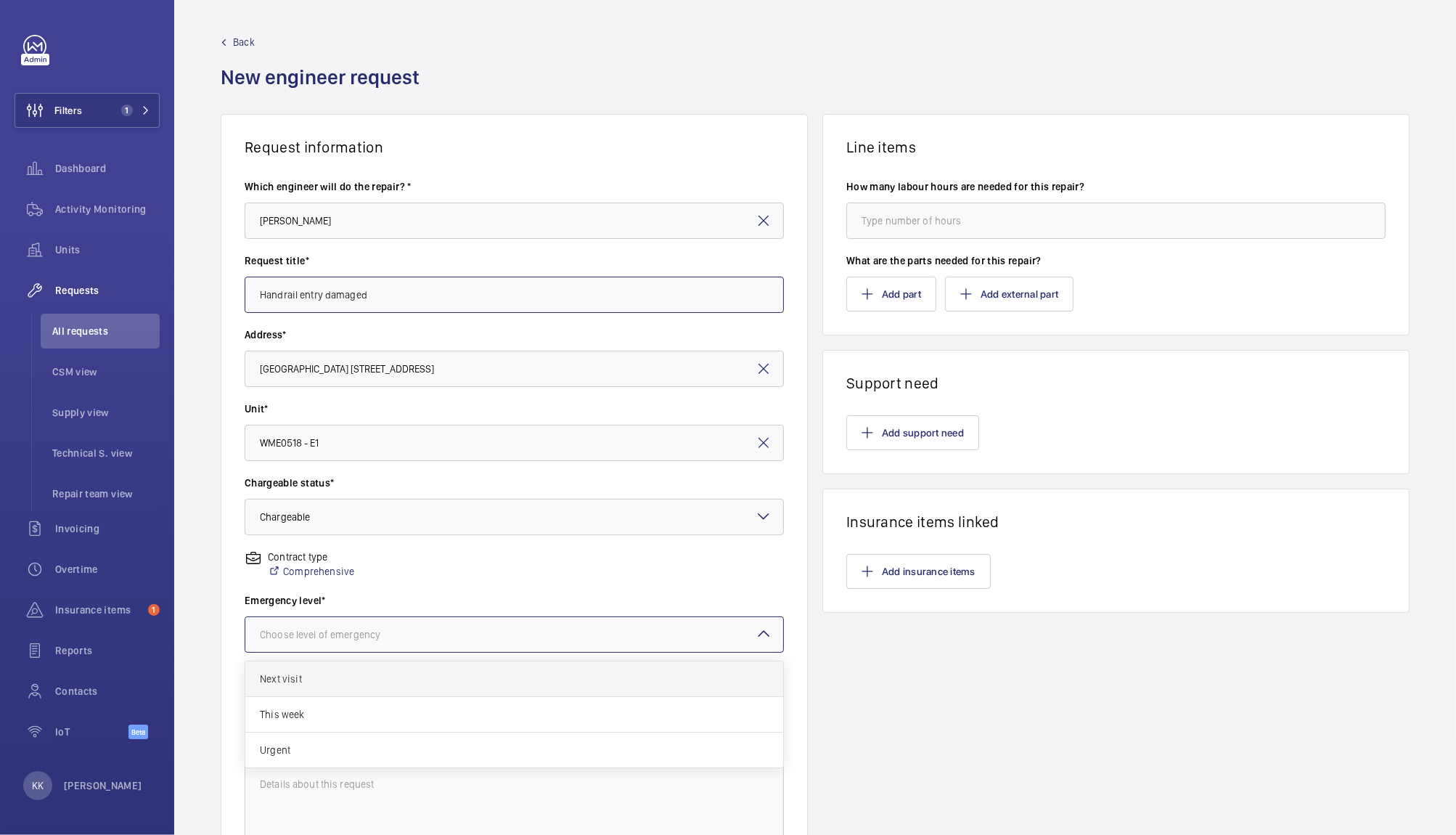
click at [296, 679] on span "Next visit" at bounding box center [514, 679] width 509 height 15
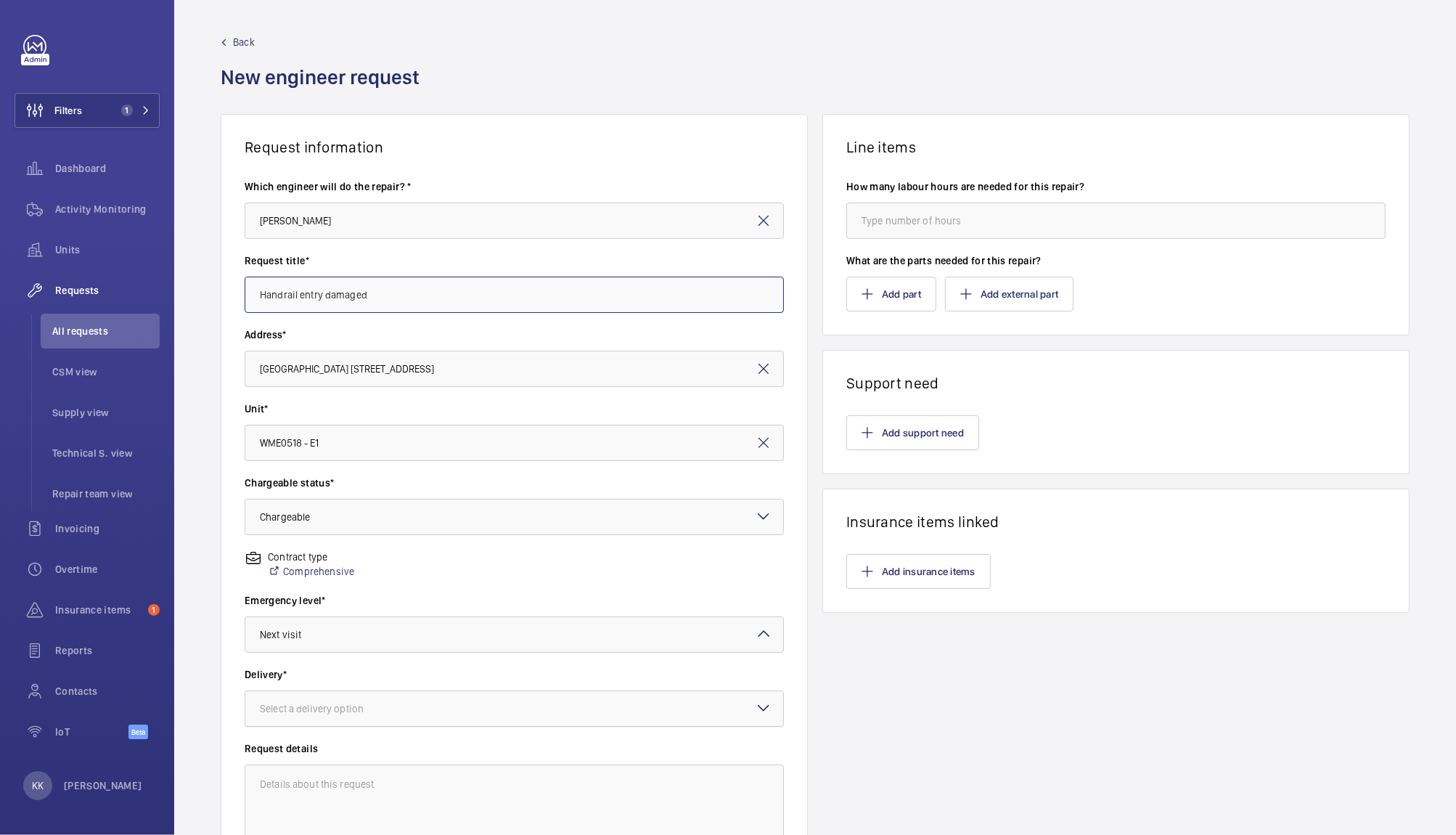
click at [309, 706] on div "Select a delivery option" at bounding box center [330, 709] width 140 height 15
click at [309, 789] on span "On site" at bounding box center [514, 789] width 509 height 15
click at [378, 723] on div at bounding box center [514, 708] width 537 height 35
click at [313, 795] on span "On site" at bounding box center [508, 789] width 497 height 15
type input "Handrail entry damaged"
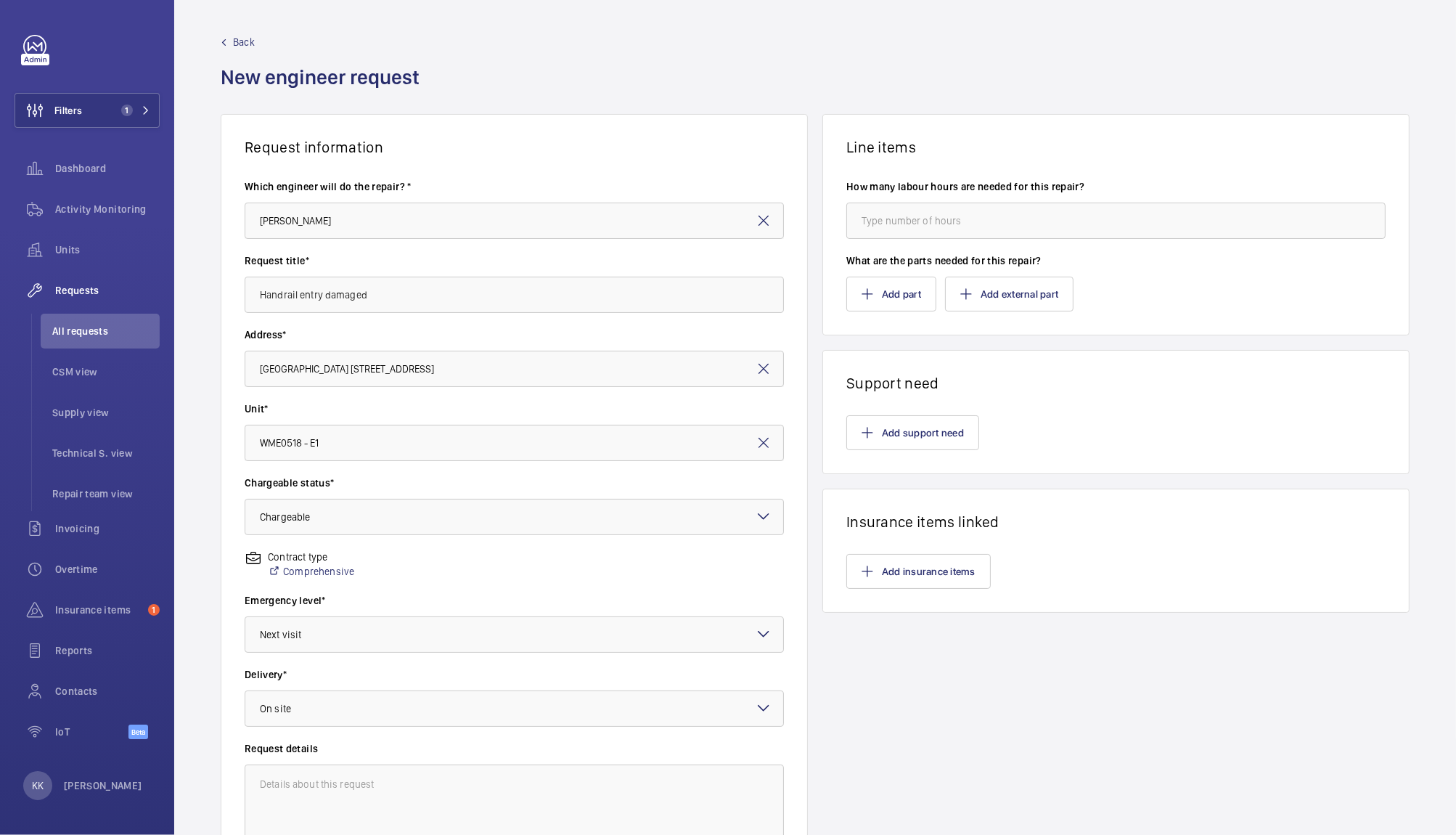
drag, startPoint x: 1380, startPoint y: 171, endPoint x: 1454, endPoint y: 240, distance: 101.2
click at [1454, 240] on div "Back New engineer request Request information Which engineer will do the repair…" at bounding box center [815, 417] width 1282 height 835
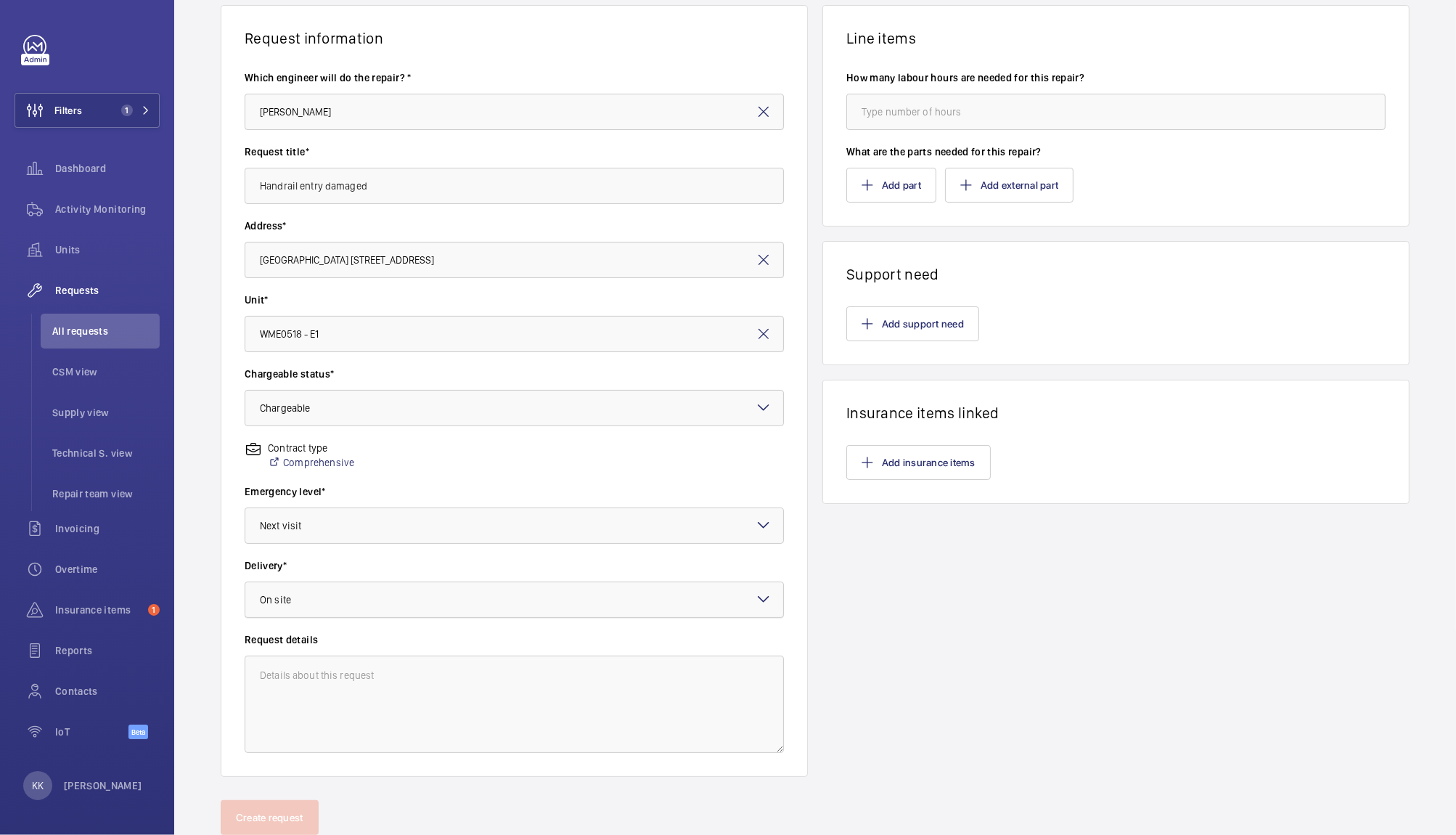
click at [601, 614] on div at bounding box center [514, 599] width 537 height 35
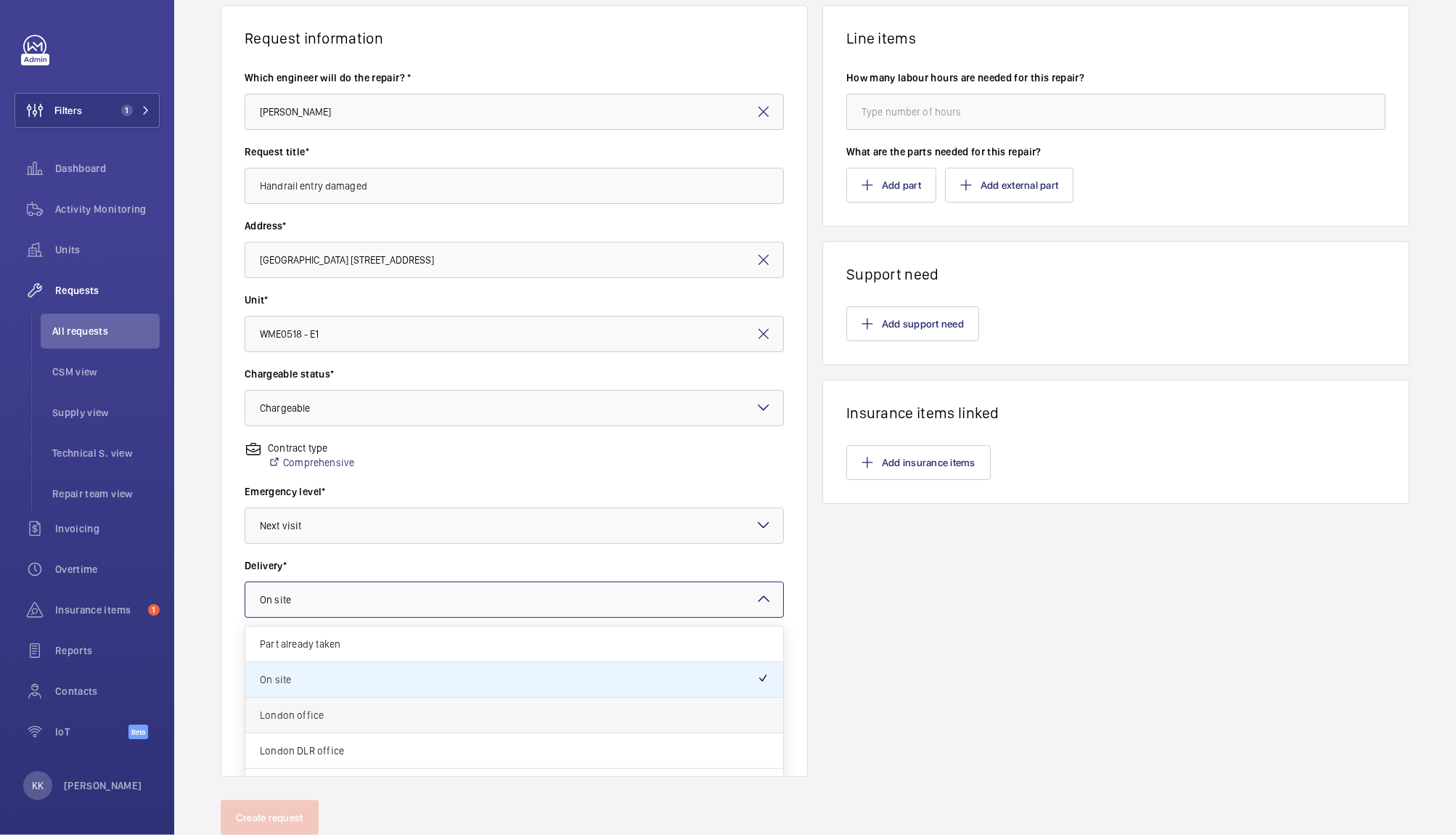
click at [360, 730] on div "London office" at bounding box center [514, 716] width 537 height 35
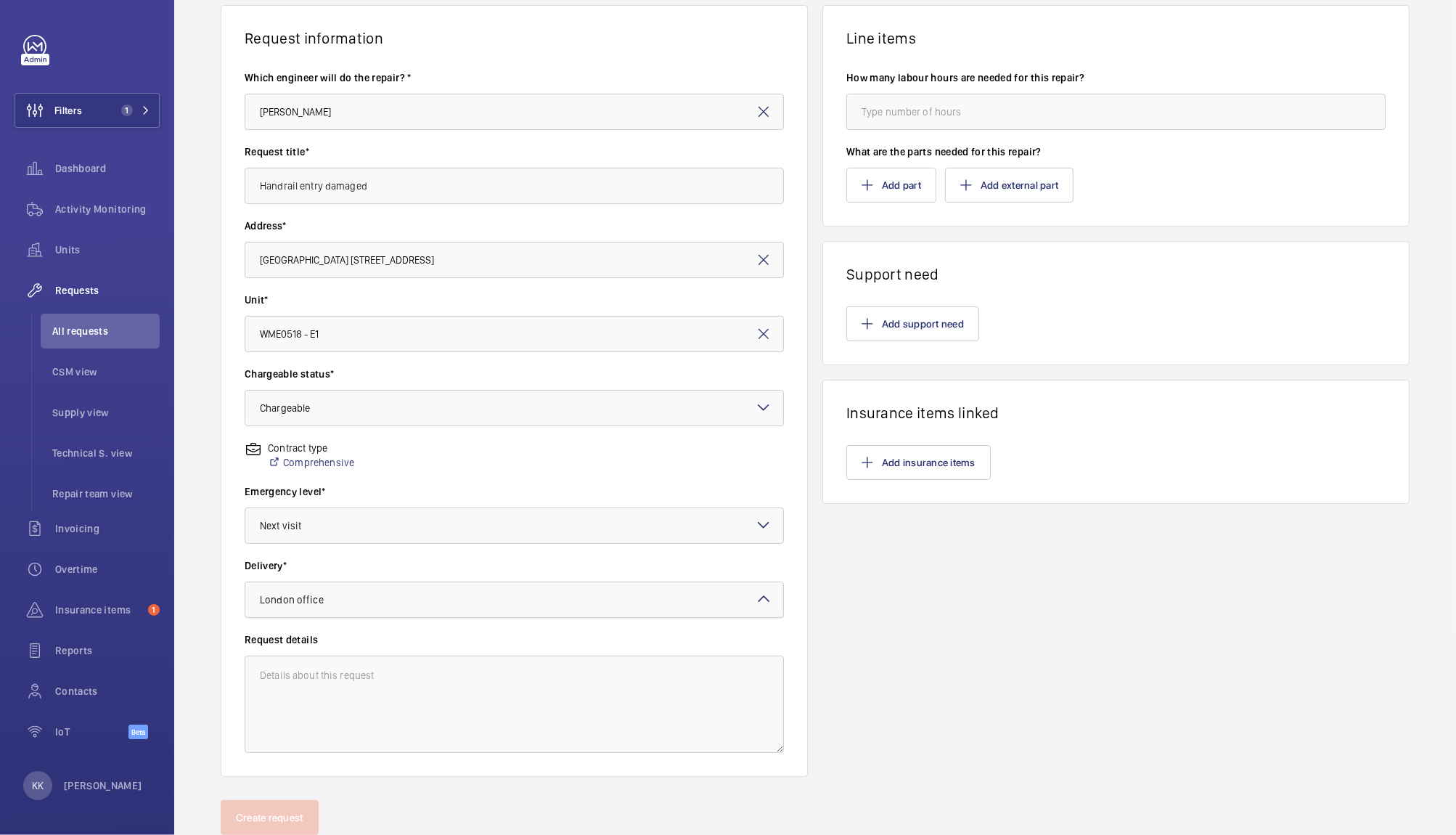
click at [315, 602] on span "London office" at bounding box center [291, 599] width 64 height 12
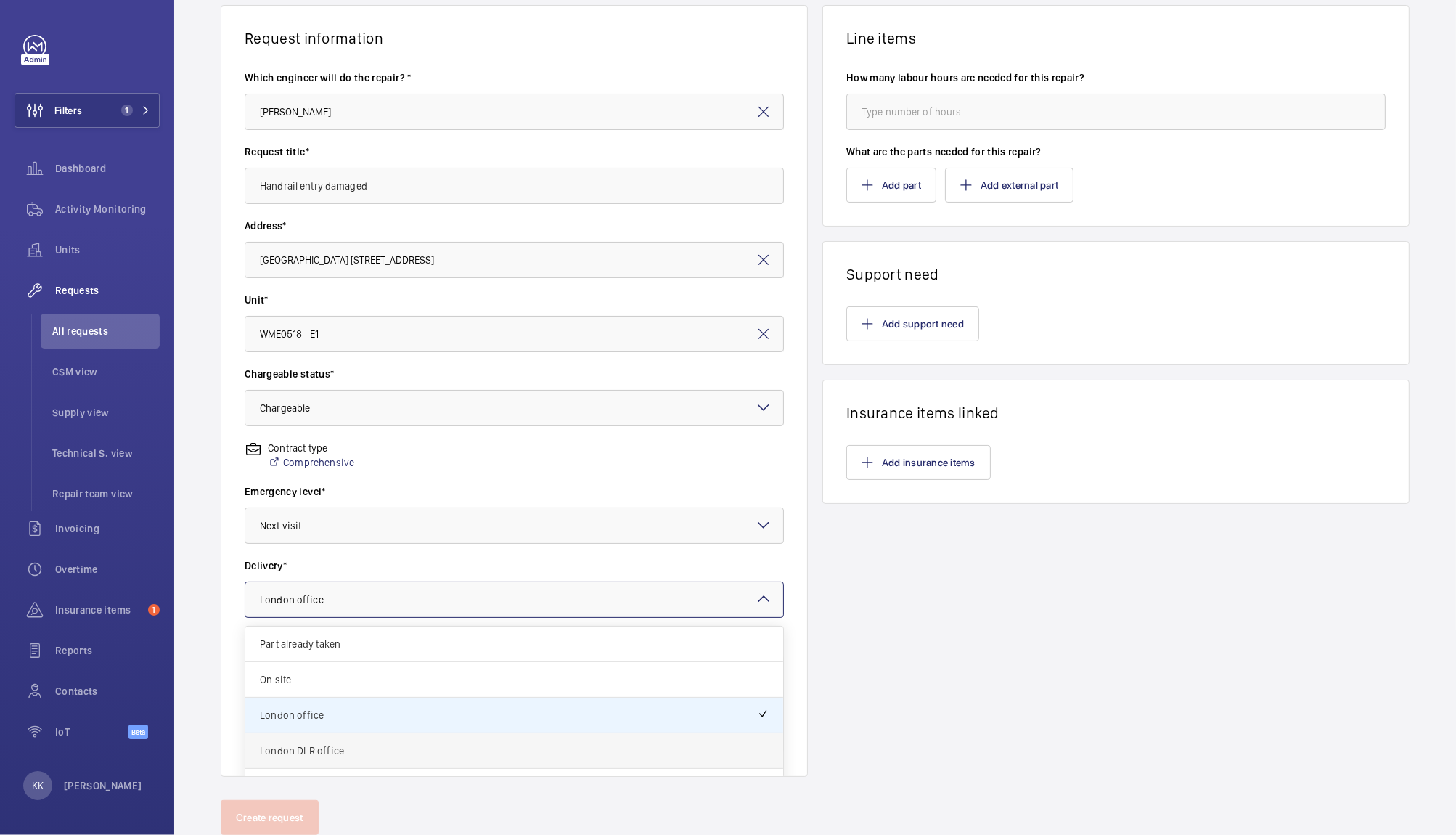
click at [317, 756] on span "London DLR office" at bounding box center [514, 750] width 509 height 15
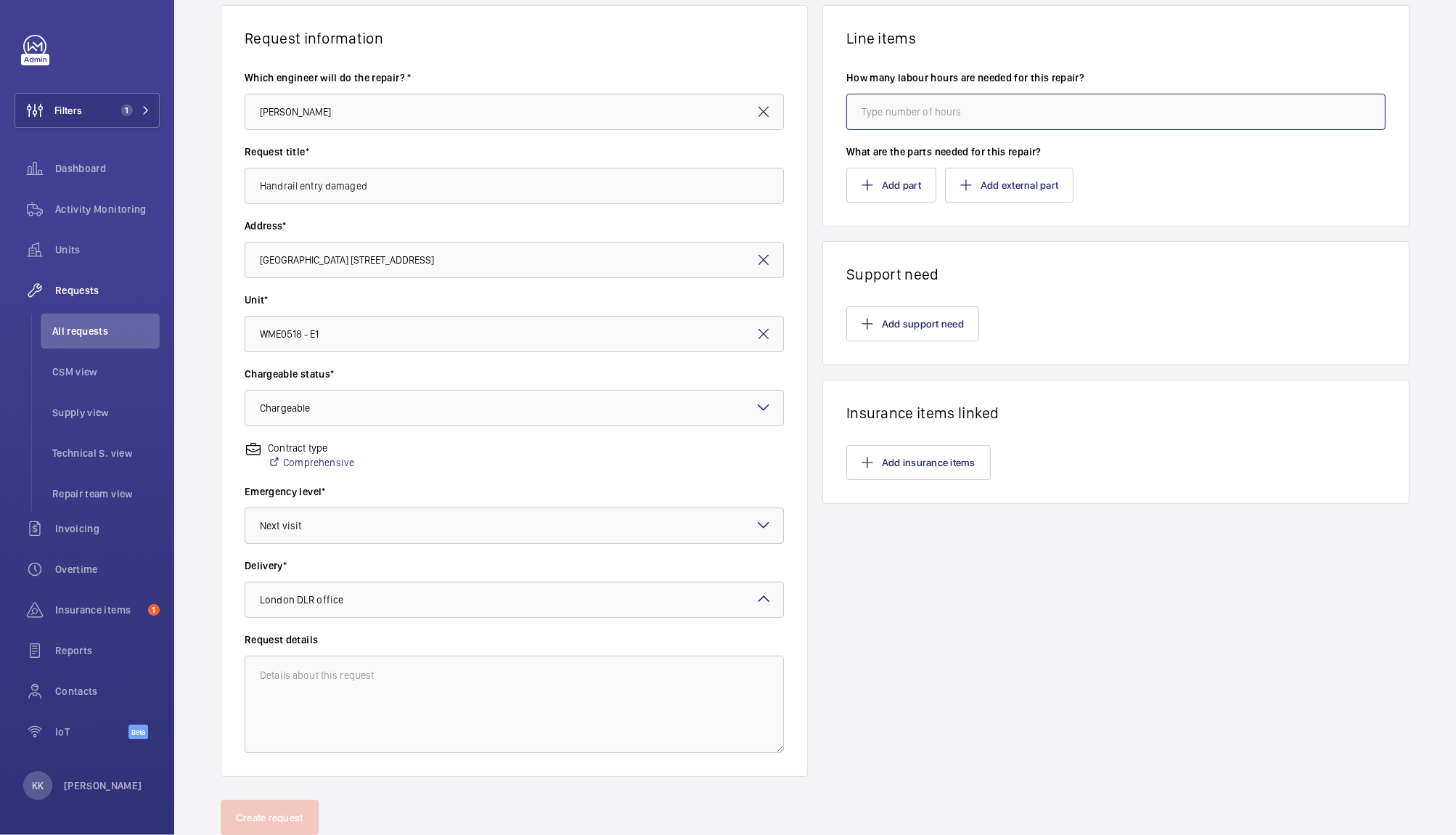
click at [916, 105] on input "number" at bounding box center [1116, 112] width 539 height 36
type input "1"
click at [246, 817] on button "Create request" at bounding box center [269, 817] width 98 height 35
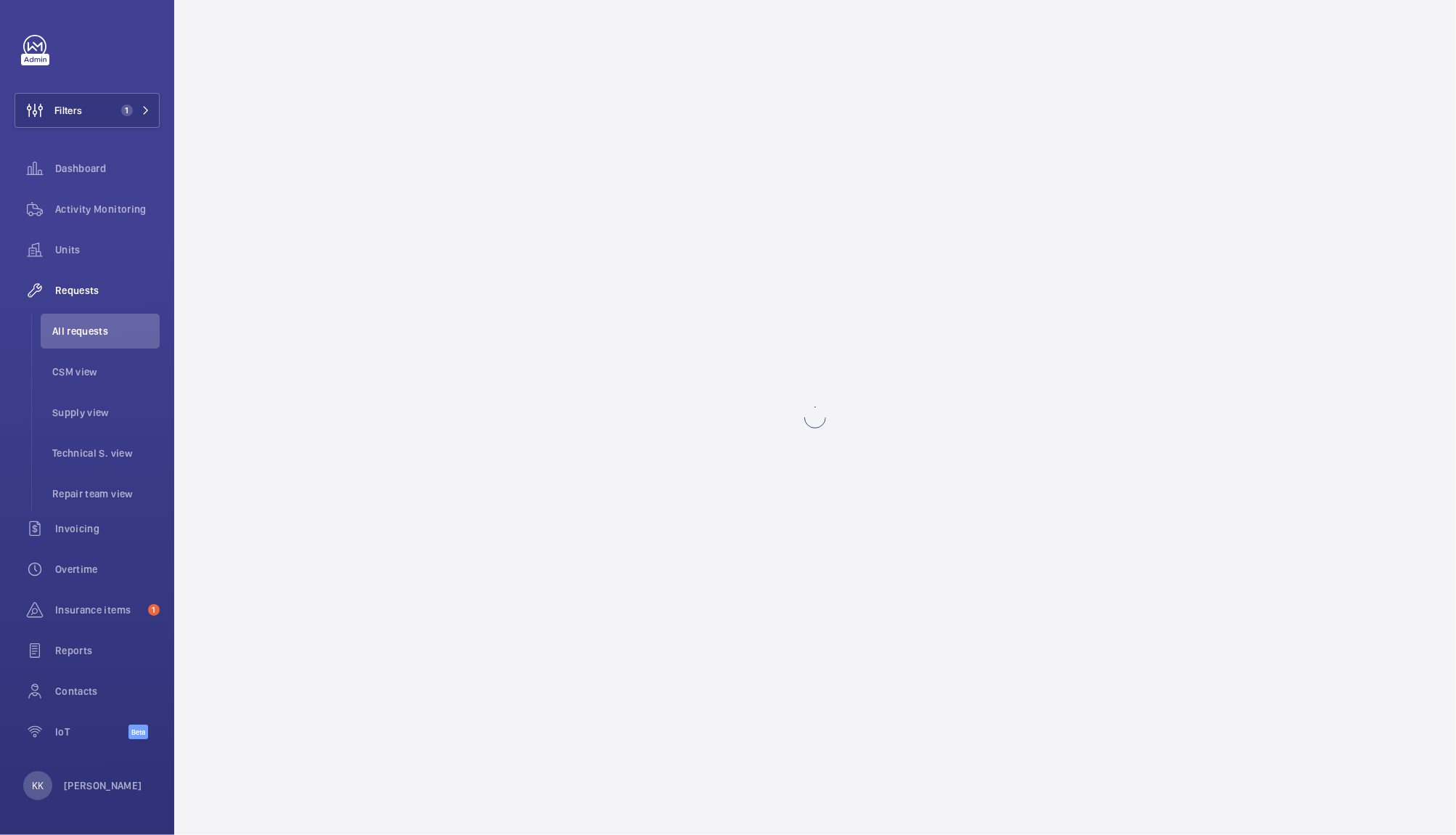
scroll to position [0, 0]
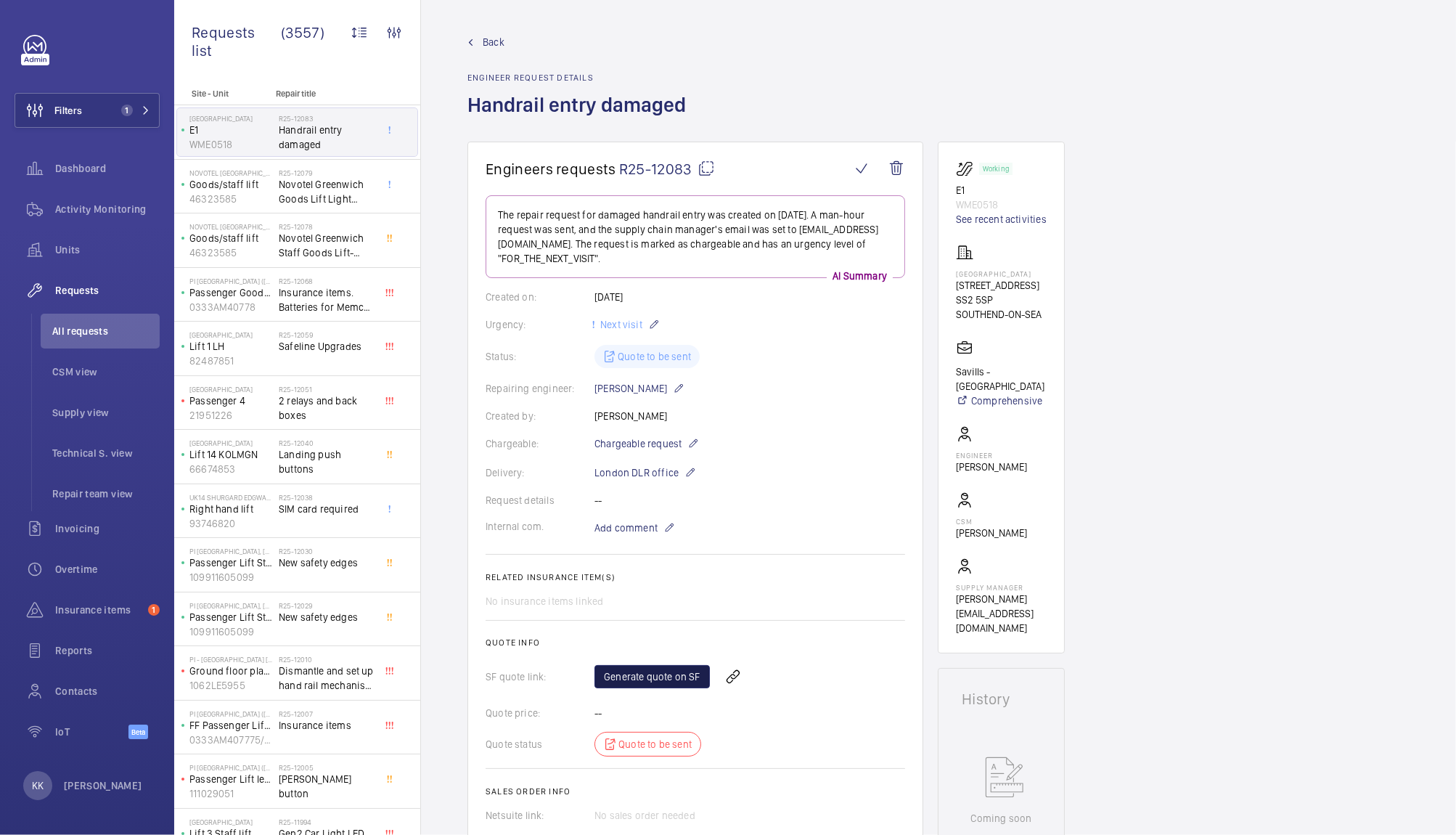
click at [642, 682] on link "Generate quote on SF" at bounding box center [652, 676] width 115 height 23
click at [92, 239] on div "Units" at bounding box center [87, 250] width 146 height 35
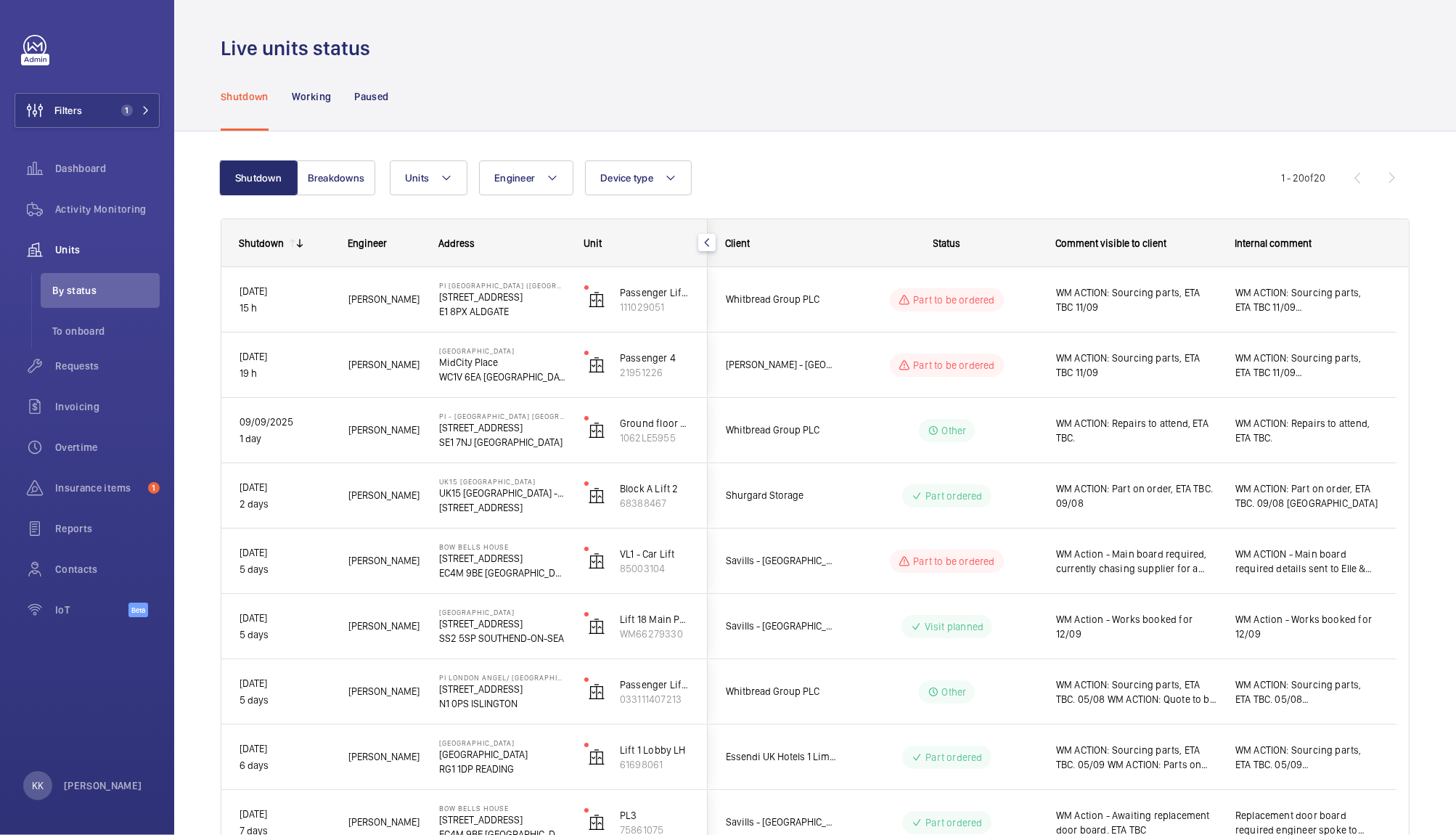
click at [1036, 121] on div "Shutdown Working Paused" at bounding box center [815, 96] width 1189 height 69
click at [76, 114] on span "Filters" at bounding box center [69, 110] width 28 height 15
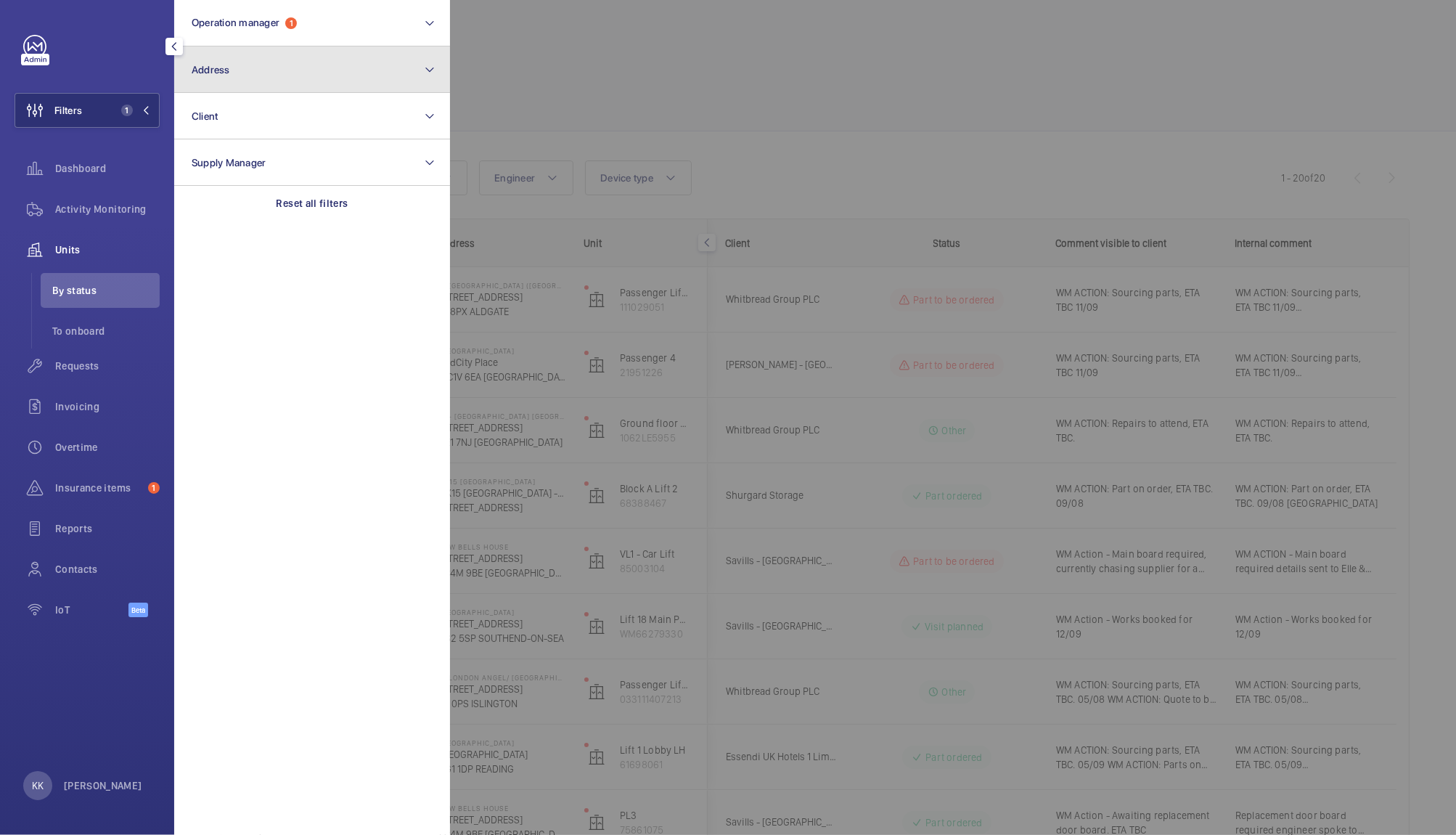
click at [192, 88] on button "Address" at bounding box center [312, 69] width 276 height 46
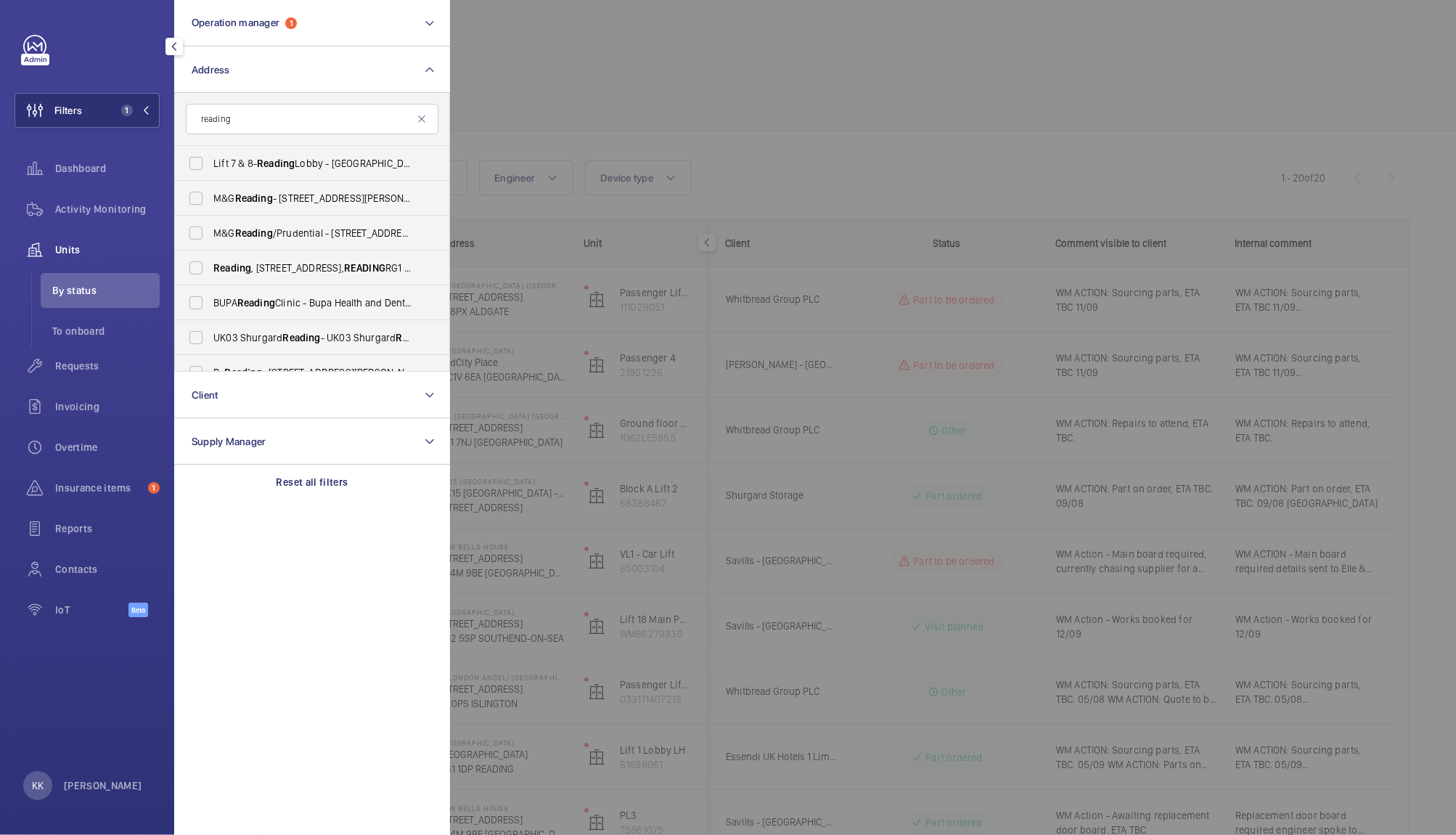
click at [192, 121] on input "reading" at bounding box center [312, 119] width 253 height 31
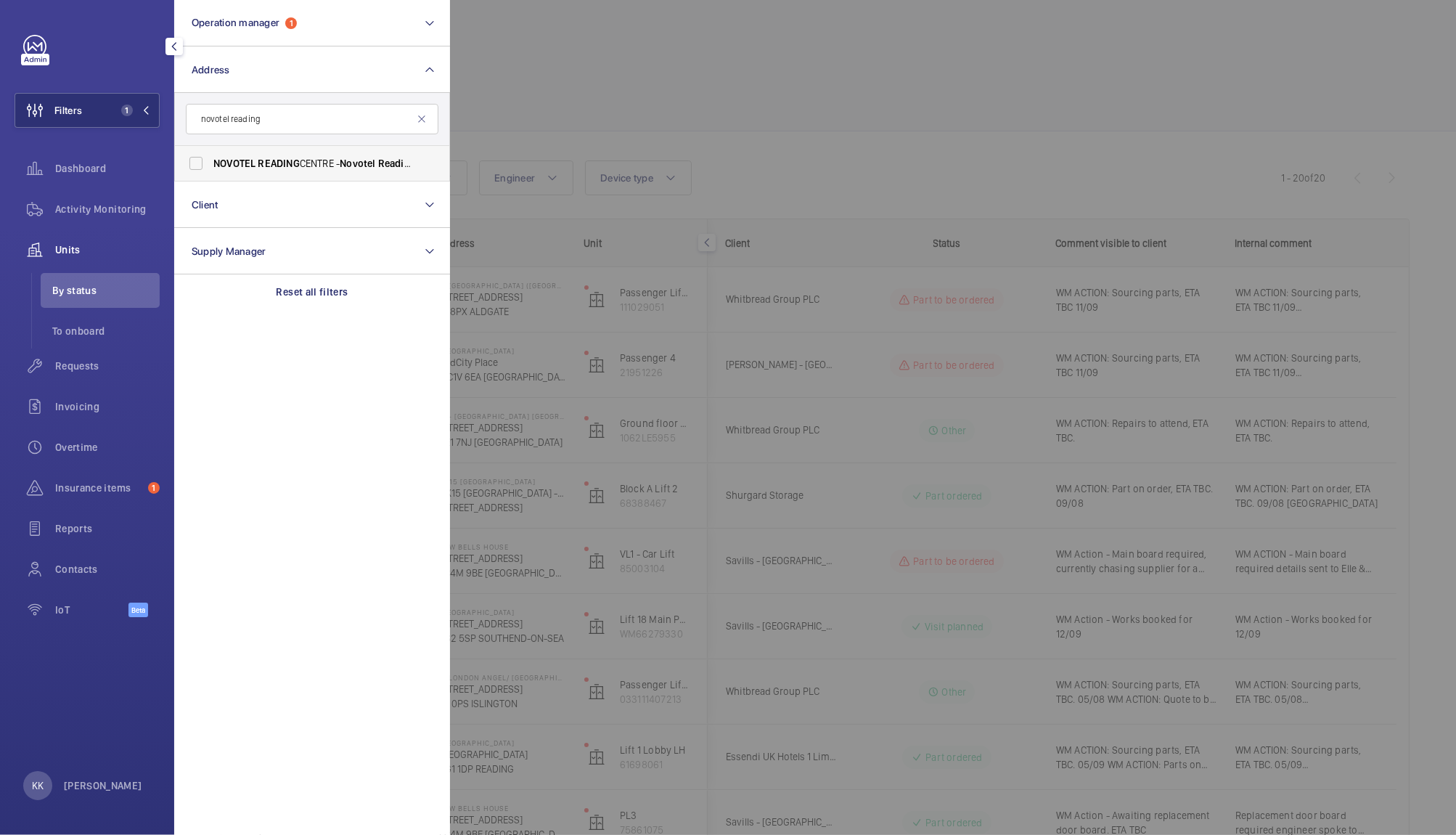
type input "novotel reading"
click at [310, 157] on span "NOVOTEL READING CENTRE - Novotel Reading Centre, READING RG1 1DP" at bounding box center [313, 163] width 199 height 15
click at [210, 157] on input "NOVOTEL READING CENTRE - Novotel Reading Centre, READING RG1 1DP" at bounding box center [196, 163] width 29 height 29
checkbox input "true"
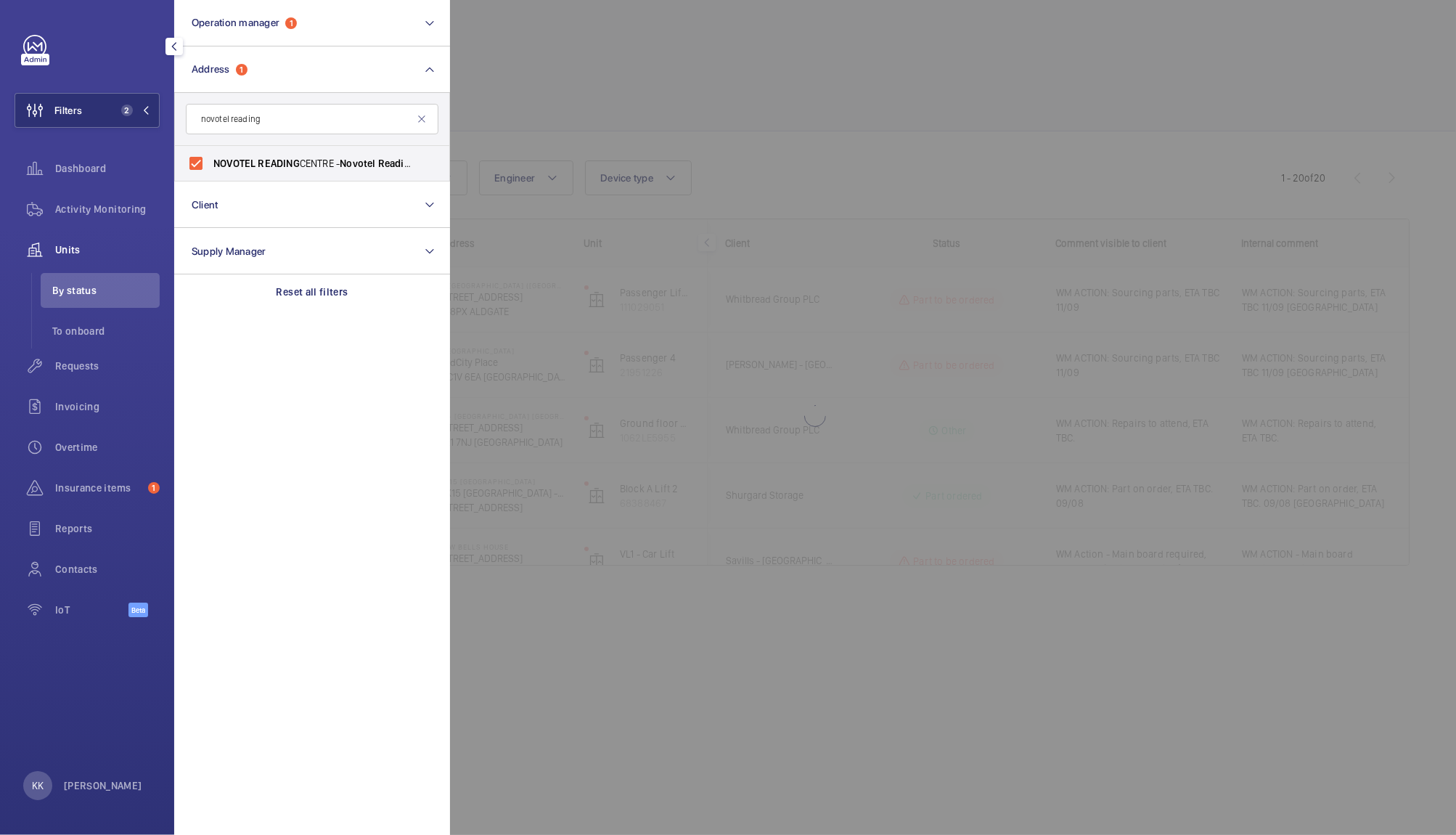
click at [561, 69] on div at bounding box center [1177, 417] width 1456 height 835
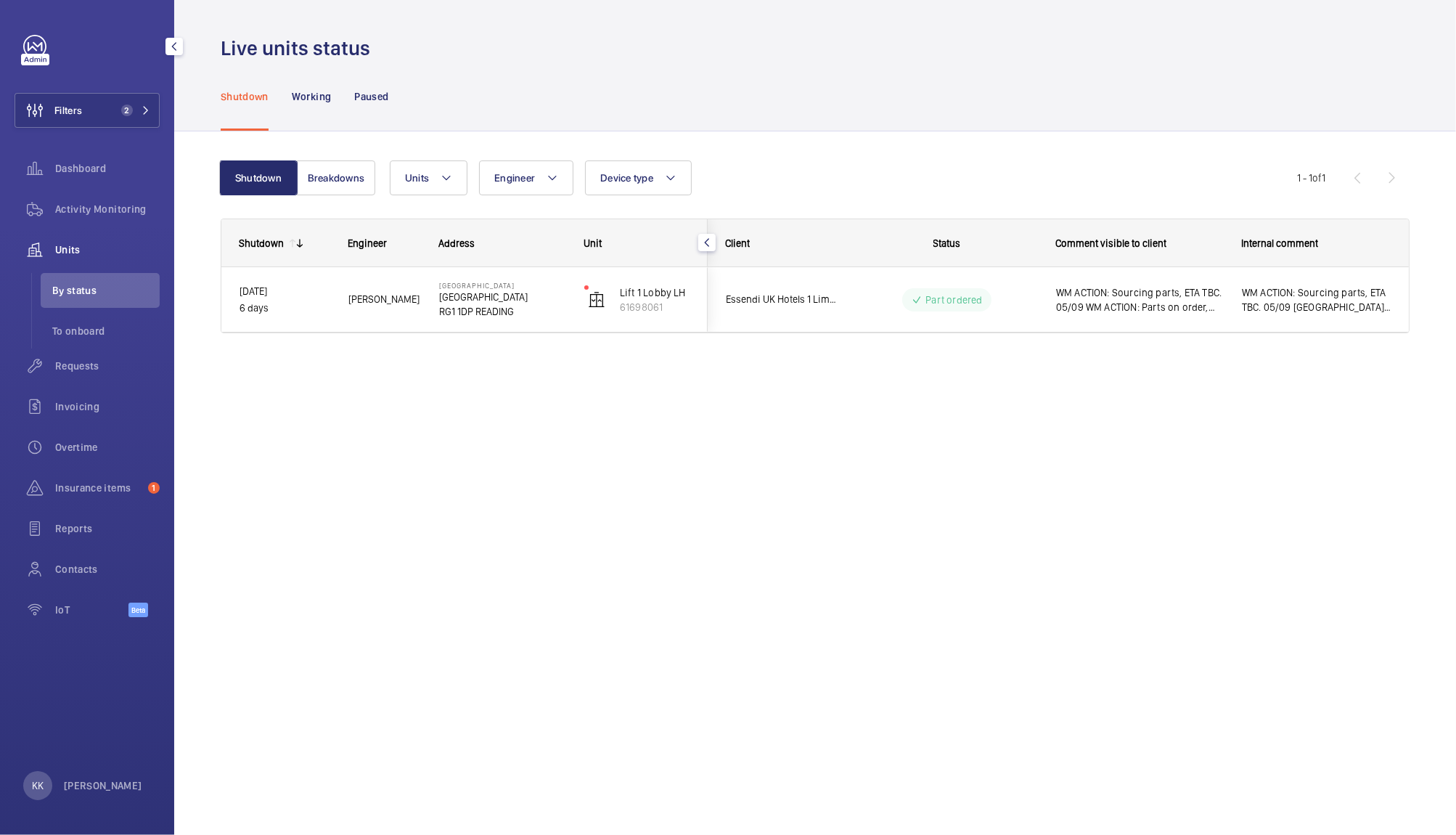
click at [561, 69] on div "Shutdown Working Paused" at bounding box center [815, 96] width 1189 height 69
click at [89, 360] on span "Requests" at bounding box center [108, 366] width 105 height 15
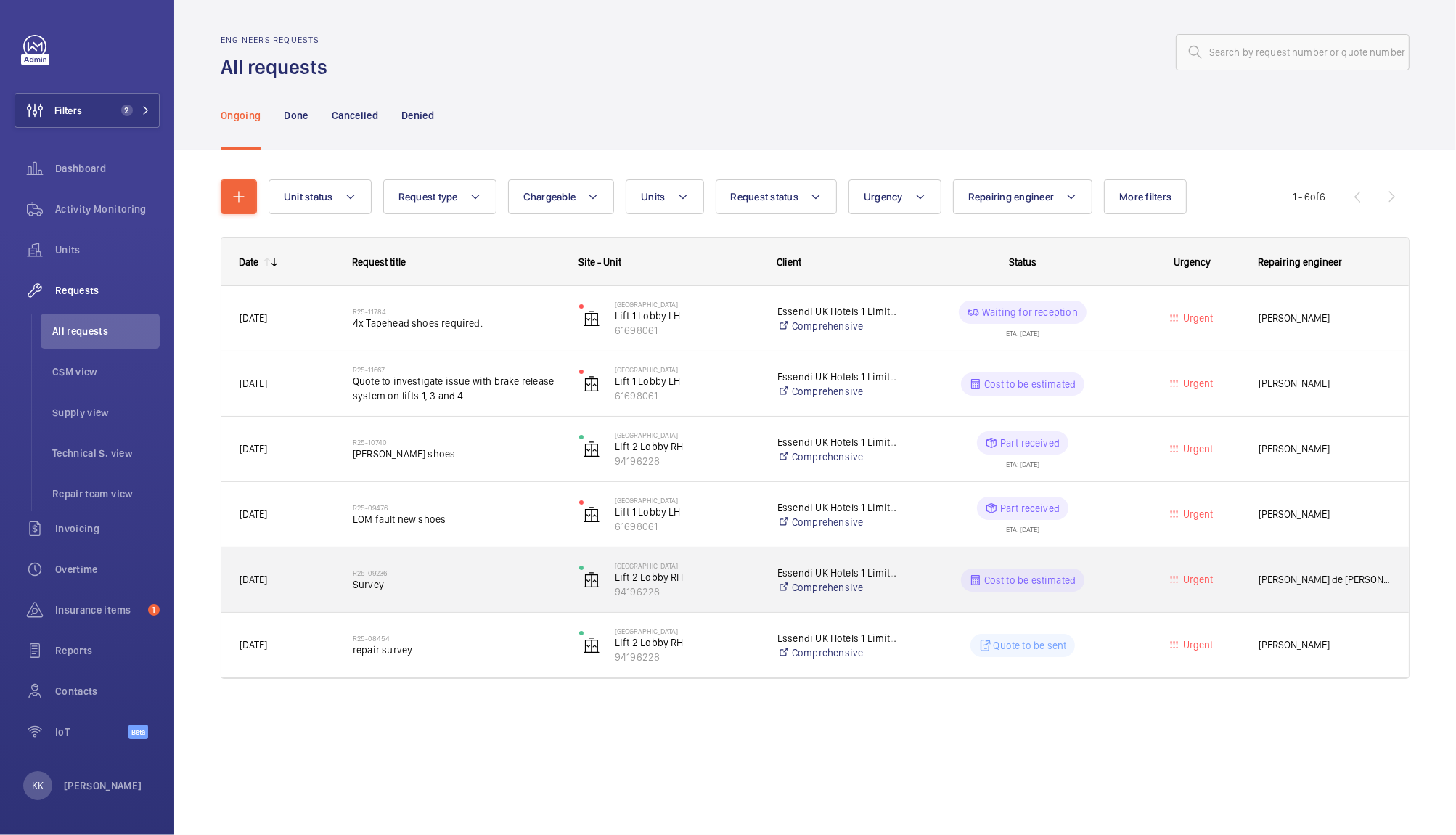
click at [395, 586] on span "Survey" at bounding box center [457, 584] width 208 height 15
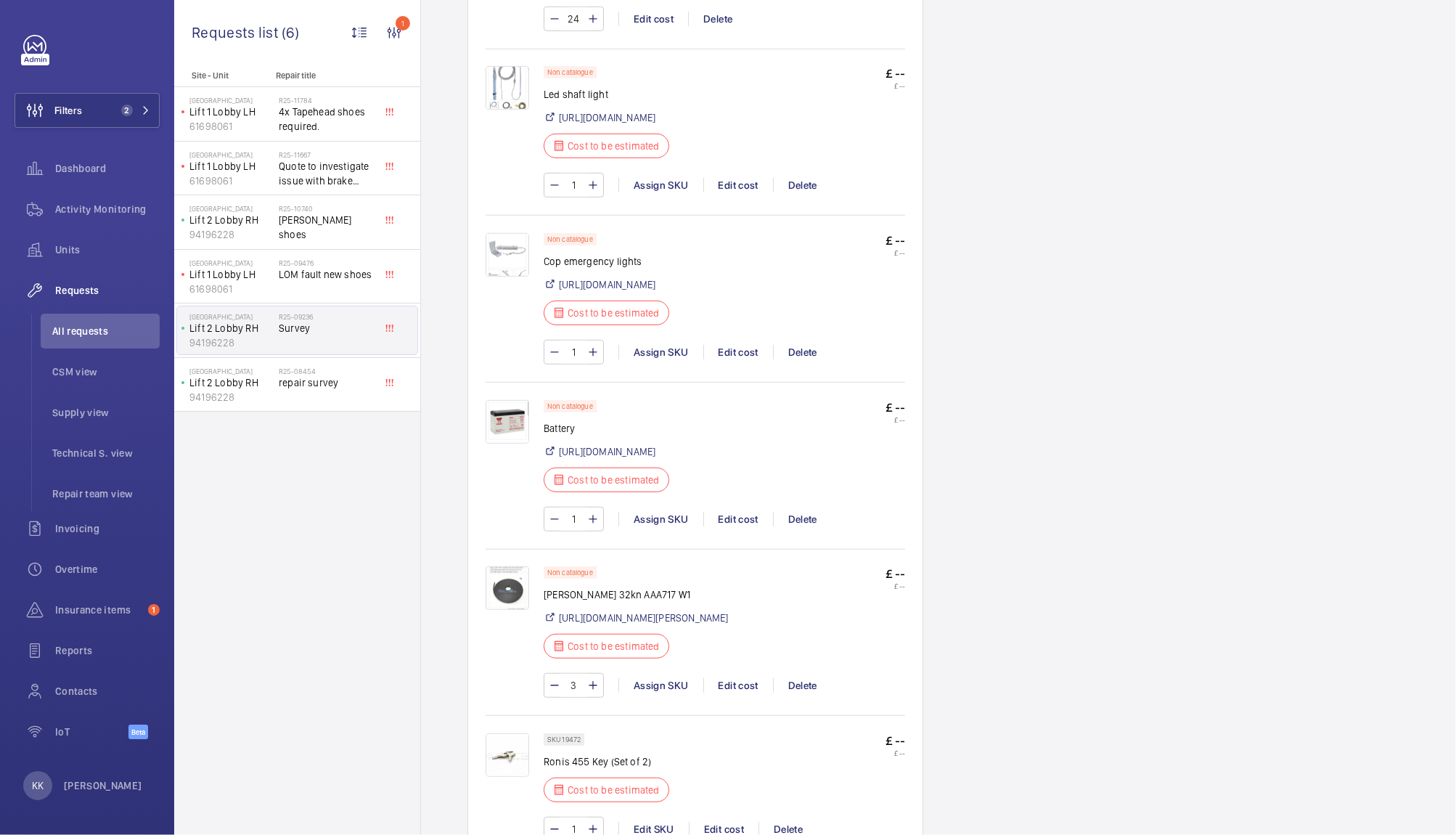
scroll to position [971, 0]
click at [343, 393] on div "R25-08454 repair survey" at bounding box center [326, 387] width 95 height 42
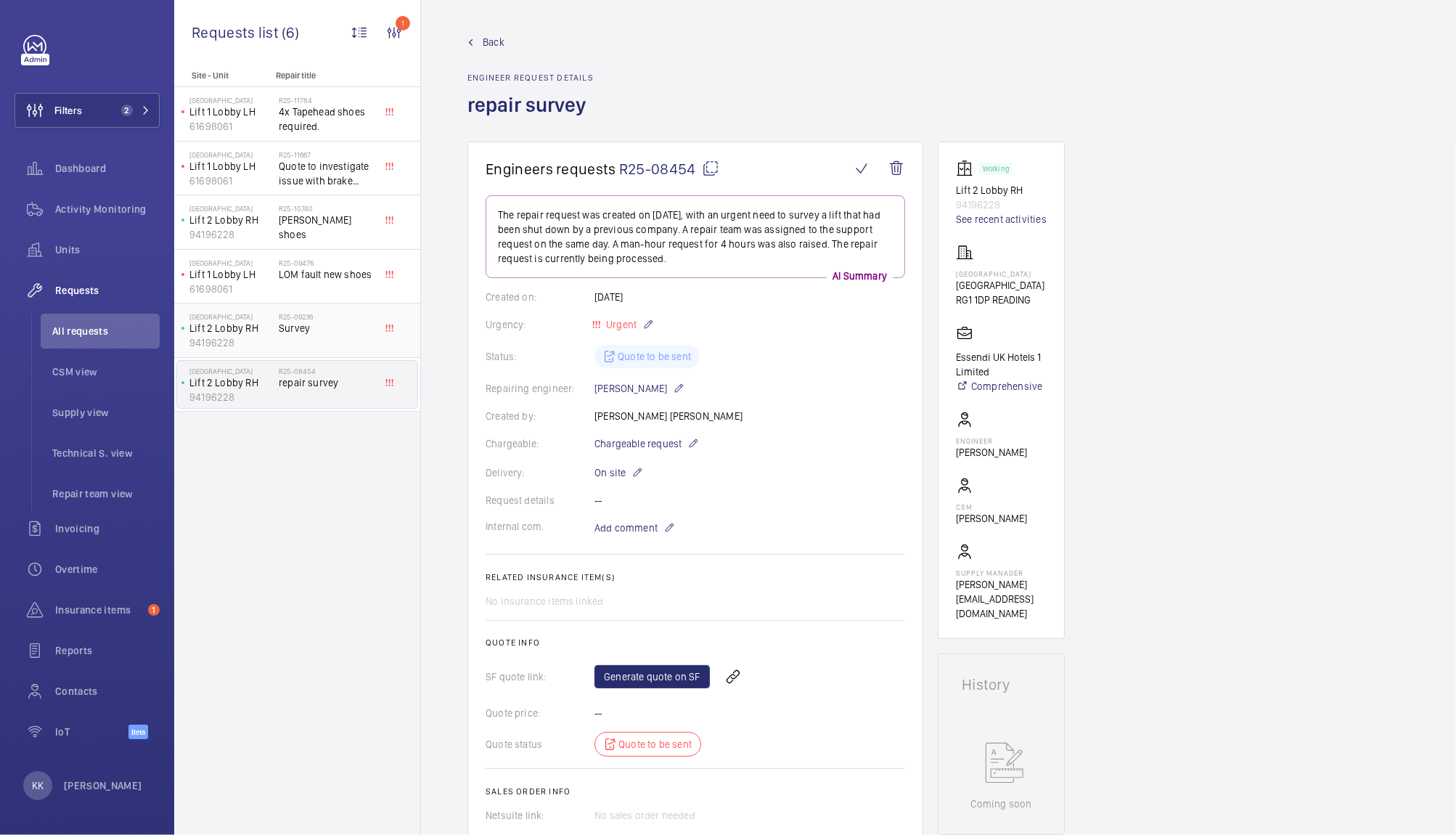
click at [293, 347] on div "R25-09236 Survey" at bounding box center [326, 333] width 95 height 42
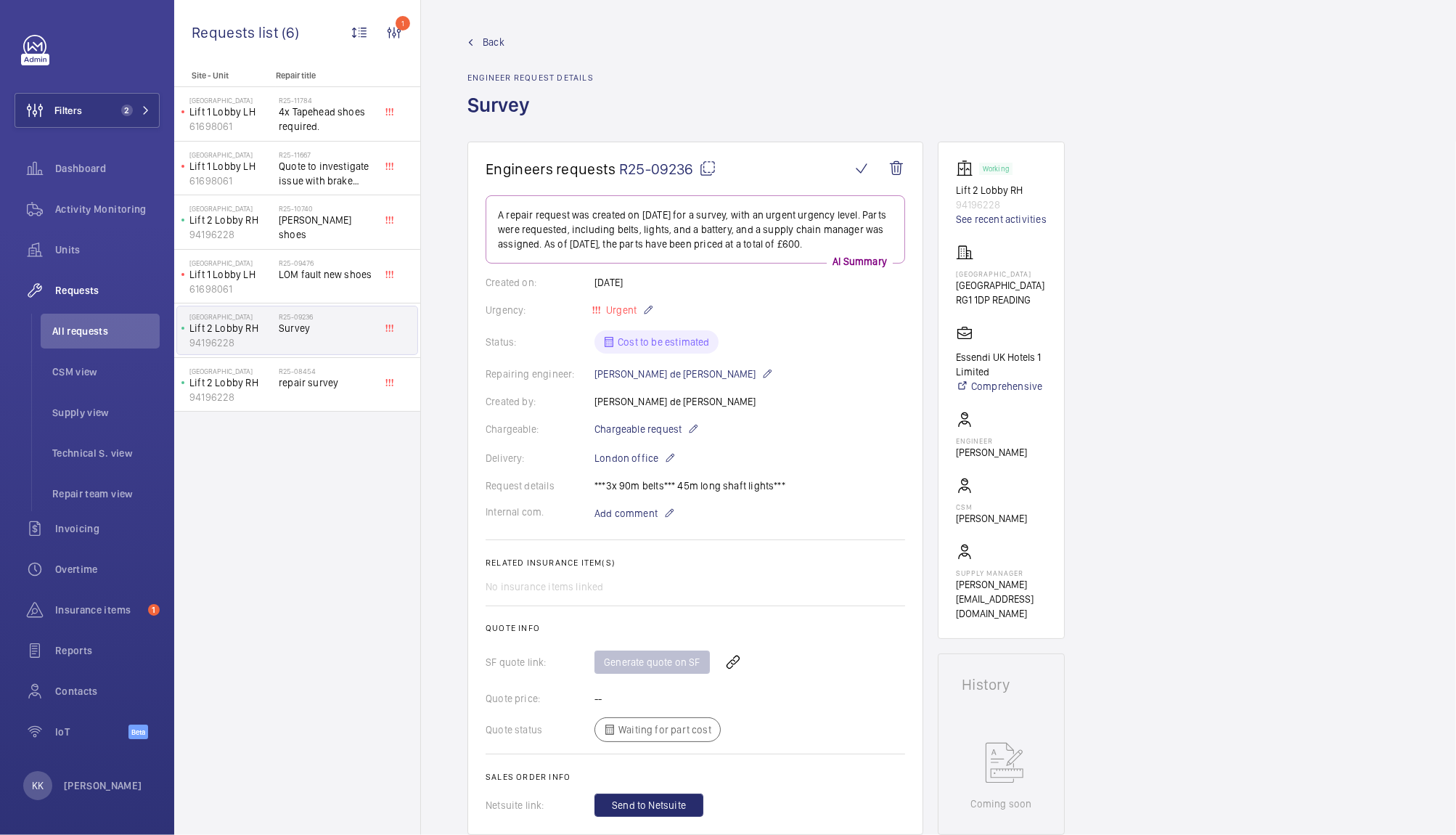
click at [661, 169] on span "R25-09236" at bounding box center [668, 169] width 97 height 18
drag, startPoint x: 1000, startPoint y: 277, endPoint x: 958, endPoint y: 273, distance: 42.2
click at [958, 273] on p "NOVOTEL READING CENTRE" at bounding box center [999, 273] width 89 height 8
drag, startPoint x: 1031, startPoint y: 295, endPoint x: 956, endPoint y: 295, distance: 75.0
click at [956, 293] on p "Novotel Reading Centre" at bounding box center [999, 285] width 89 height 15
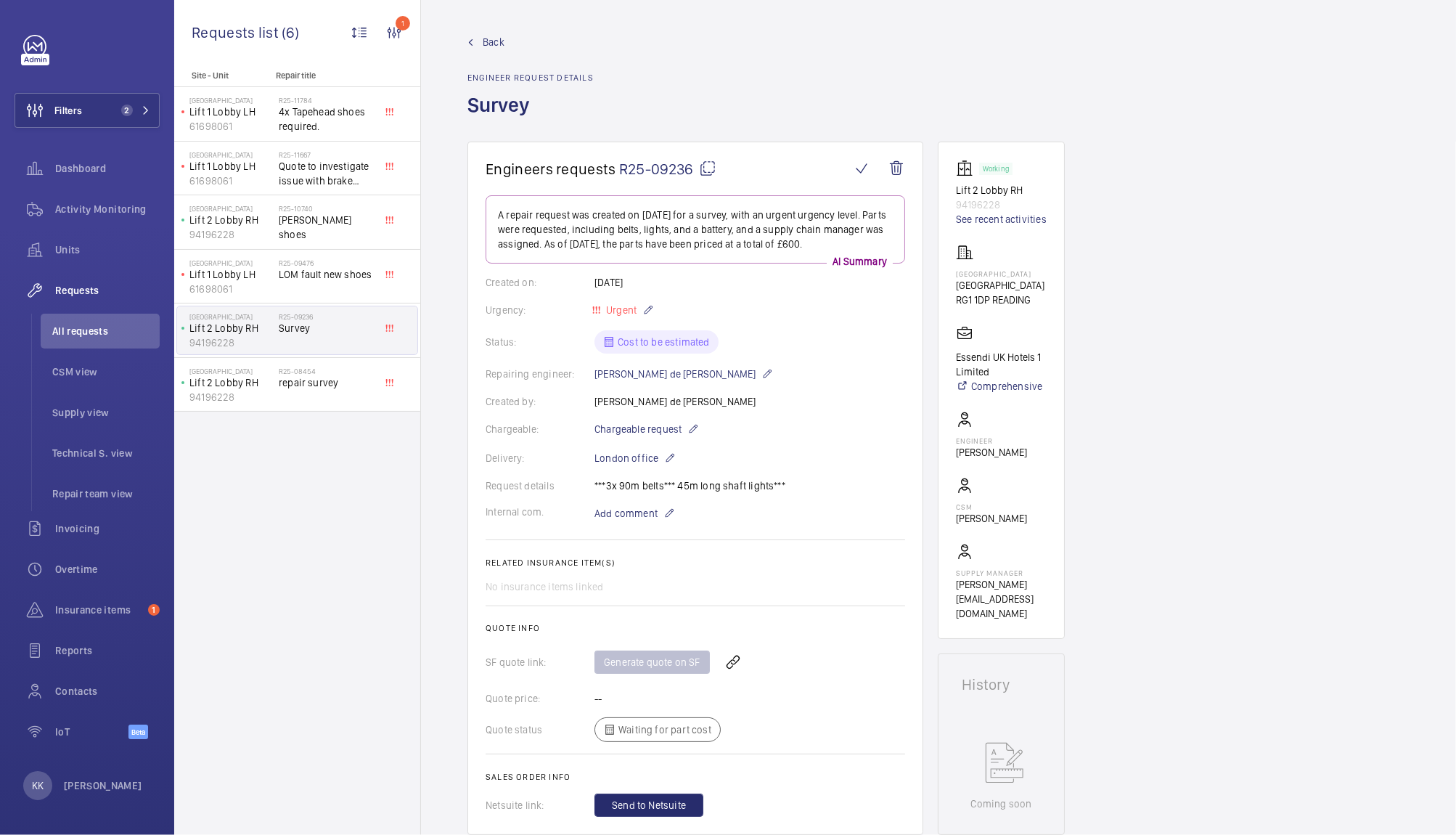
copy p "Novotel Reading"
click at [101, 79] on div "Filters 2 Dashboard Activity Monitoring Units Requests All requests CSM view Su…" at bounding box center [87, 394] width 146 height 720
click at [116, 109] on span "2" at bounding box center [124, 110] width 18 height 12
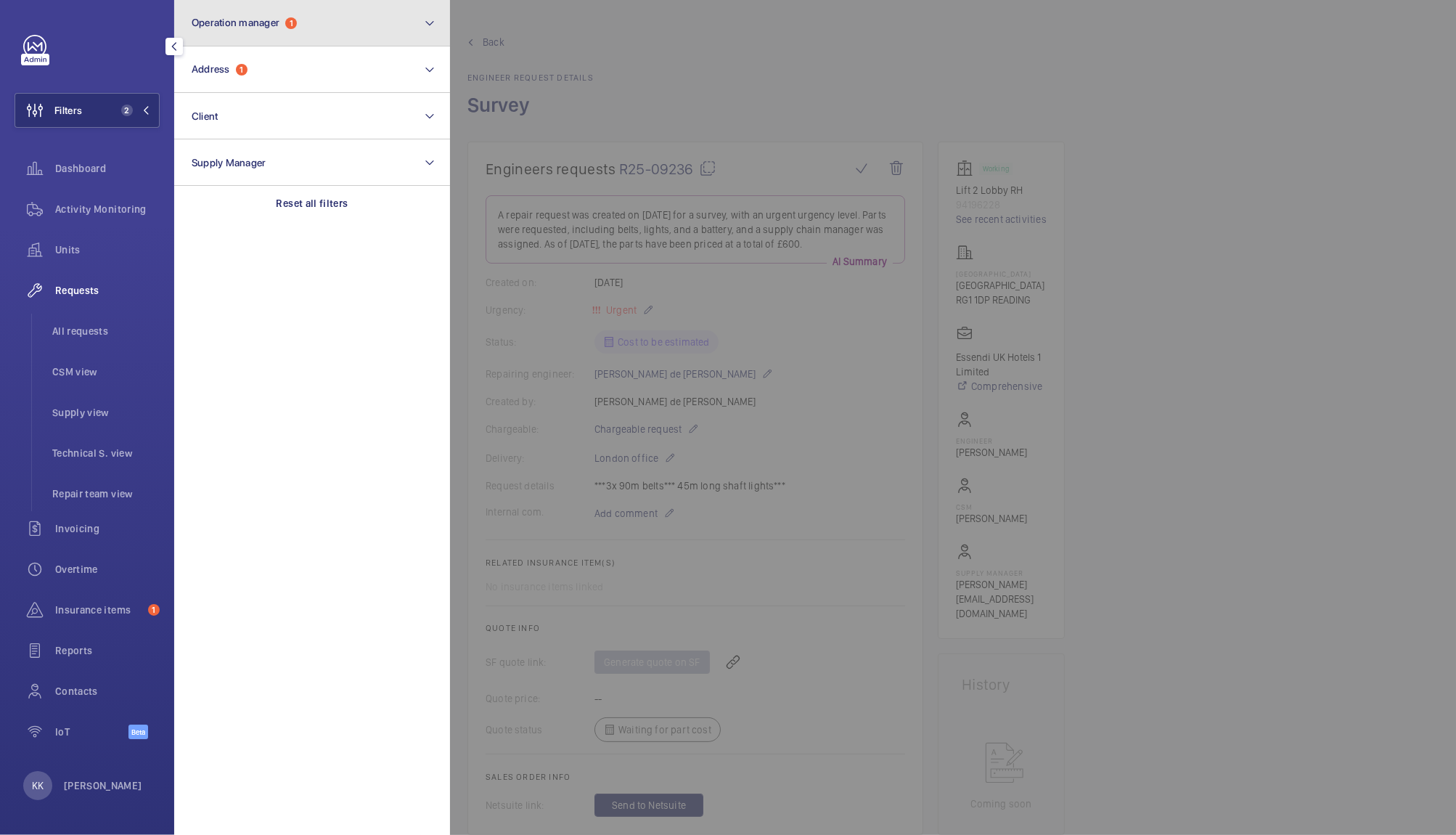
click at [303, 41] on button "Operation manager 1" at bounding box center [312, 23] width 276 height 46
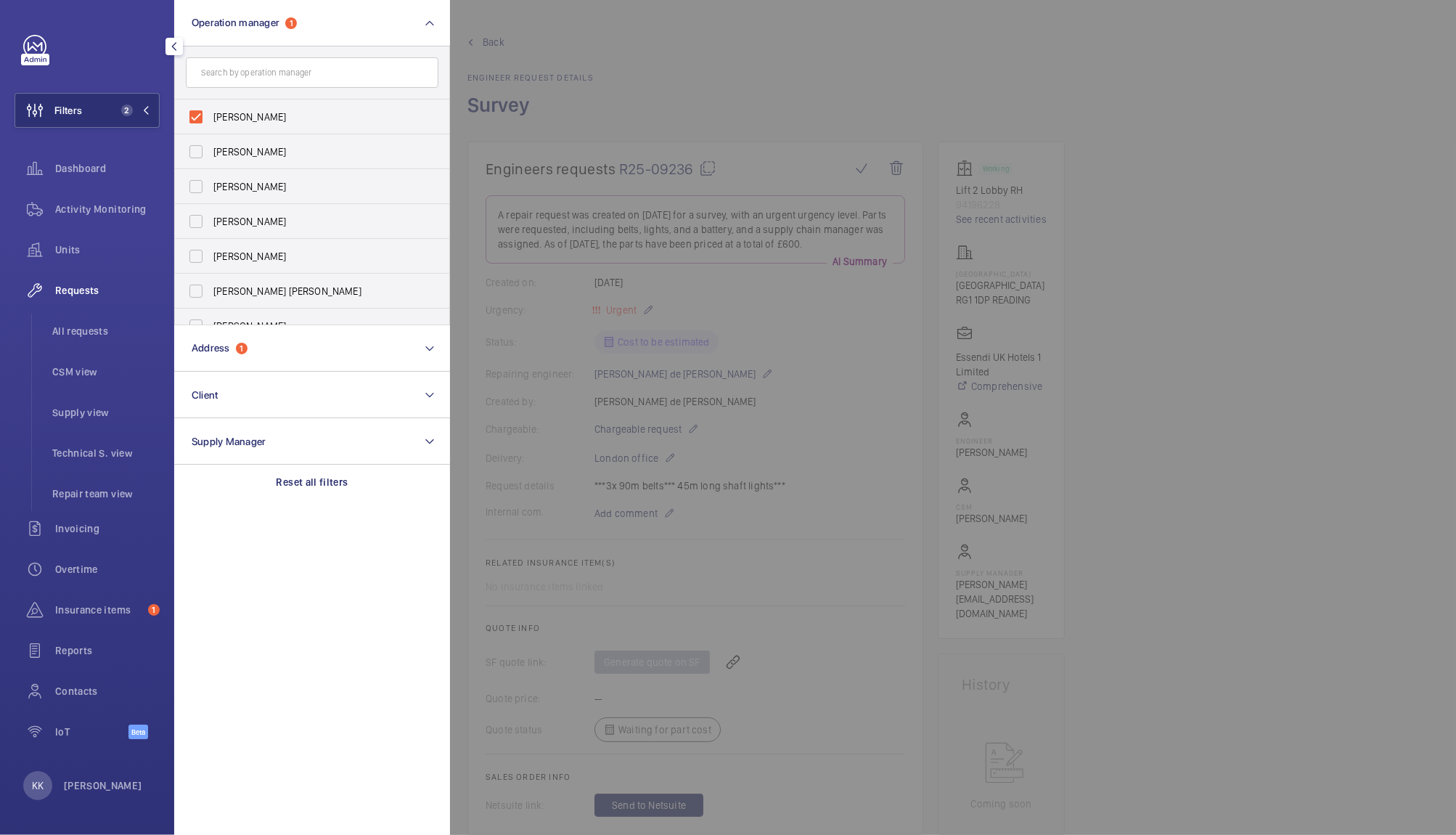
click at [275, 73] on input "text" at bounding box center [312, 72] width 253 height 31
click at [221, 340] on button "Address 1" at bounding box center [312, 348] width 276 height 46
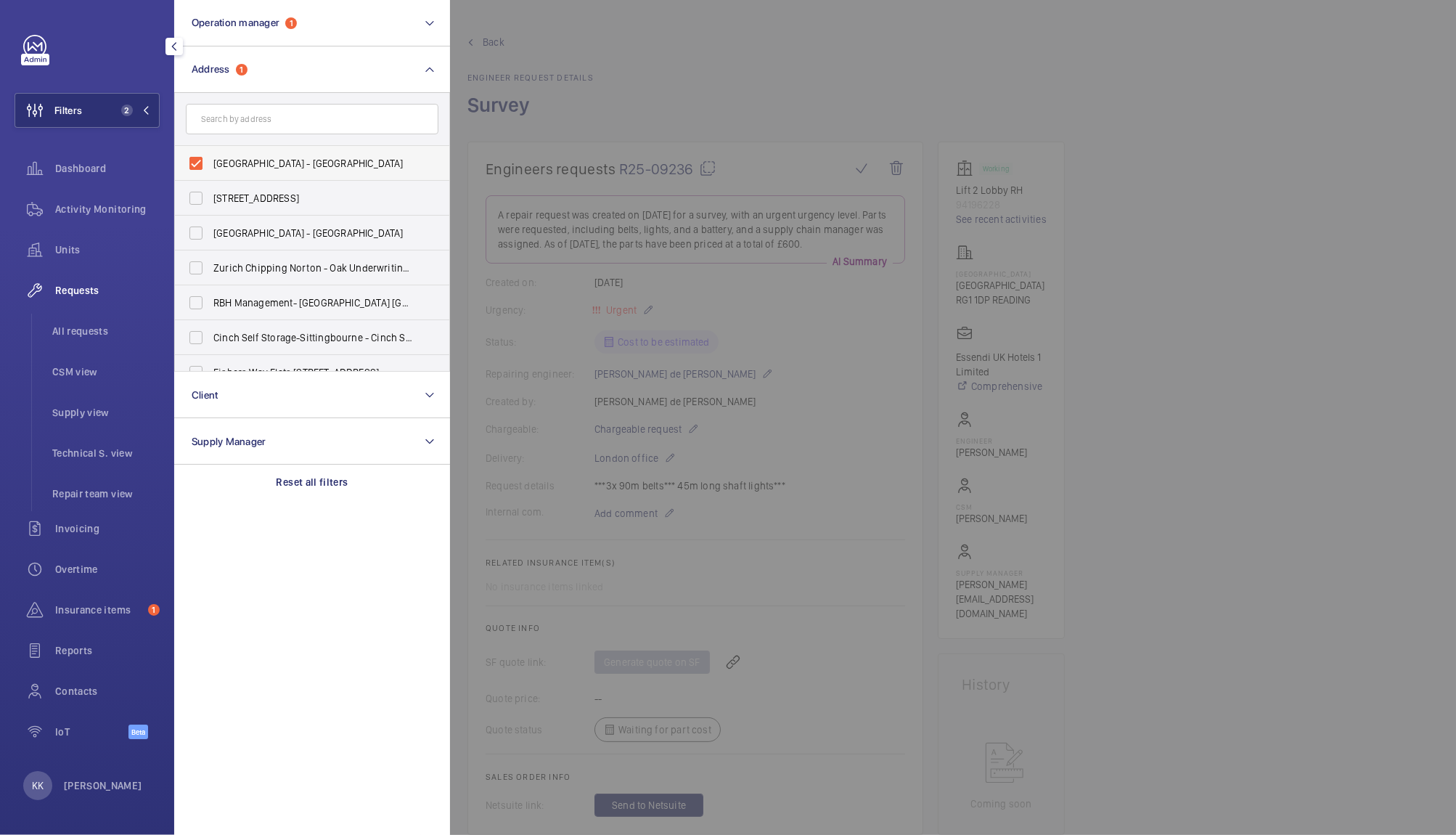
click at [246, 165] on span "NOVOTEL READING CENTRE - Novotel Reading Centre, READING RG1 1DP" at bounding box center [313, 163] width 199 height 15
click at [210, 165] on input "NOVOTEL READING CENTRE - Novotel Reading Centre, READING RG1 1DP" at bounding box center [196, 163] width 29 height 29
checkbox input "false"
click at [252, 119] on input "text" at bounding box center [312, 119] width 253 height 31
type input "kensington"
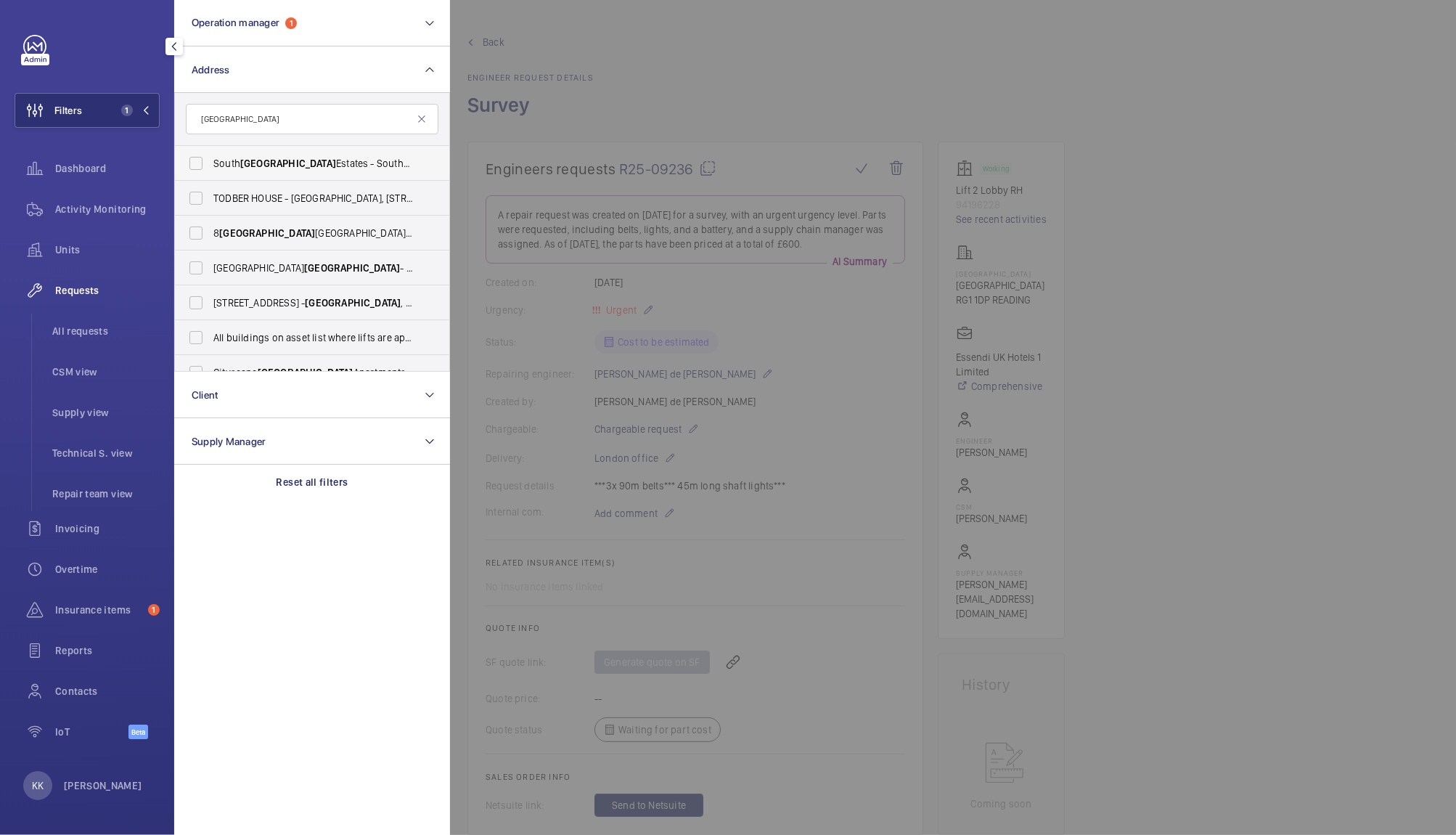
drag, startPoint x: 445, startPoint y: 159, endPoint x: 445, endPoint y: 178, distance: 19.0
click at [445, 178] on li "South Kensington Estates - South Kensington , LONDON -" at bounding box center [312, 163] width 274 height 35
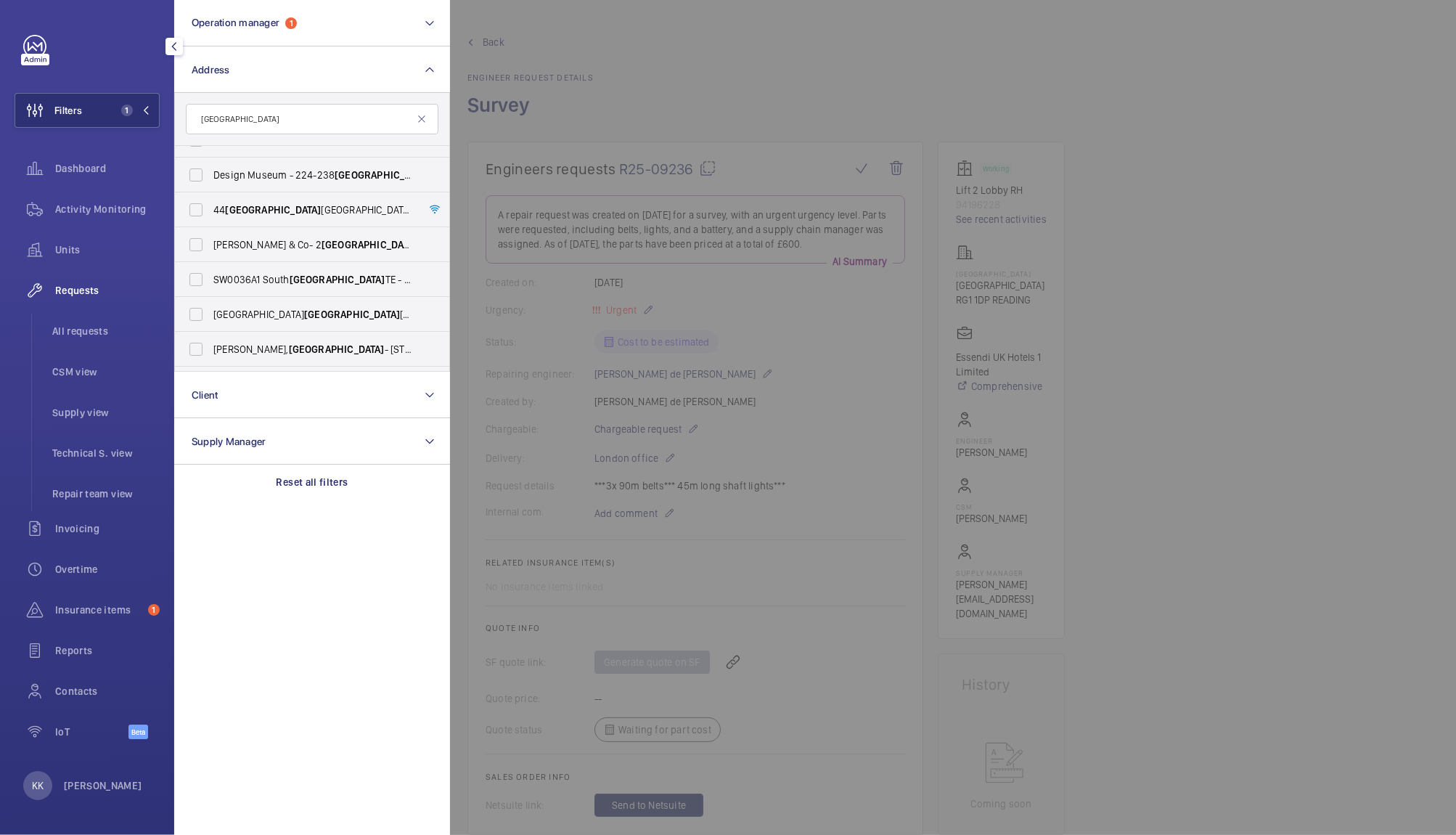
scroll to position [471, 0]
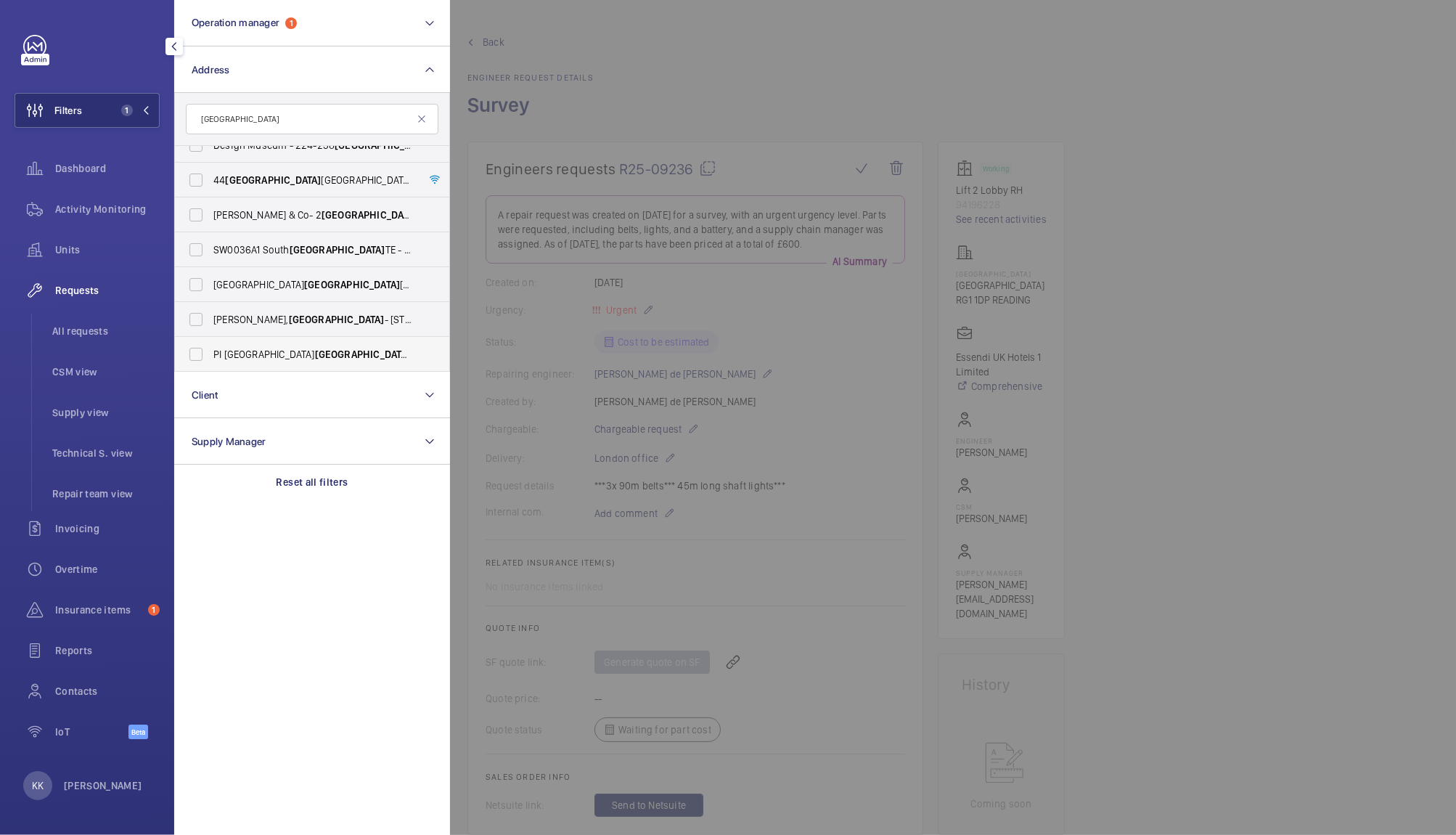
click at [351, 344] on label "PI London Kensington (Olympia) - 22-32 West Cromwell Road, KENSINGTON SW5 9QJ" at bounding box center [301, 354] width 253 height 35
click at [210, 344] on input "PI London Kensington (Olympia) - 22-32 West Cromwell Road, KENSINGTON SW5 9QJ" at bounding box center [196, 354] width 29 height 29
checkbox input "true"
click at [699, 60] on div at bounding box center [1177, 417] width 1456 height 835
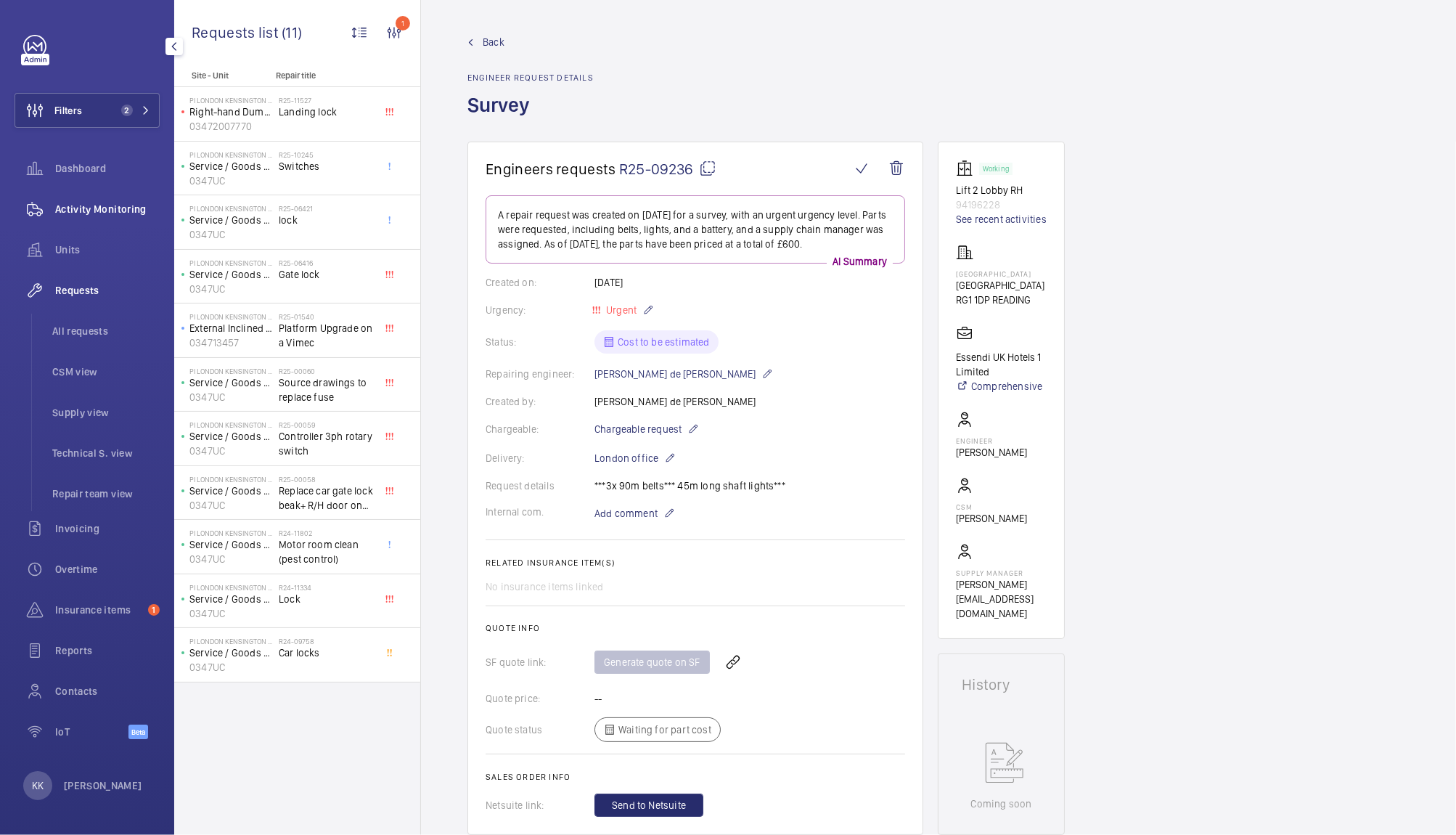
click at [120, 216] on span "Activity Monitoring" at bounding box center [108, 209] width 105 height 15
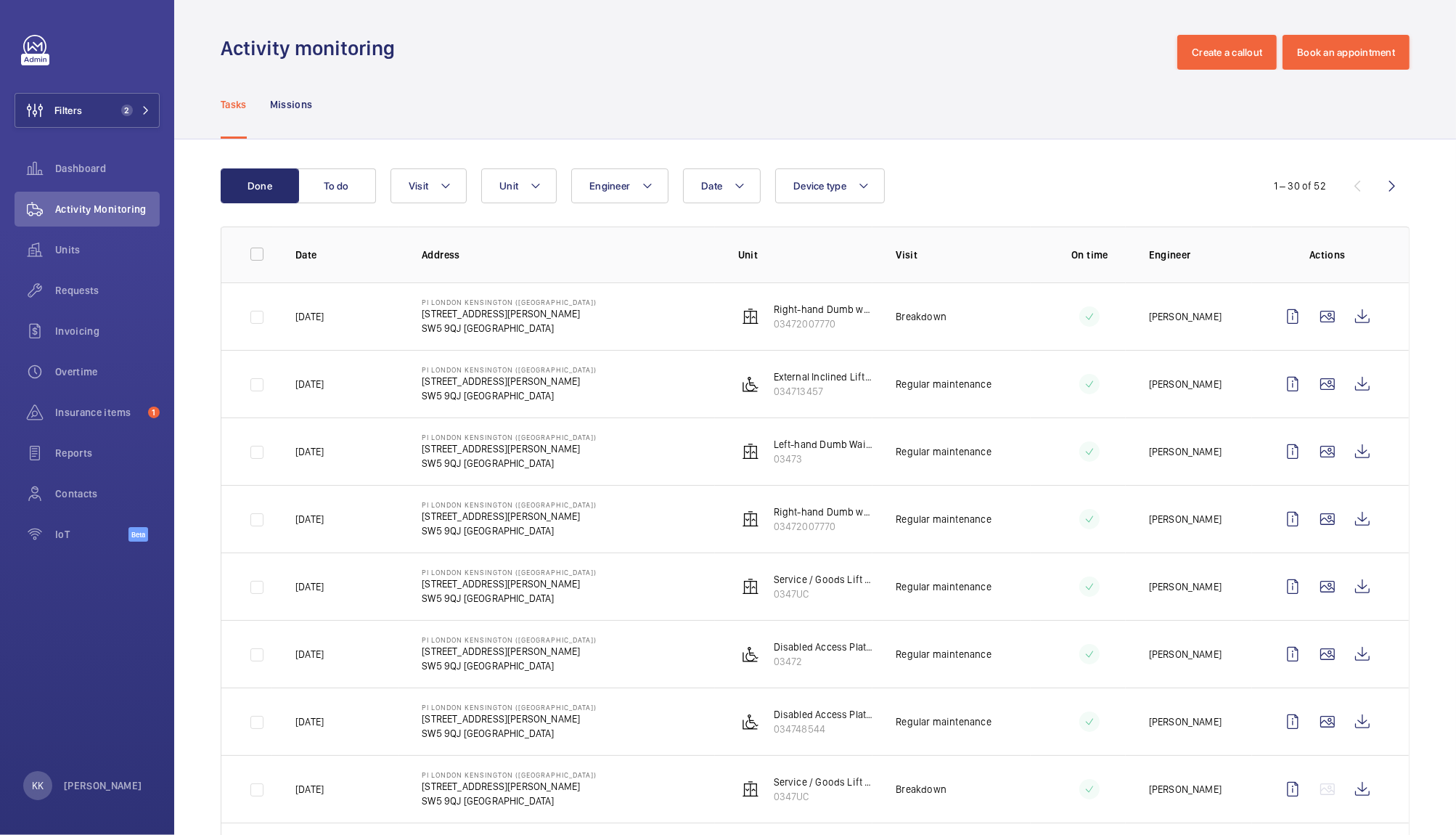
scroll to position [330, 0]
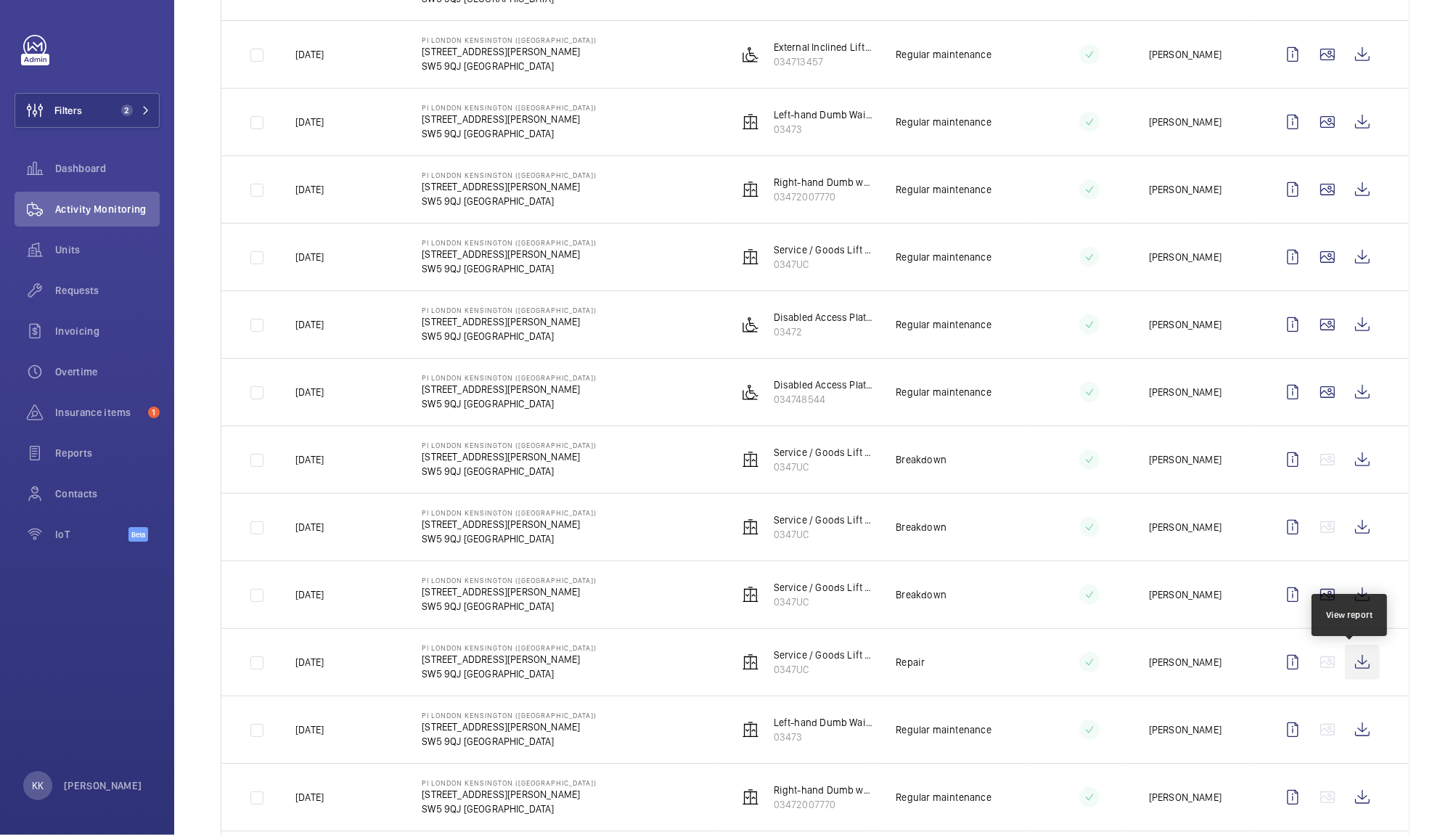
click at [1361, 662] on wm-front-icon-button at bounding box center [1362, 662] width 35 height 35
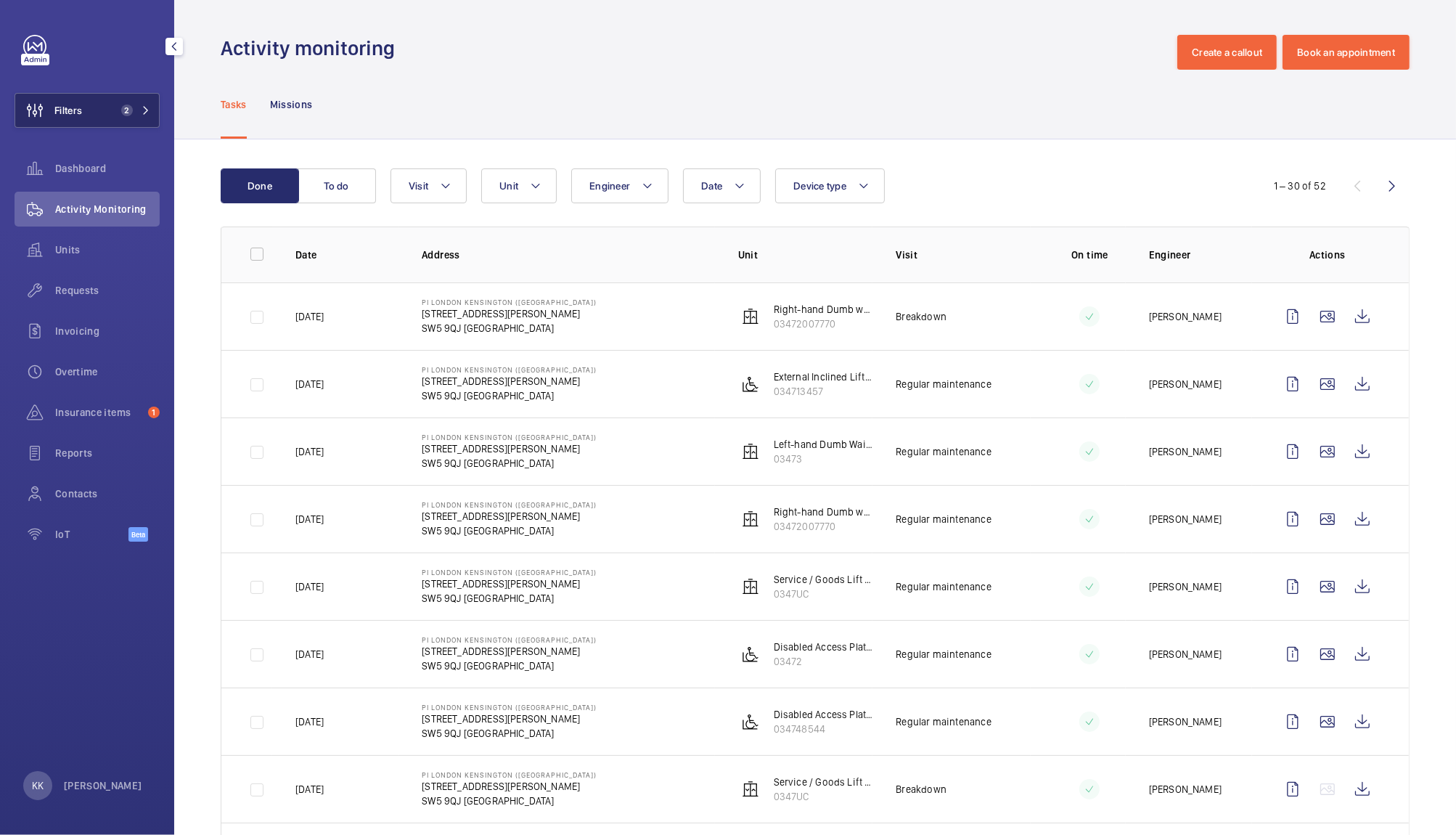
click at [114, 108] on button "Filters 2" at bounding box center [87, 110] width 146 height 35
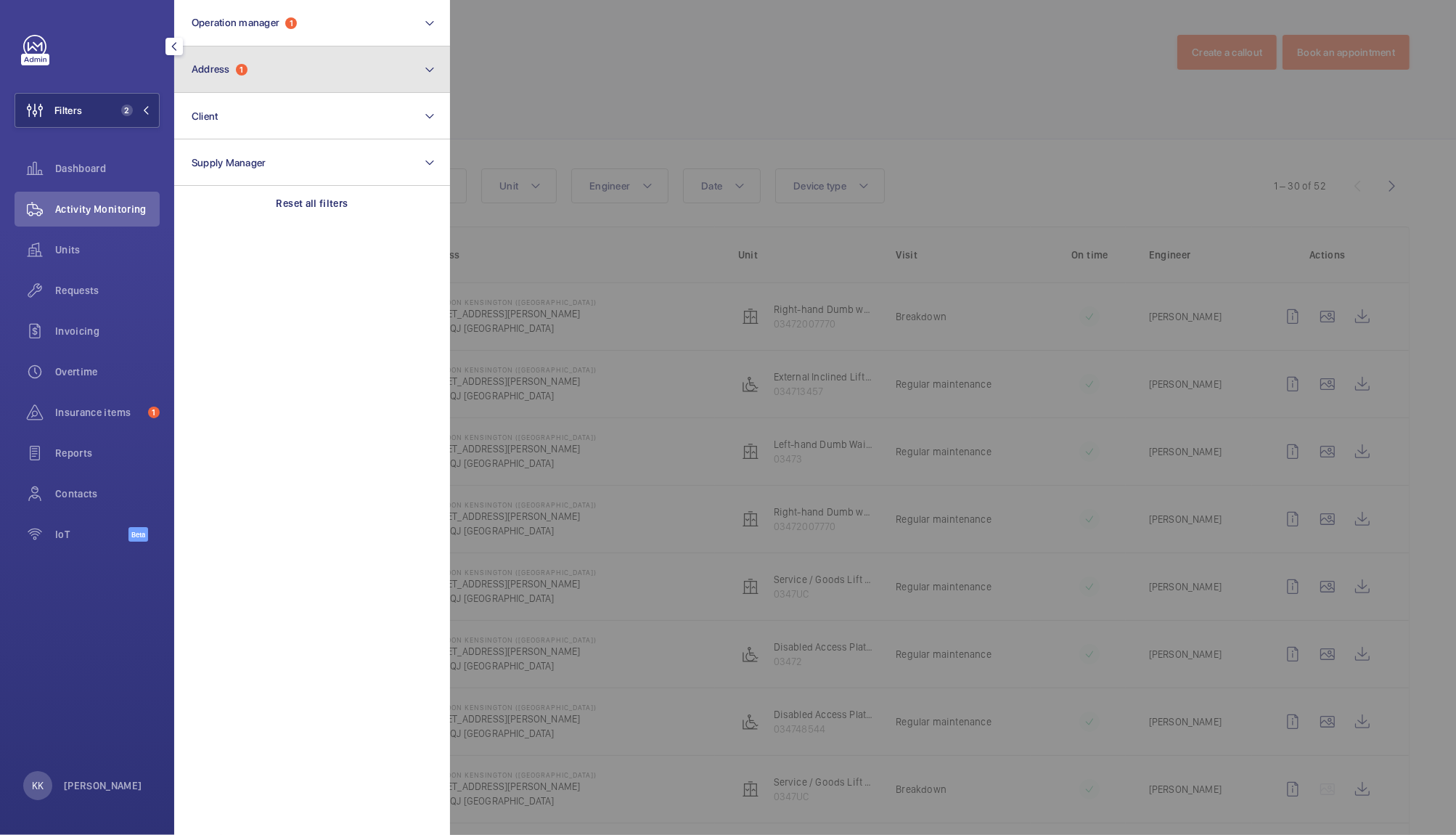
click at [259, 84] on button "Address 1" at bounding box center [312, 69] width 276 height 46
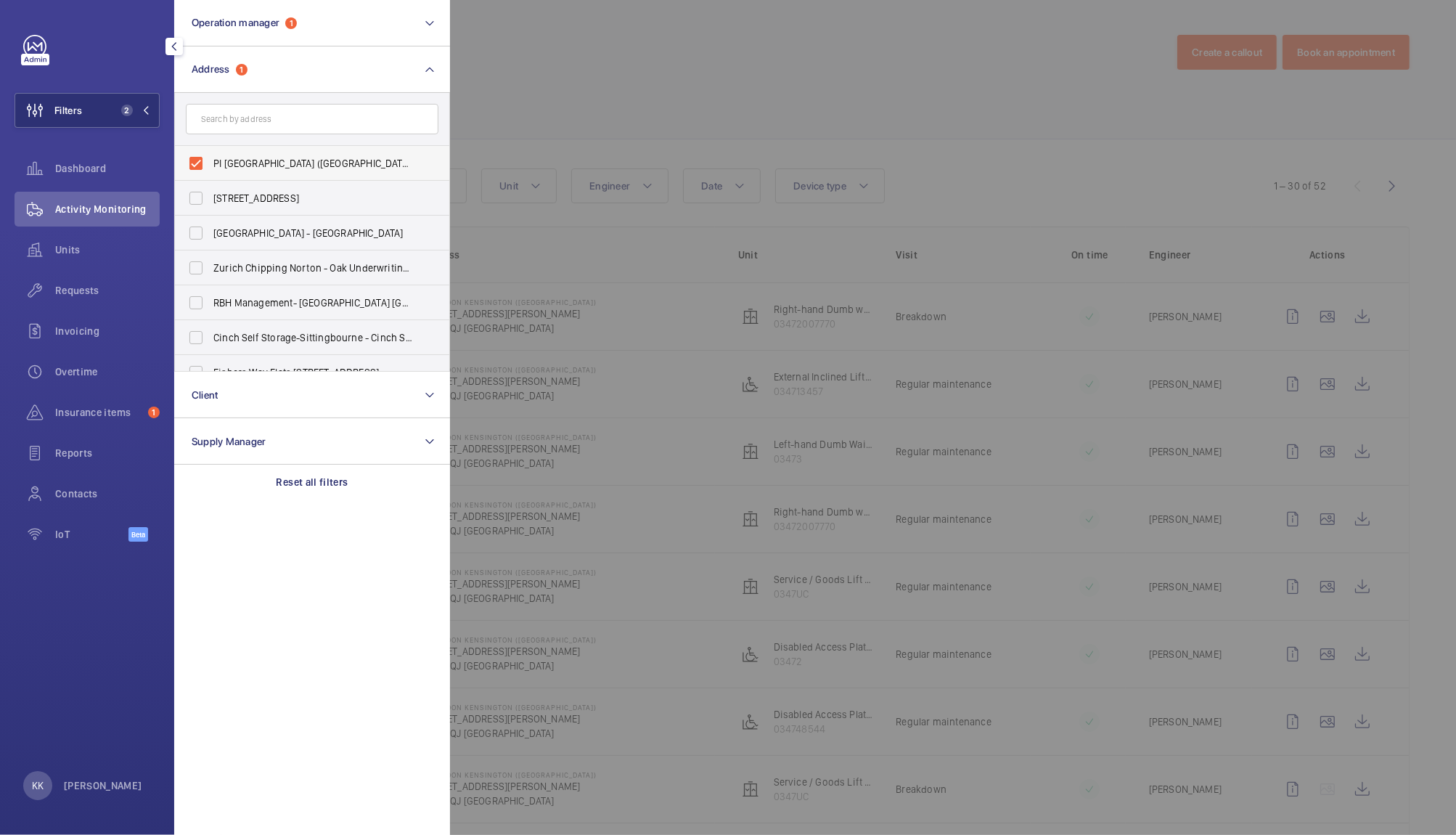
click at [252, 156] on span "PI London Kensington (Olympia) - 22-32 West Cromwell Road, KENSINGTON SW5 9QJ" at bounding box center [313, 163] width 199 height 15
click at [210, 156] on input "PI London Kensington (Olympia) - 22-32 West Cromwell Road, KENSINGTON SW5 9QJ" at bounding box center [196, 163] width 29 height 29
checkbox input "false"
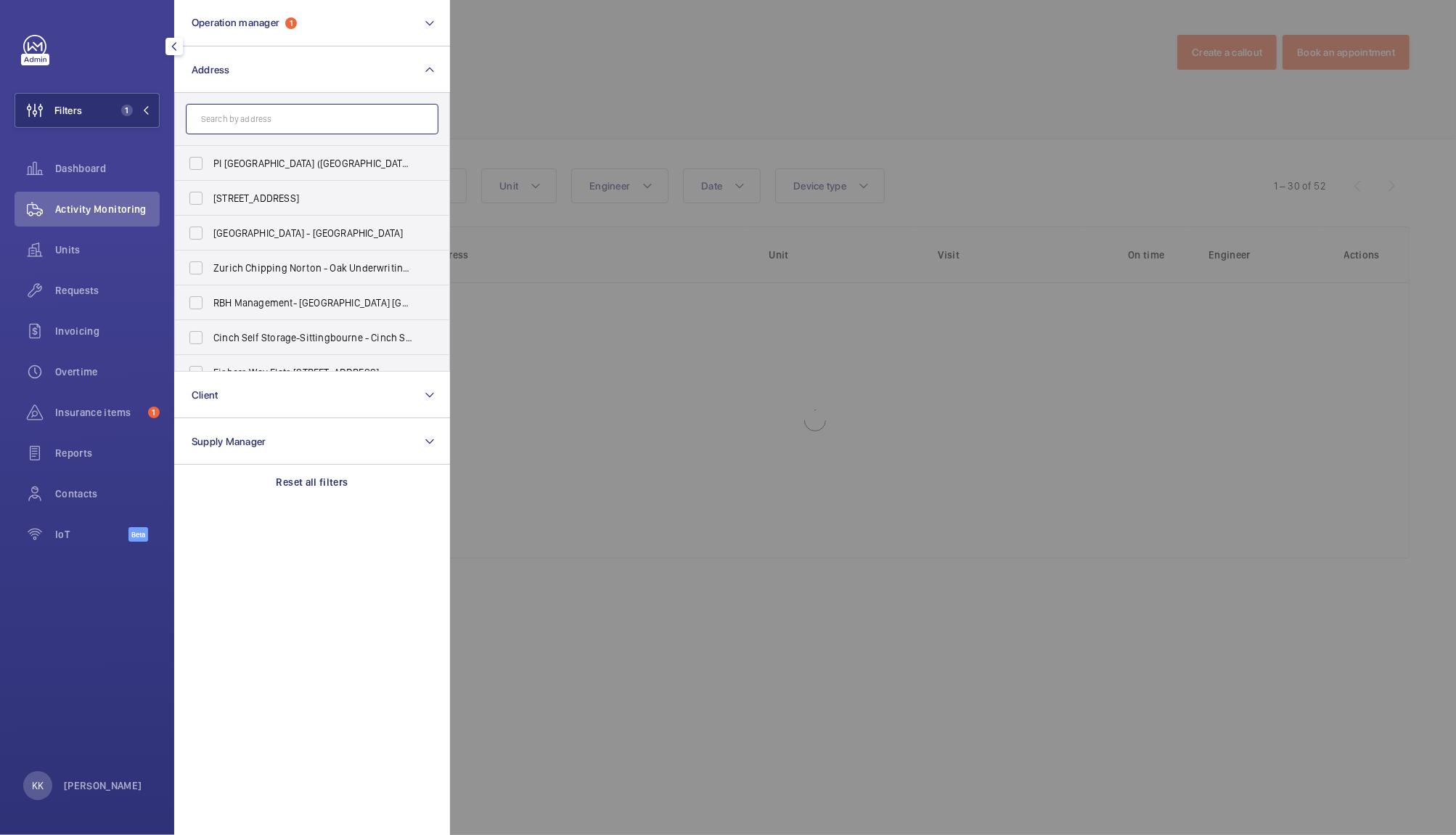
click at [263, 130] on input "text" at bounding box center [312, 119] width 253 height 31
paste input "PI - London Waterloo Westminster"
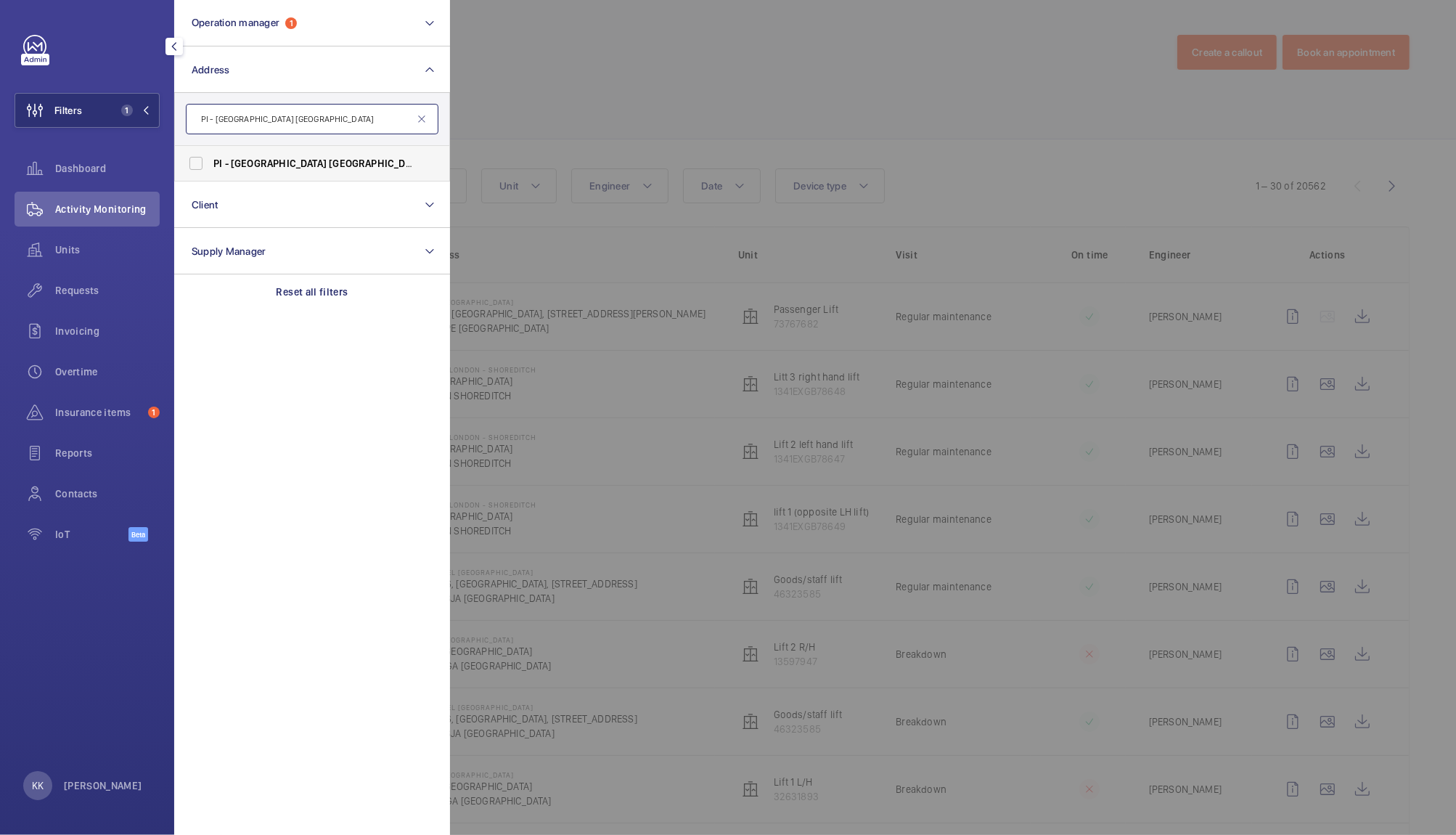
type input "PI - London Waterloo Westminster"
click at [427, 161] on span "Westminster" at bounding box center [475, 163] width 95 height 12
click at [210, 161] on input "PI - London Waterloo Westminster Bridge - 85 York Rd, LONDON SE1 7NJ" at bounding box center [196, 163] width 29 height 29
checkbox input "true"
click at [621, 72] on div at bounding box center [1177, 417] width 1456 height 835
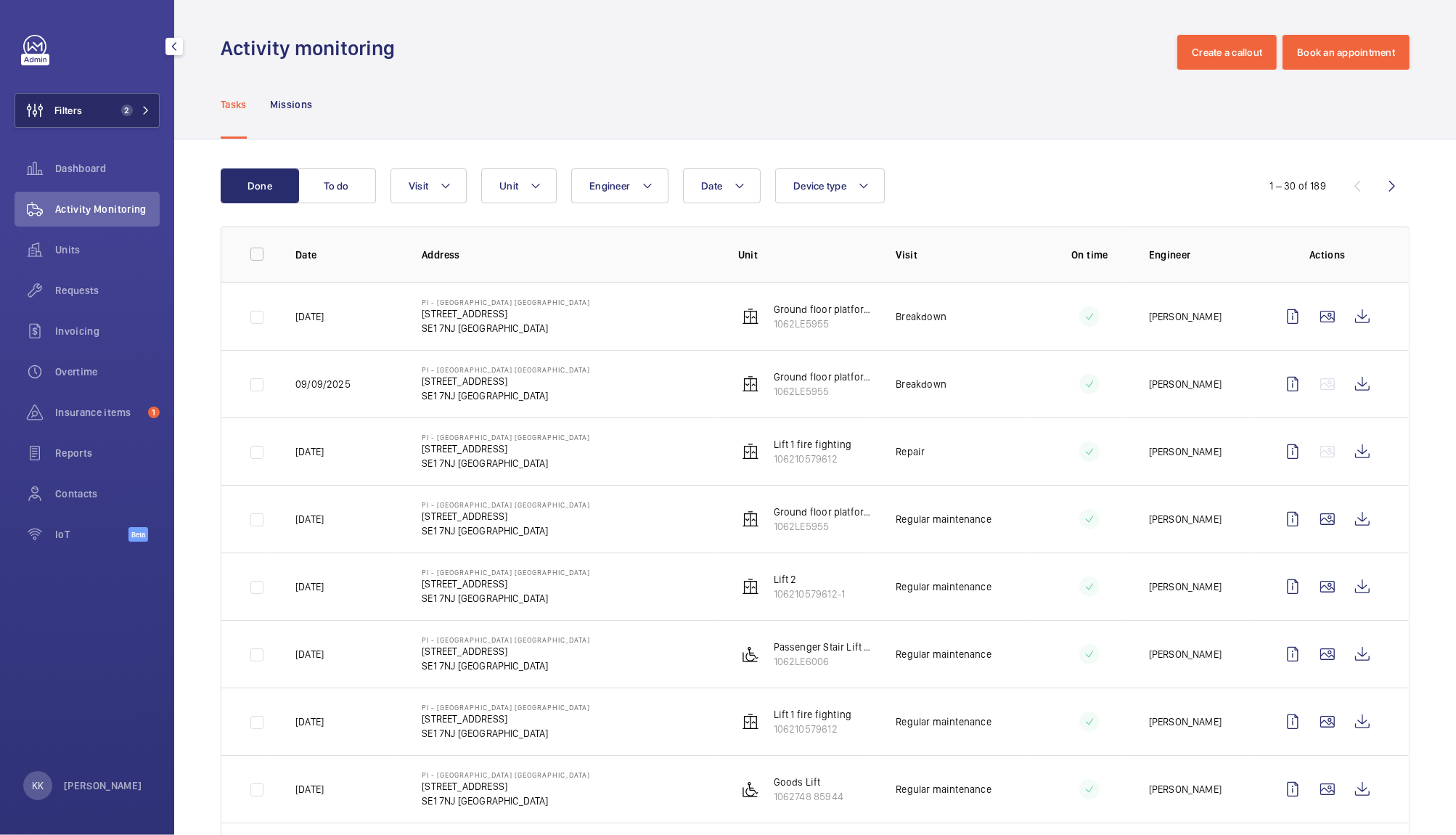
click at [90, 117] on button "Filters 2" at bounding box center [87, 110] width 146 height 35
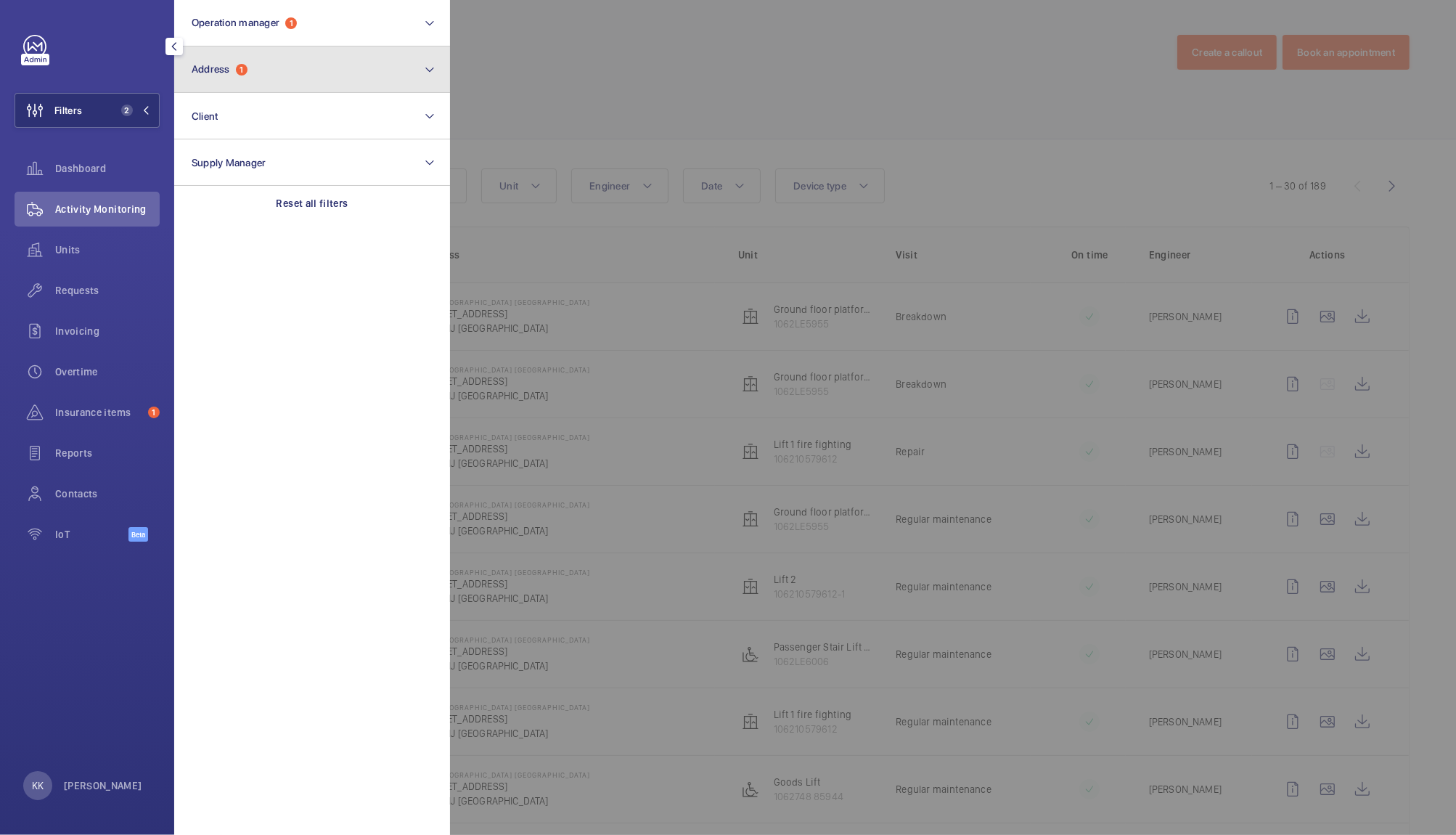
click at [271, 81] on button "Address 1" at bounding box center [312, 69] width 276 height 46
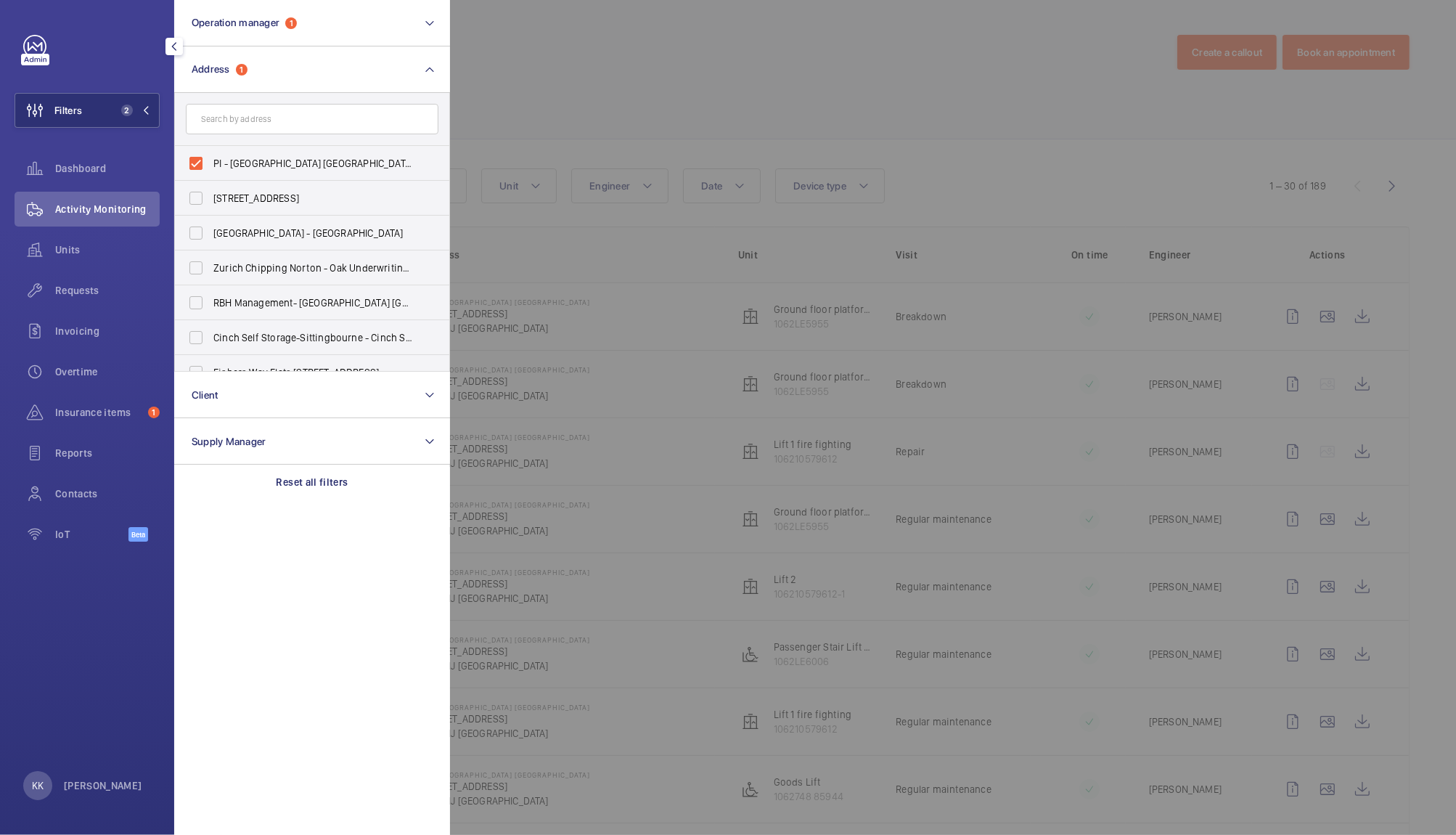
click at [274, 136] on form at bounding box center [312, 119] width 274 height 53
click at [278, 156] on span "PI - London Waterloo Westminster Bridge - 85 York Rd, LONDON SE1 7NJ" at bounding box center [313, 163] width 199 height 15
click at [210, 156] on input "PI - London Waterloo Westminster Bridge - 85 York Rd, LONDON SE1 7NJ" at bounding box center [196, 163] width 29 height 29
checkbox input "false"
click at [269, 116] on input "text" at bounding box center [312, 119] width 253 height 31
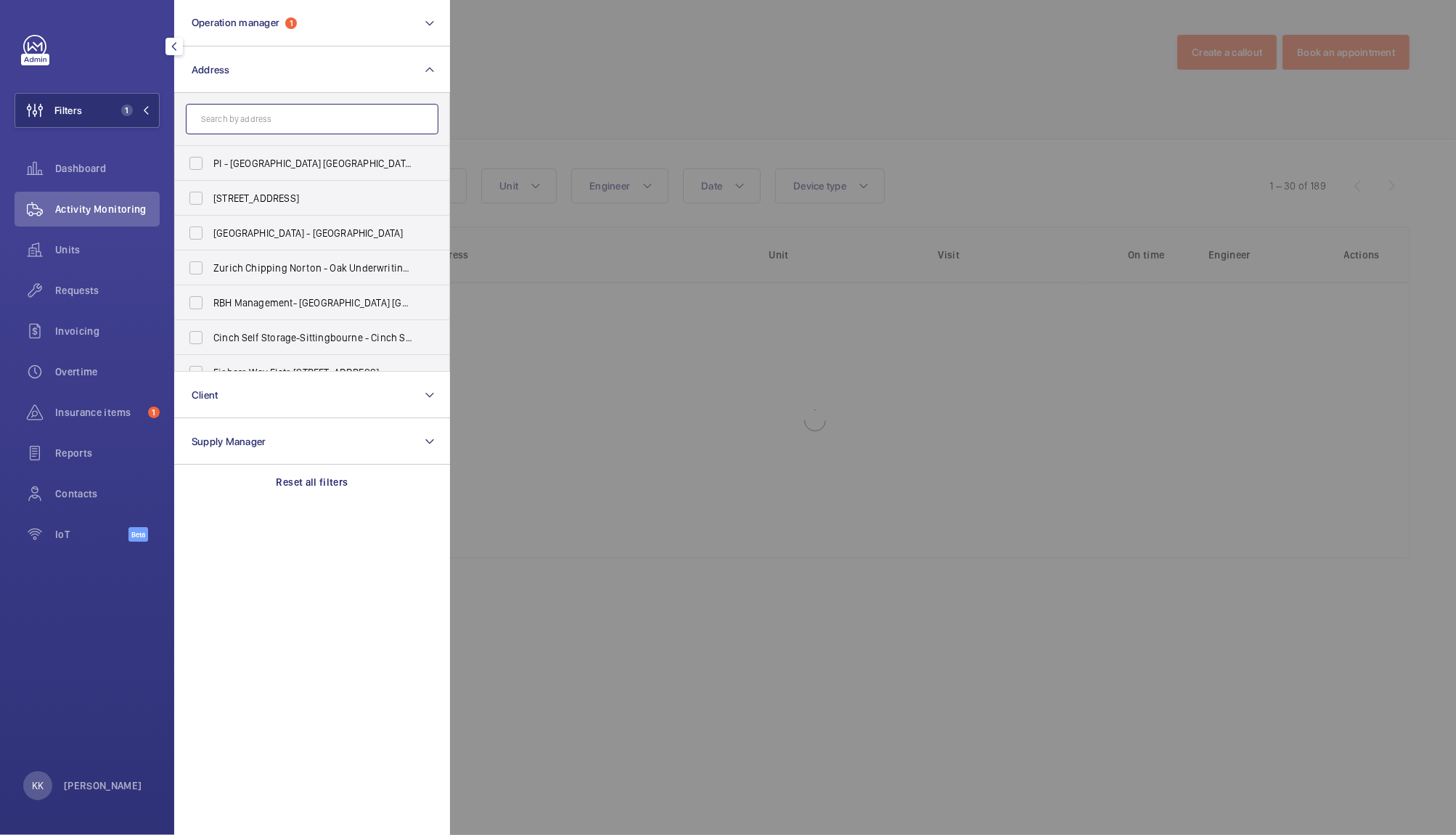
paste input "Mercure London Bridge"
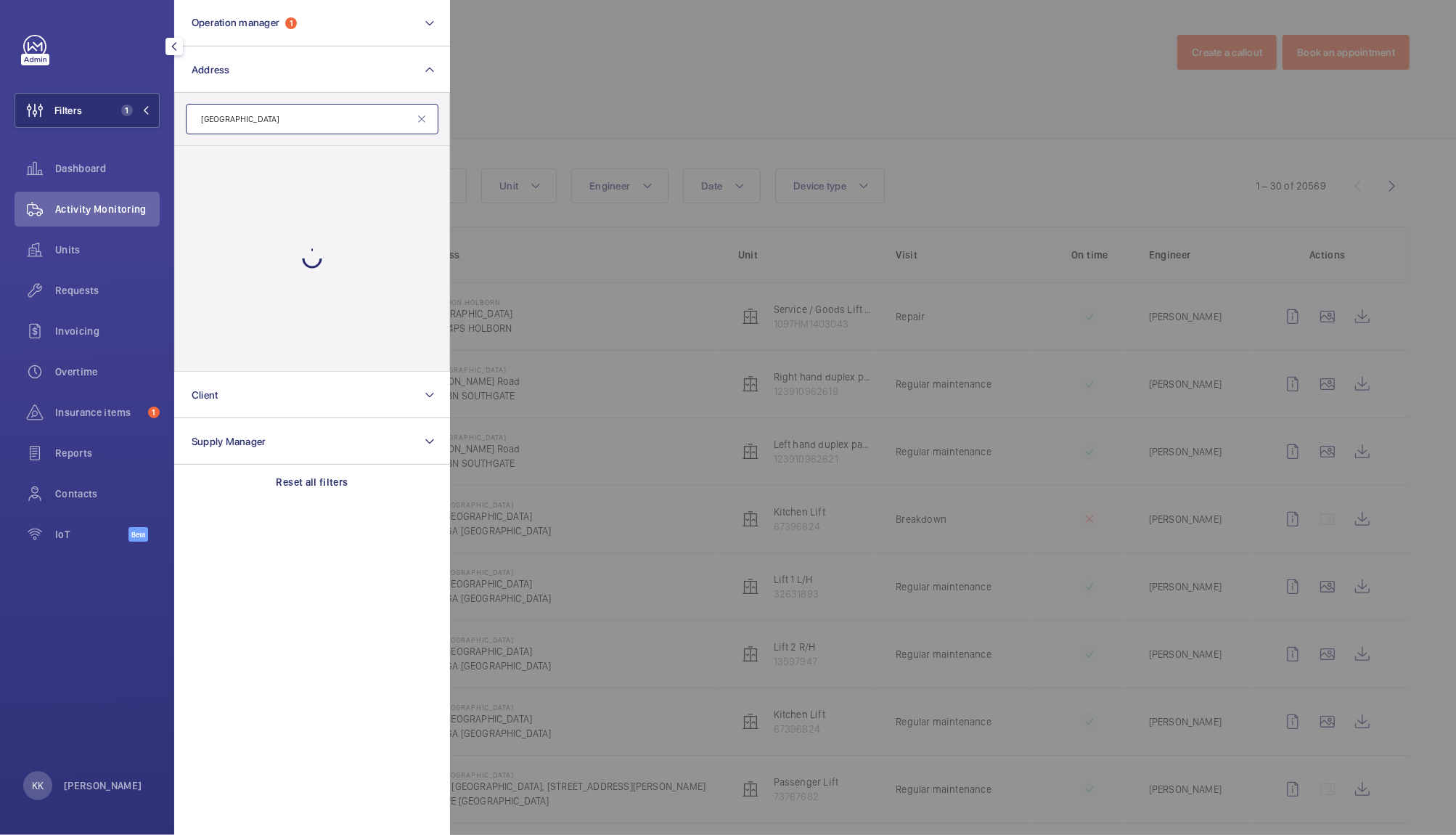
type input "Mercure London Bridge"
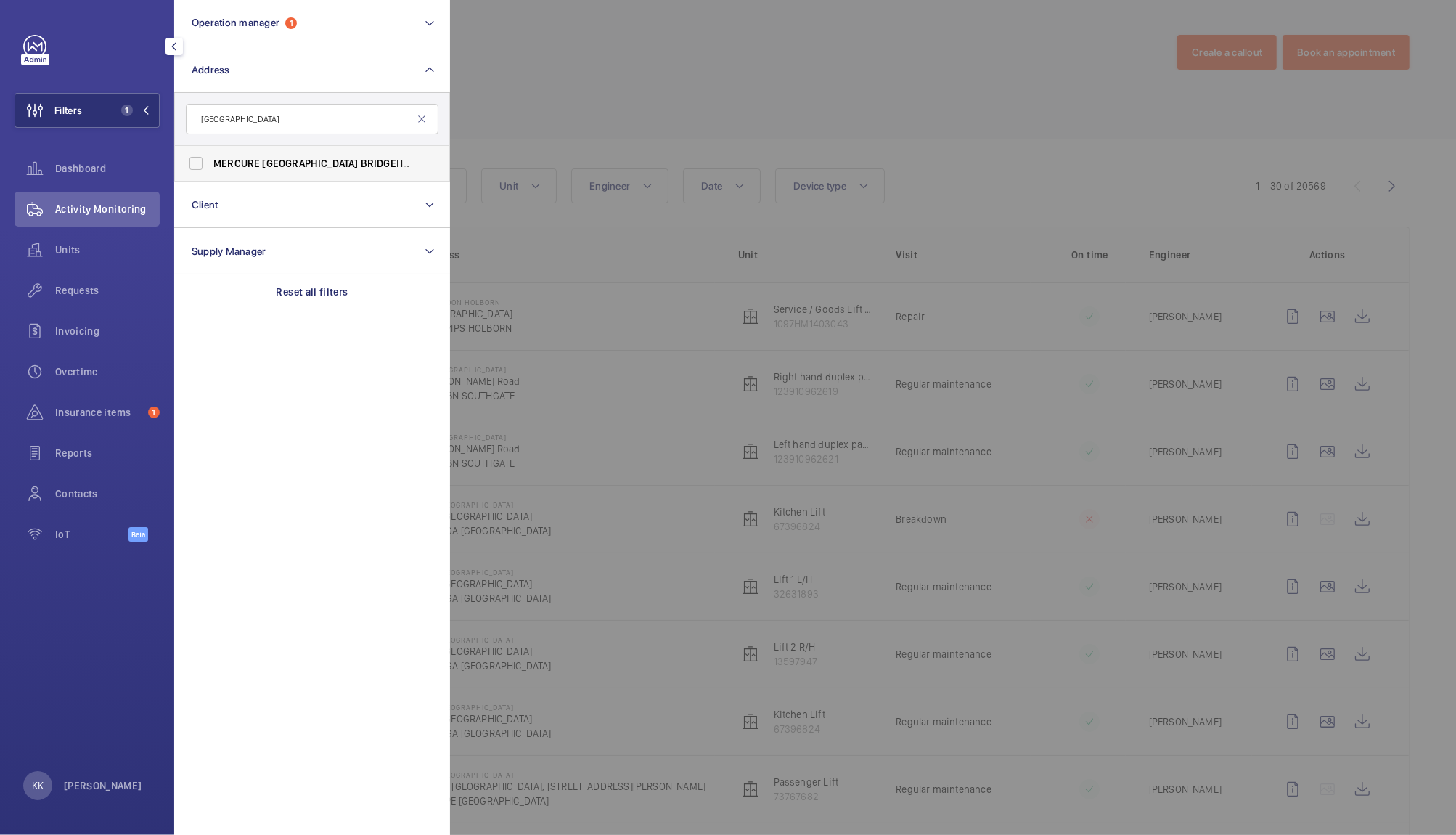
click at [278, 158] on span "LONDON" at bounding box center [310, 163] width 95 height 12
click at [210, 158] on input "MERCURE LONDON BRIDGE HOTEL - H2814, MERCURE LONDON BRIDGE HOTEL, 71-79 Southwa…" at bounding box center [196, 163] width 29 height 29
checkbox input "true"
click at [717, 69] on div at bounding box center [1177, 417] width 1456 height 835
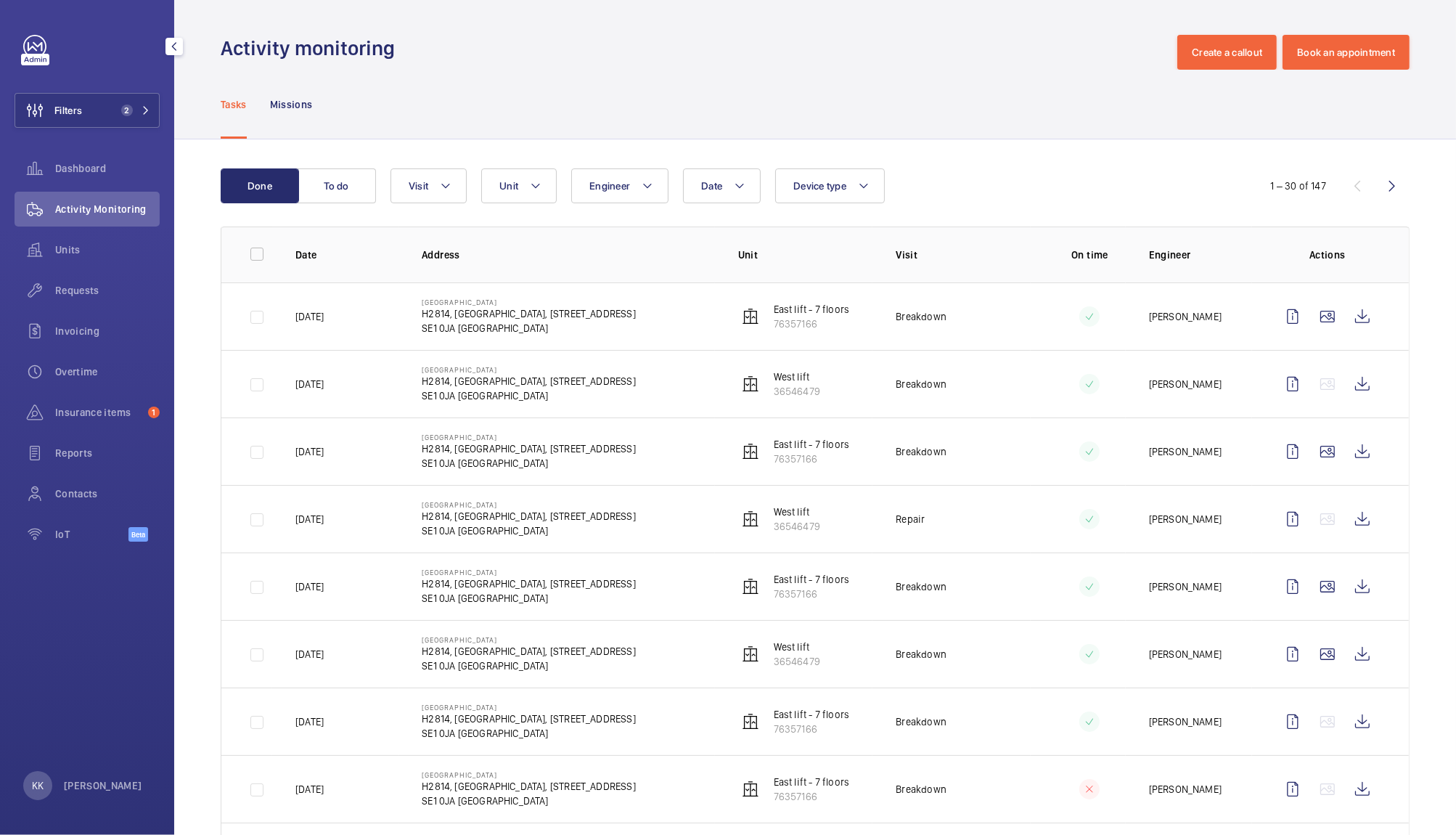
click at [892, 73] on div "Tasks Missions" at bounding box center [815, 104] width 1189 height 69
click at [456, 120] on div "Tasks Missions" at bounding box center [815, 104] width 1189 height 69
click at [614, 83] on div "Tasks Missions" at bounding box center [815, 104] width 1189 height 69
click at [600, 184] on span "Engineer" at bounding box center [609, 186] width 41 height 12
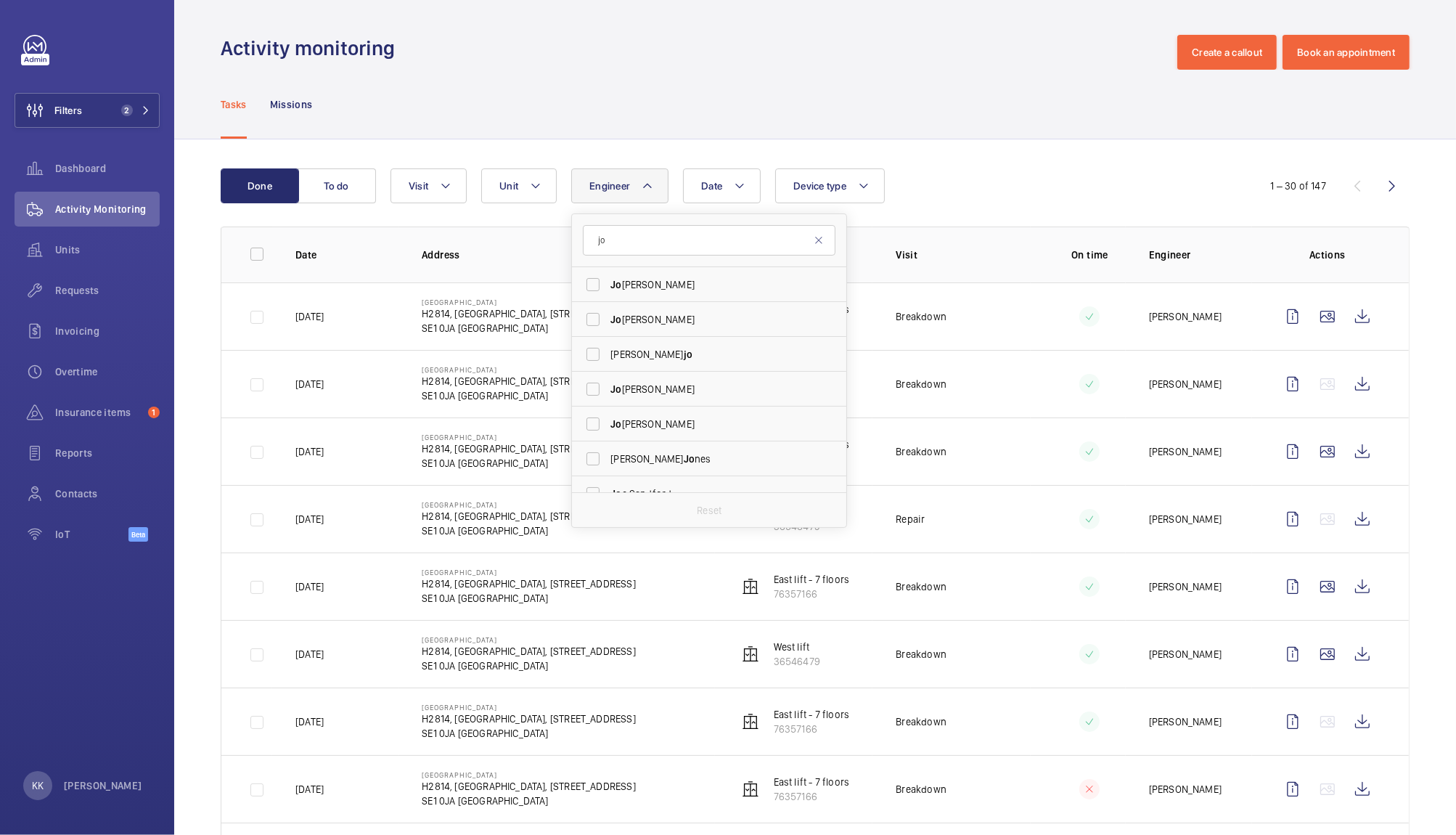
type input "j"
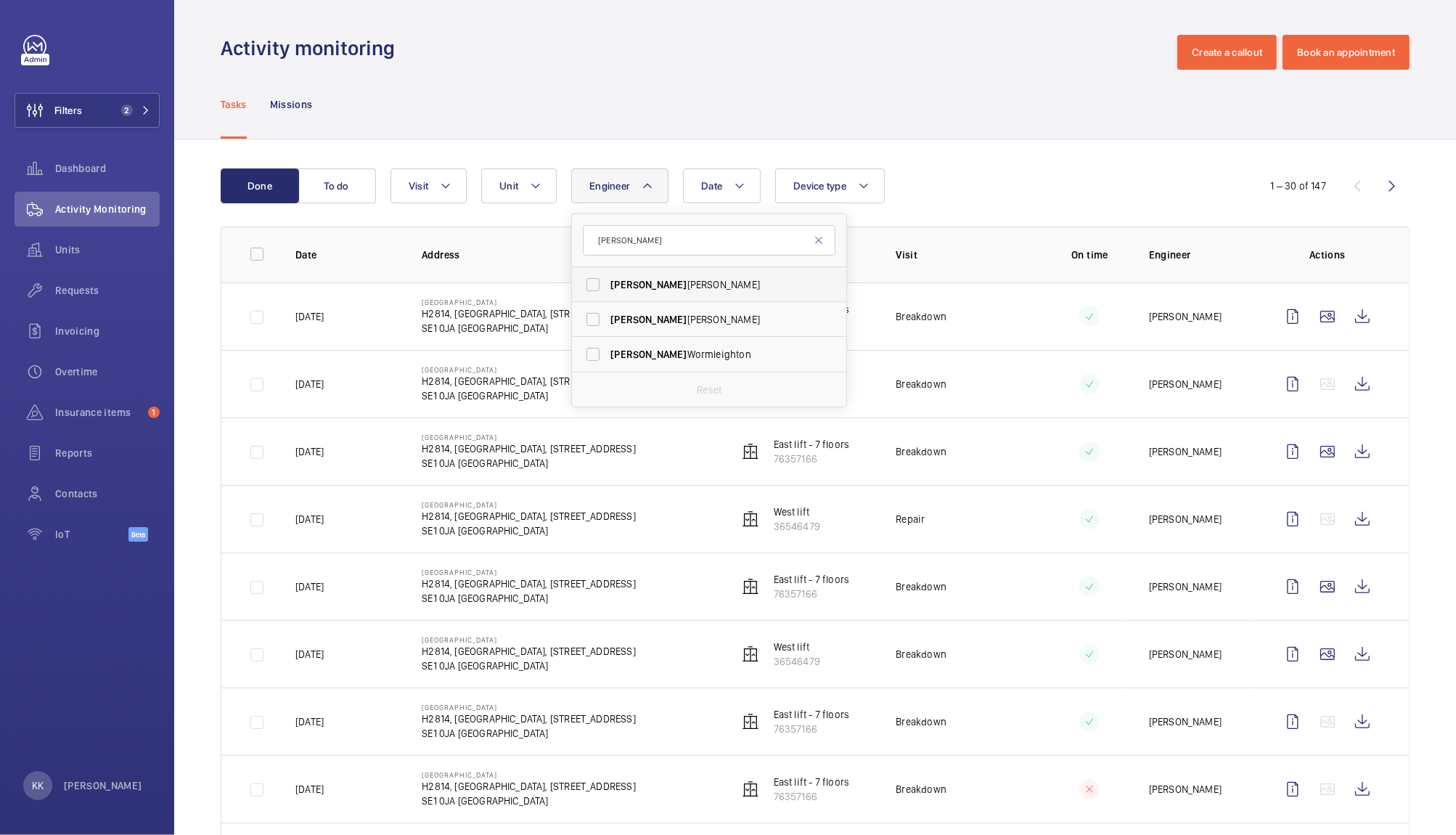
type input "lewis"
click at [603, 283] on label "Lewis Saville" at bounding box center [698, 284] width 253 height 35
click at [603, 283] on input "Lewis Saville" at bounding box center [593, 285] width 29 height 29
checkbox input "true"
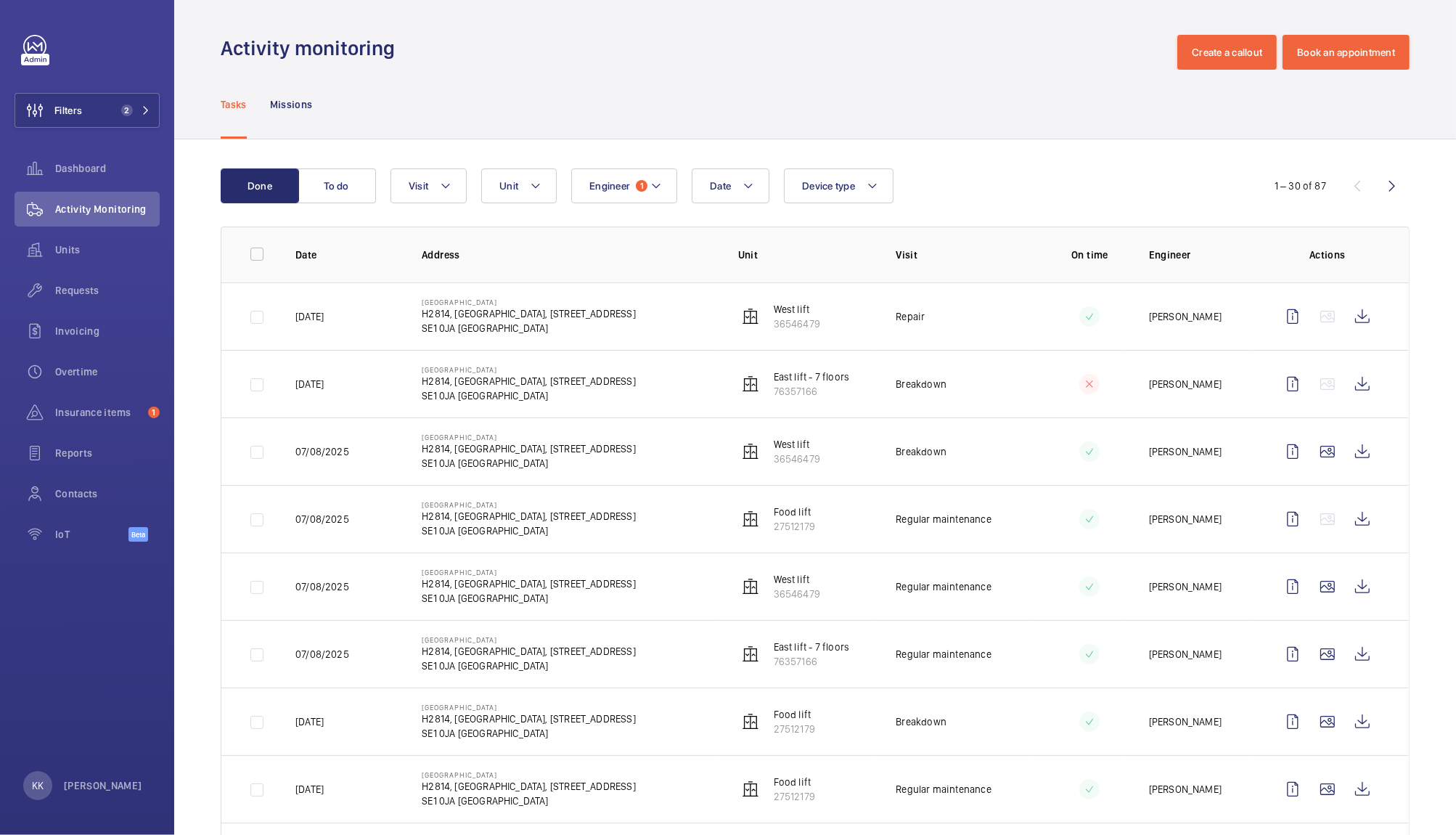
click at [1034, 187] on div "Date Engineer 1 Unit Device type Visit" at bounding box center [812, 186] width 845 height 35
click at [1091, 115] on div "Tasks Missions" at bounding box center [815, 104] width 1189 height 69
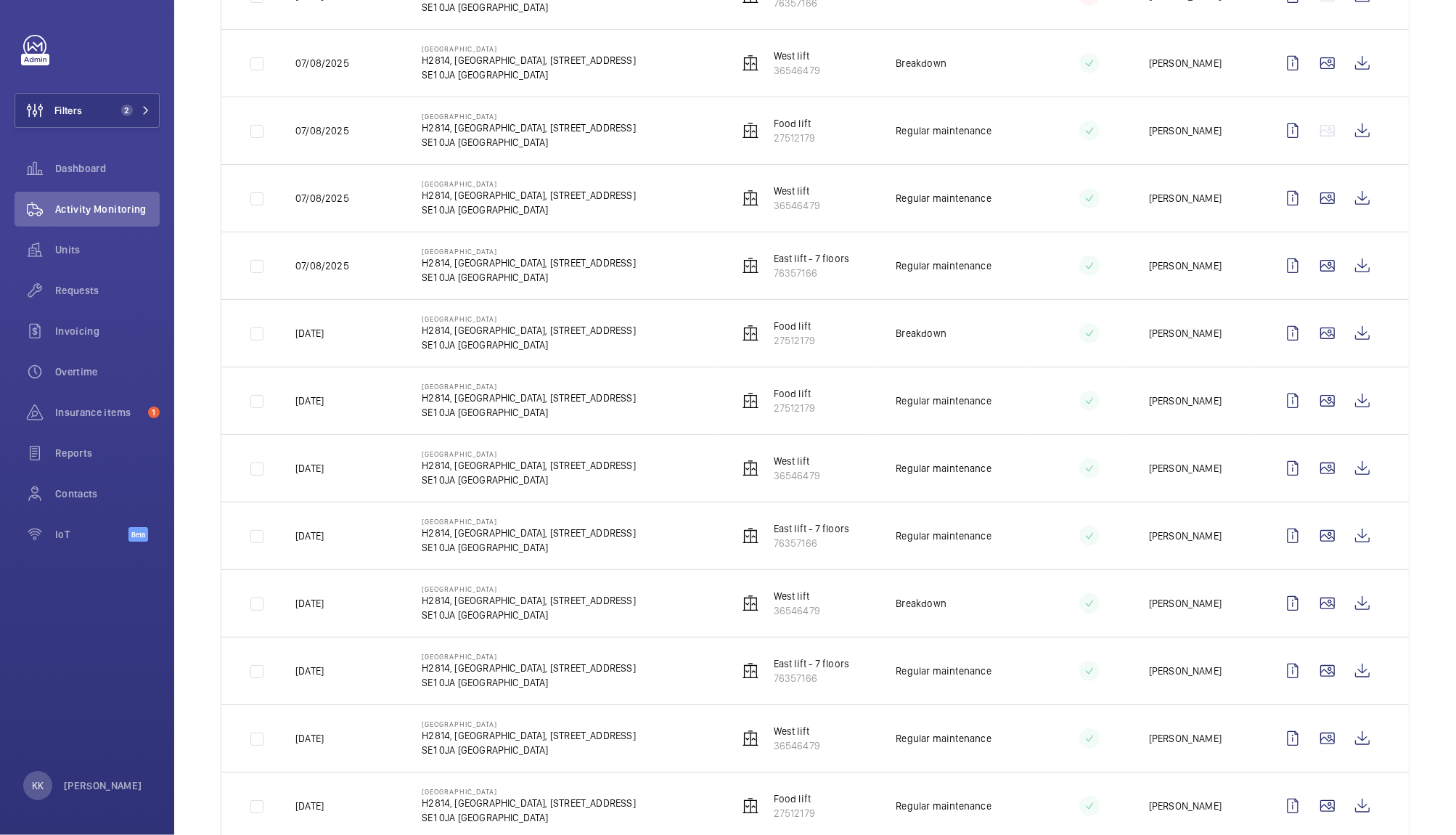
scroll to position [431, 0]
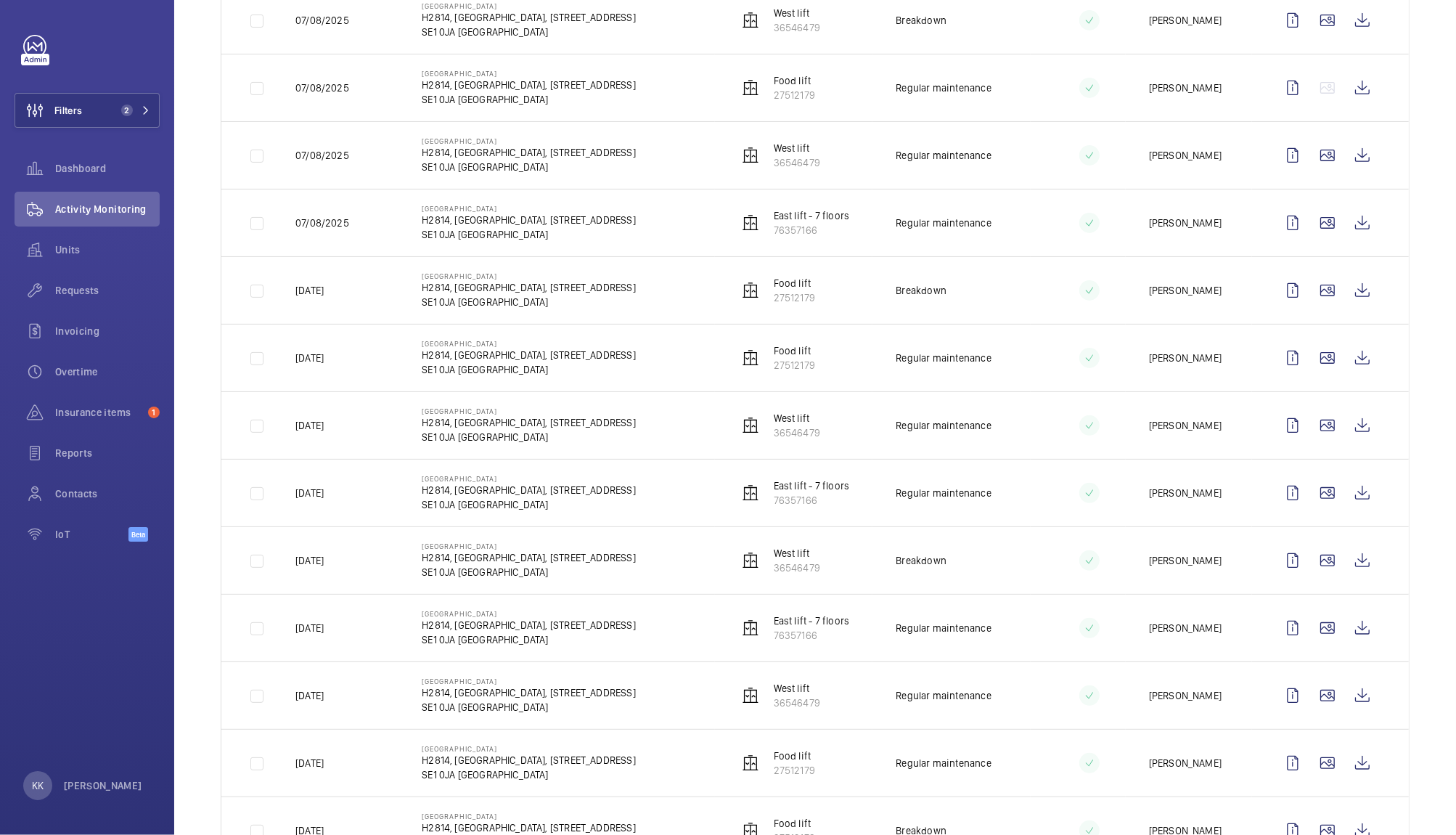
click at [636, 167] on p "SE1 0JA LONDON" at bounding box center [529, 166] width 214 height 15
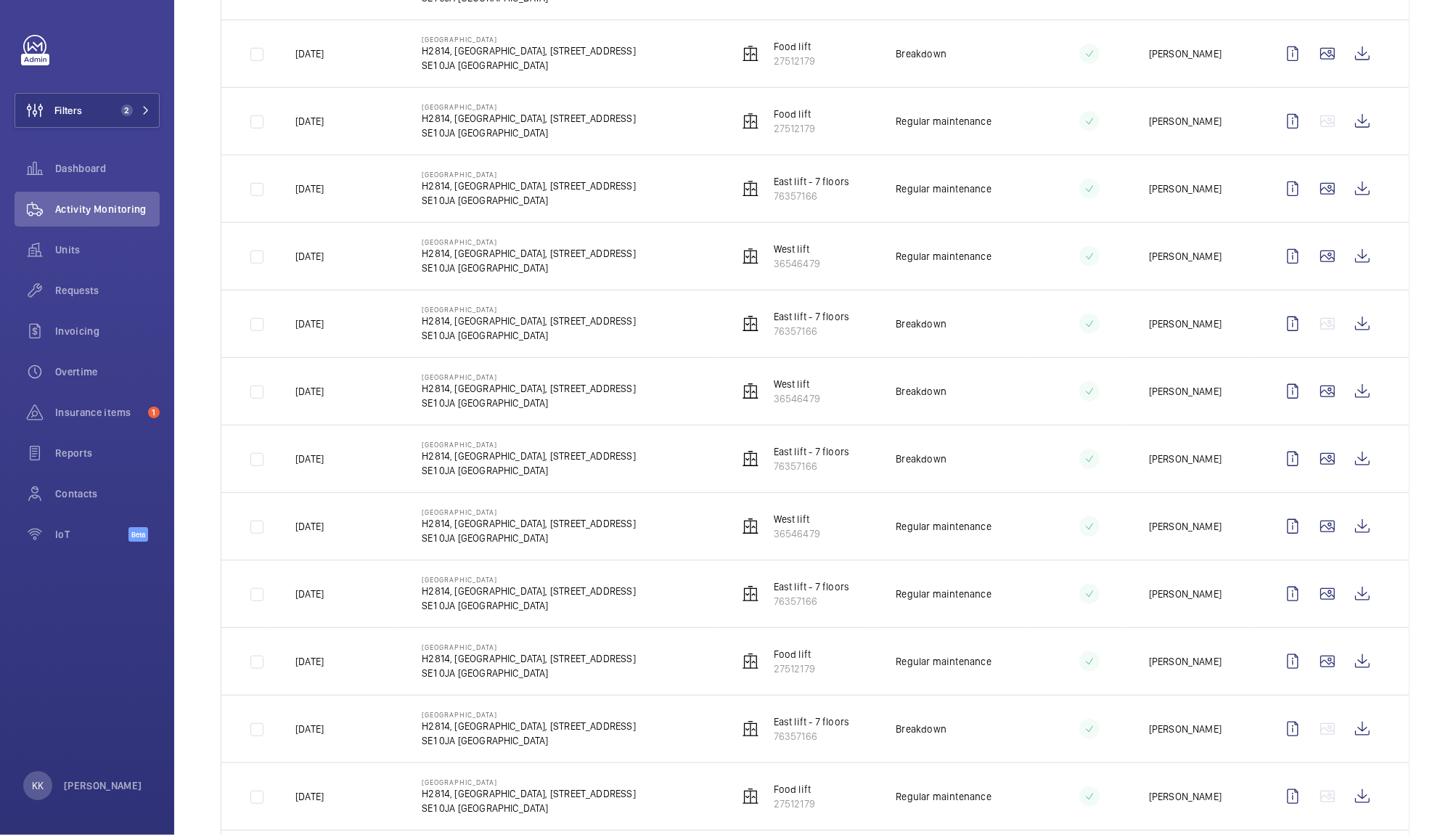
scroll to position [1219, 0]
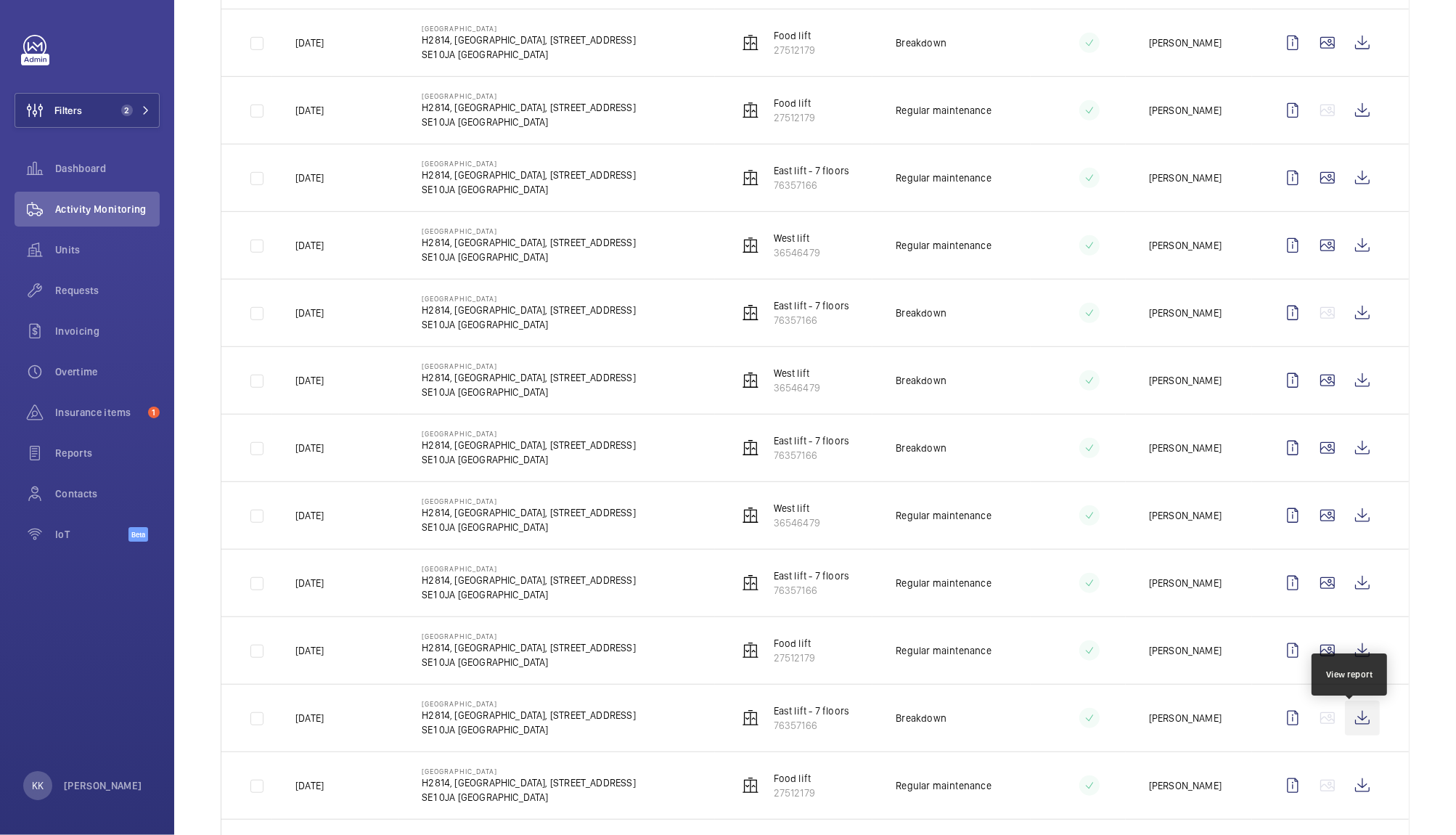
click at [1355, 721] on wm-front-icon-button at bounding box center [1362, 718] width 35 height 35
click at [1354, 661] on wm-front-icon-button at bounding box center [1362, 650] width 35 height 35
click at [1353, 592] on wm-front-icon-button at bounding box center [1362, 582] width 35 height 35
click at [1347, 517] on wm-front-icon-button at bounding box center [1362, 515] width 35 height 35
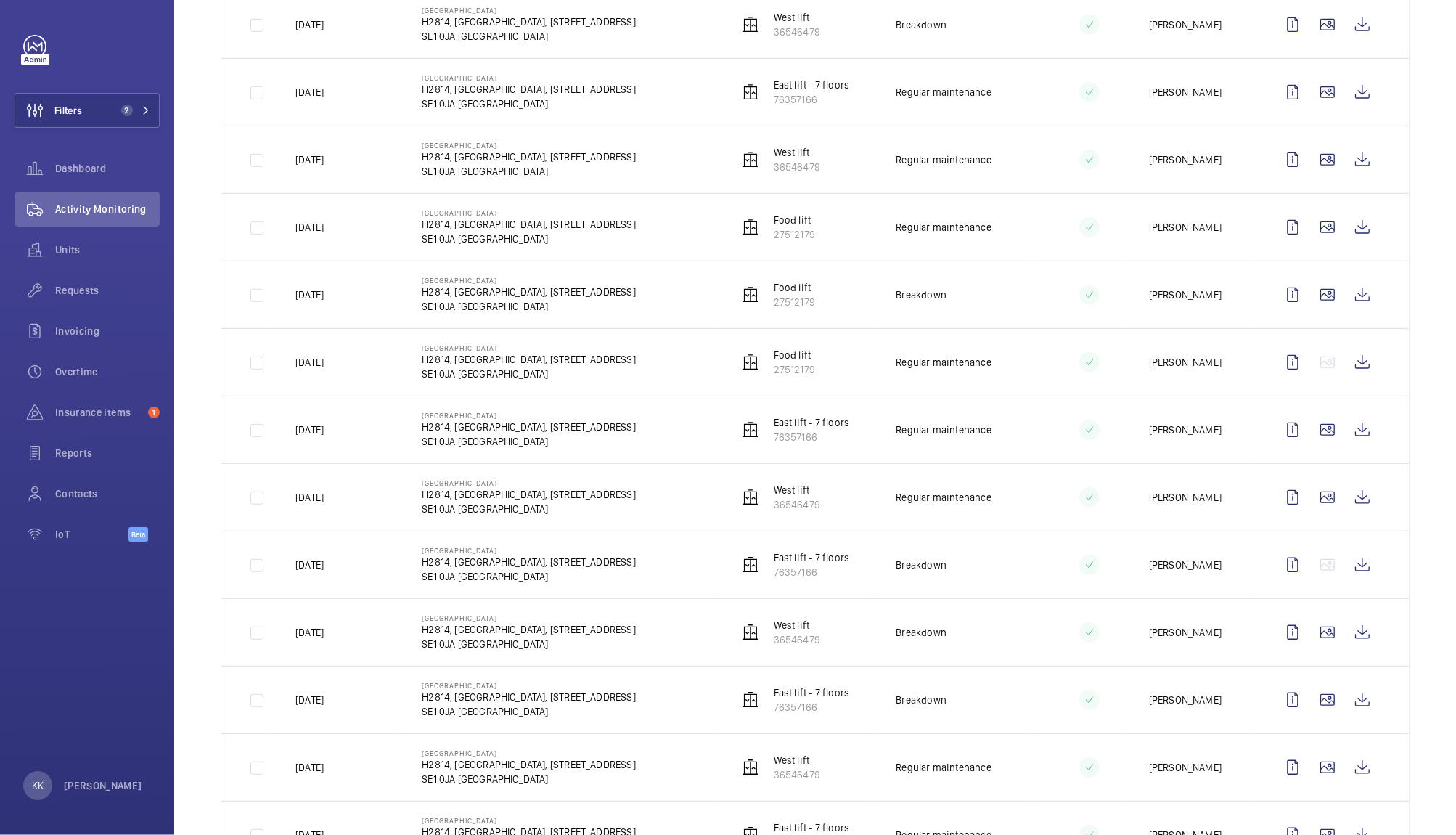
scroll to position [961, 0]
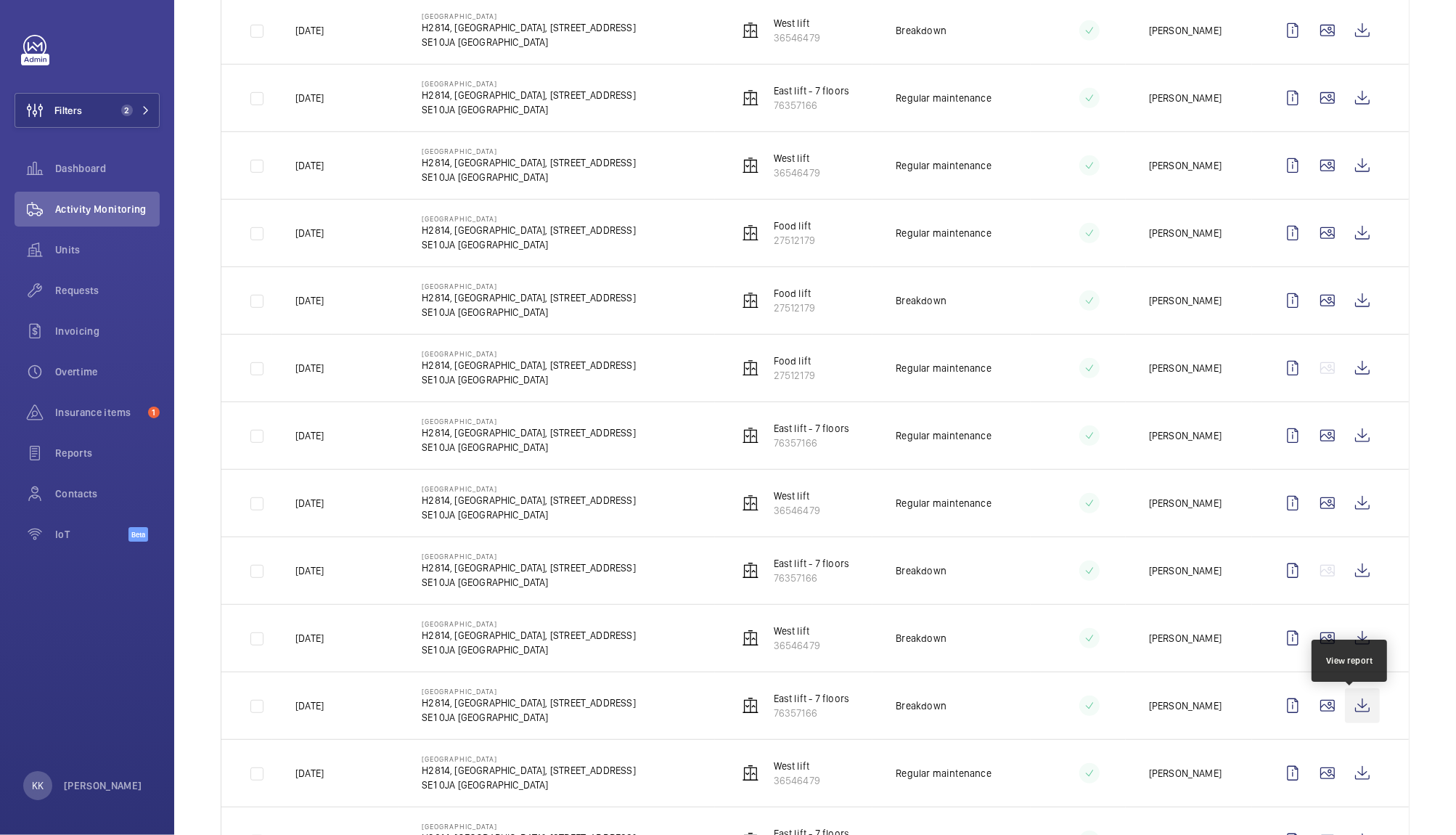
click at [1363, 712] on wm-front-icon-button at bounding box center [1362, 706] width 35 height 35
click at [1347, 648] on wm-front-icon-button at bounding box center [1362, 638] width 35 height 35
click at [1351, 574] on wm-front-icon-button at bounding box center [1362, 570] width 35 height 35
click at [1358, 504] on wm-front-icon-button at bounding box center [1362, 503] width 35 height 35
click at [1356, 446] on wm-front-icon-button at bounding box center [1362, 435] width 35 height 35
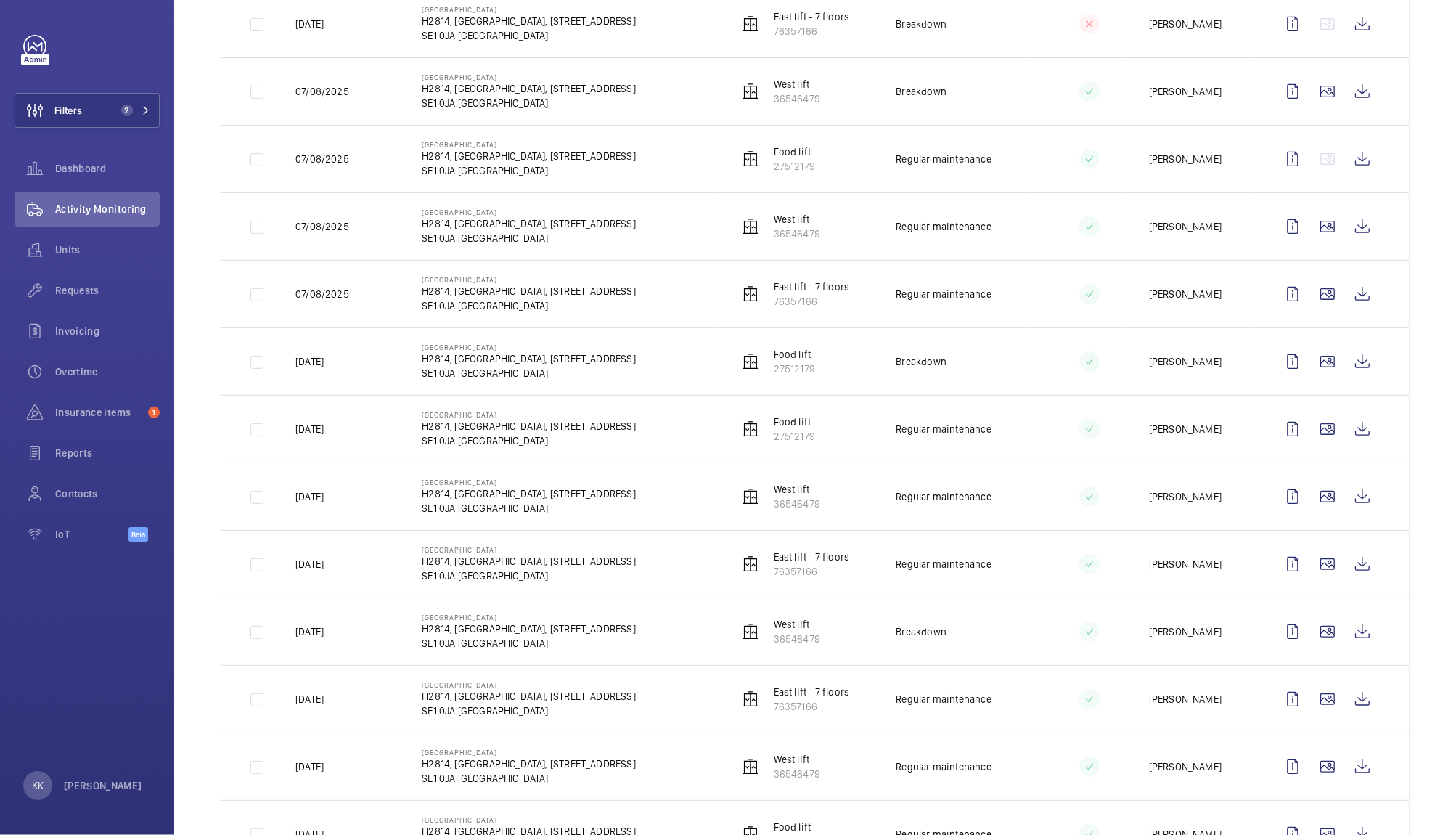
scroll to position [343, 0]
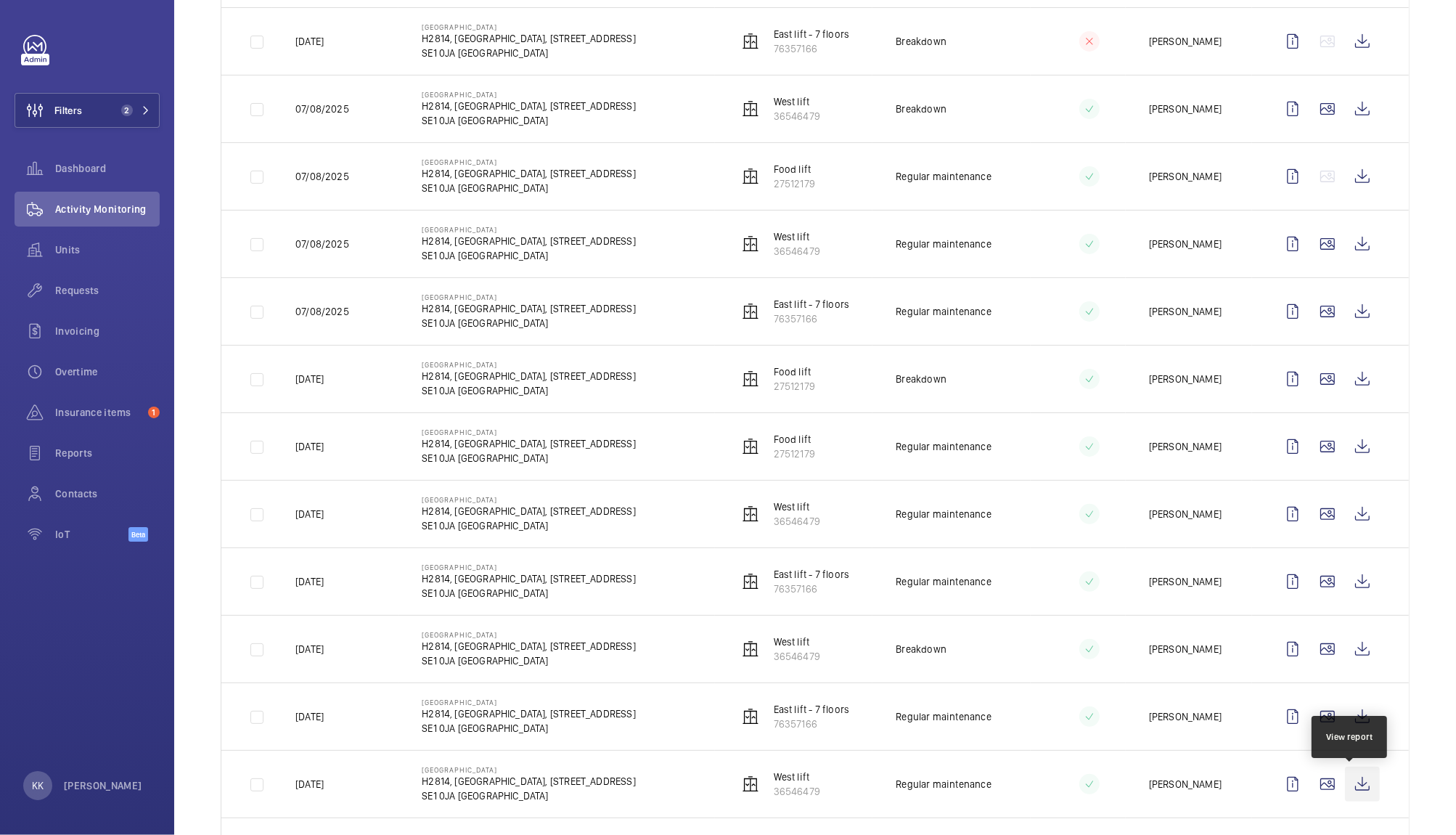
click at [1354, 783] on wm-front-icon-button at bounding box center [1362, 783] width 35 height 35
click at [1347, 717] on wm-front-icon-button at bounding box center [1362, 716] width 35 height 35
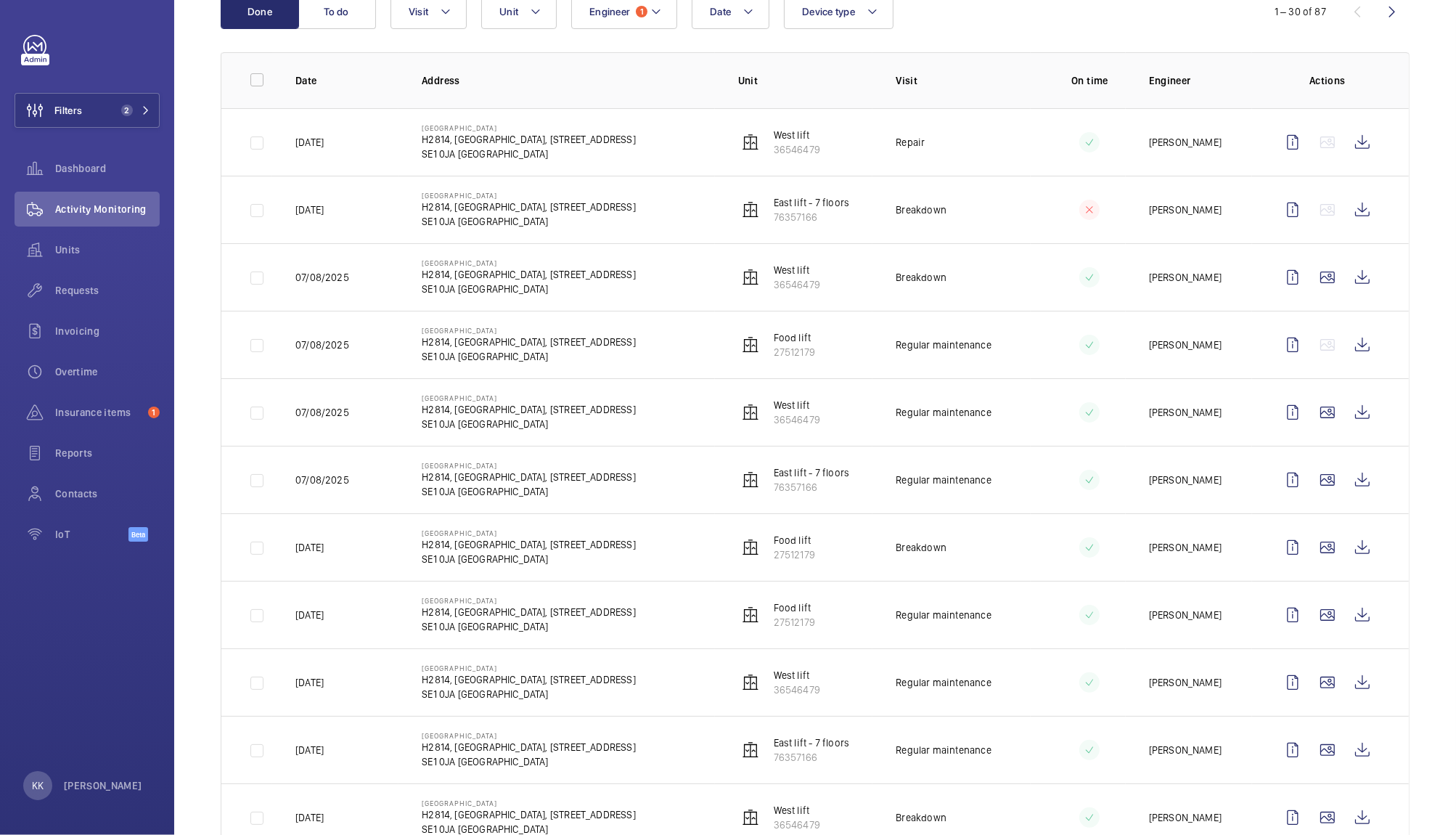
scroll to position [163, 0]
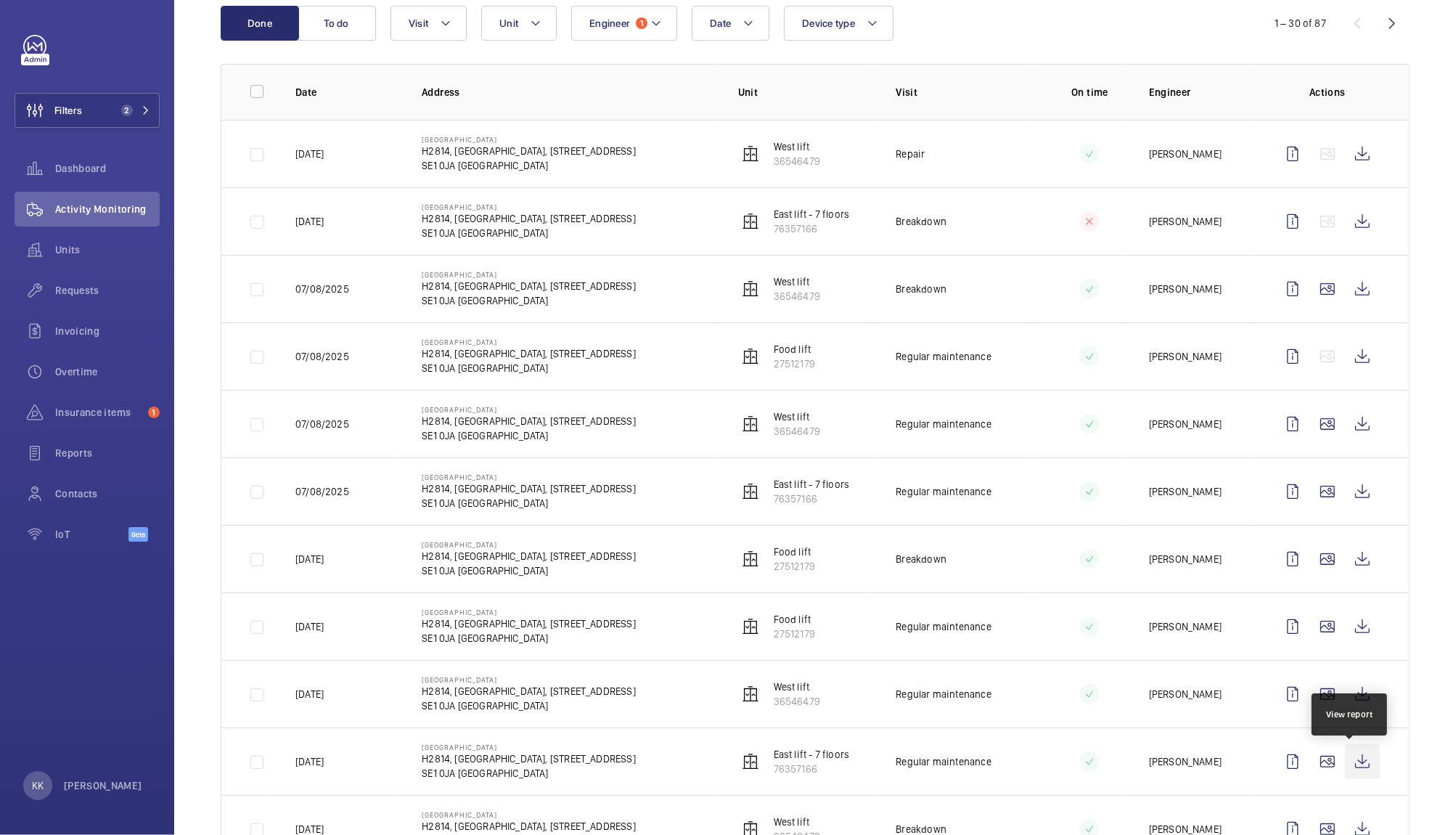
click at [1350, 763] on wm-front-icon-button at bounding box center [1362, 761] width 35 height 35
click at [1354, 692] on wm-front-icon-button at bounding box center [1362, 694] width 35 height 35
click at [1359, 490] on wm-front-icon-button at bounding box center [1362, 491] width 35 height 35
click at [1347, 427] on wm-front-icon-button at bounding box center [1362, 424] width 35 height 35
click at [139, 99] on button "Filters 2" at bounding box center [87, 110] width 146 height 35
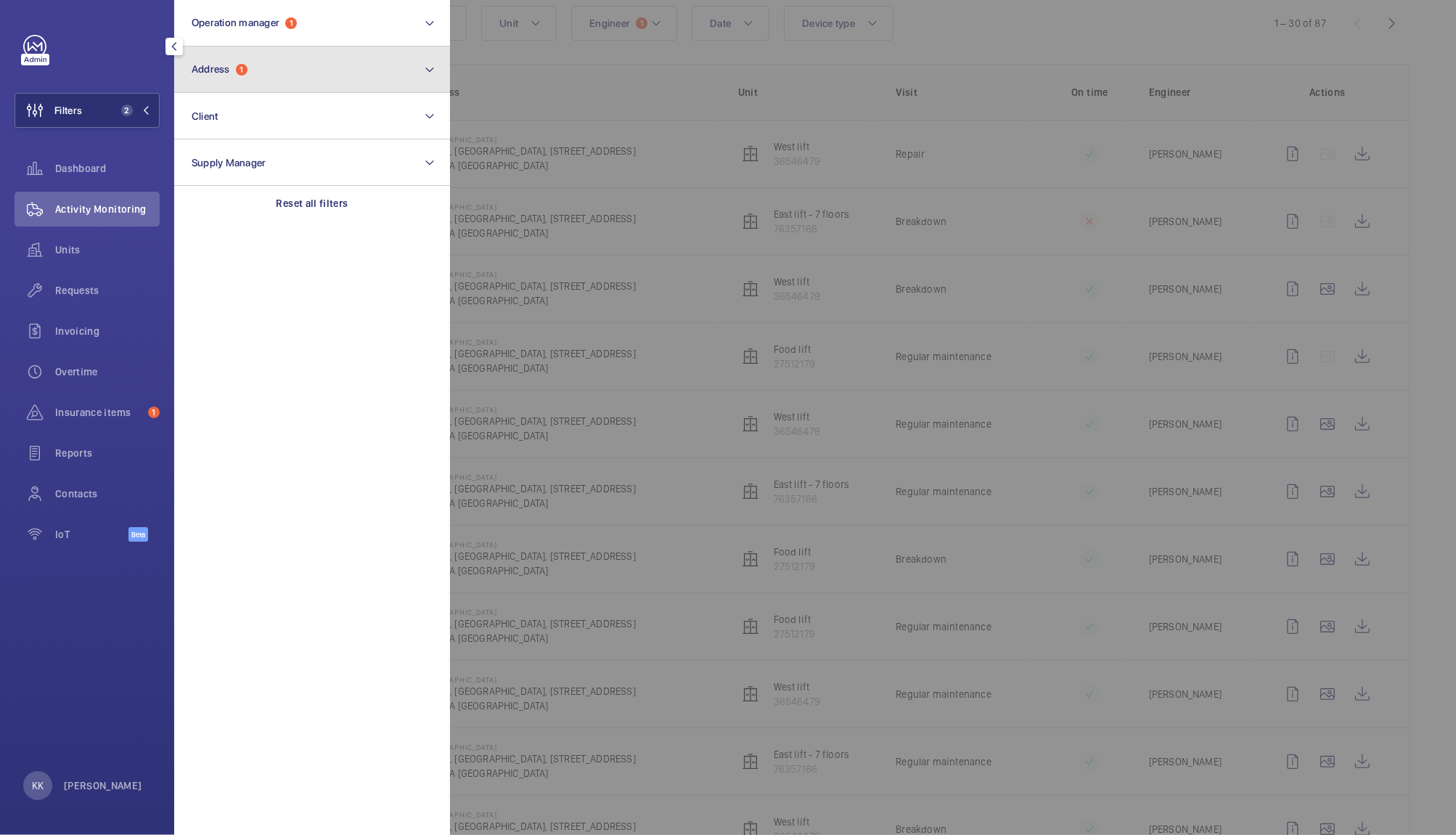
click at [286, 68] on button "Address 1" at bounding box center [312, 69] width 276 height 46
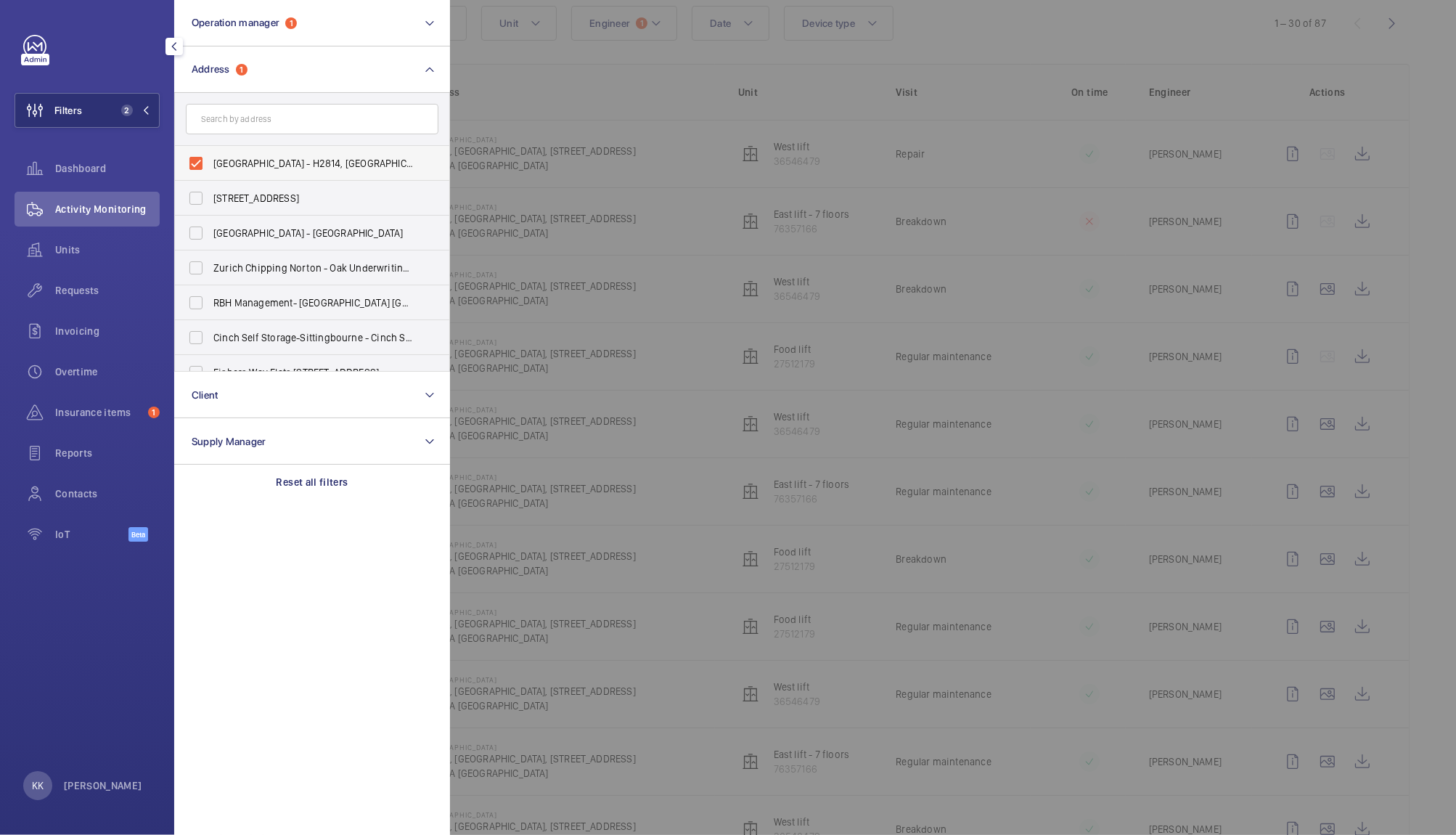
click at [243, 167] on span "MERCURE LONDON BRIDGE HOTEL - H2814, MERCURE LONDON BRIDGE HOTEL, 71-79 Southwa…" at bounding box center [313, 163] width 199 height 15
click at [210, 167] on input "MERCURE LONDON BRIDGE HOTEL - H2814, MERCURE LONDON BRIDGE HOTEL, 71-79 Southwa…" at bounding box center [196, 163] width 29 height 29
checkbox input "false"
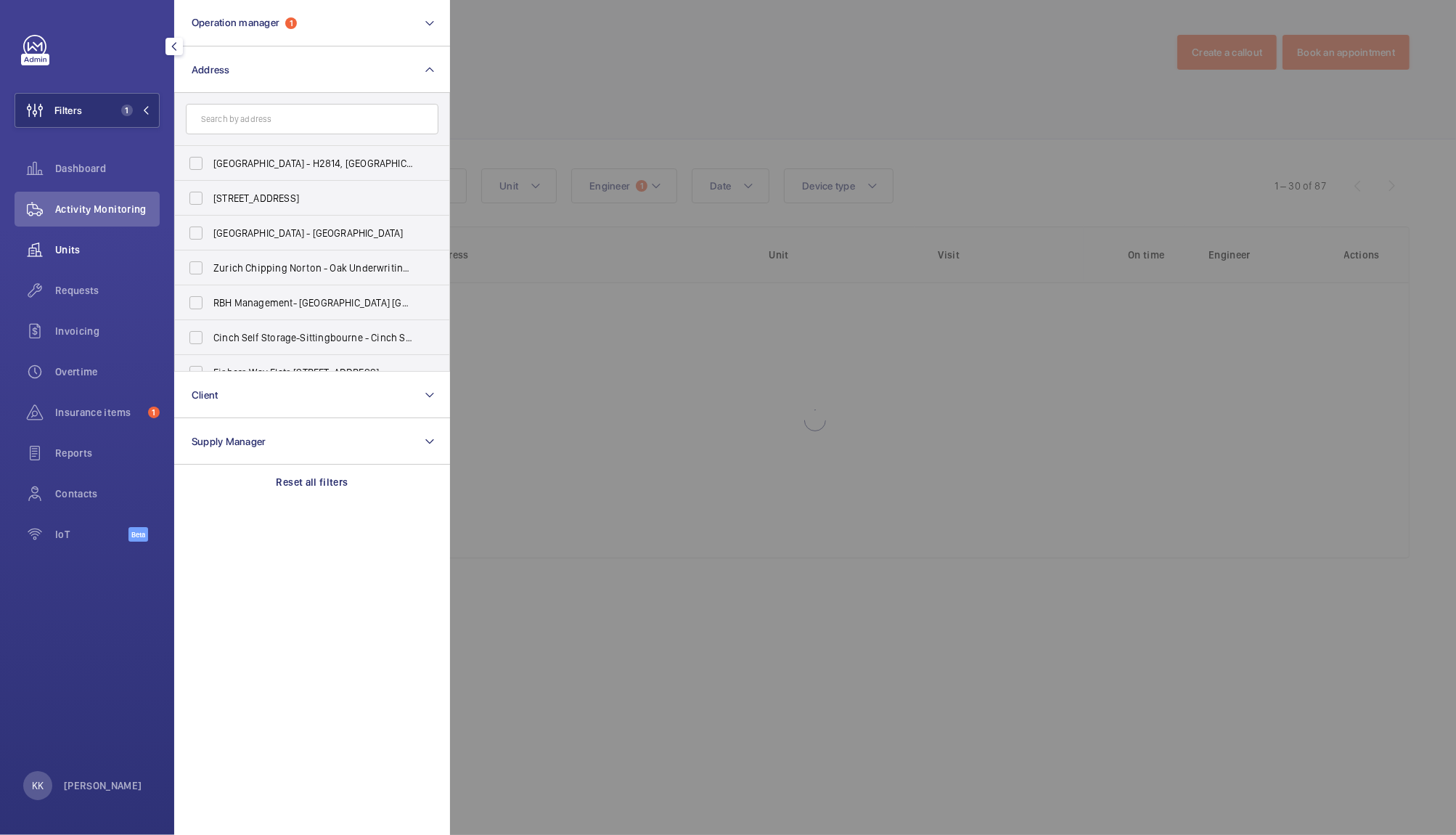
click at [54, 252] on wm-front-icon-button at bounding box center [35, 250] width 41 height 35
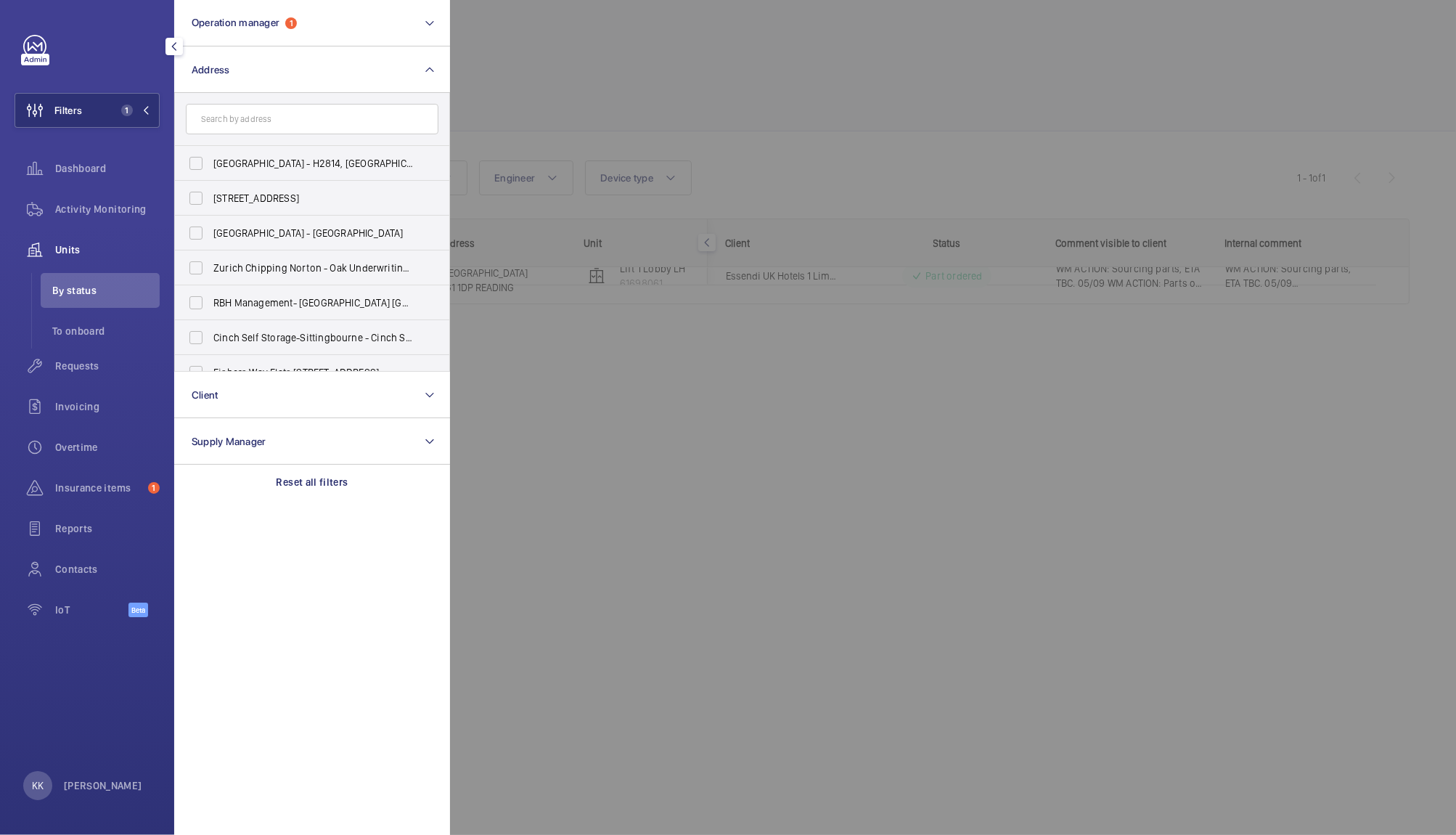
click at [685, 113] on div at bounding box center [1177, 417] width 1456 height 835
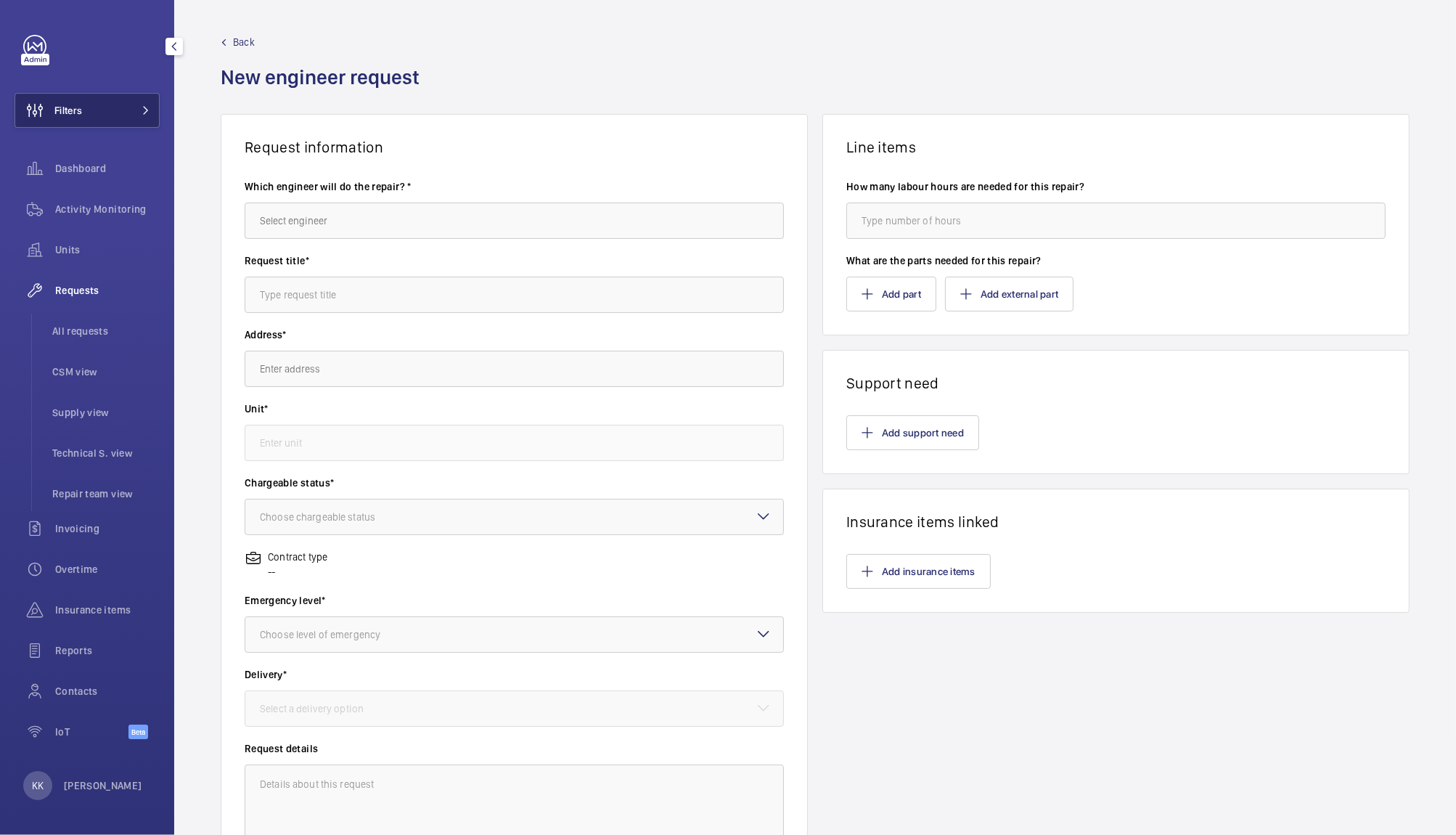
click at [89, 109] on button "Filters" at bounding box center [87, 110] width 146 height 35
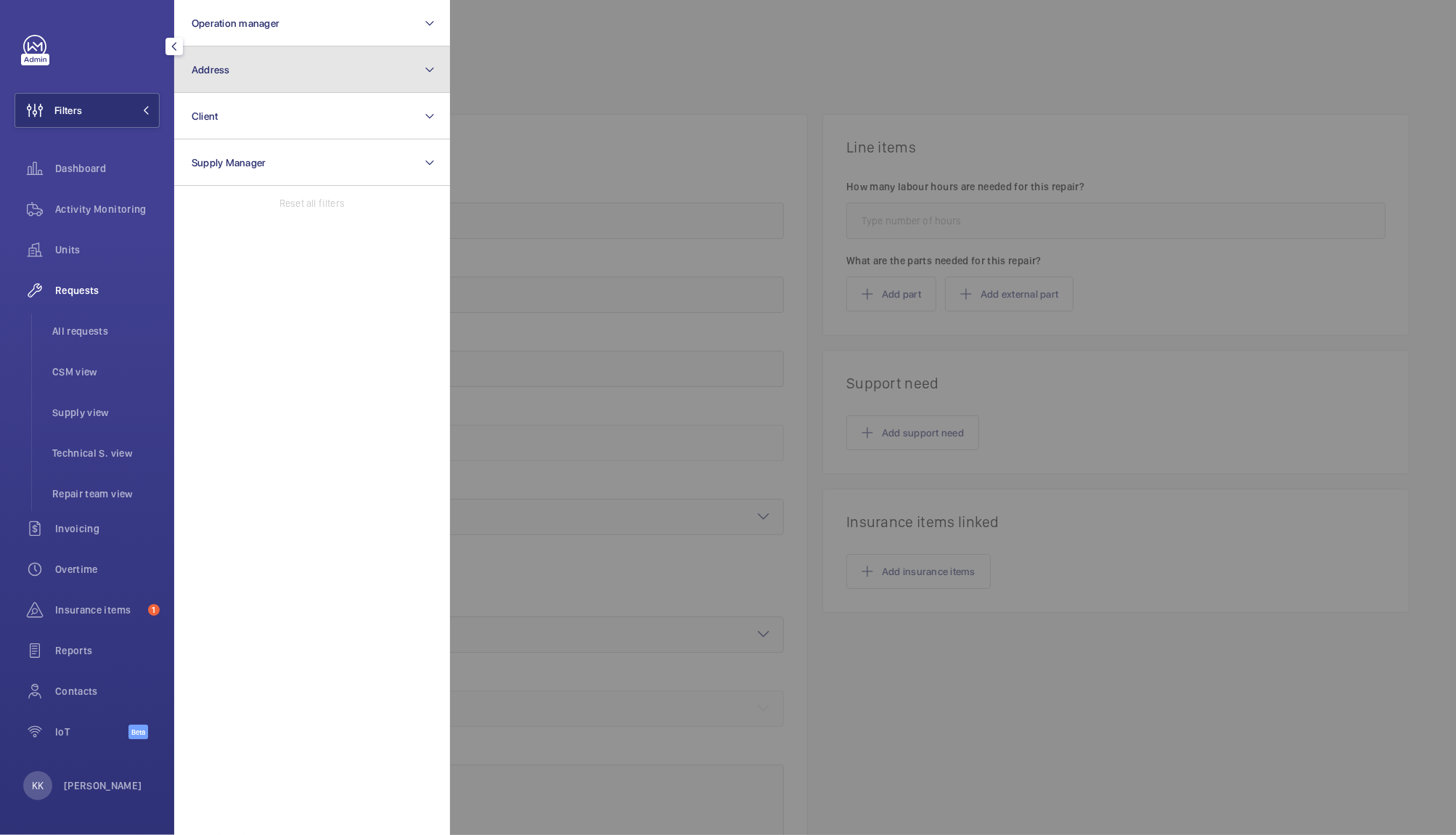
click at [244, 69] on button "Address" at bounding box center [312, 69] width 276 height 46
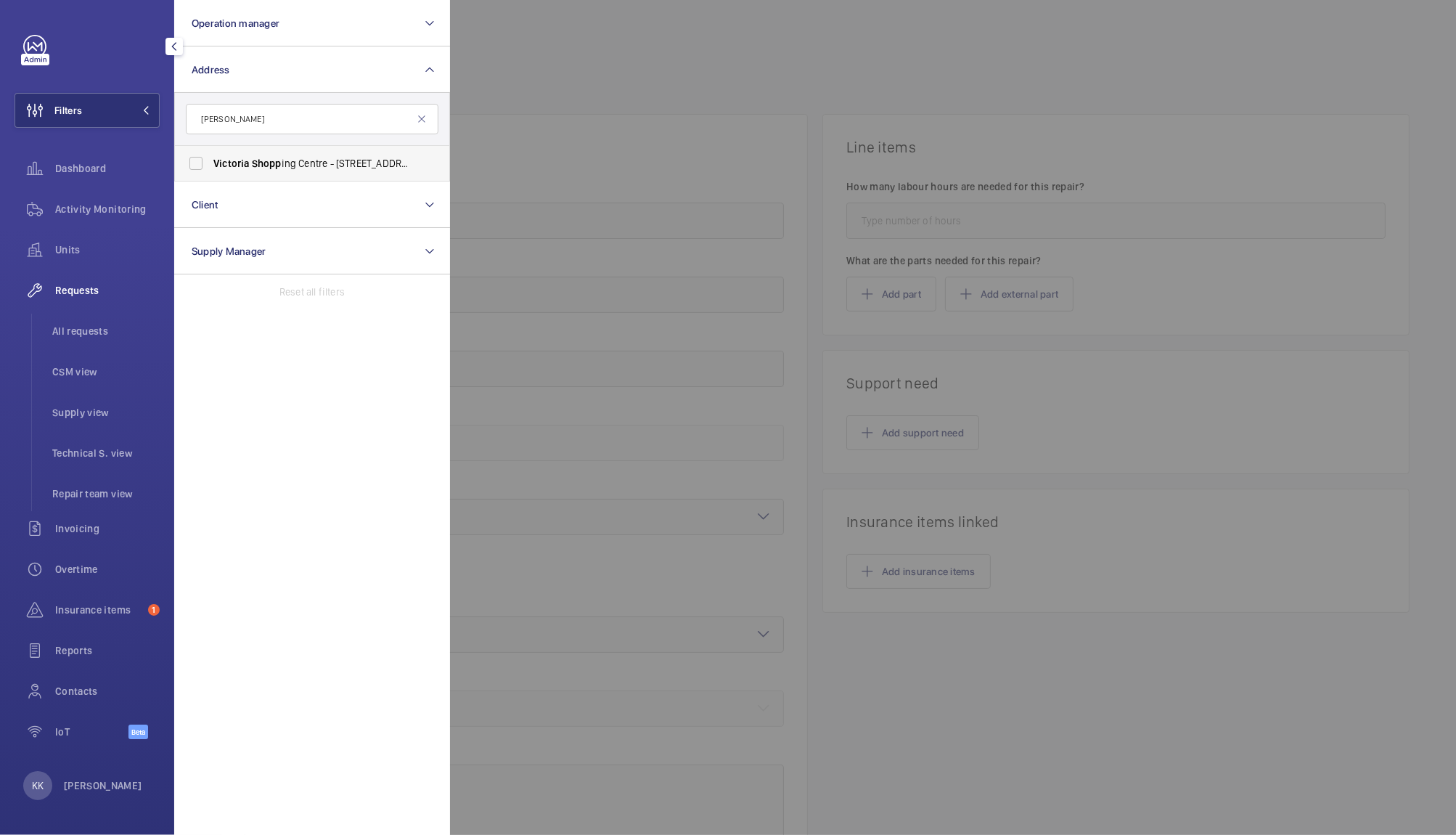
type input "[PERSON_NAME]"
click at [238, 155] on label "[PERSON_NAME] ing Centre - [STREET_ADDRESS]" at bounding box center [301, 163] width 253 height 35
click at [210, 155] on input "[PERSON_NAME] ing Centre - [STREET_ADDRESS]" at bounding box center [196, 163] width 29 height 29
checkbox input "true"
click at [82, 340] on li "All requests" at bounding box center [100, 330] width 119 height 35
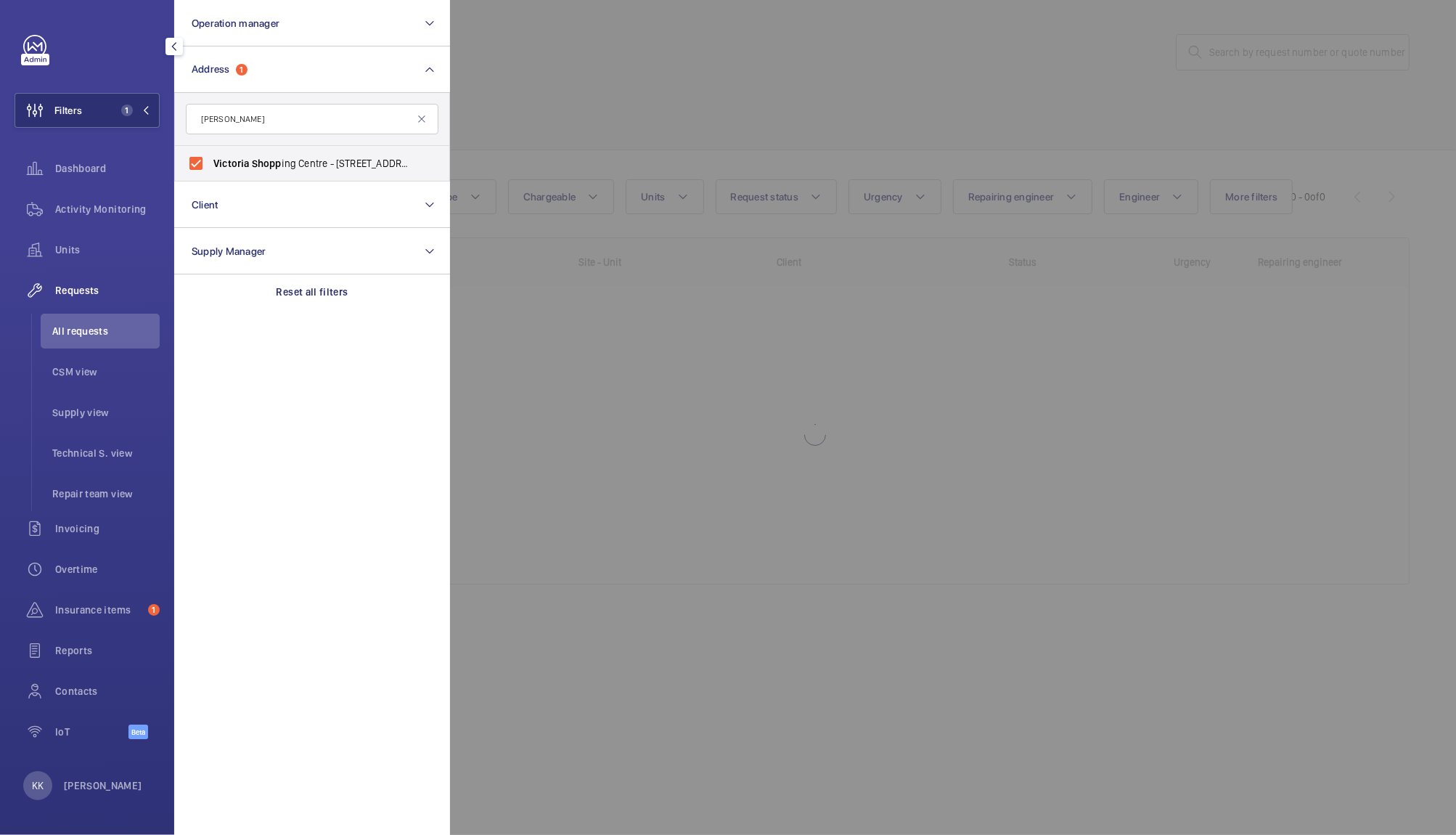
click at [651, 46] on div at bounding box center [1177, 417] width 1456 height 835
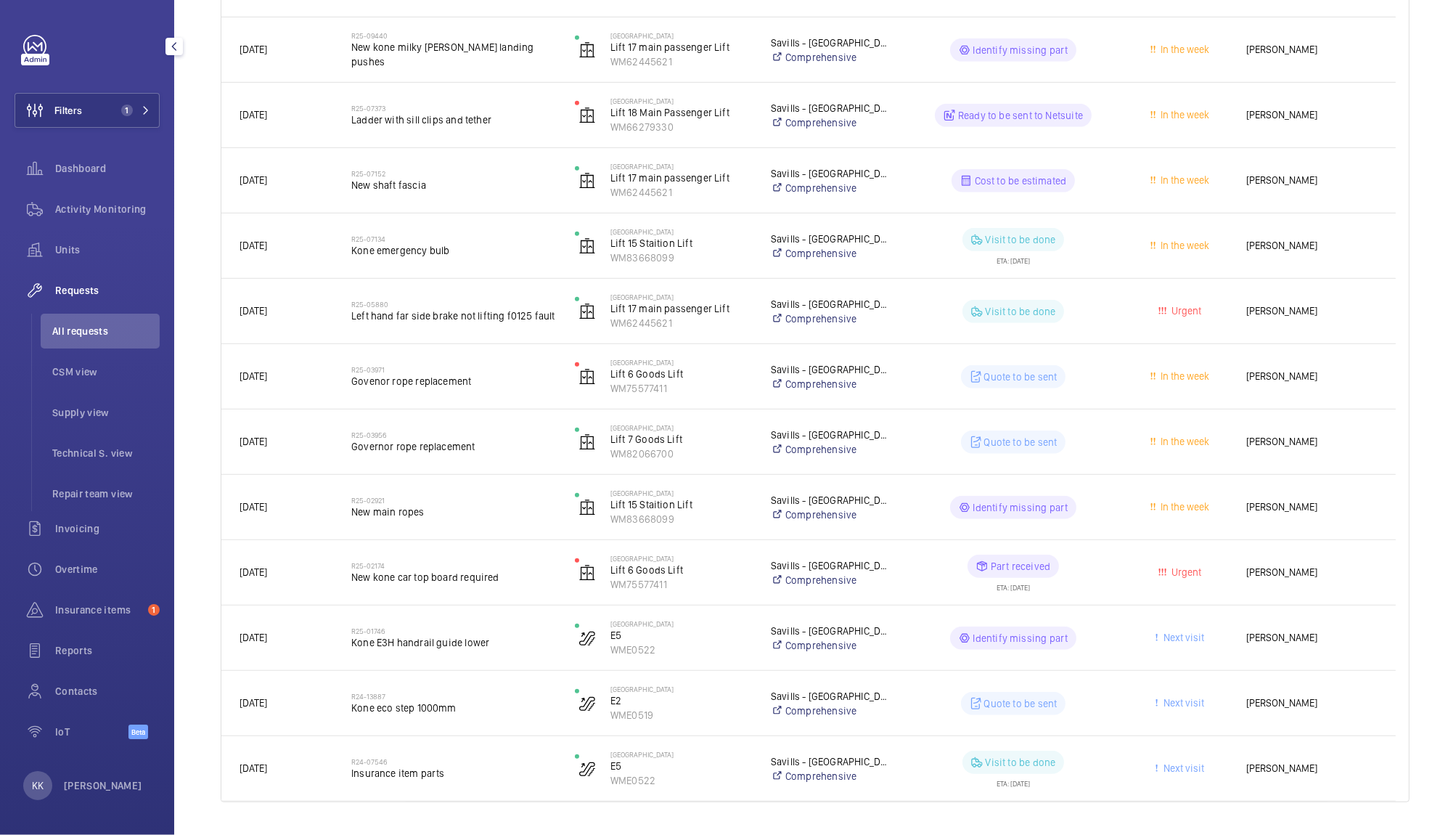
scroll to position [858, 0]
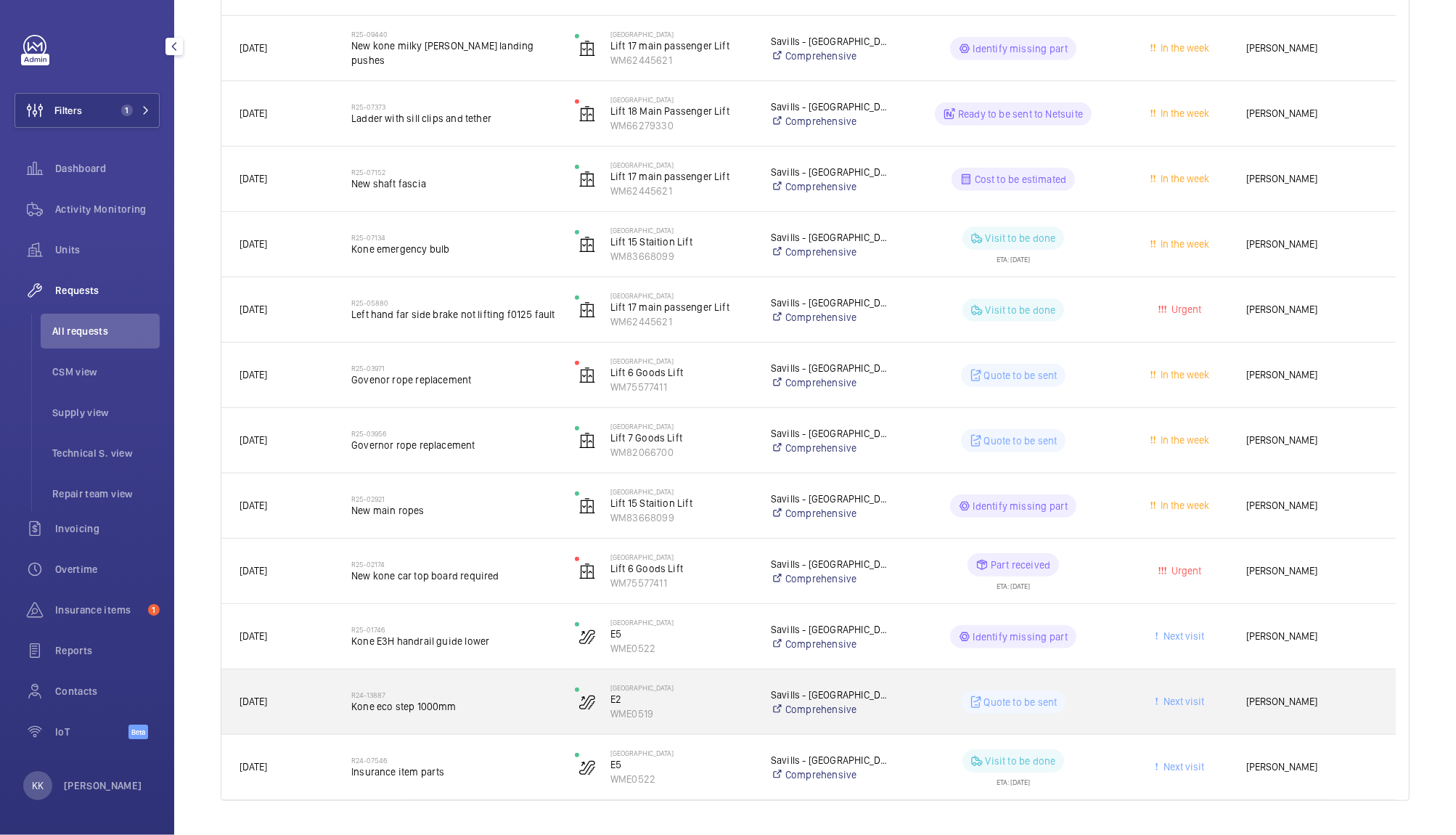
click at [427, 704] on span "Kone eco step 1000mm" at bounding box center [454, 706] width 205 height 15
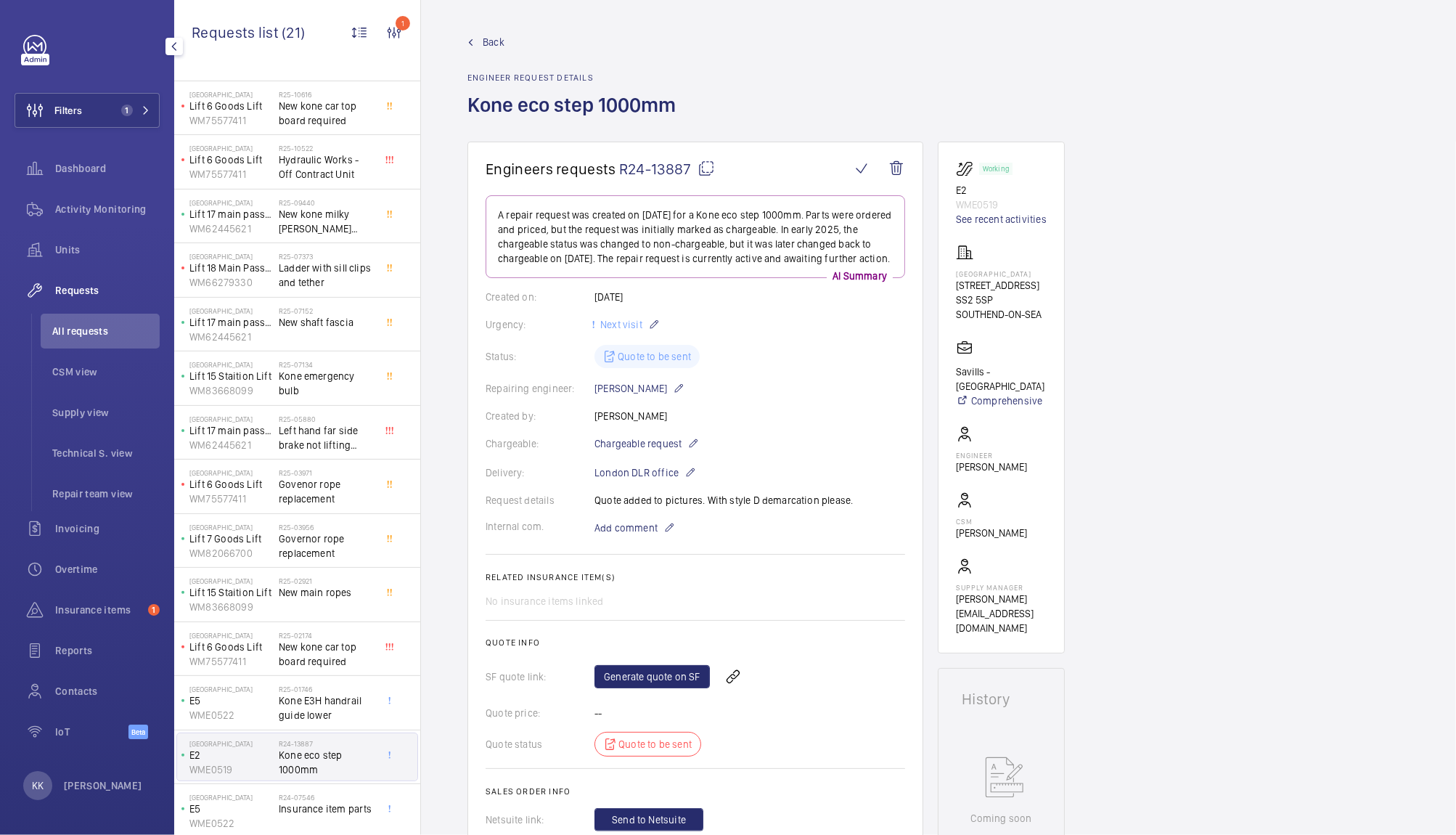
scroll to position [386, 0]
click at [317, 717] on span "Kone E3H handrail guide lower" at bounding box center [326, 707] width 95 height 29
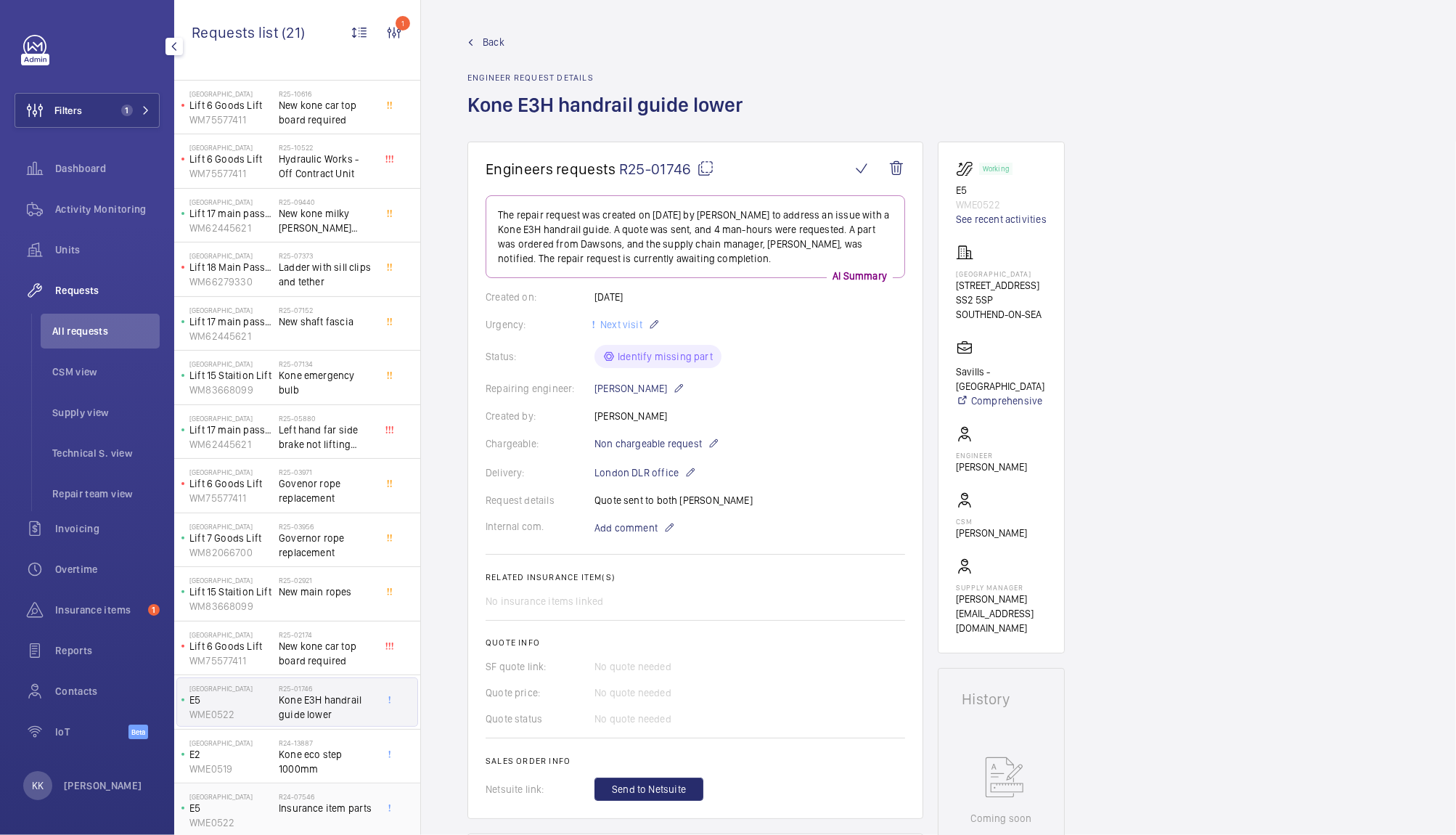
click at [284, 813] on div "R24-07546 Insurance item parts" at bounding box center [326, 813] width 95 height 42
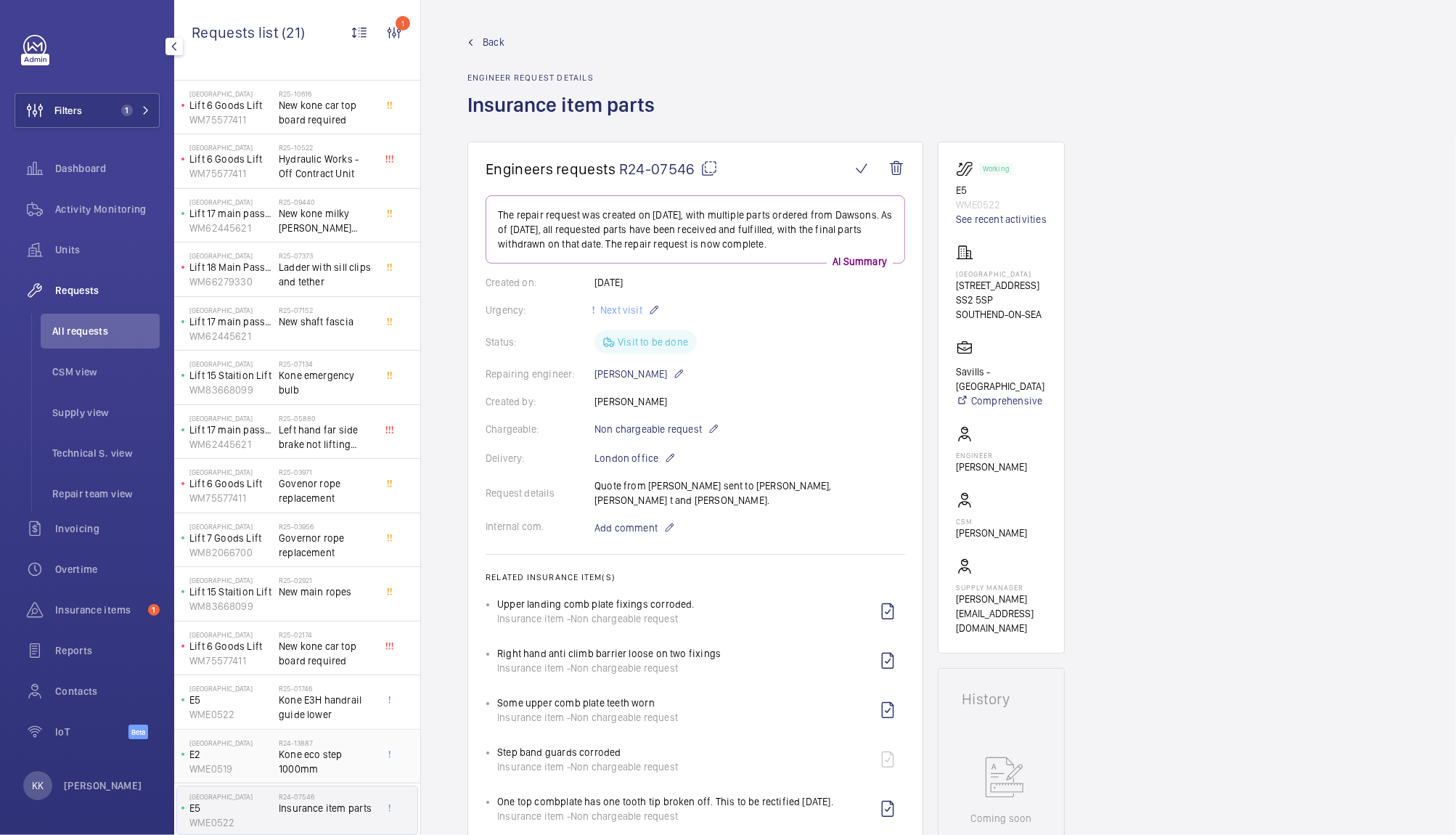
click at [302, 741] on h2 "R24-13887" at bounding box center [326, 743] width 95 height 8
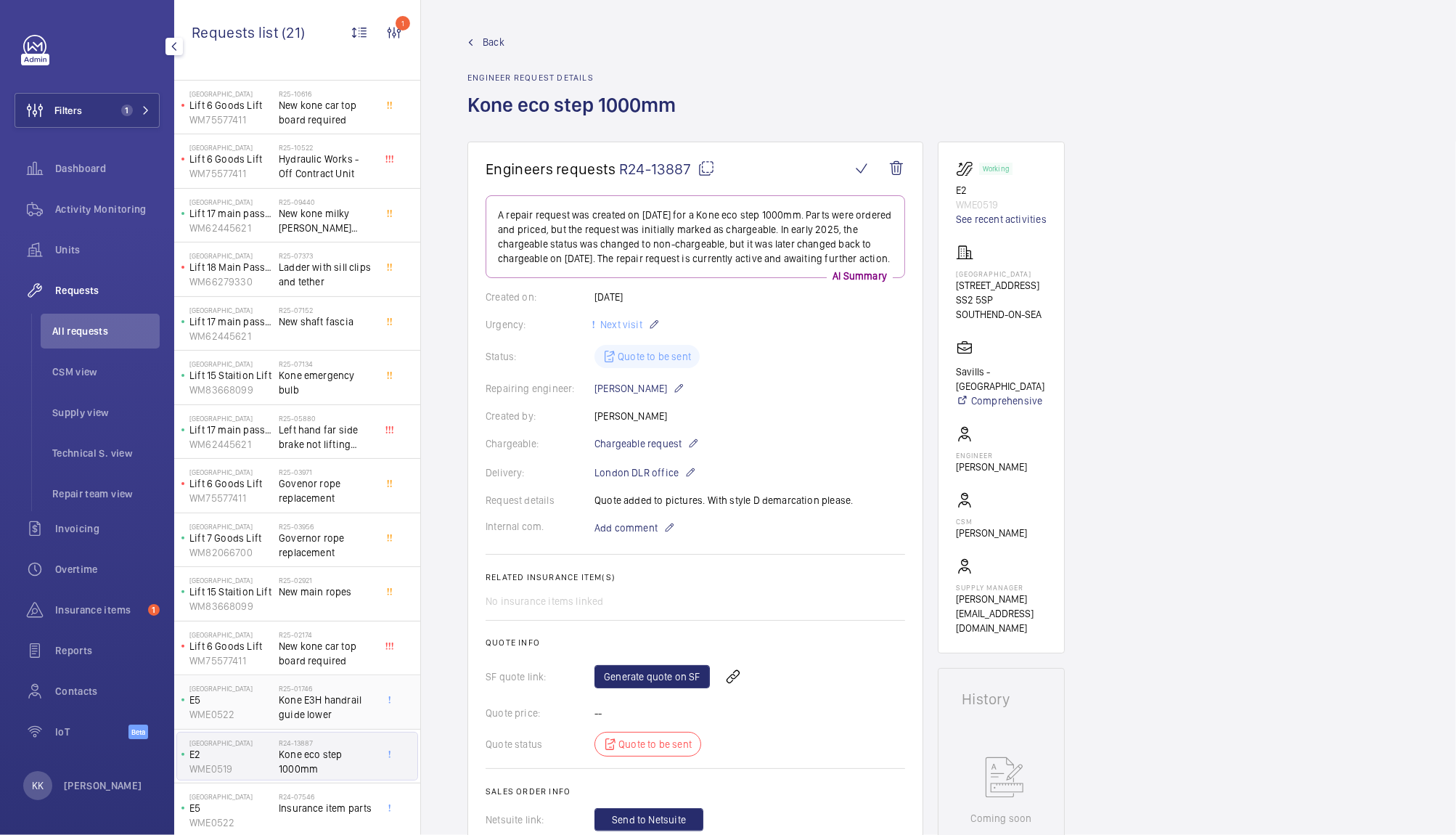
click at [309, 715] on span "Kone E3H handrail guide lower" at bounding box center [326, 707] width 95 height 29
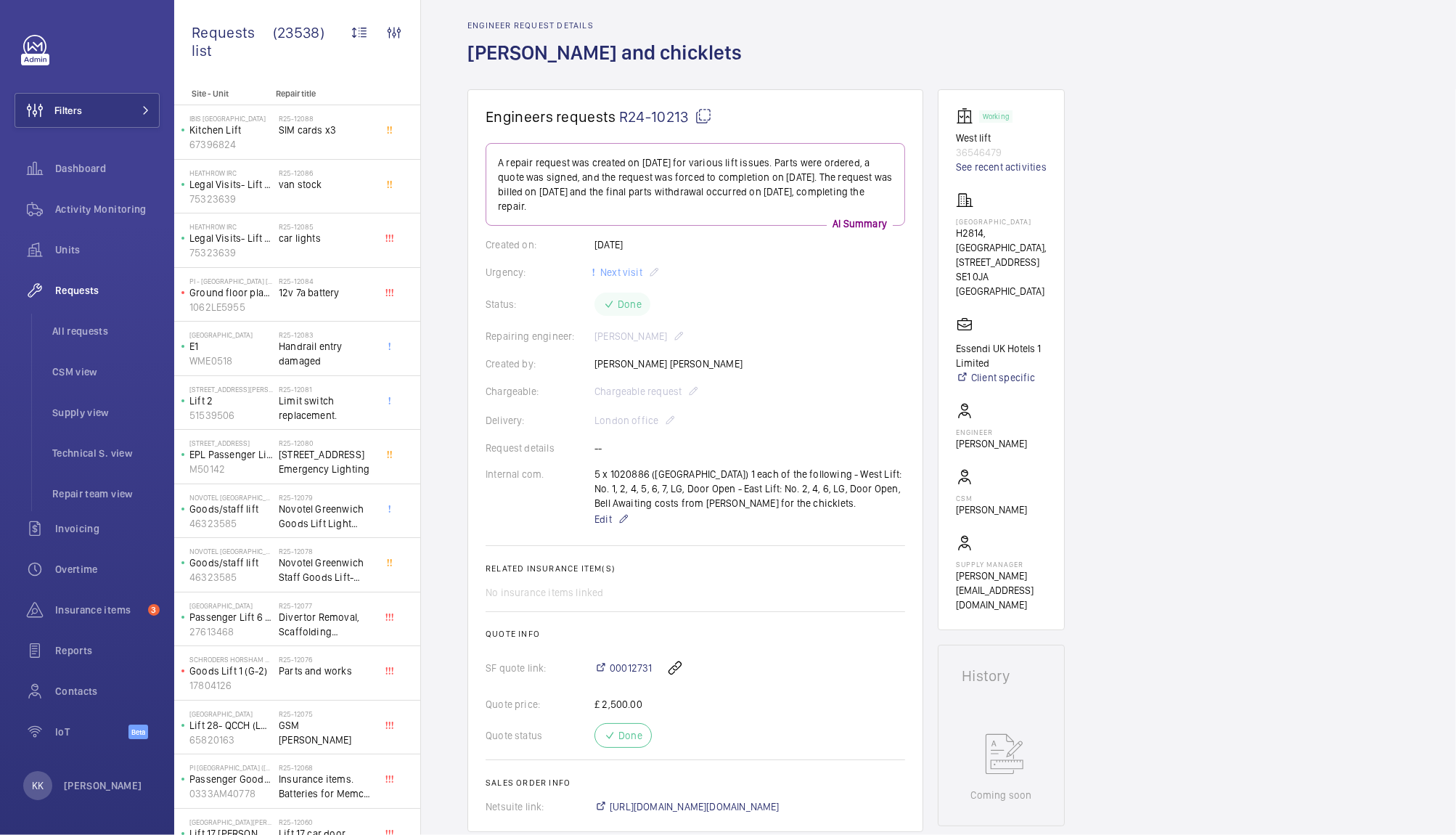
scroll to position [52, 0]
